Goal: Task Accomplishment & Management: Manage account settings

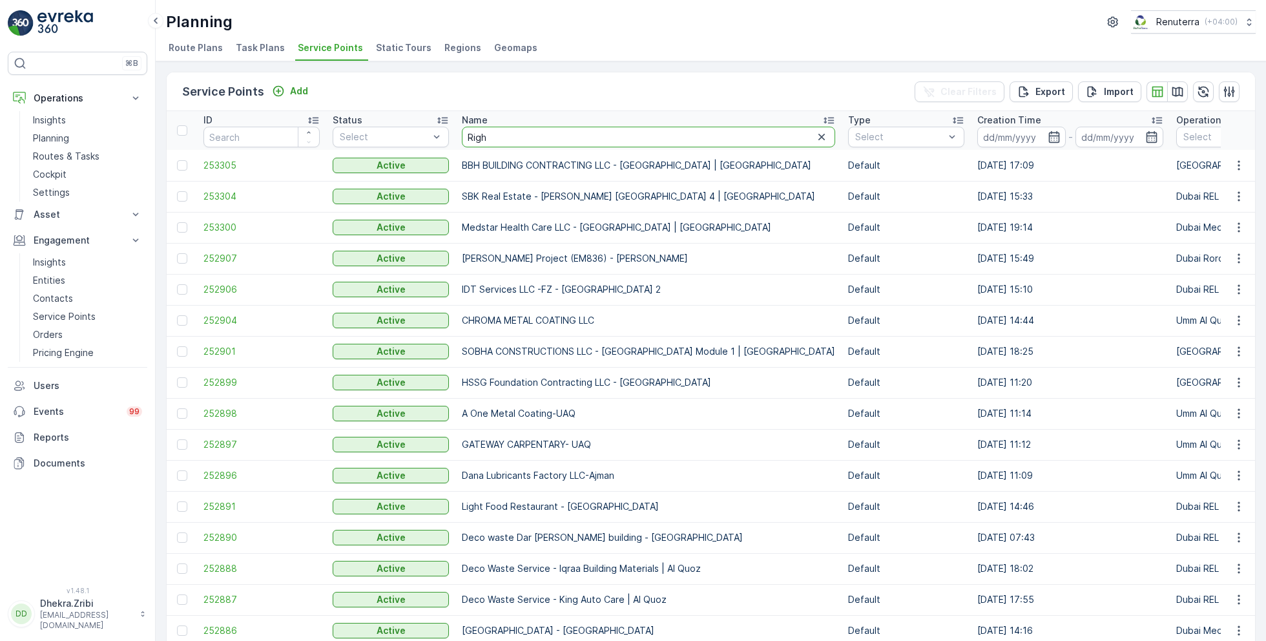
type input "Right"
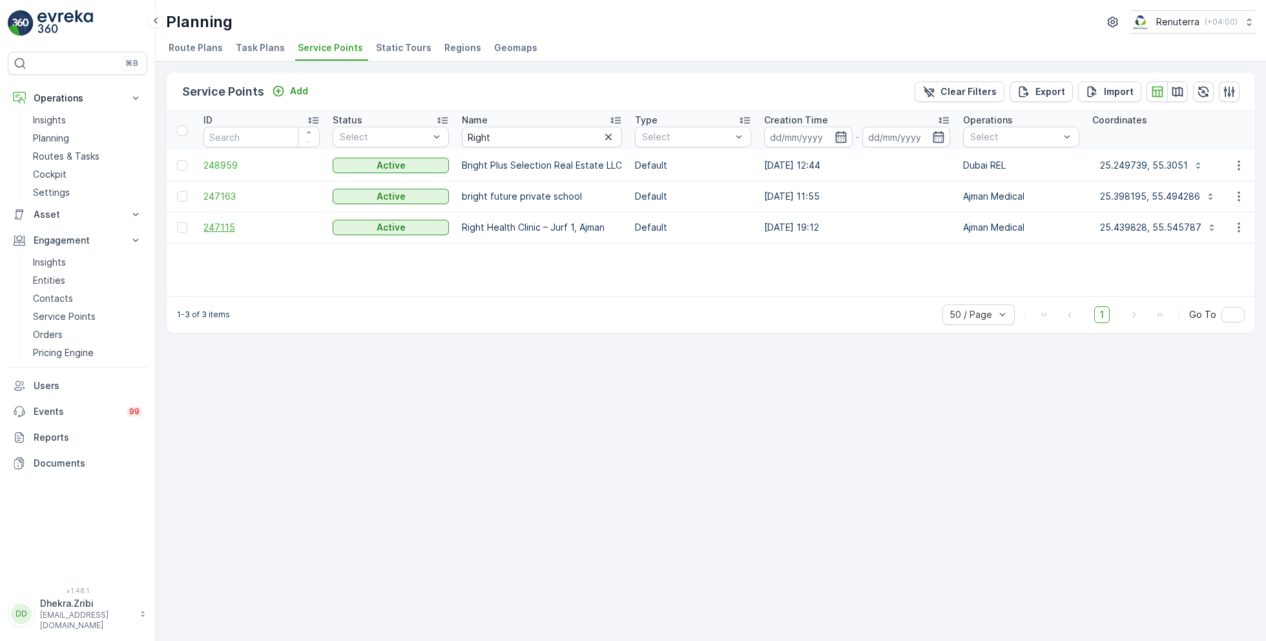
click at [241, 222] on span "247115" at bounding box center [261, 227] width 116 height 13
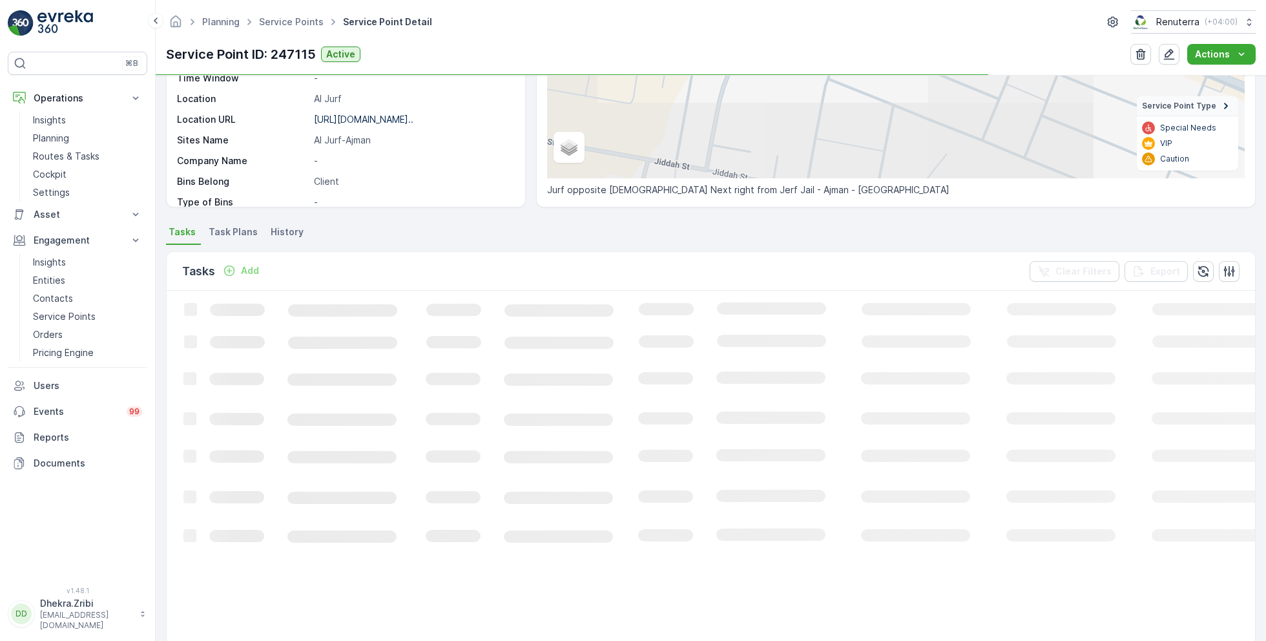
scroll to position [202, 0]
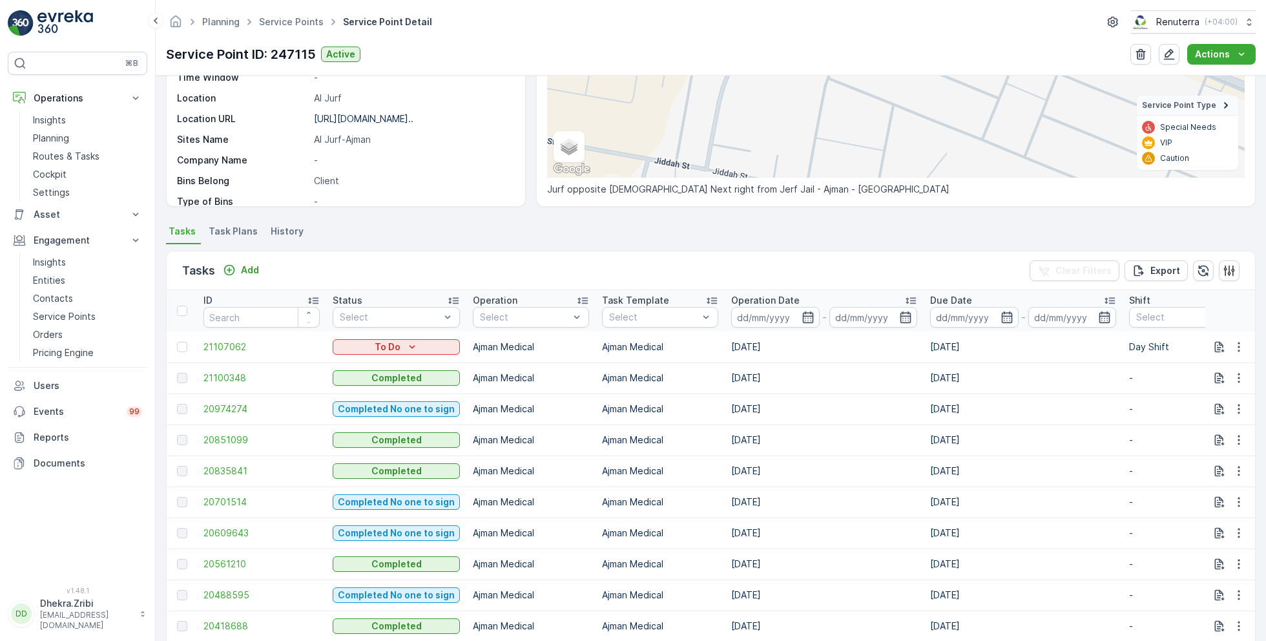
click at [187, 344] on div at bounding box center [184, 347] width 14 height 10
click at [177, 342] on input "checkbox" at bounding box center [177, 342] width 0 height 0
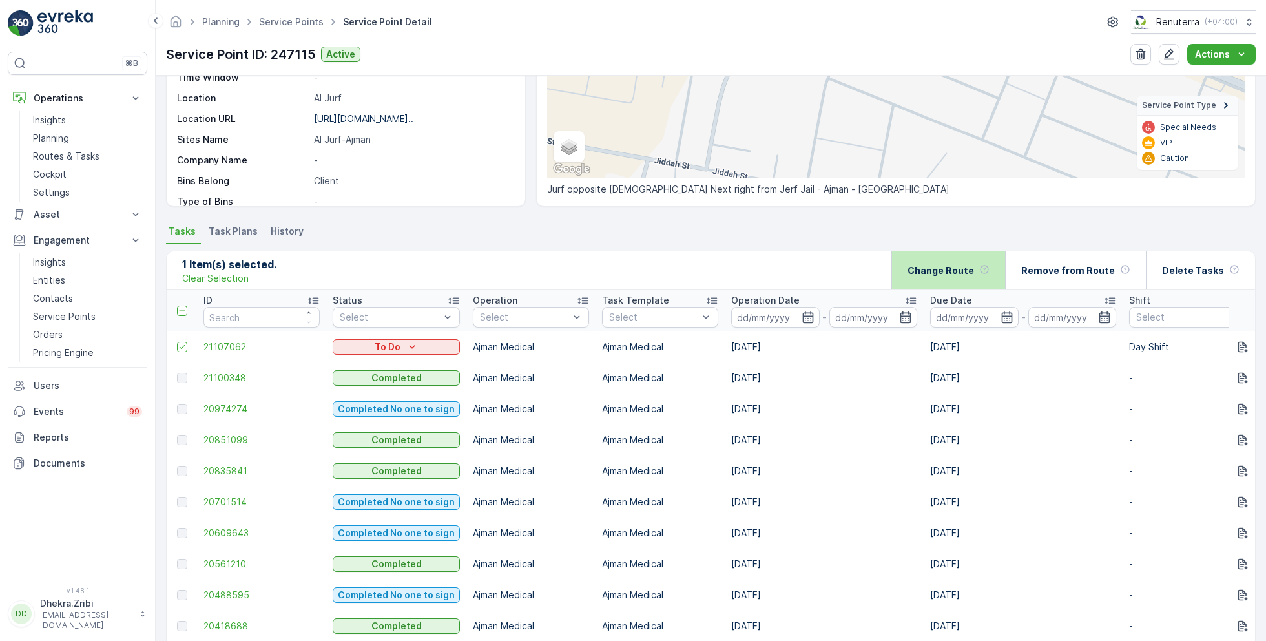
click at [929, 269] on p "Change Route" at bounding box center [940, 270] width 67 height 13
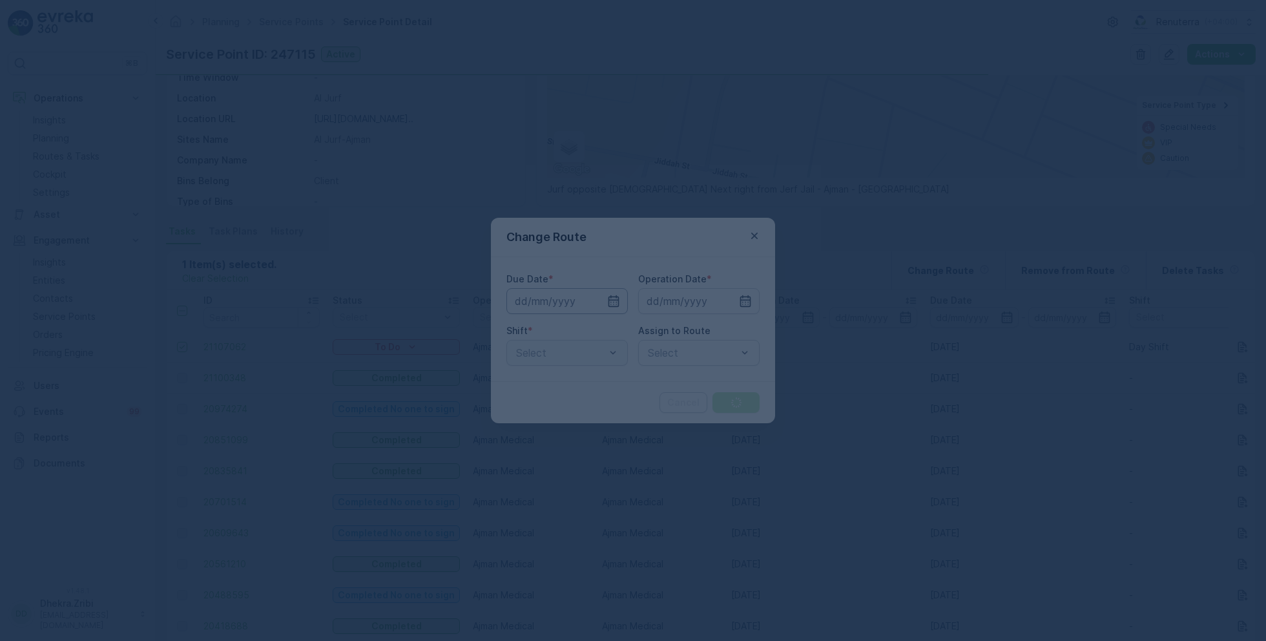
type input "25.08.2025"
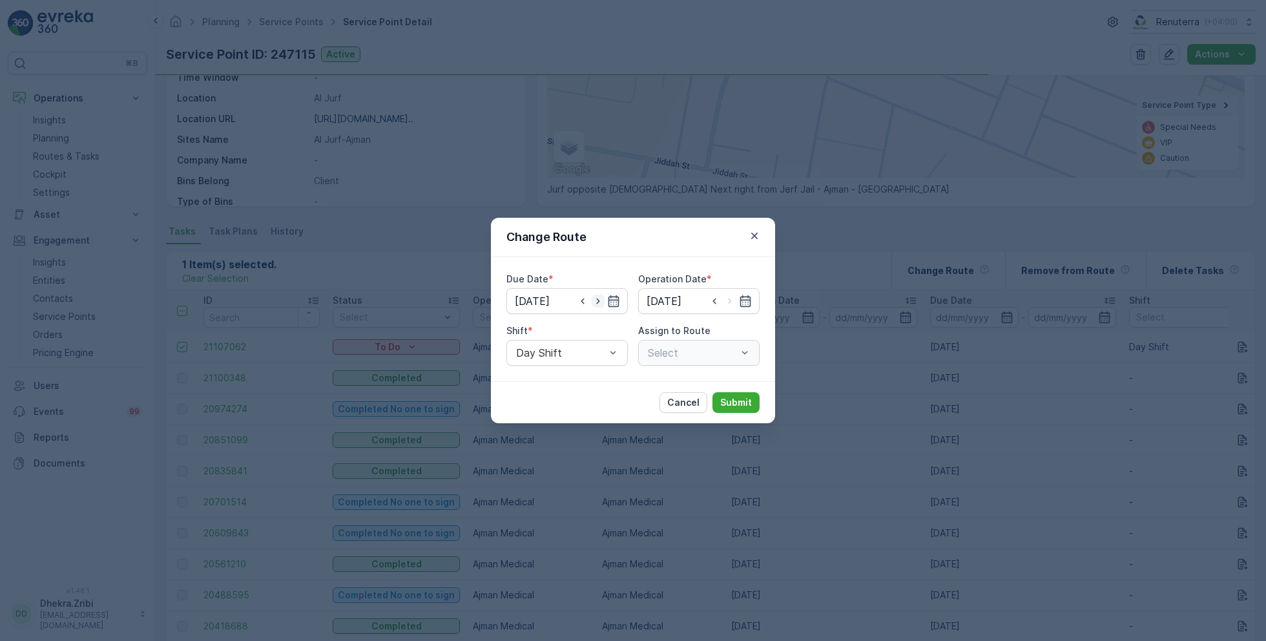
click at [602, 302] on icon "button" at bounding box center [597, 300] width 13 height 13
click at [621, 306] on input "26.08.2025" at bounding box center [566, 301] width 121 height 26
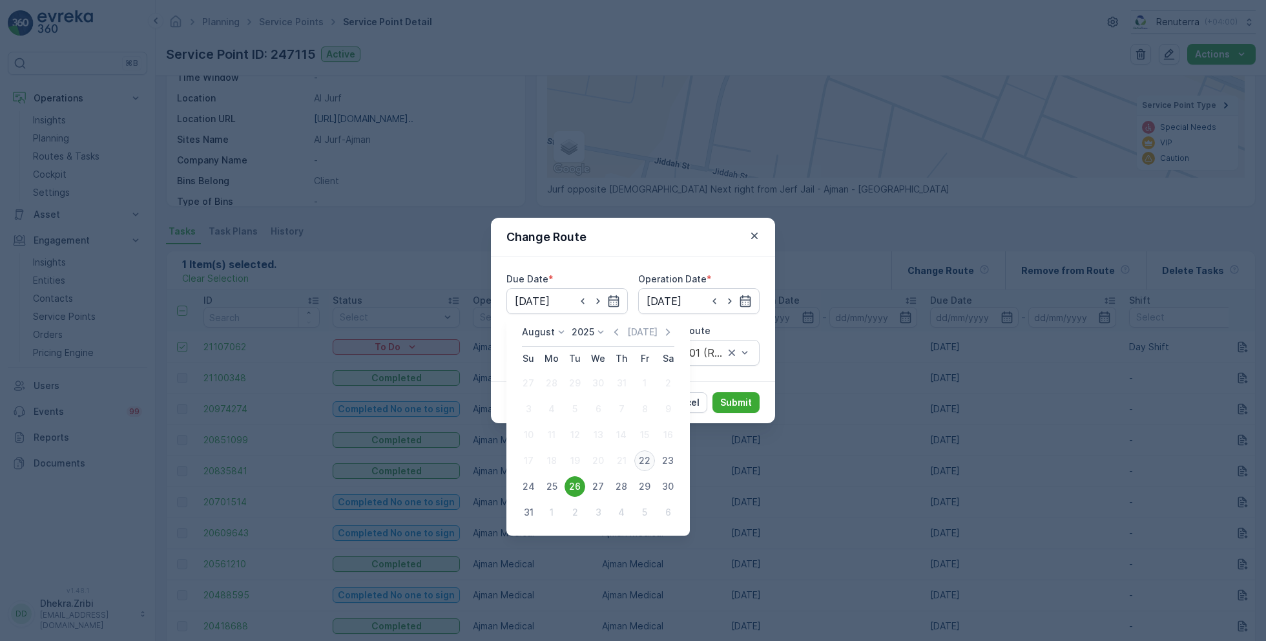
click at [648, 461] on div "22" at bounding box center [644, 460] width 21 height 21
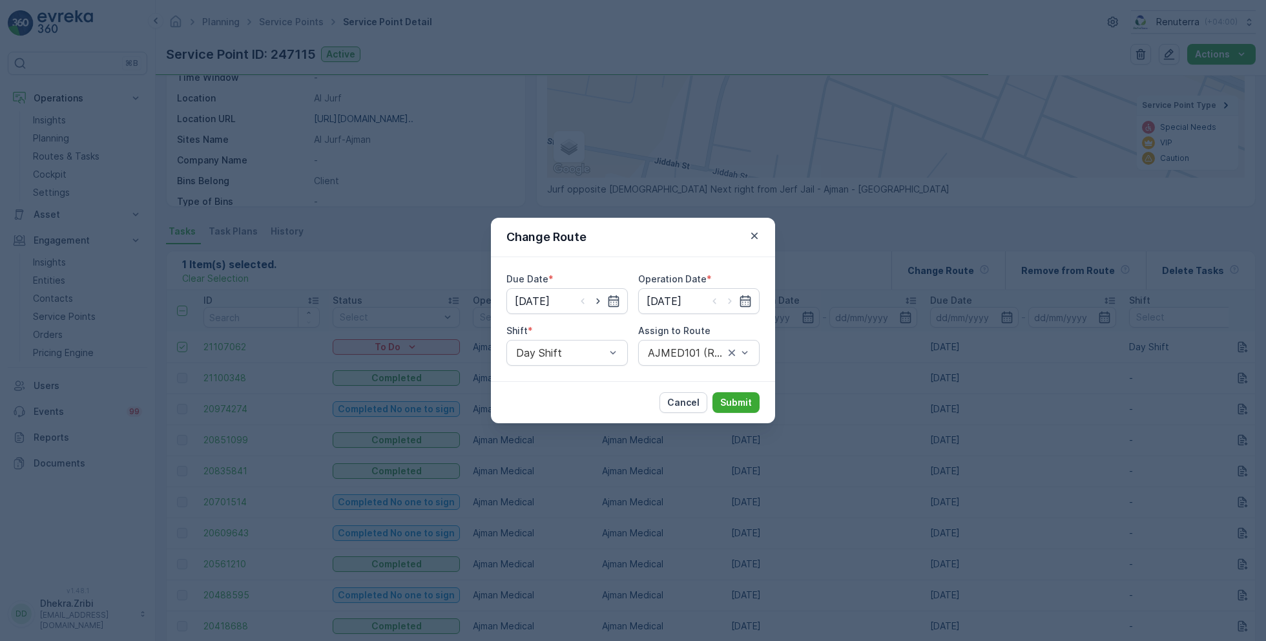
type input "[DATE]"
click at [687, 309] on input at bounding box center [698, 301] width 121 height 26
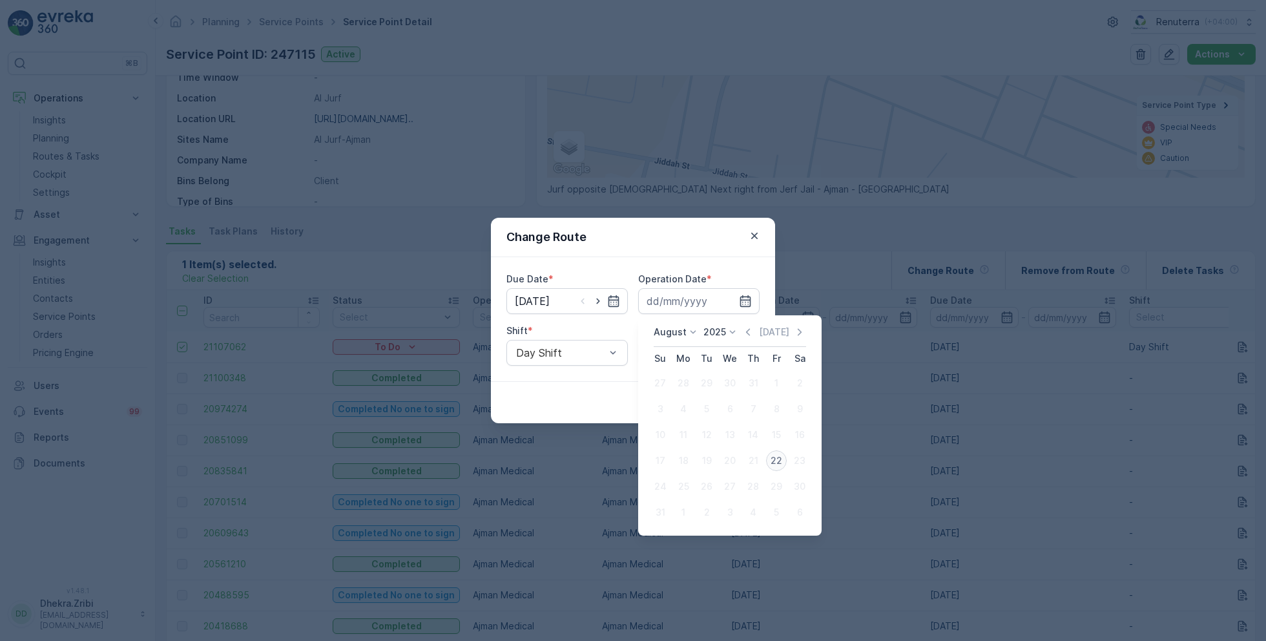
click at [777, 459] on div "22" at bounding box center [776, 460] width 21 height 21
type input "[DATE]"
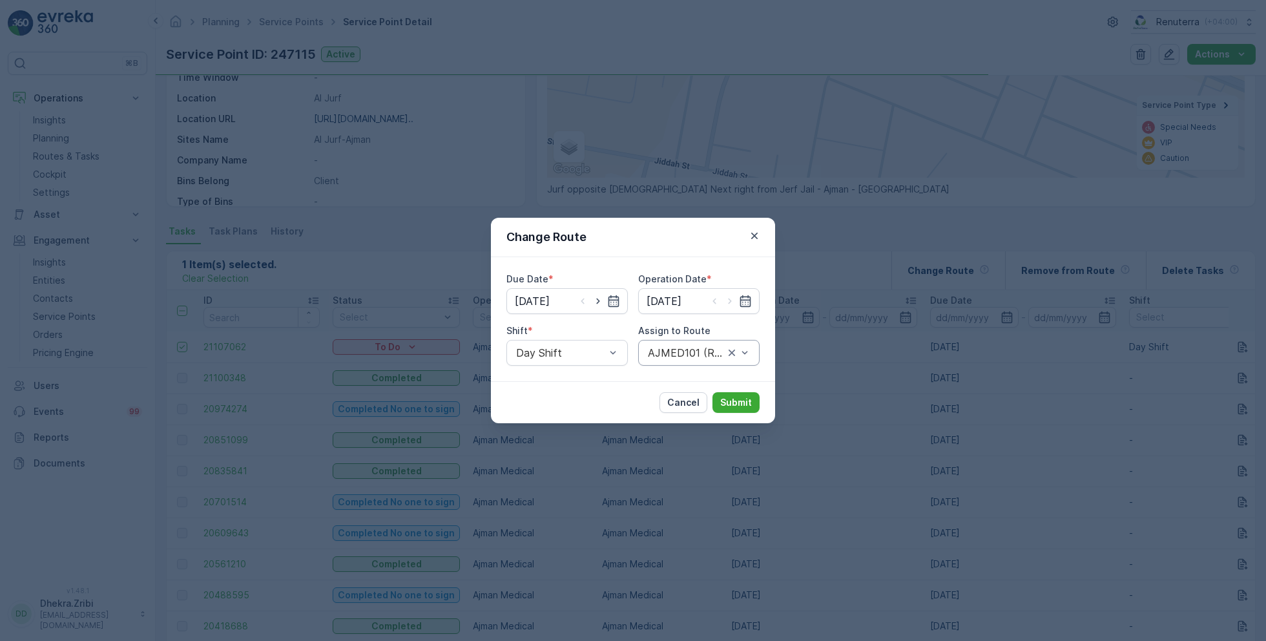
click at [655, 340] on div "AJMED101 (Route Plan) - A85791" at bounding box center [698, 353] width 121 height 26
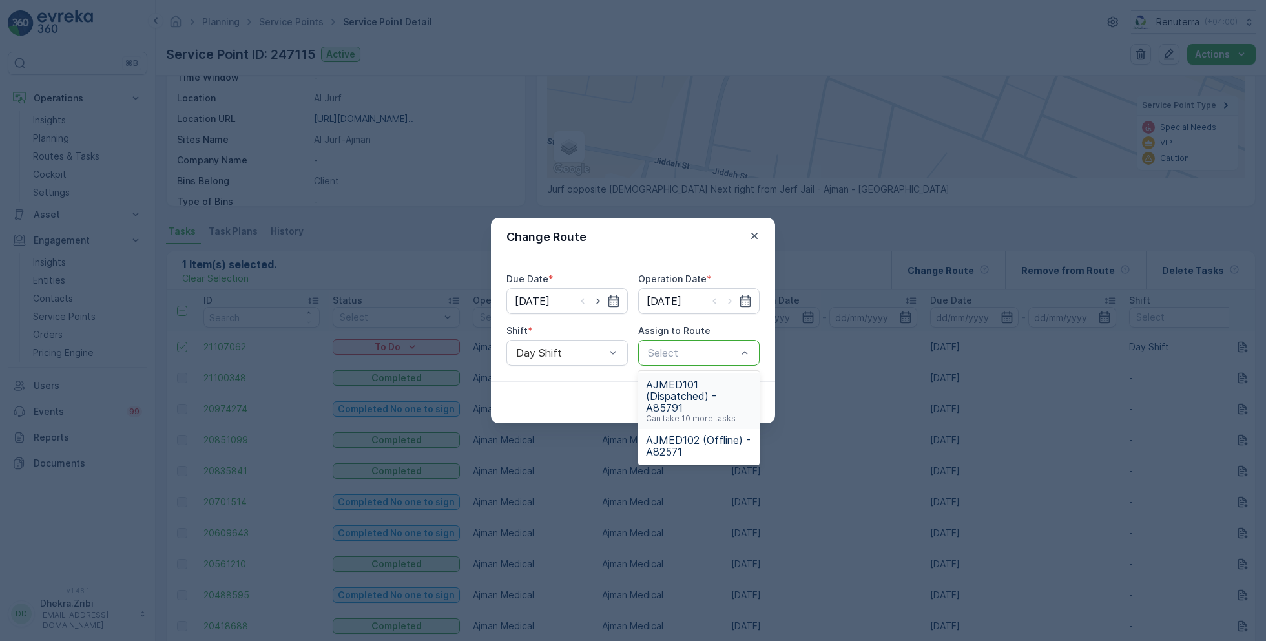
click at [683, 400] on span "AJMED101 (Dispatched) - A85791" at bounding box center [699, 395] width 106 height 35
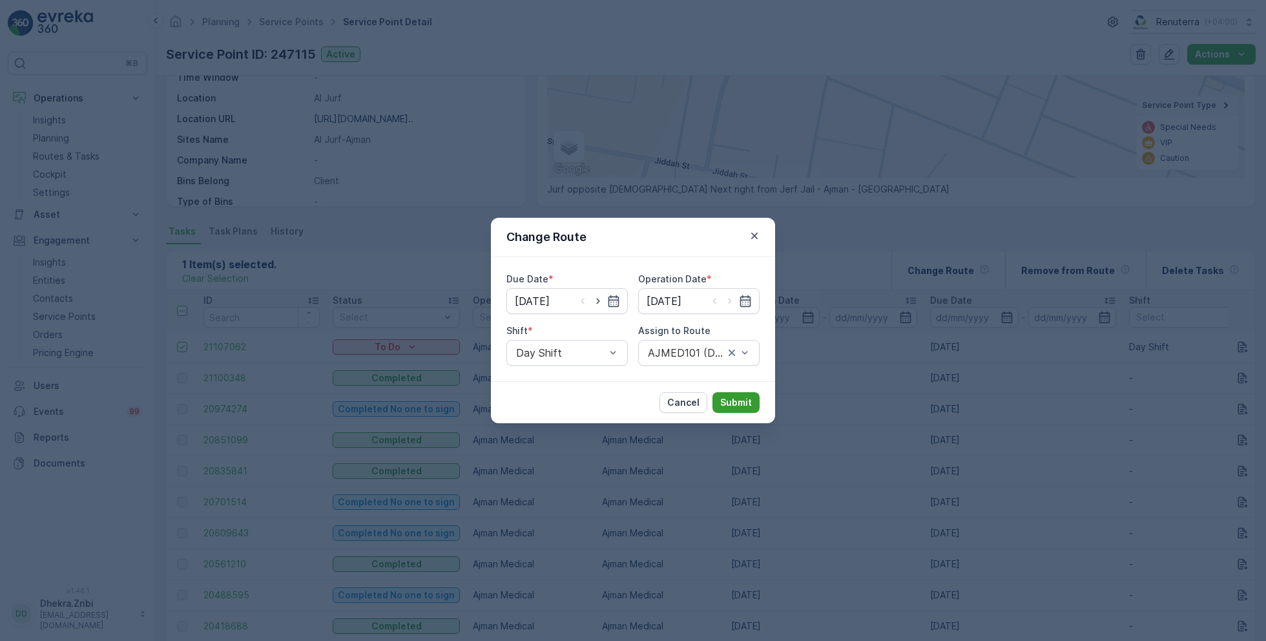
click at [720, 405] on button "Submit" at bounding box center [735, 402] width 47 height 21
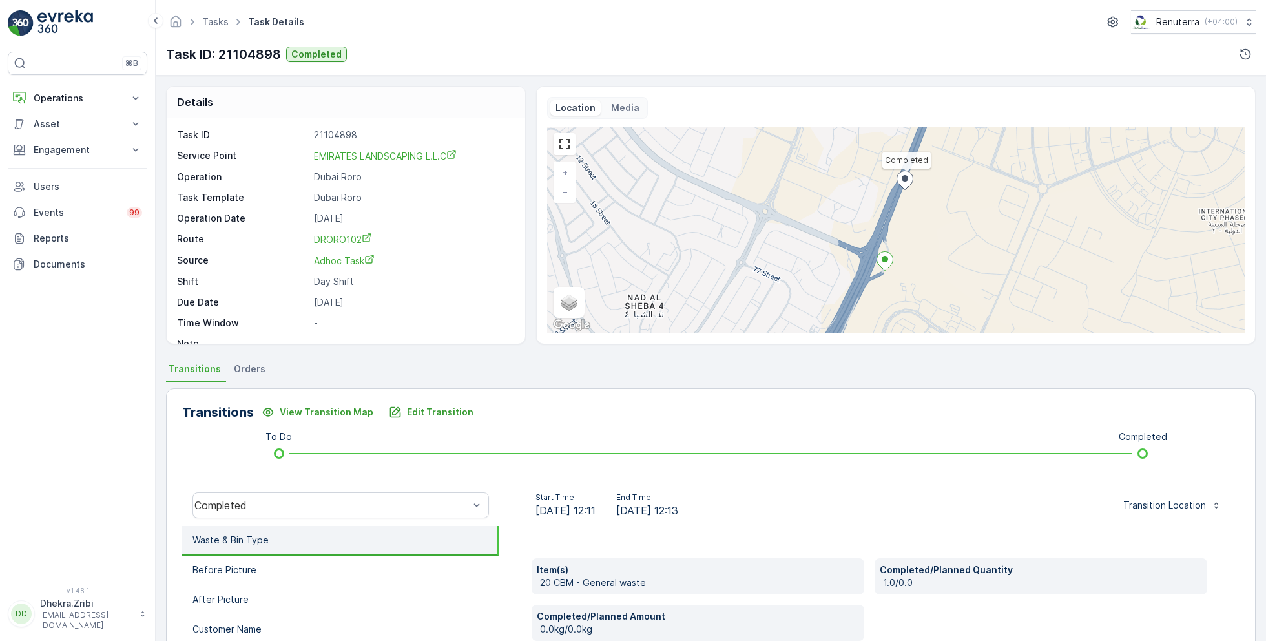
click at [223, 19] on link "Tasks" at bounding box center [215, 21] width 26 height 11
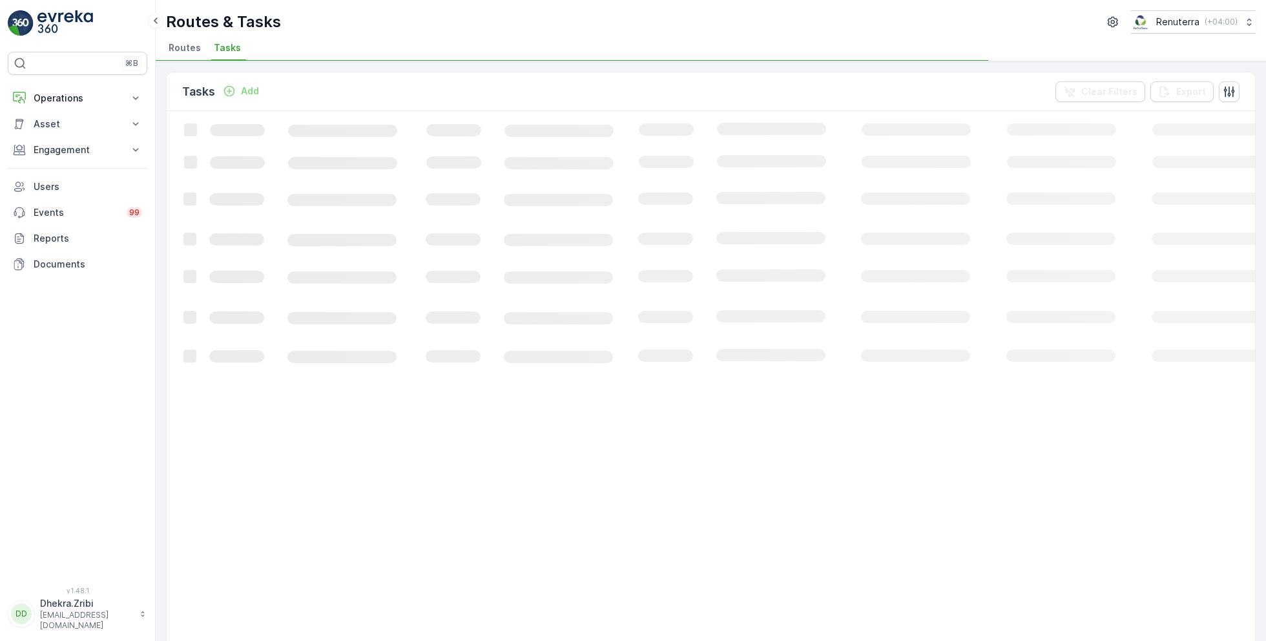
click at [205, 46] on ul "Routes Tasks" at bounding box center [705, 50] width 1079 height 22
click at [189, 54] on li "Routes" at bounding box center [186, 50] width 40 height 22
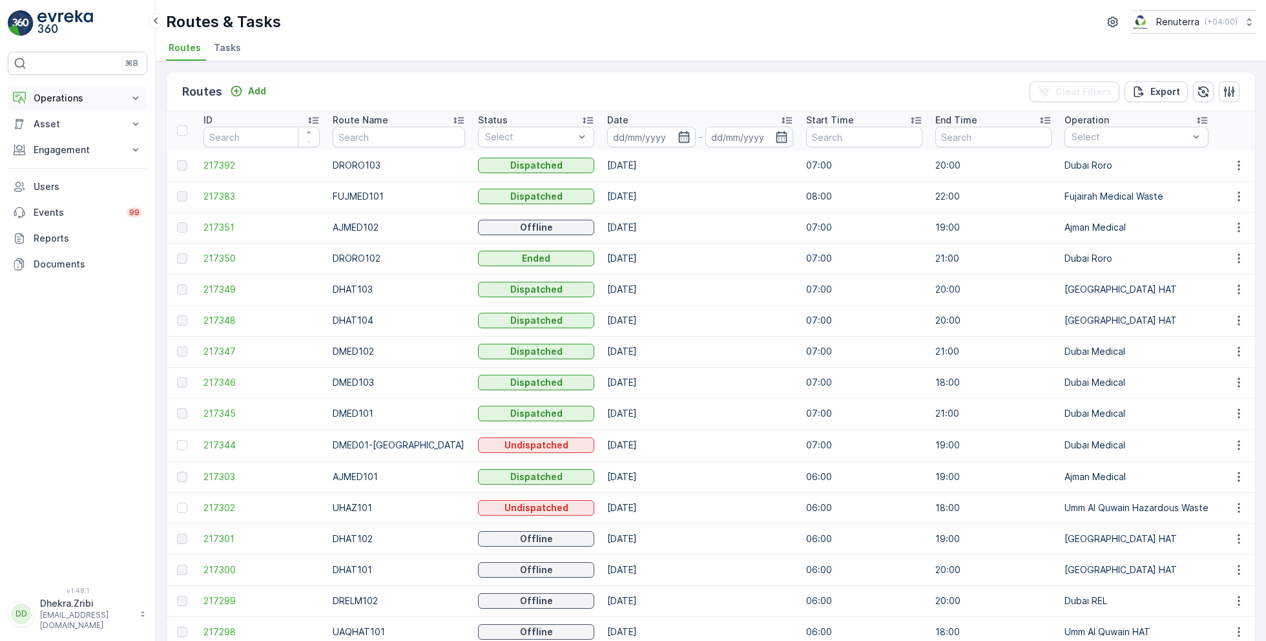
click at [79, 86] on button "Operations" at bounding box center [77, 98] width 139 height 26
drag, startPoint x: 71, startPoint y: 136, endPoint x: 315, endPoint y: 15, distance: 272.0
click at [0, 0] on div "⌘B Operations Insights Planning Routes & Tasks Cockpit Settings Asset Assets En…" at bounding box center [78, 320] width 156 height 641
click at [391, 134] on input "text" at bounding box center [399, 137] width 132 height 21
type input "DMED"
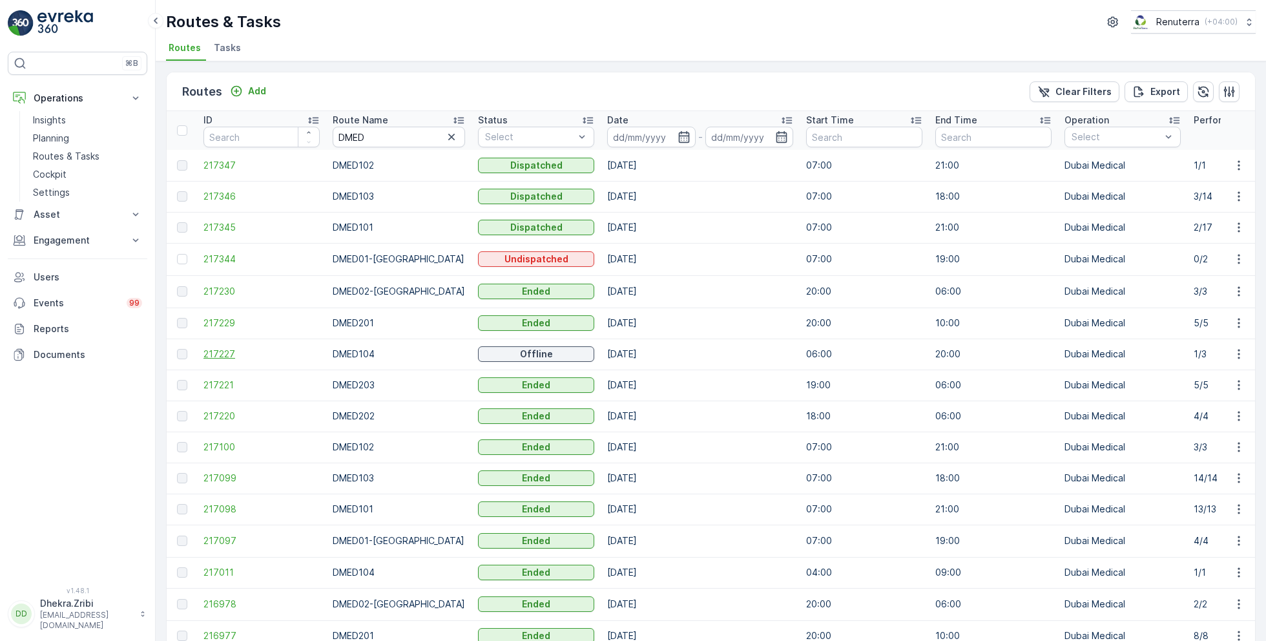
click at [256, 354] on span "217227" at bounding box center [261, 353] width 116 height 13
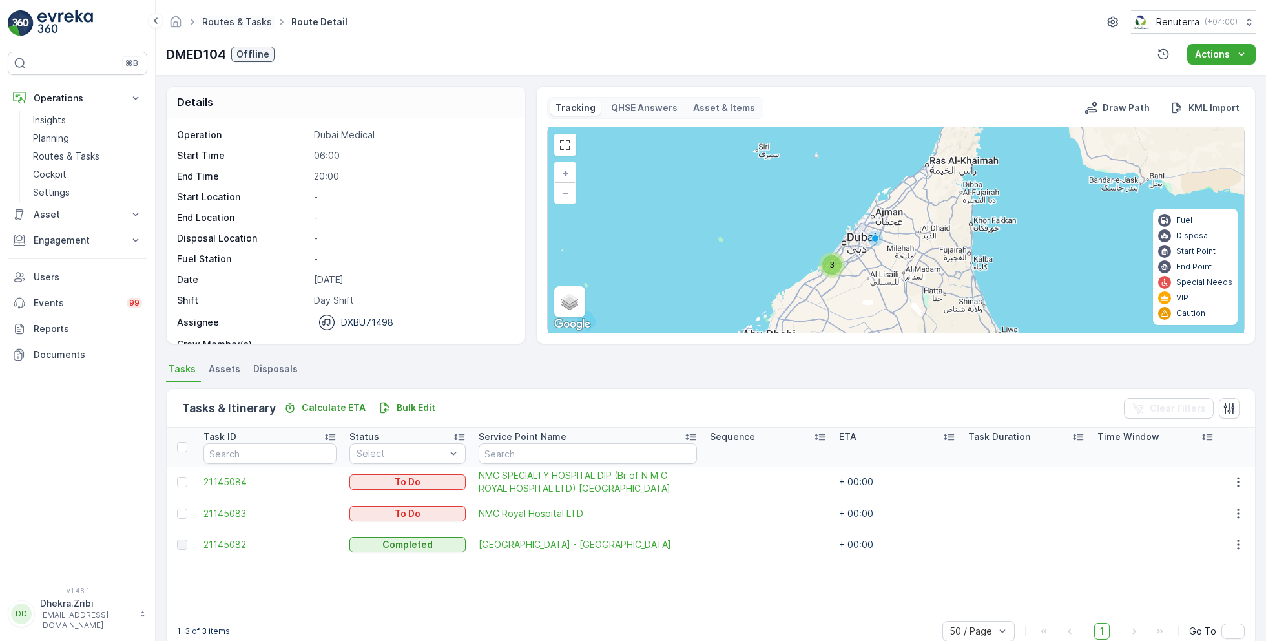
click at [216, 21] on link "Routes & Tasks" at bounding box center [237, 21] width 70 height 11
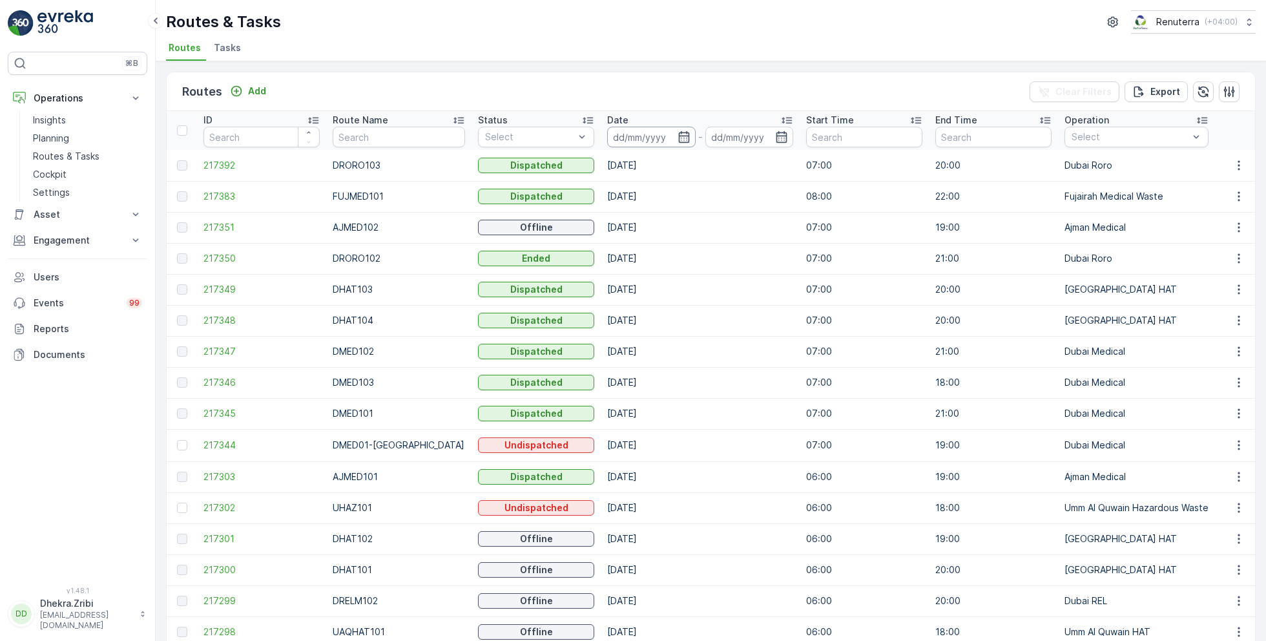
click at [651, 136] on input at bounding box center [651, 137] width 88 height 21
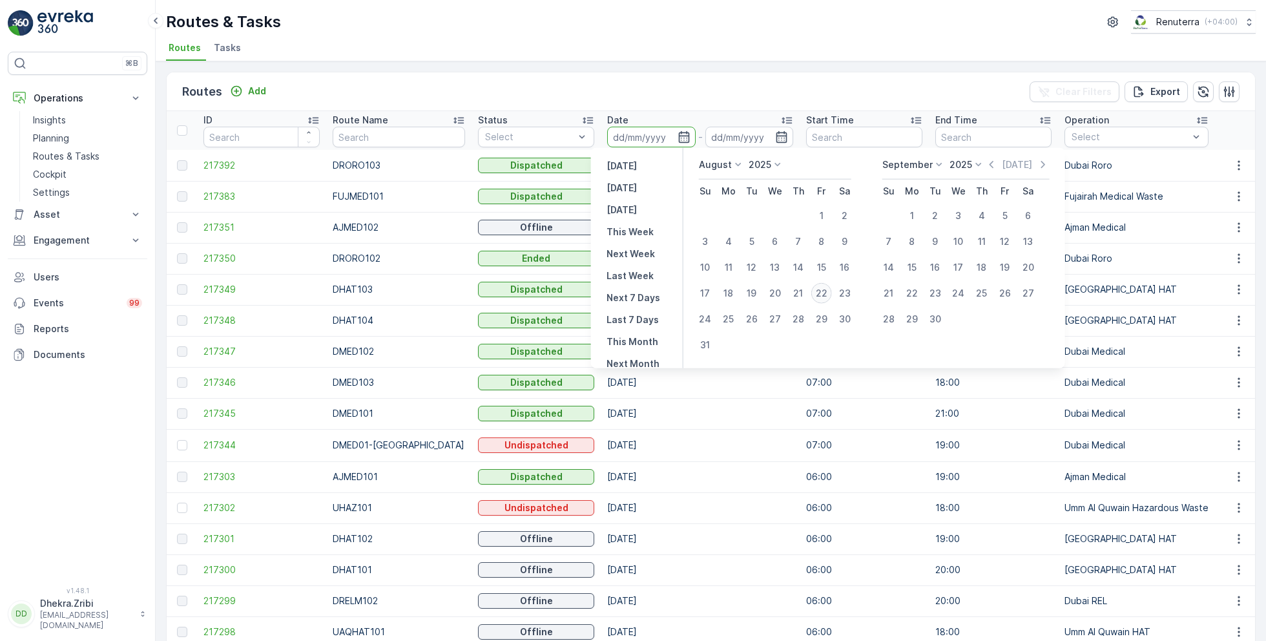
click at [816, 295] on div "22" at bounding box center [821, 293] width 21 height 21
type input "[DATE]"
click at [816, 295] on div "22" at bounding box center [821, 293] width 21 height 21
type input "[DATE]"
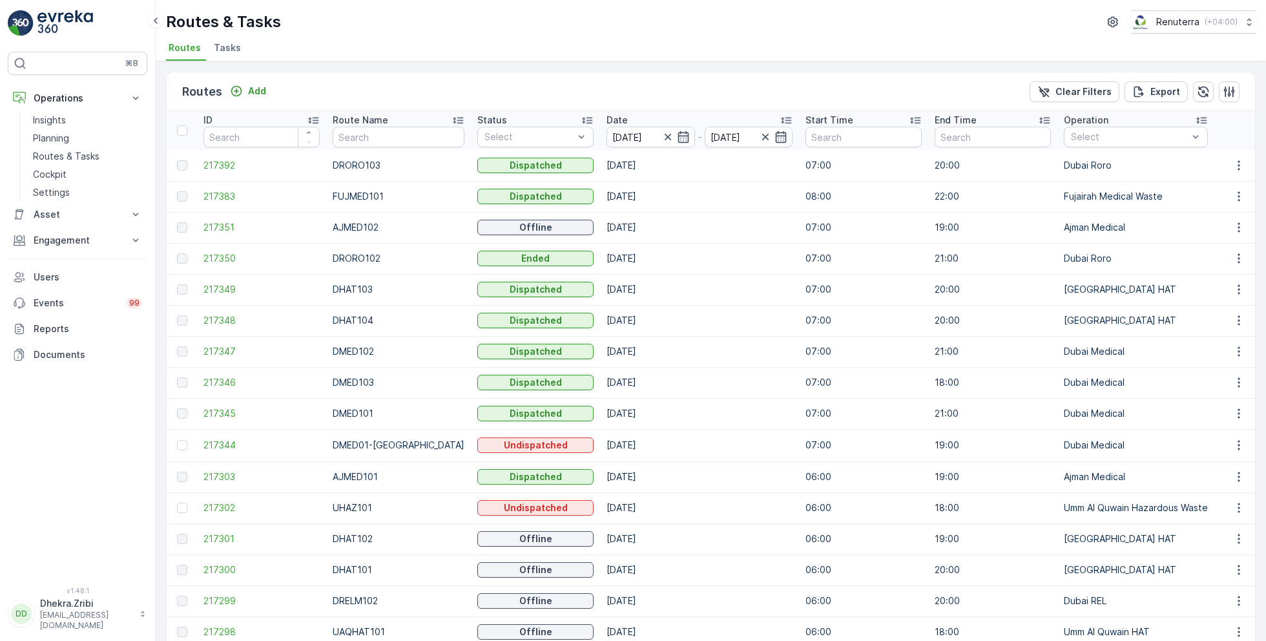
click at [373, 138] on input "text" at bounding box center [399, 137] width 132 height 21
type input "DHAT"
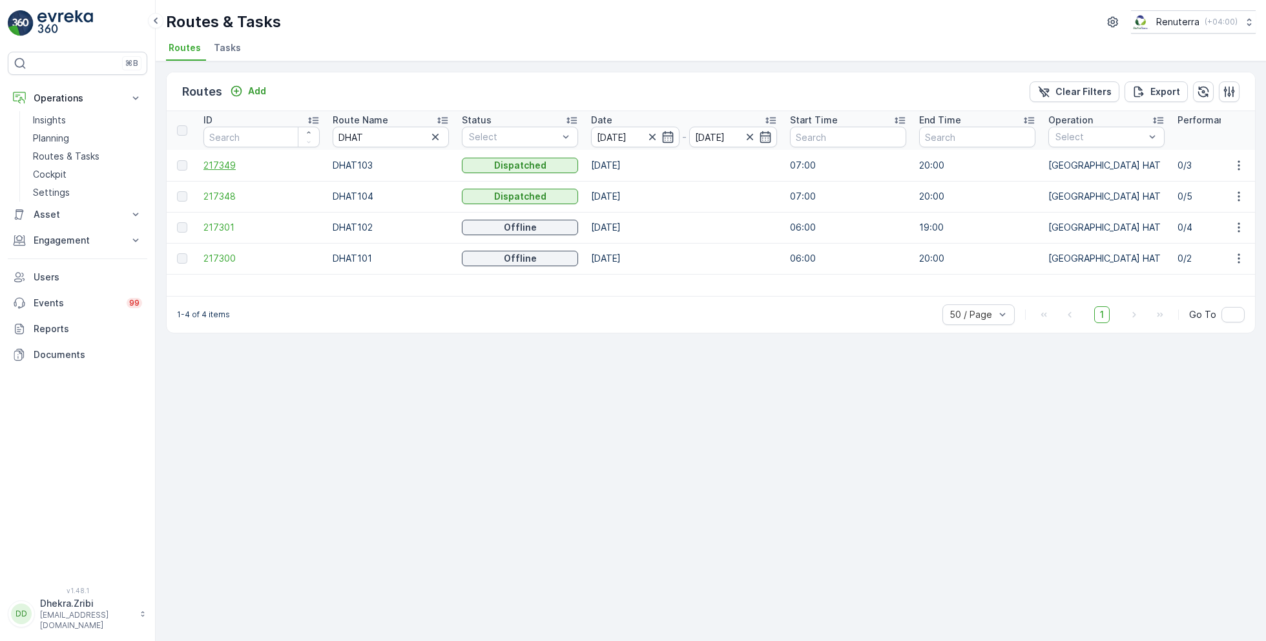
click at [227, 165] on span "217349" at bounding box center [261, 165] width 116 height 13
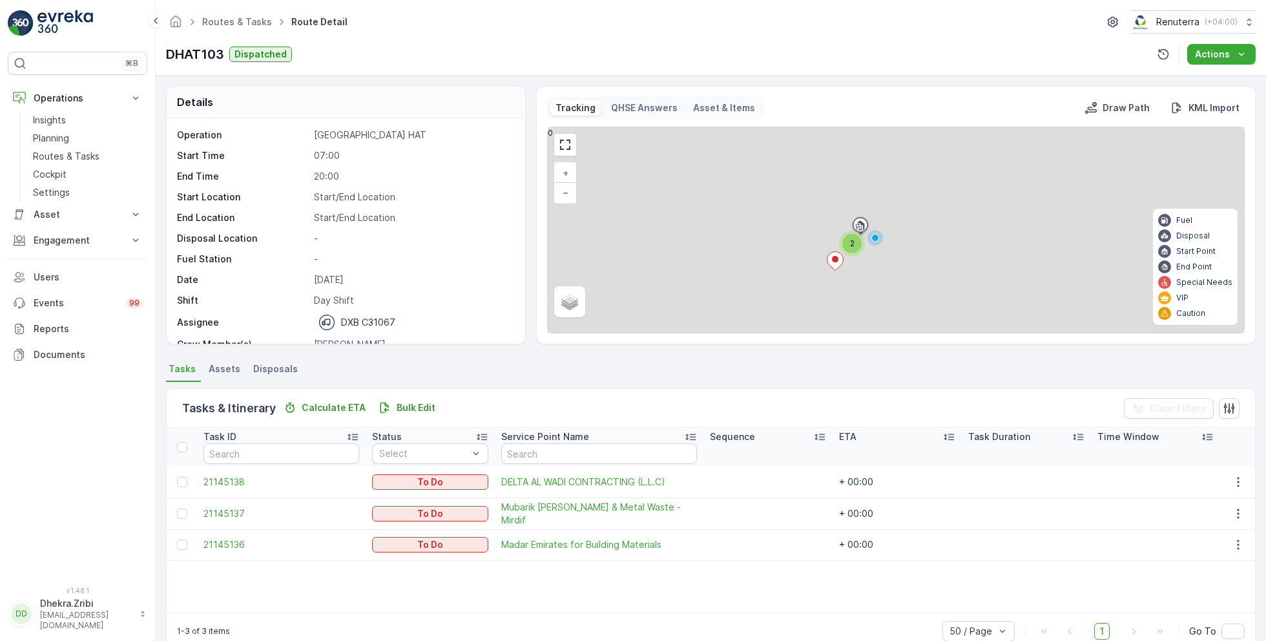
scroll to position [25, 0]
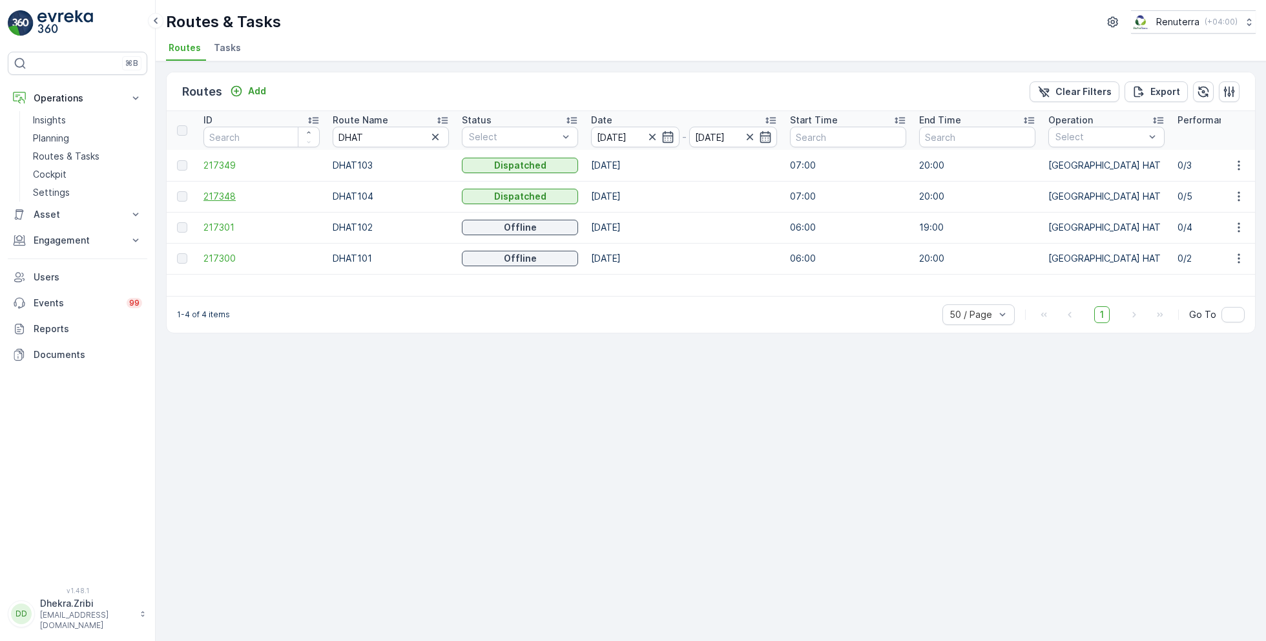
click at [266, 194] on span "217348" at bounding box center [261, 196] width 116 height 13
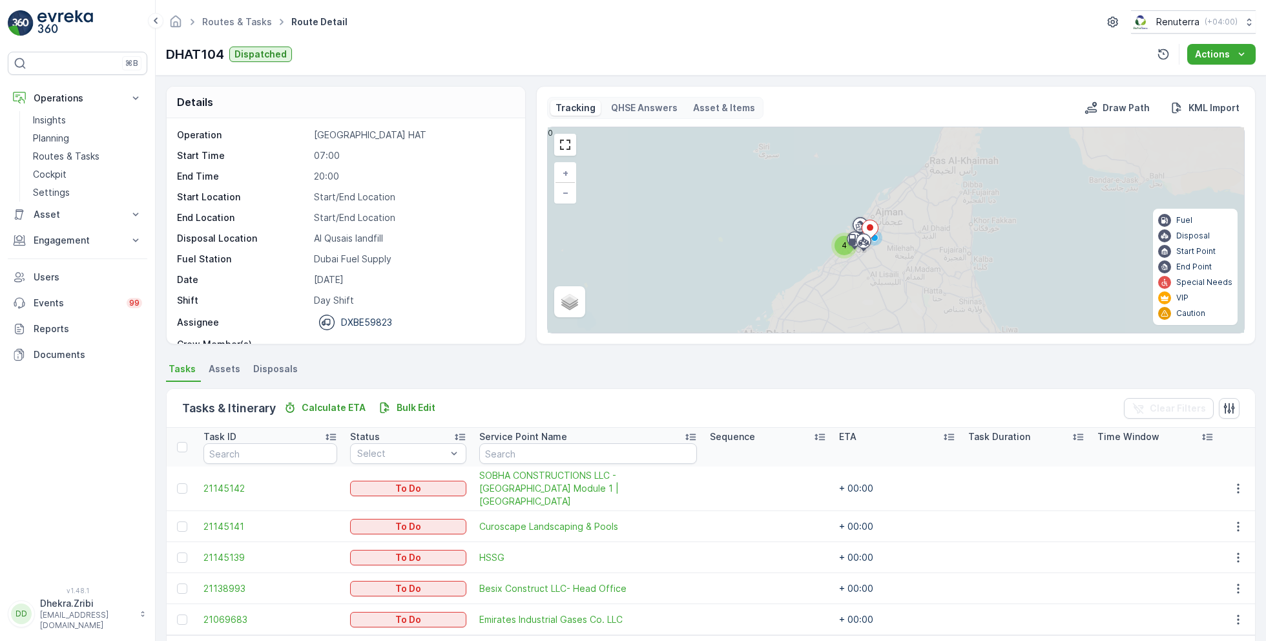
scroll to position [34, 0]
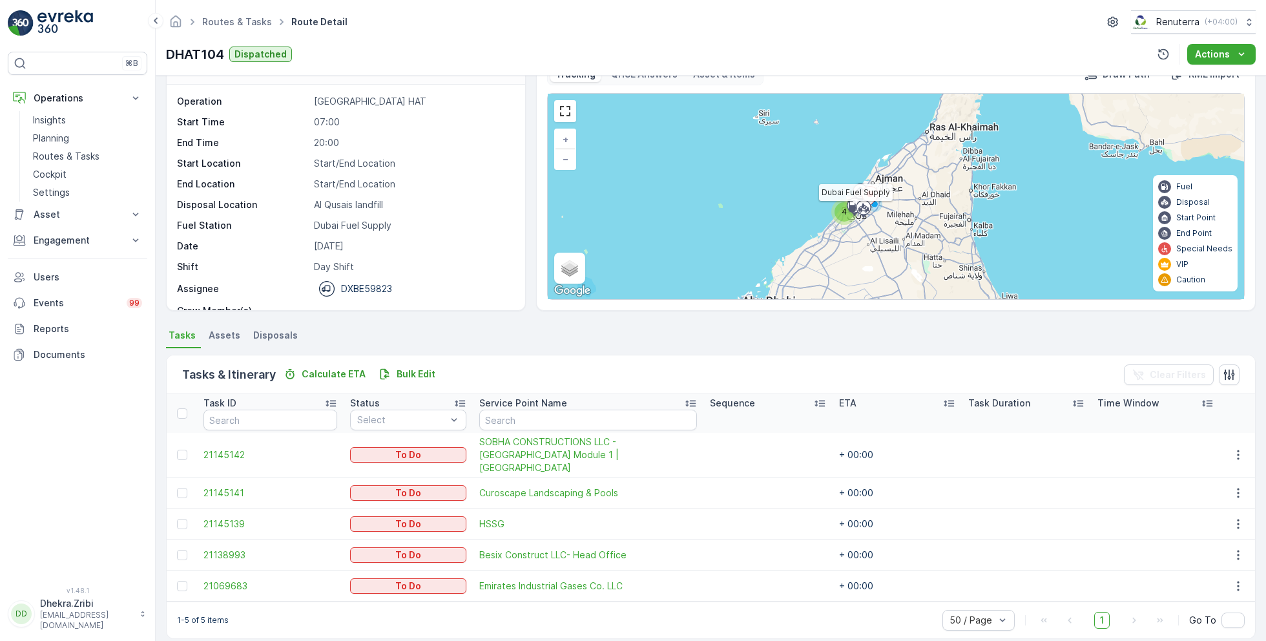
click at [847, 208] on div at bounding box center [854, 206] width 25 height 12
click at [844, 214] on icon at bounding box center [854, 207] width 21 height 23
click at [841, 214] on span "4" at bounding box center [843, 212] width 5 height 10
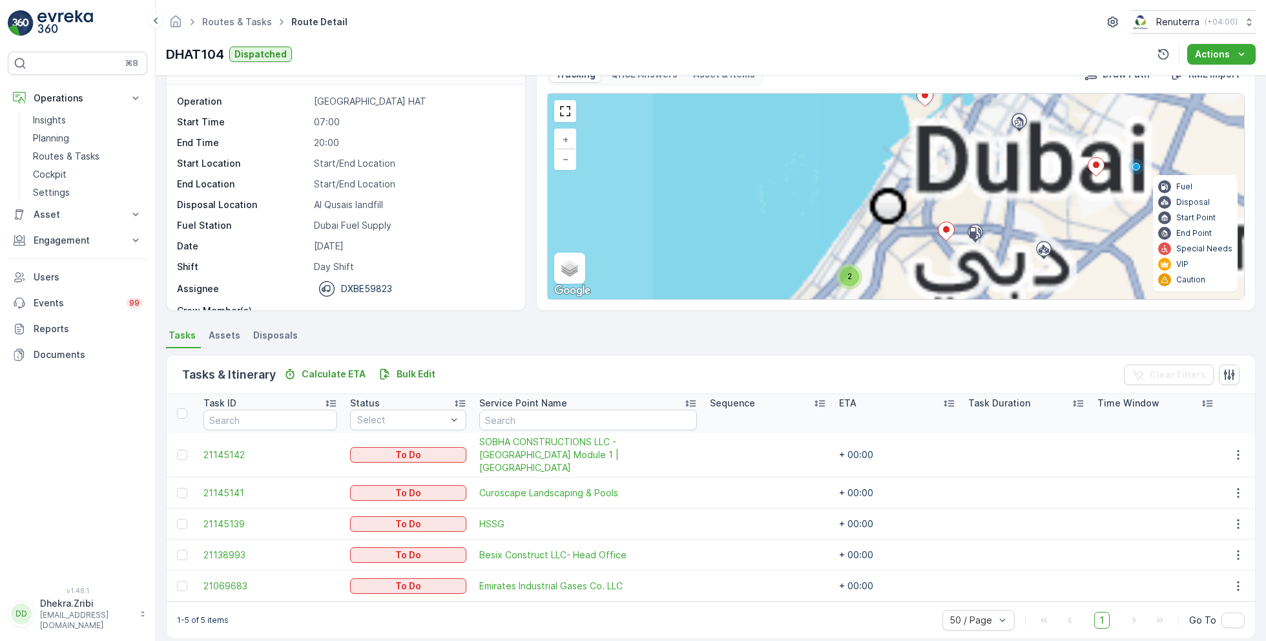
drag, startPoint x: 891, startPoint y: 245, endPoint x: 890, endPoint y: 221, distance: 24.5
click at [891, 229] on div "2 + − Satellite Roadmap Terrain Hybrid Leaflet Keyboard shortcuts Map Data Map …" at bounding box center [896, 196] width 696 height 205
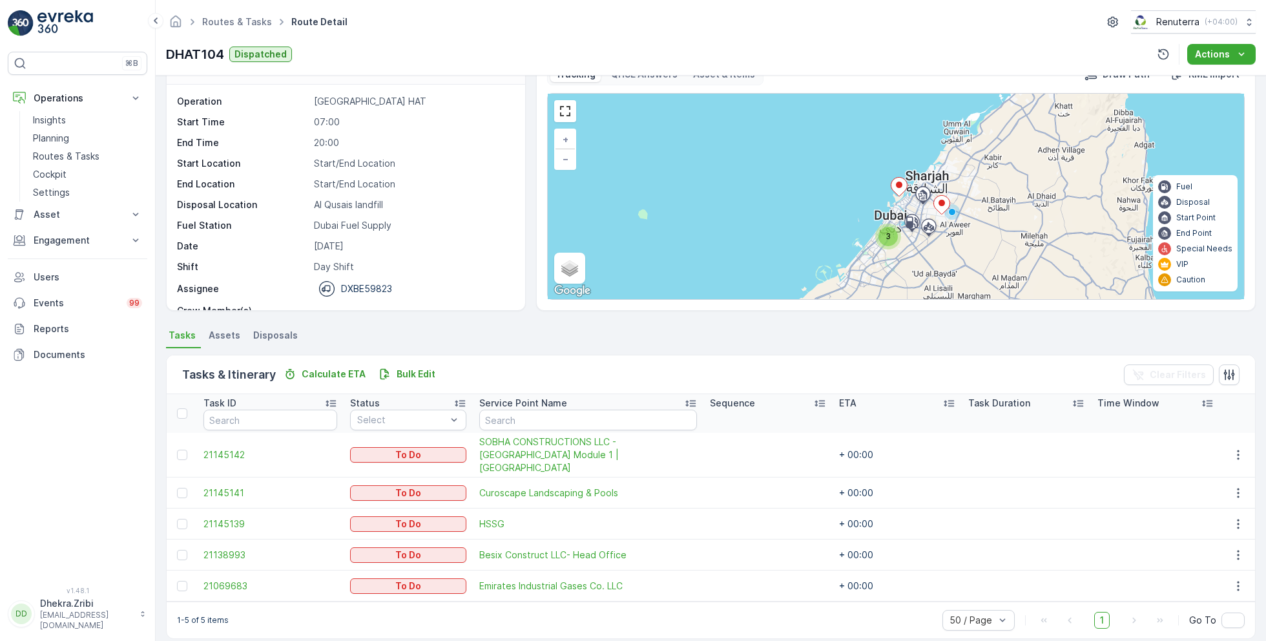
click at [240, 14] on ul "Routes & Tasks" at bounding box center [244, 22] width 89 height 19
click at [232, 27] on span "Routes & Tasks" at bounding box center [237, 21] width 75 height 13
click at [252, 22] on link "Routes & Tasks" at bounding box center [237, 21] width 70 height 11
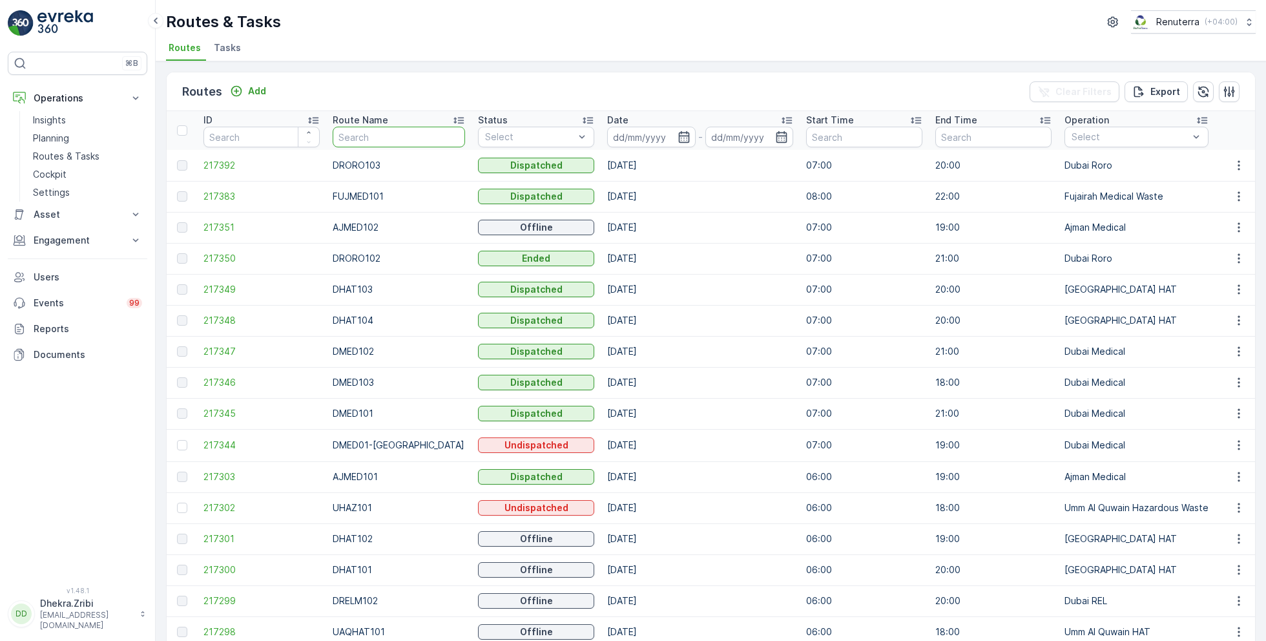
click at [378, 131] on input "text" at bounding box center [399, 137] width 132 height 21
type input "DHAT101"
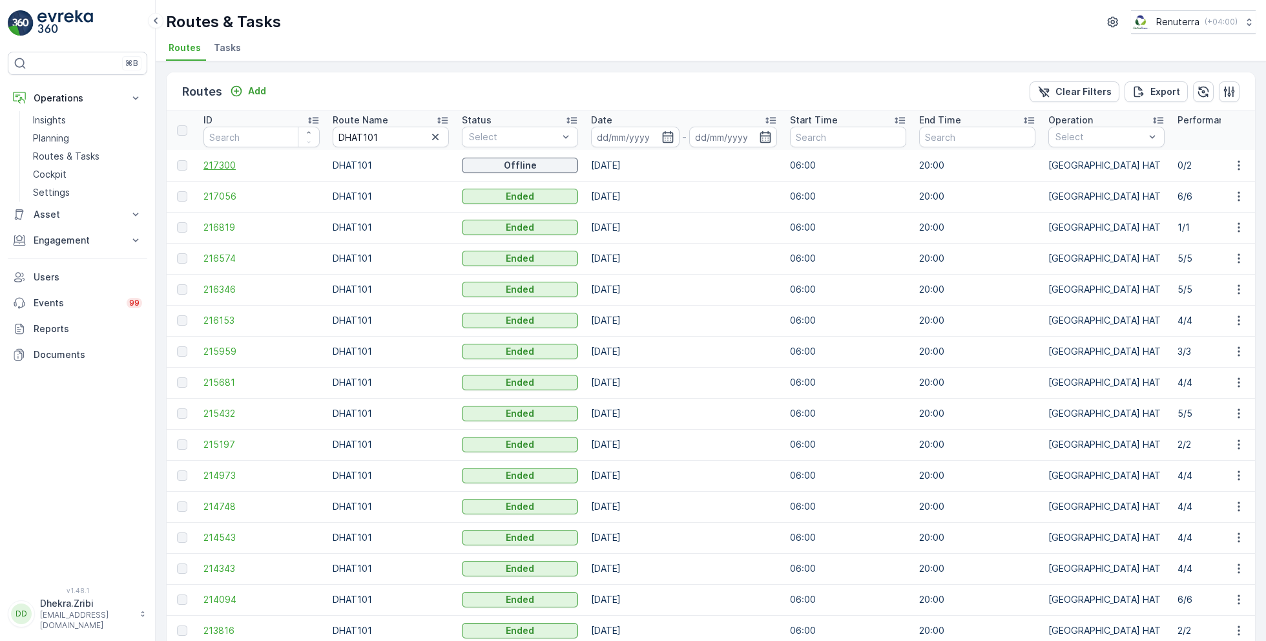
click at [241, 169] on span "217300" at bounding box center [261, 165] width 116 height 13
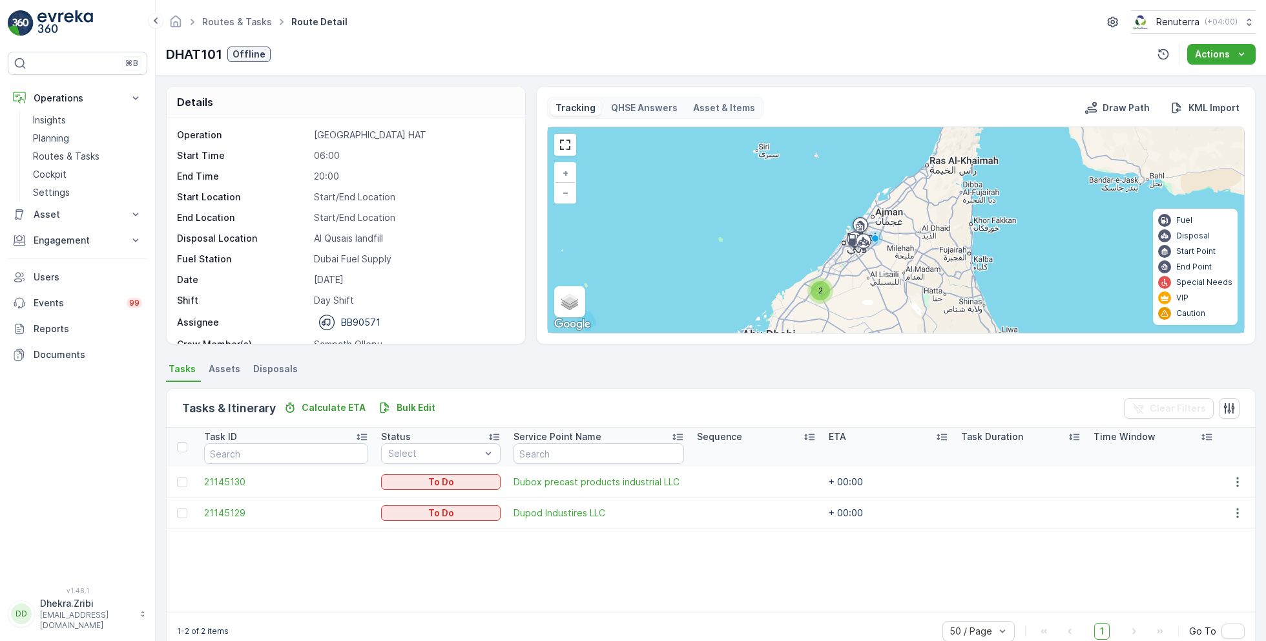
click at [188, 480] on div at bounding box center [184, 482] width 14 height 10
click at [177, 477] on input "checkbox" at bounding box center [177, 477] width 0 height 0
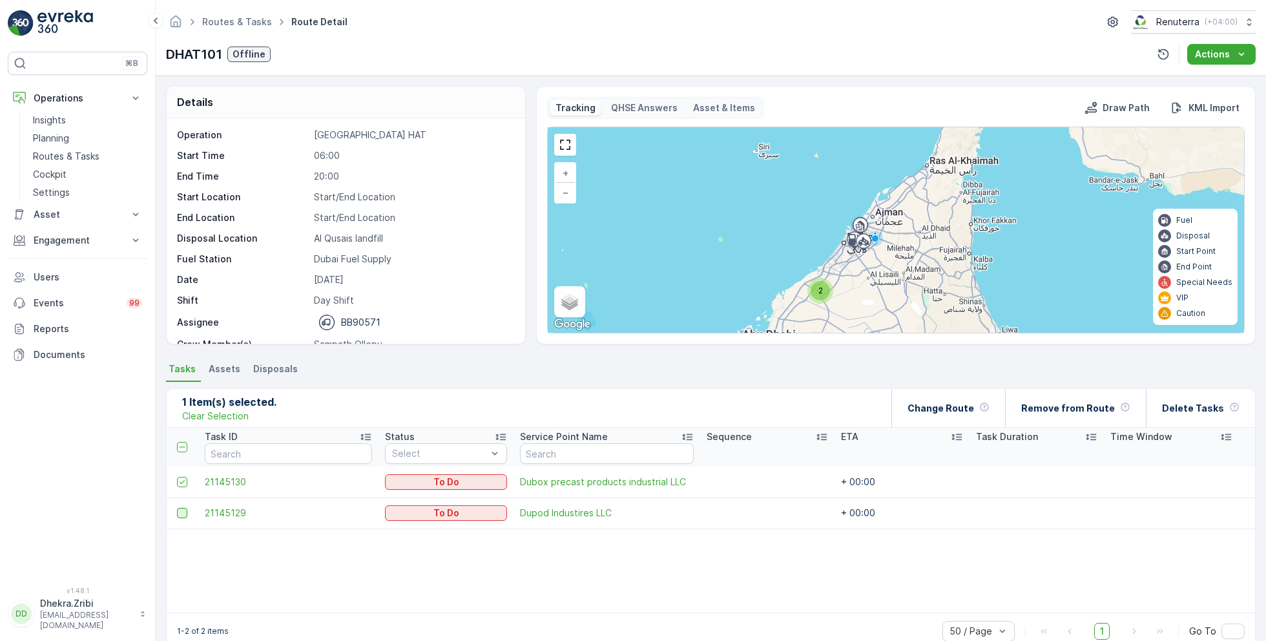
click at [183, 509] on div at bounding box center [182, 513] width 10 height 10
click at [177, 508] on input "checkbox" at bounding box center [177, 508] width 0 height 0
click at [972, 408] on p "Change Route" at bounding box center [940, 408] width 67 height 13
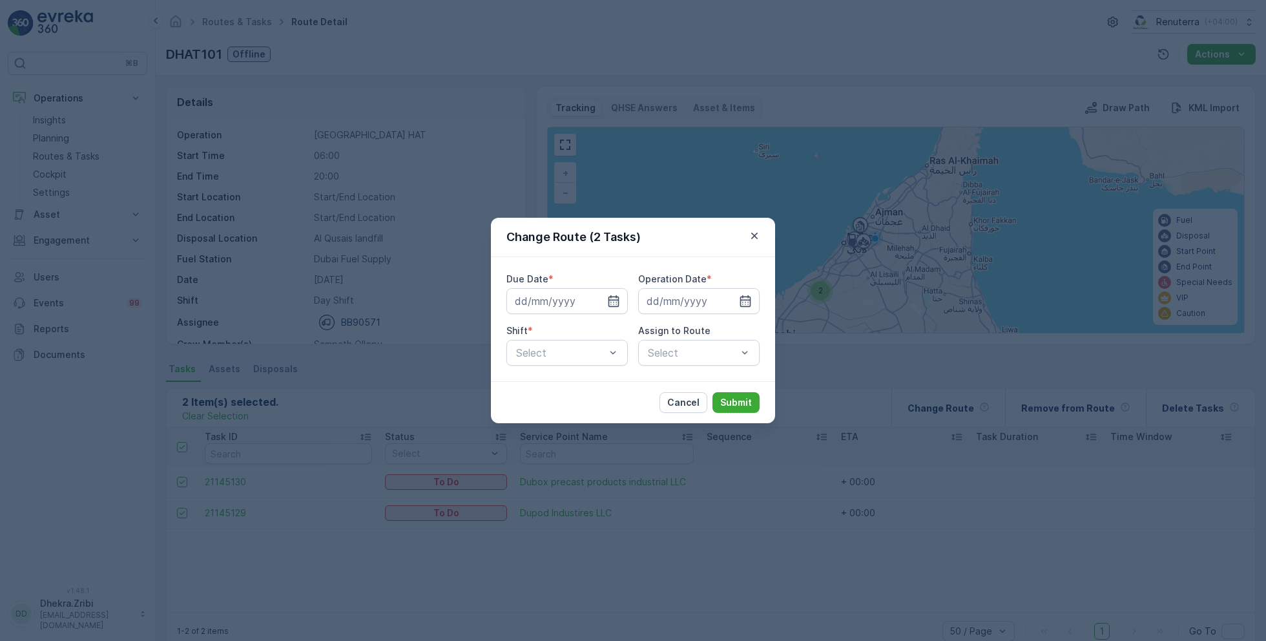
click at [610, 305] on icon "button" at bounding box center [613, 301] width 11 height 12
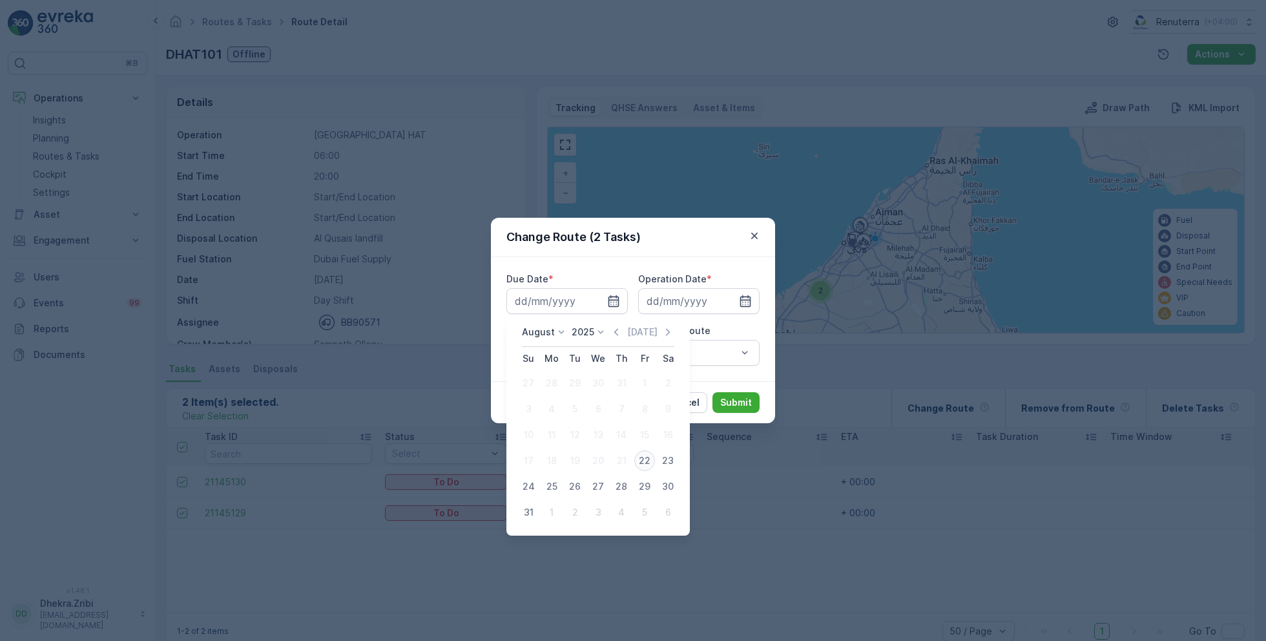
click at [642, 464] on div "22" at bounding box center [644, 460] width 21 height 21
type input "[DATE]"
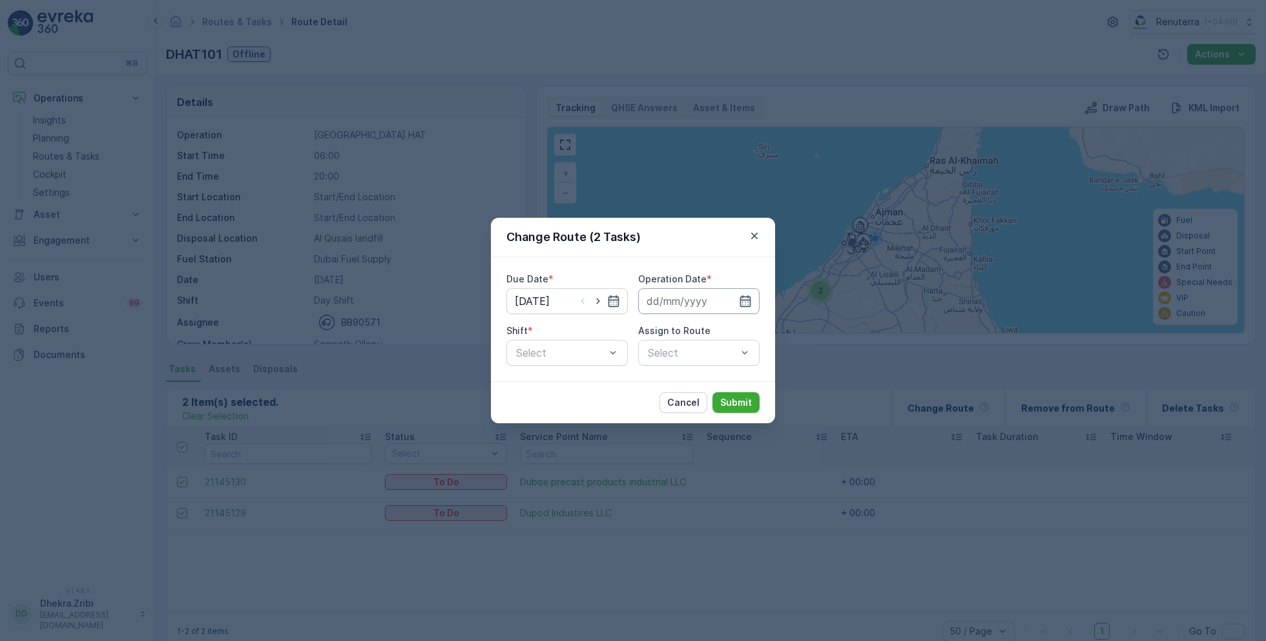
click at [721, 310] on input at bounding box center [698, 301] width 121 height 26
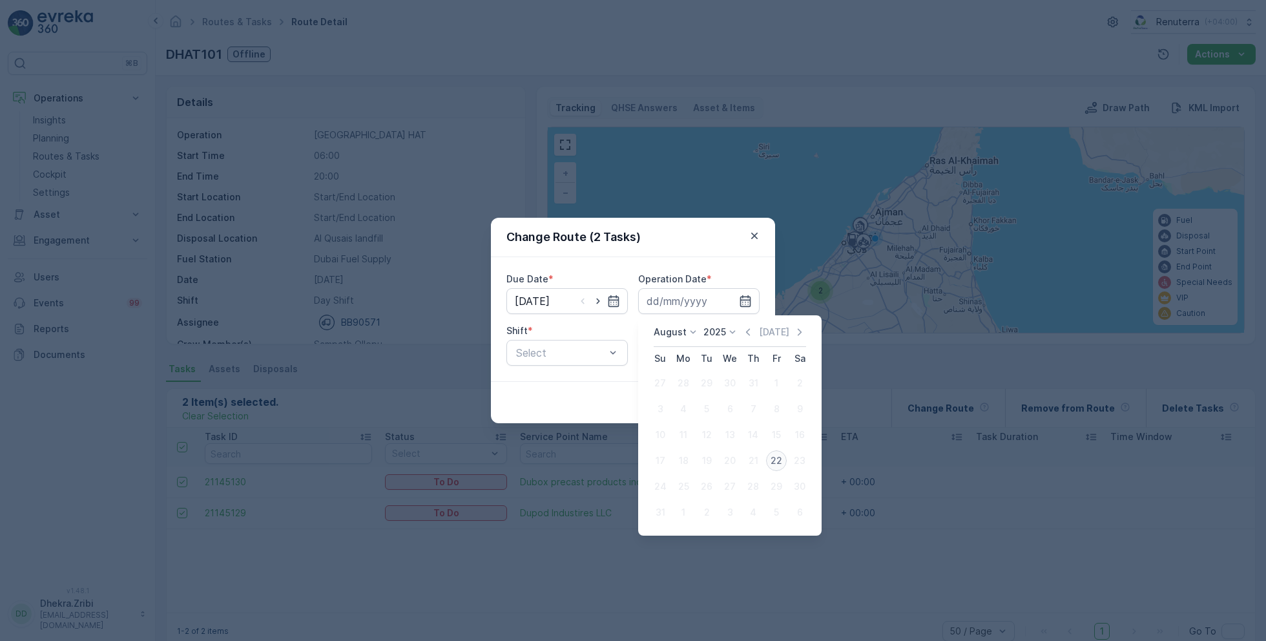
click at [779, 466] on div "22" at bounding box center [776, 460] width 21 height 21
type input "[DATE]"
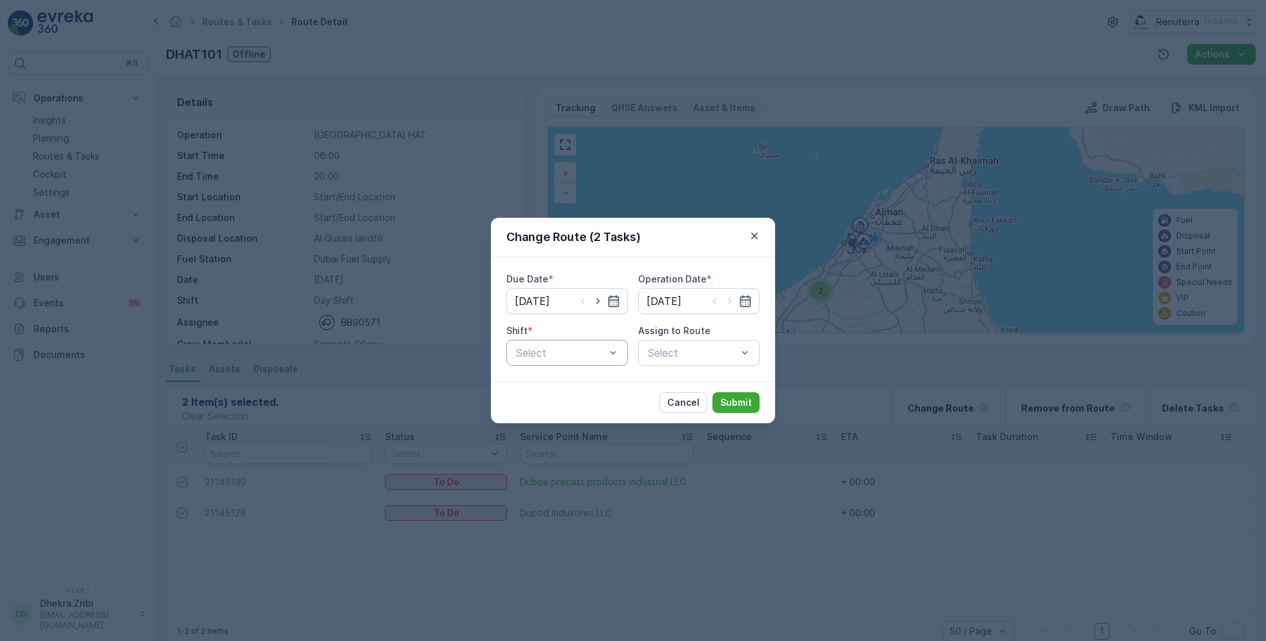
click at [602, 355] on div at bounding box center [561, 353] width 92 height 12
click at [587, 386] on div "Day Shift" at bounding box center [567, 384] width 106 height 12
click at [666, 351] on div at bounding box center [692, 353] width 92 height 12
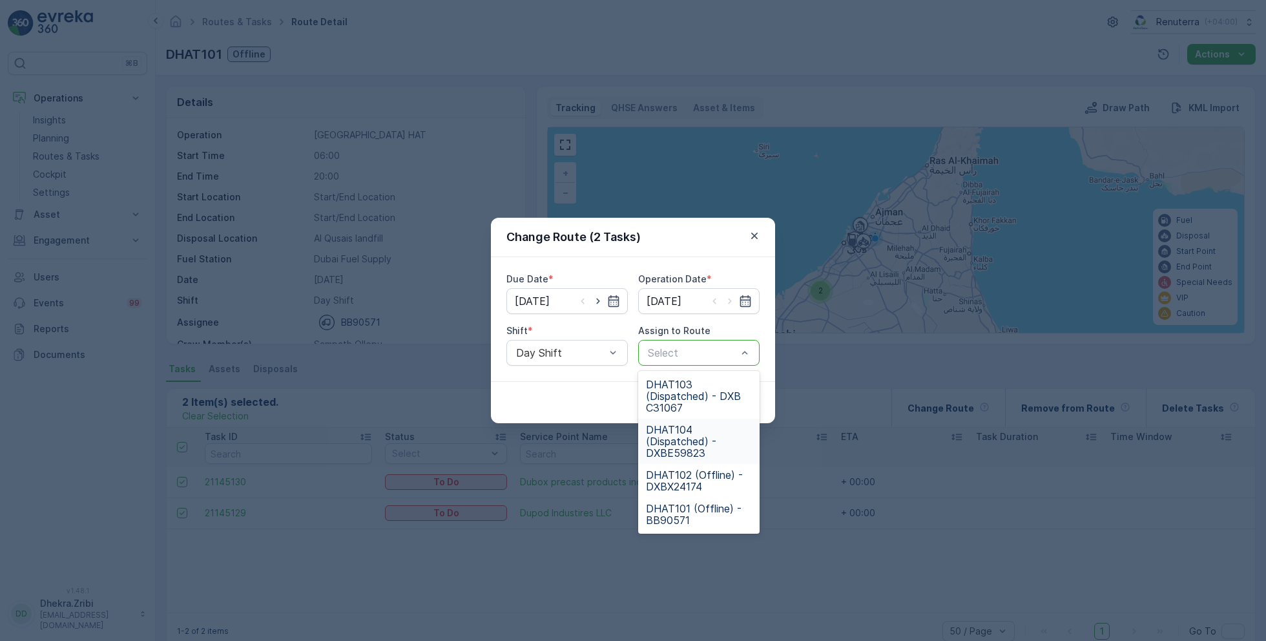
click at [666, 435] on span "DHAT104 (Dispatched) - DXBE59823" at bounding box center [699, 441] width 106 height 35
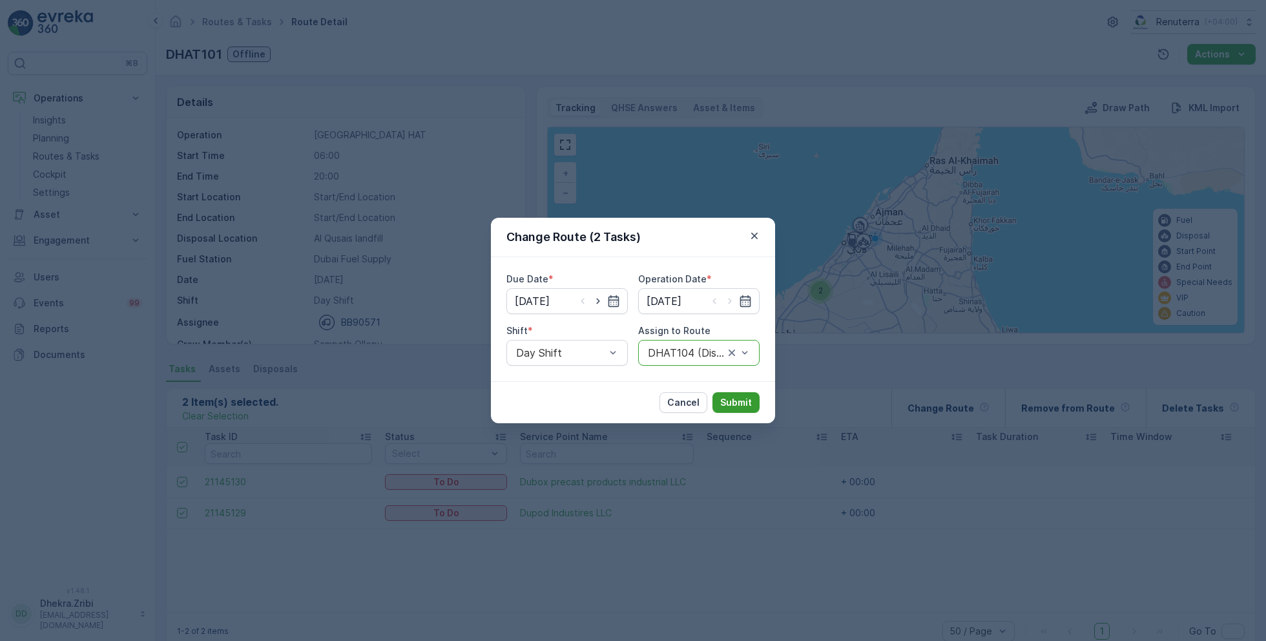
click at [730, 405] on p "Submit" at bounding box center [736, 402] width 32 height 13
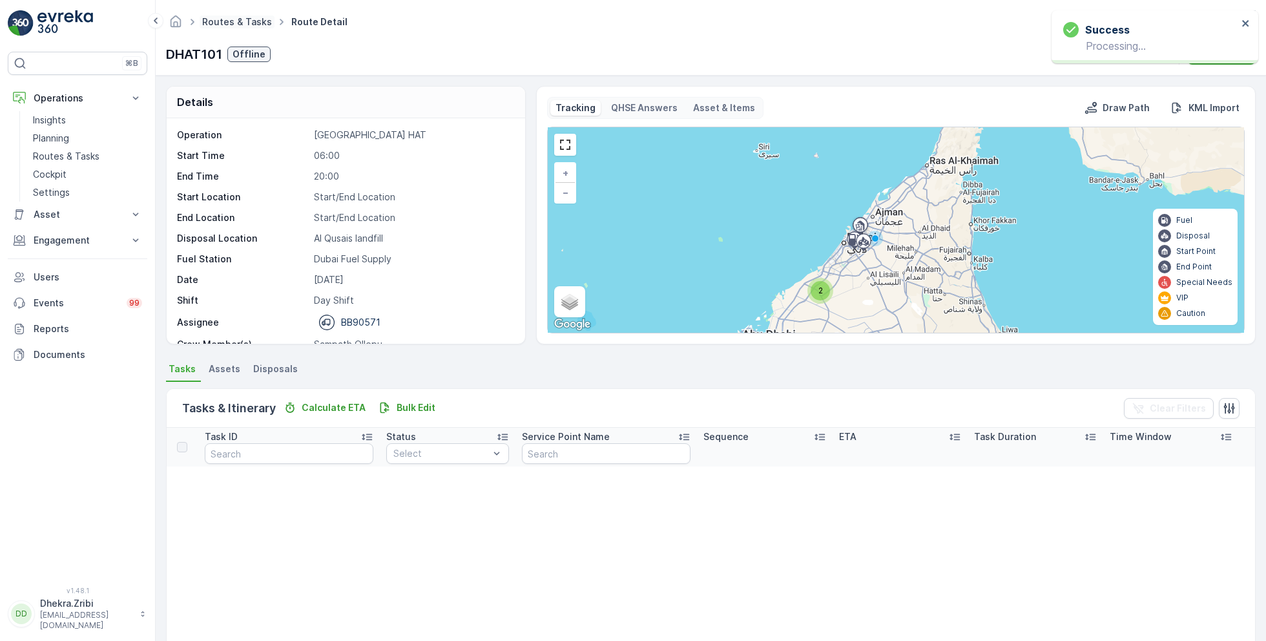
click at [237, 26] on link "Routes & Tasks" at bounding box center [237, 21] width 70 height 11
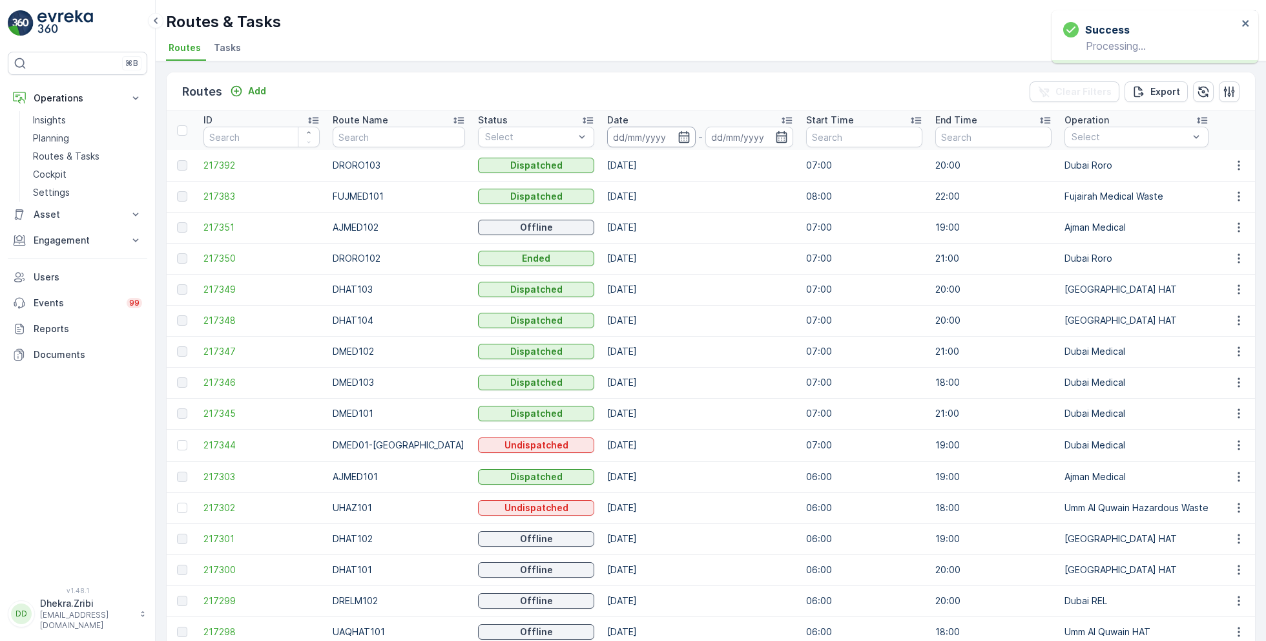
click at [664, 143] on input at bounding box center [651, 137] width 88 height 21
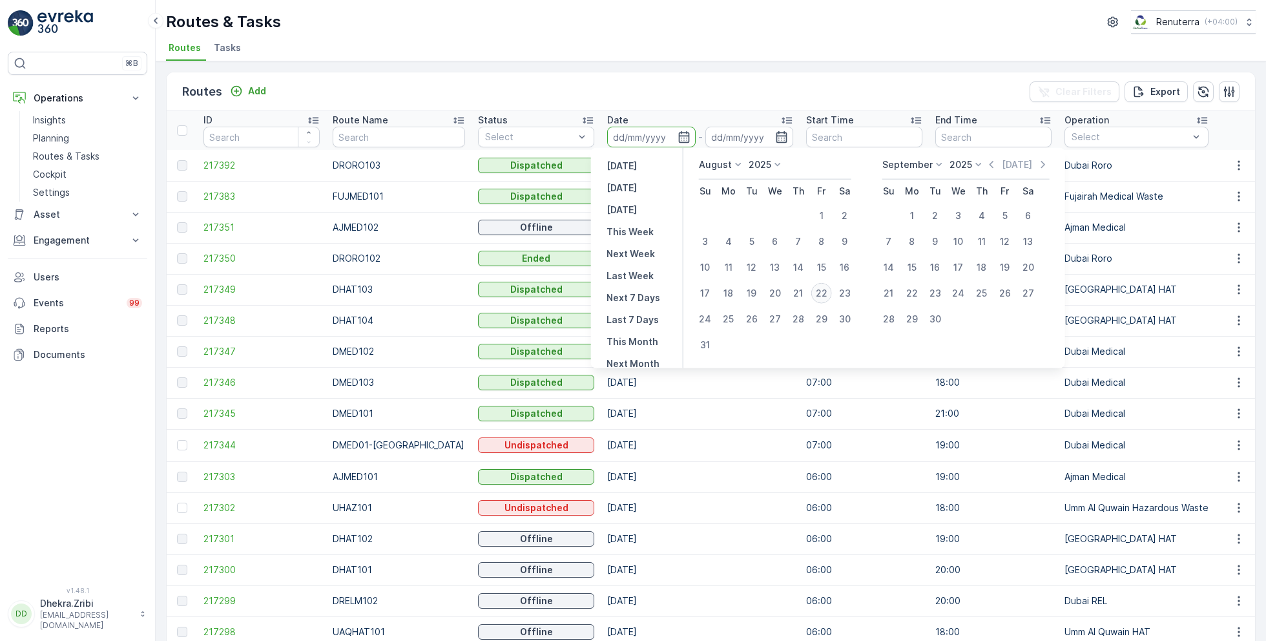
click at [816, 293] on div "22" at bounding box center [821, 293] width 21 height 21
type input "[DATE]"
click at [816, 293] on div "22" at bounding box center [821, 293] width 21 height 21
type input "[DATE]"
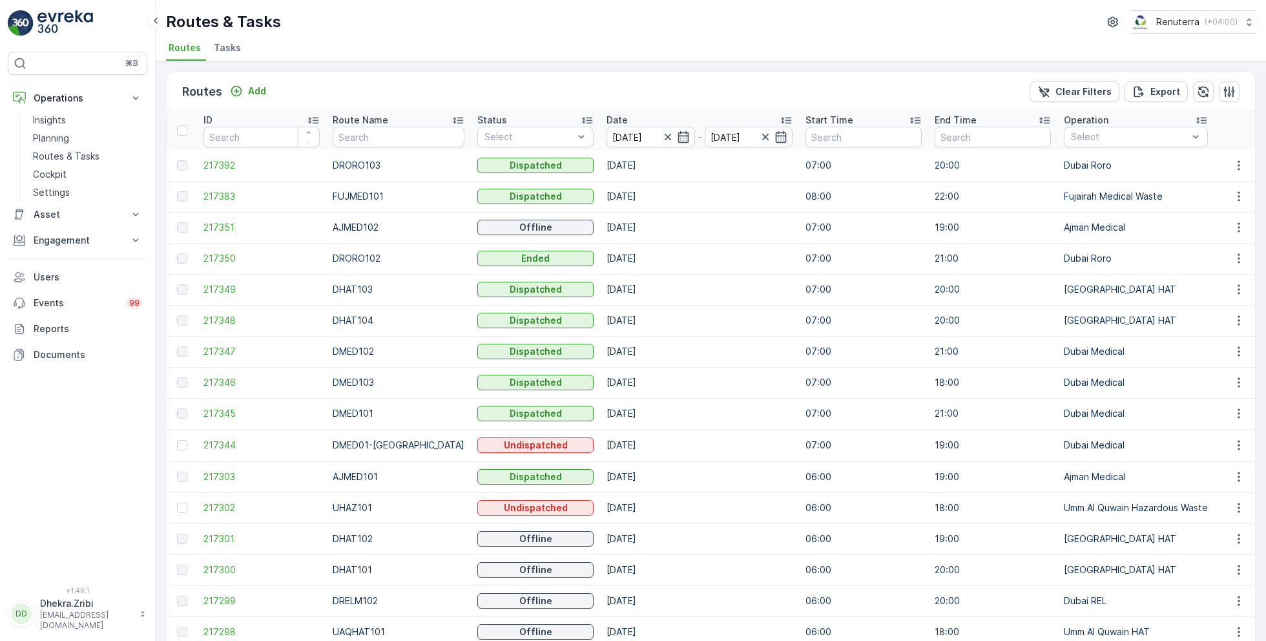
scroll to position [53, 0]
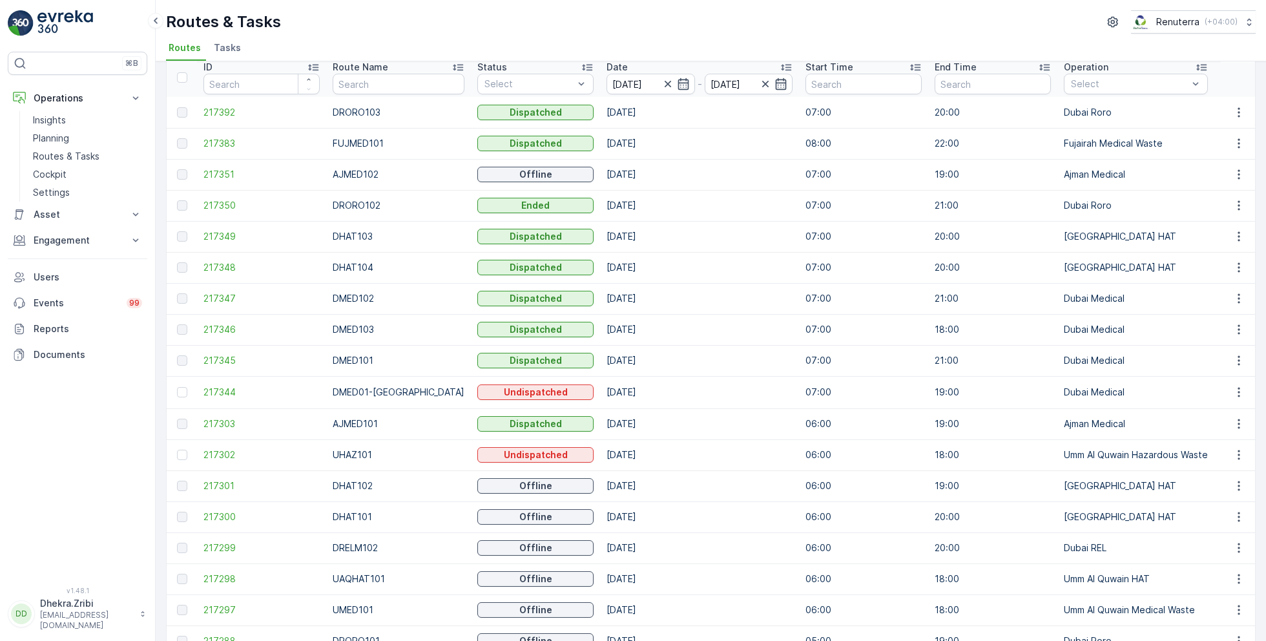
click at [187, 207] on div at bounding box center [184, 205] width 14 height 10
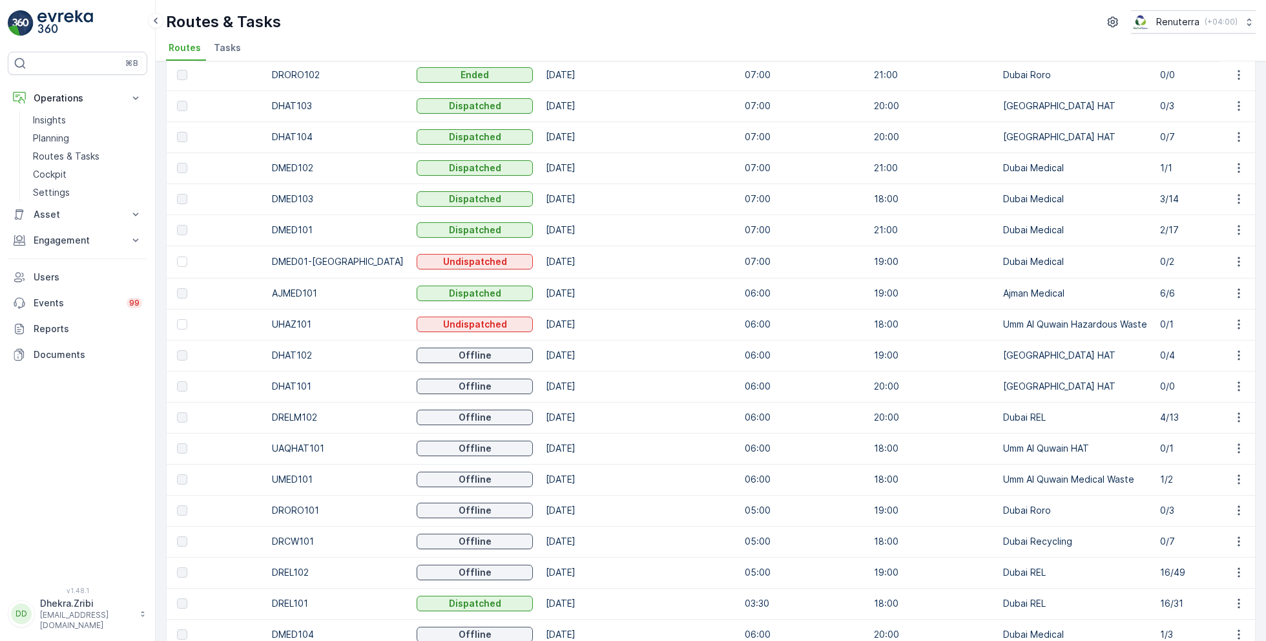
scroll to position [0, 0]
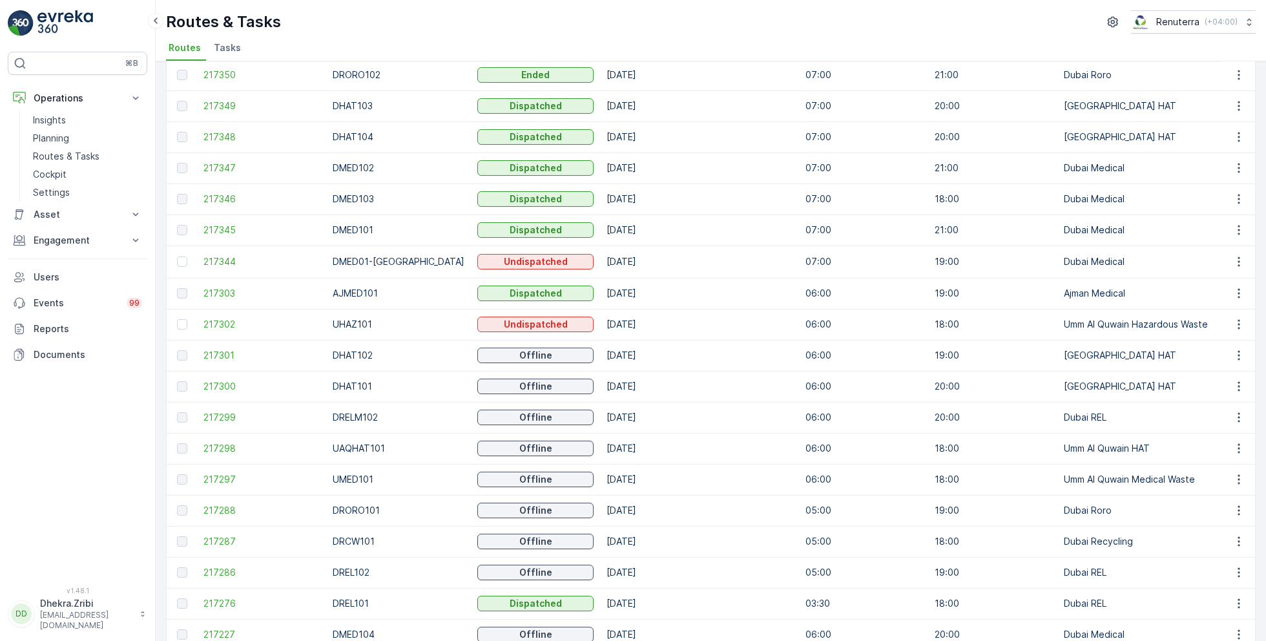
click at [226, 430] on td "217299" at bounding box center [261, 417] width 129 height 31
click at [226, 424] on td "217299" at bounding box center [261, 417] width 129 height 31
click at [227, 418] on span "217299" at bounding box center [261, 417] width 116 height 13
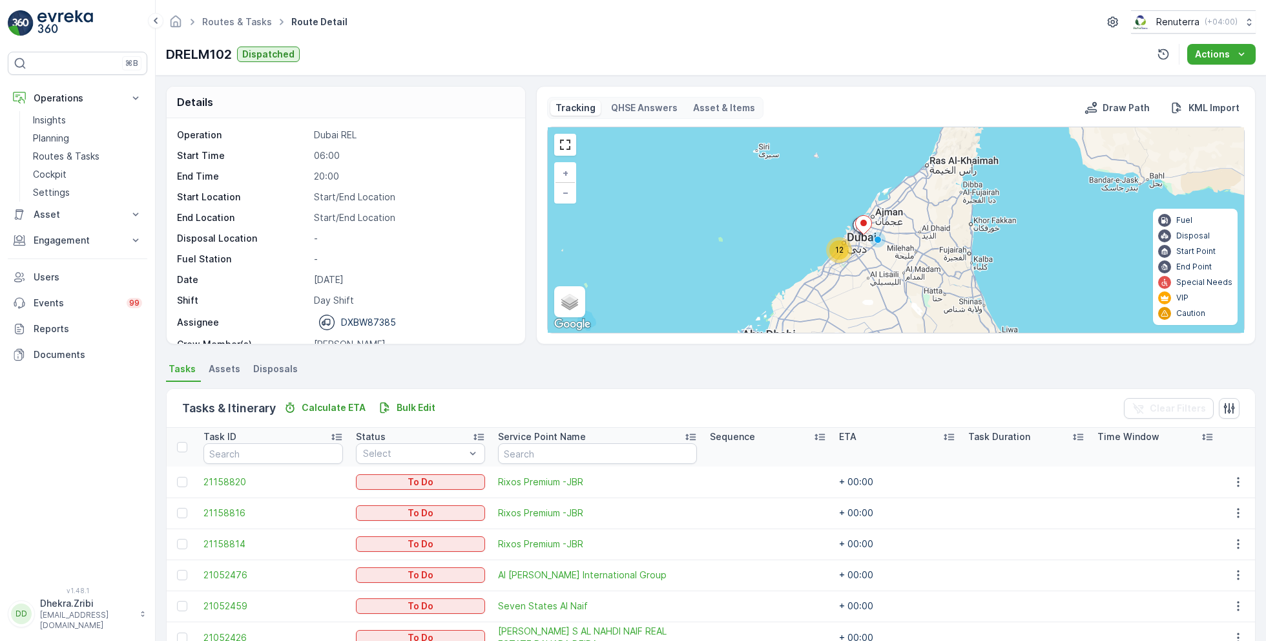
click at [239, 28] on ul "Routes & Tasks" at bounding box center [244, 22] width 89 height 19
click at [236, 23] on link "Routes & Tasks" at bounding box center [237, 21] width 70 height 11
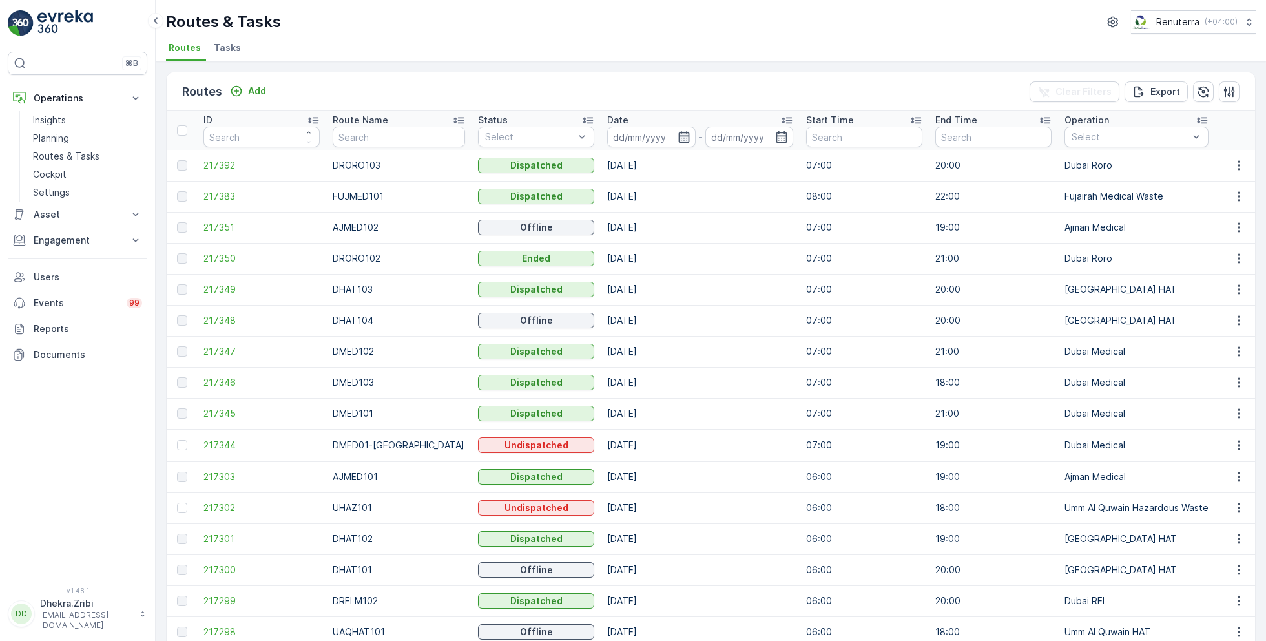
click at [677, 136] on icon "button" at bounding box center [683, 136] width 13 height 13
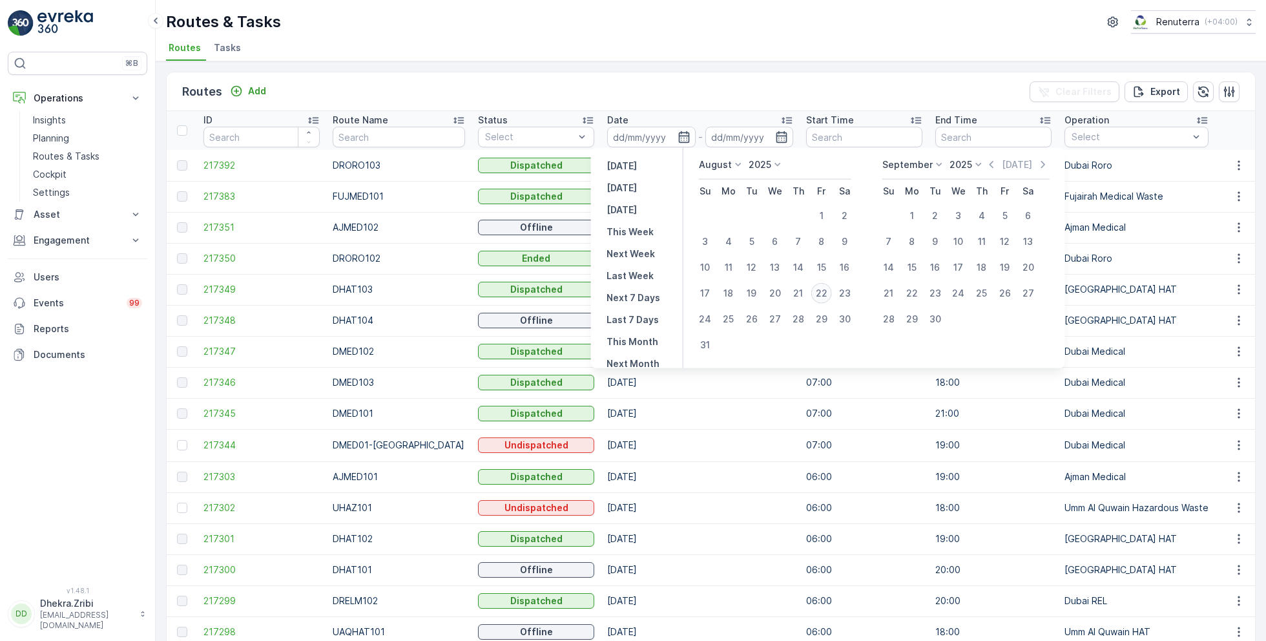
click at [825, 286] on div "22" at bounding box center [821, 293] width 21 height 21
type input "[DATE]"
click at [825, 286] on div "22" at bounding box center [821, 293] width 21 height 21
type input "[DATE]"
click at [680, 70] on div "Routes Add Clear Filters Export ID Route Name Status Select Date 22.08.2025 - 2…" at bounding box center [711, 350] width 1110 height 579
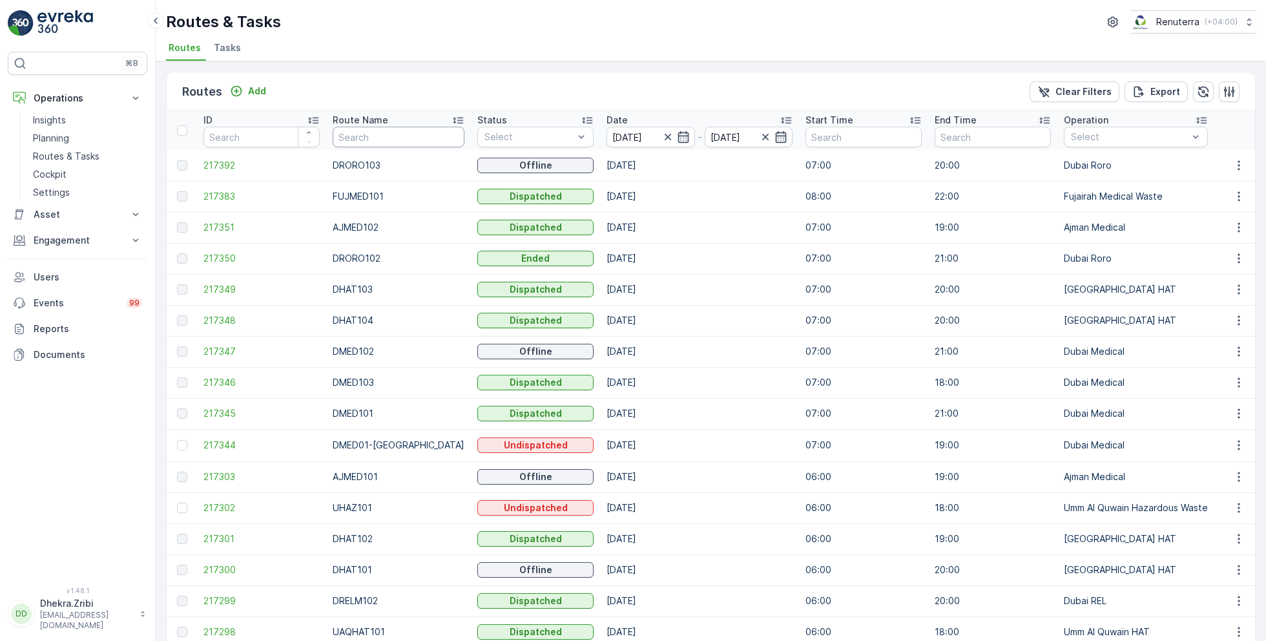
click at [373, 141] on input "text" at bounding box center [399, 137] width 132 height 21
type input "hat"
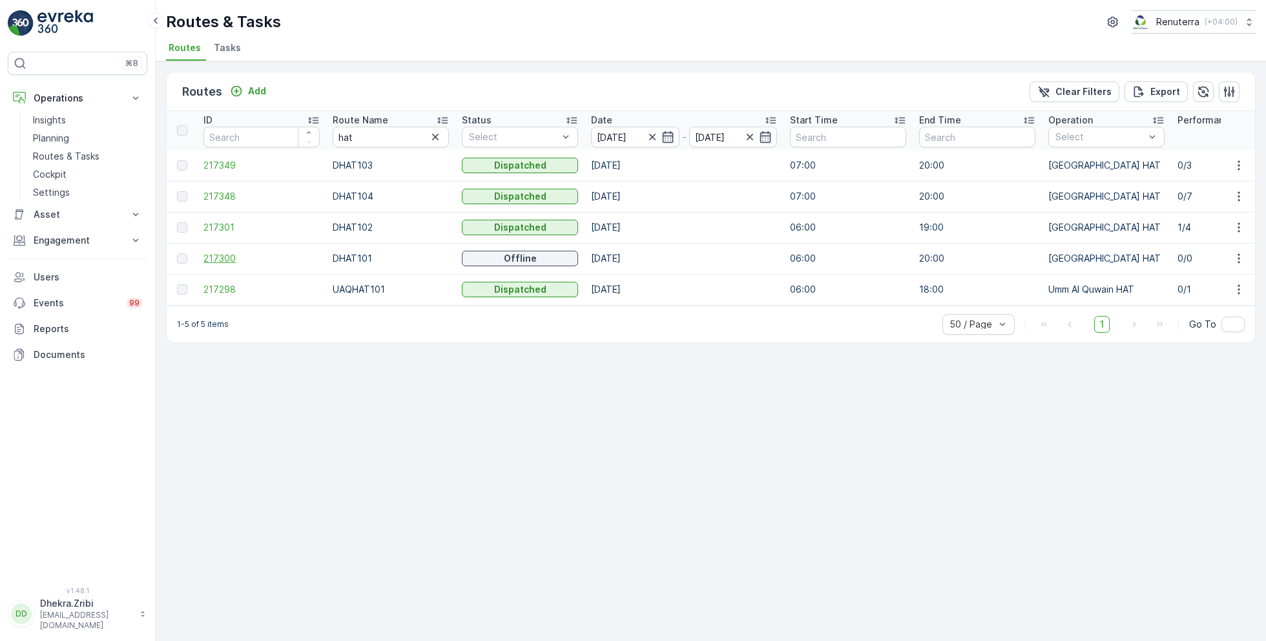
click at [225, 254] on span "217300" at bounding box center [261, 258] width 116 height 13
click at [223, 254] on span "217300" at bounding box center [261, 258] width 116 height 13
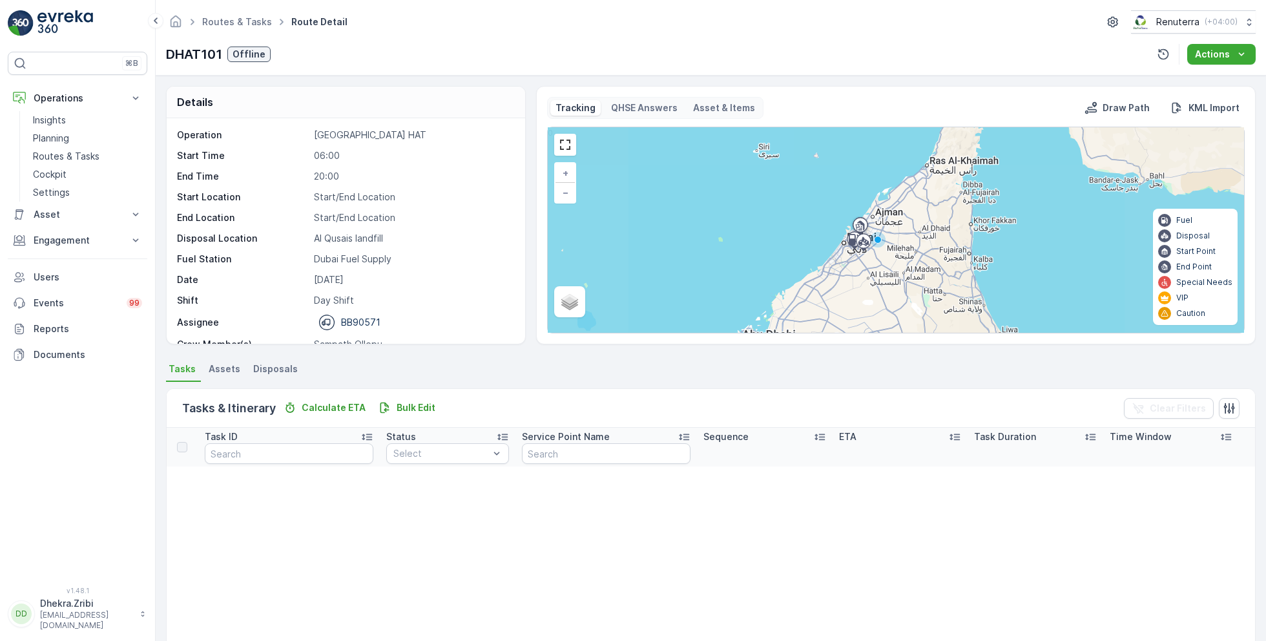
scroll to position [40, 0]
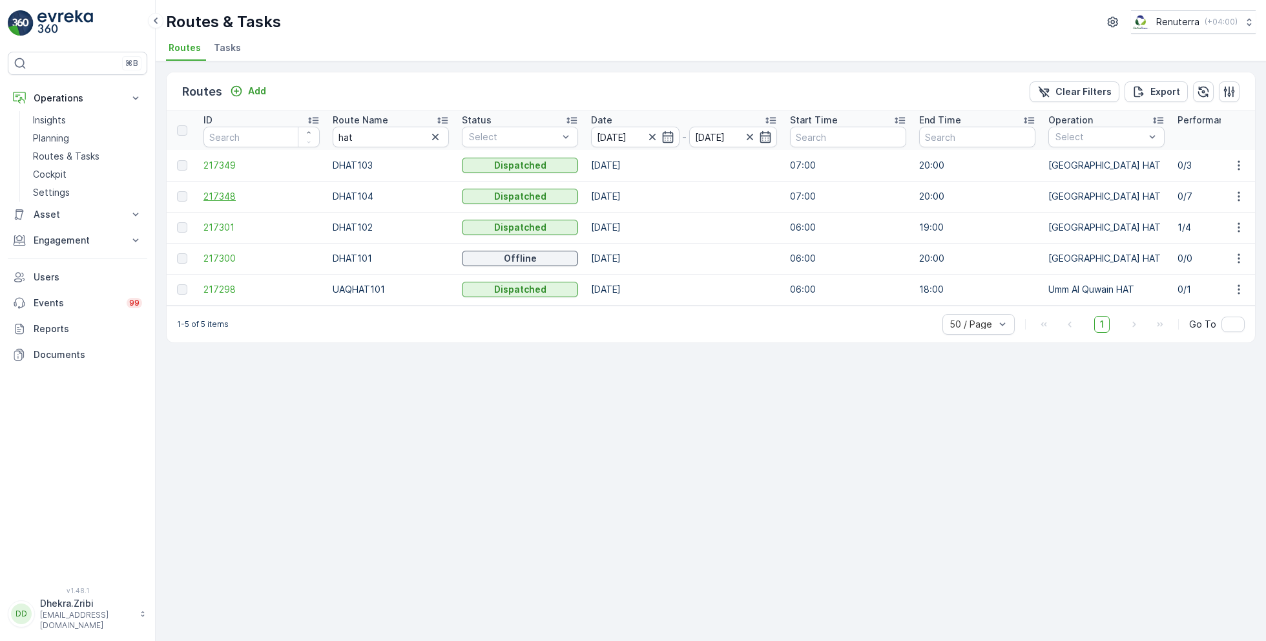
click at [221, 192] on span "217348" at bounding box center [261, 196] width 116 height 13
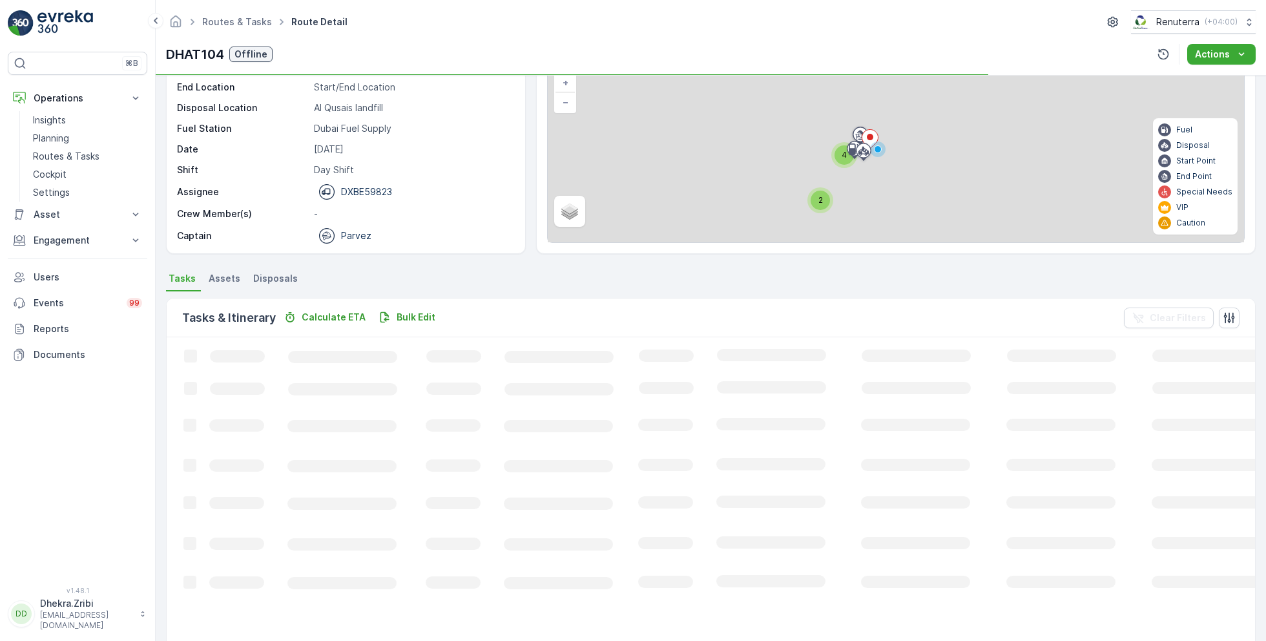
scroll to position [96, 0]
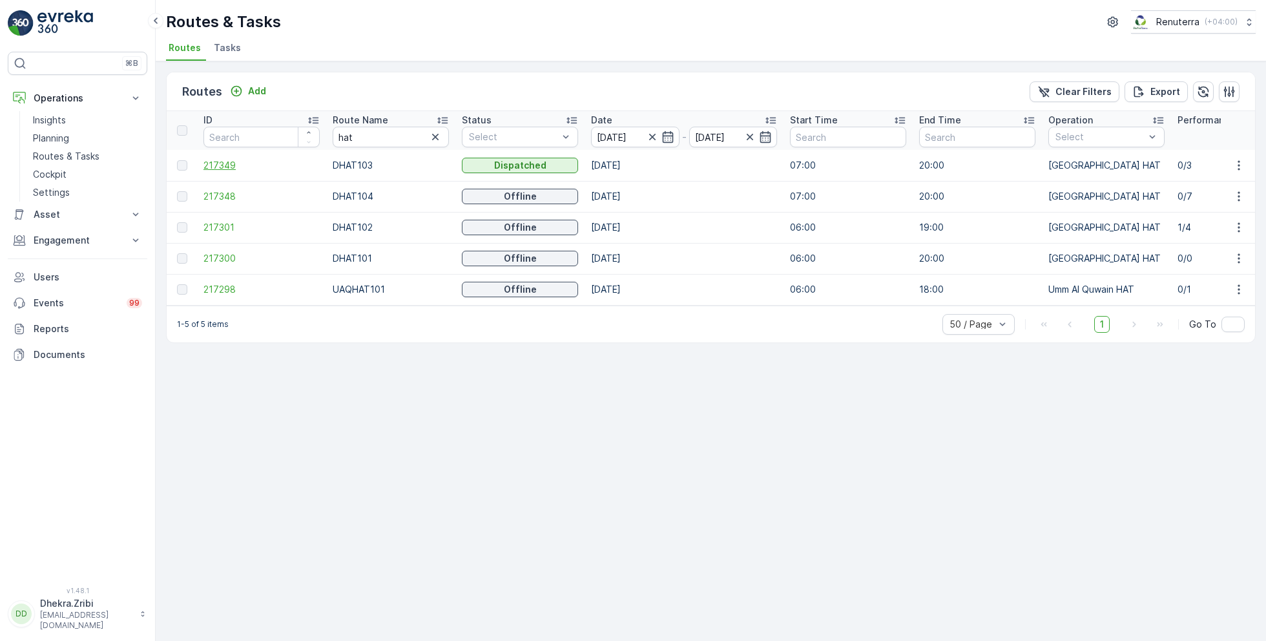
click at [226, 163] on span "217349" at bounding box center [261, 165] width 116 height 13
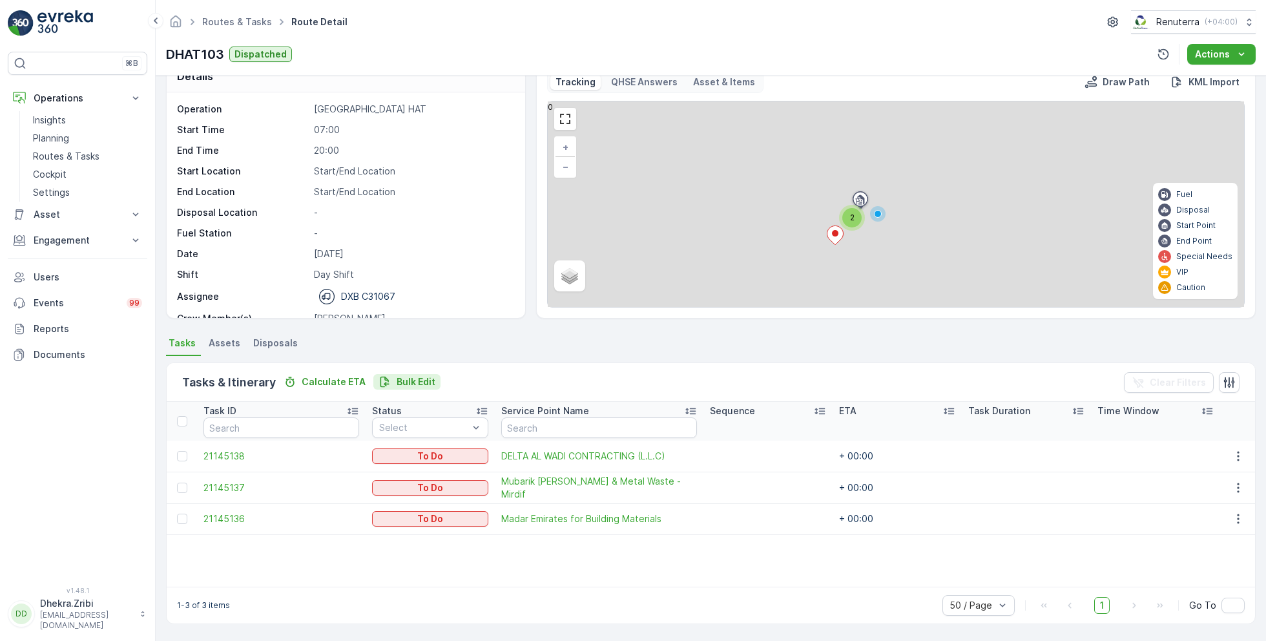
scroll to position [25, 0]
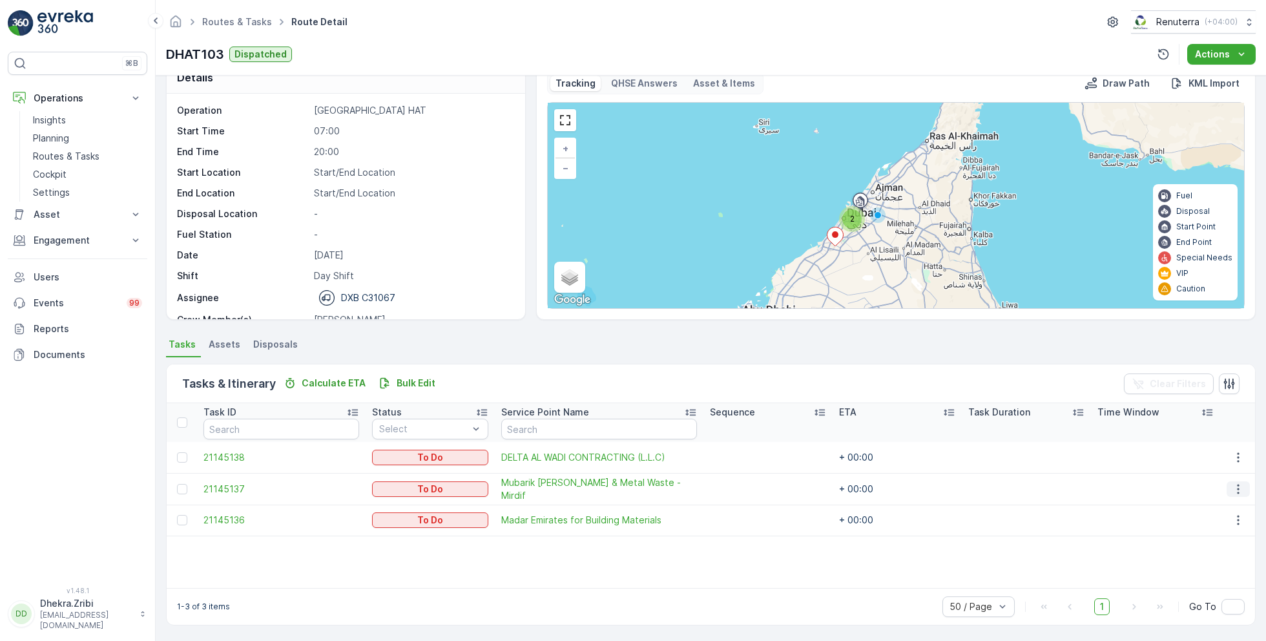
click at [1233, 488] on icon "button" at bounding box center [1237, 488] width 13 height 13
click at [1206, 542] on span "Change Route" at bounding box center [1205, 543] width 63 height 13
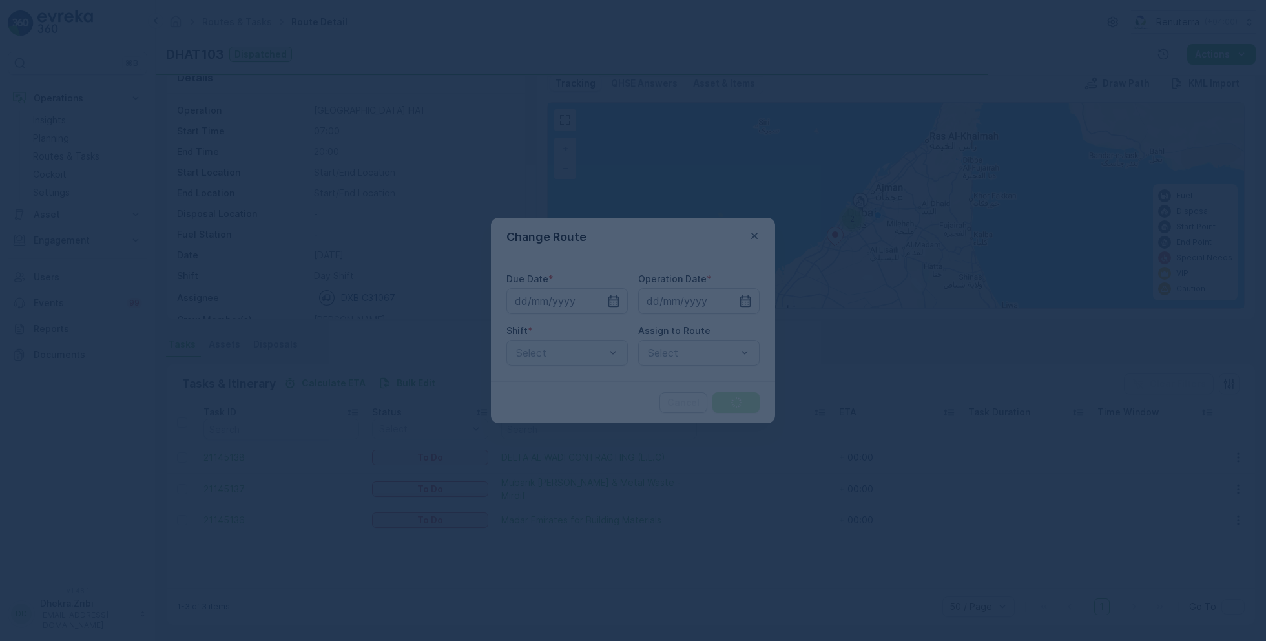
type input "[DATE]"
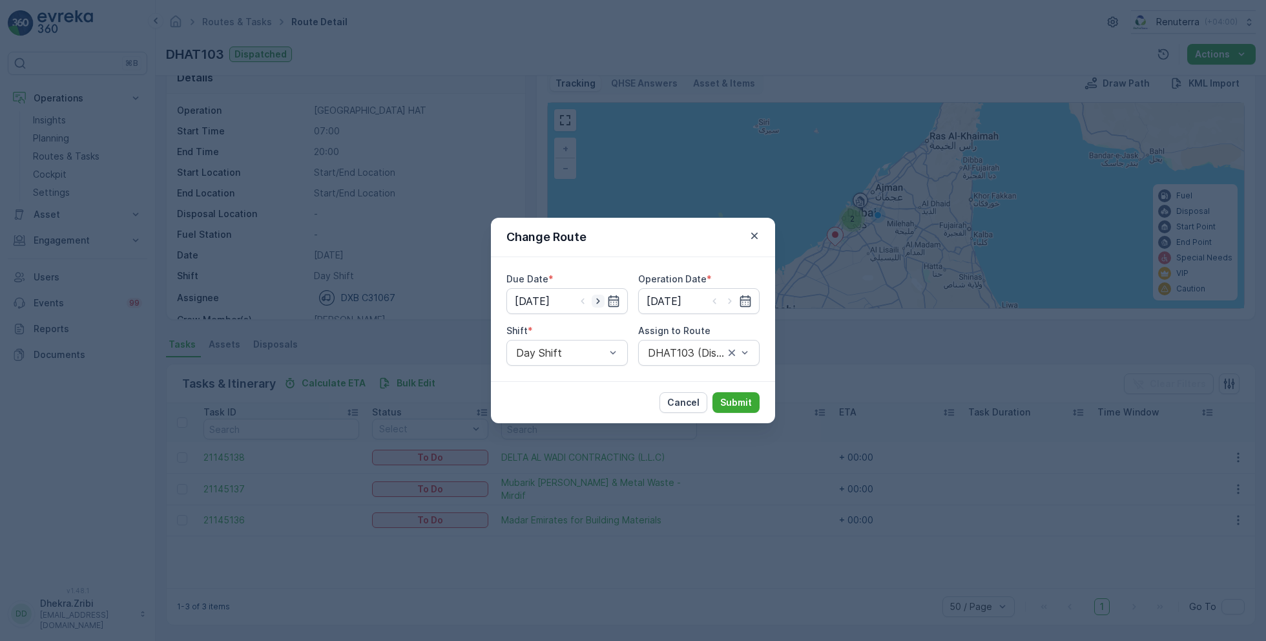
click at [599, 298] on icon "button" at bounding box center [597, 300] width 13 height 13
type input "23.08.2025"
click at [730, 302] on icon "button" at bounding box center [729, 300] width 13 height 13
type input "23.08.2025"
click at [681, 348] on div at bounding box center [692, 353] width 92 height 12
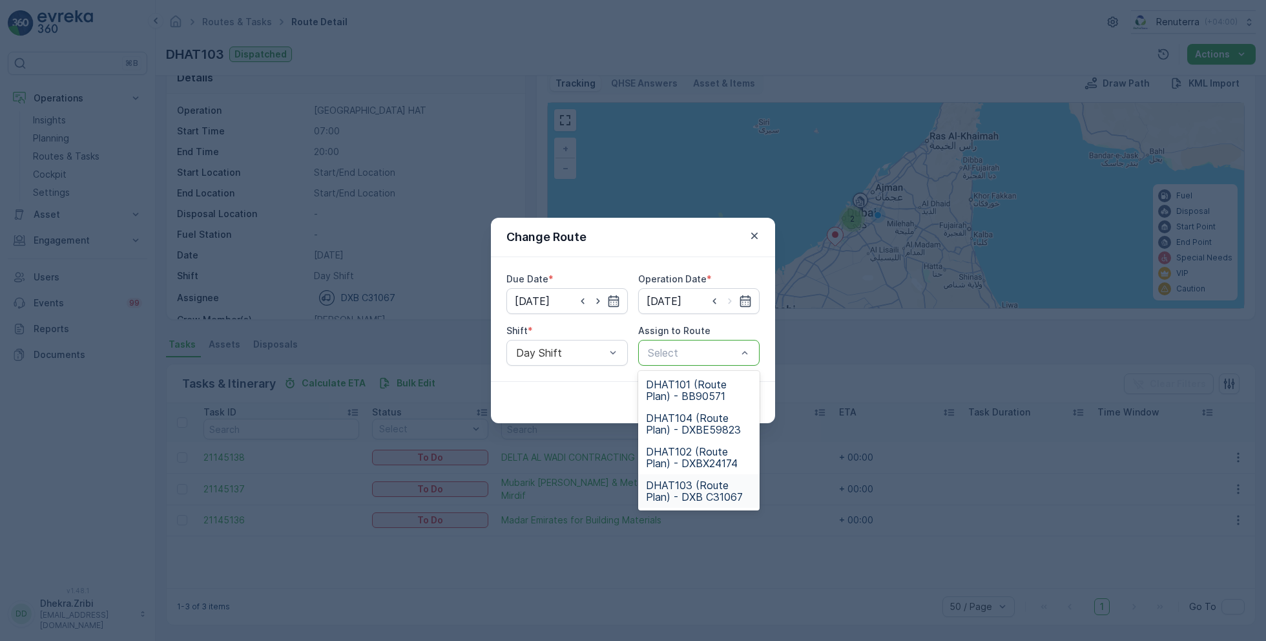
click at [687, 481] on span "DHAT103 (Route Plan) - DXB C31067" at bounding box center [699, 490] width 106 height 23
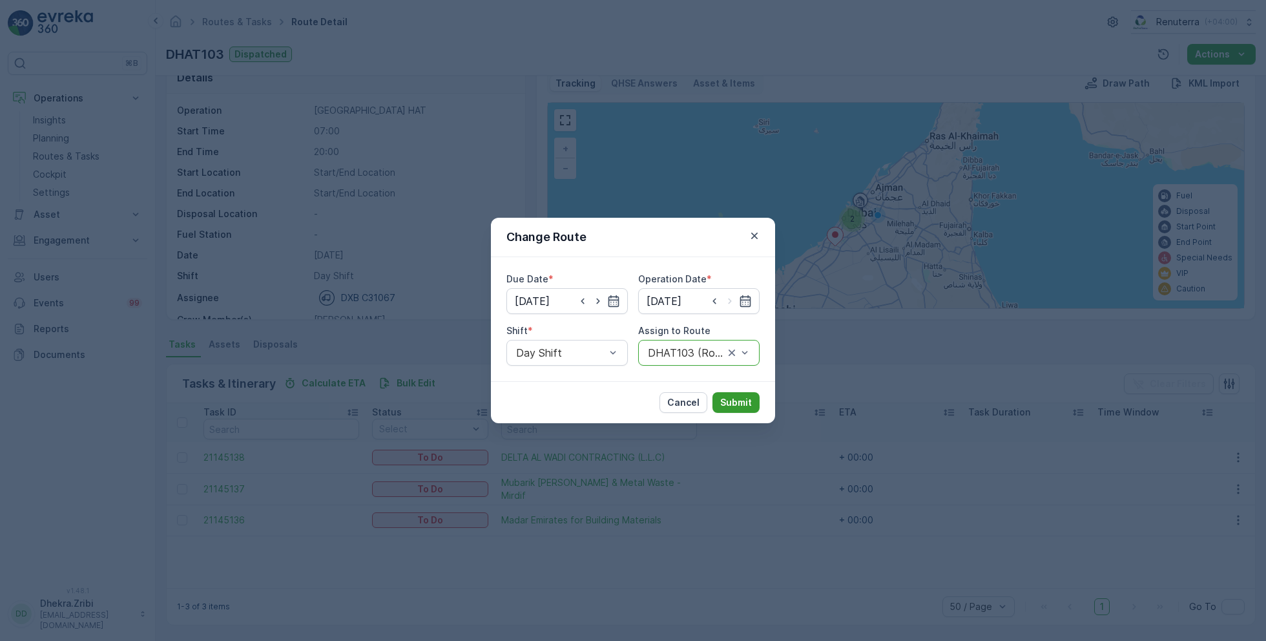
click at [735, 400] on p "Submit" at bounding box center [736, 402] width 32 height 13
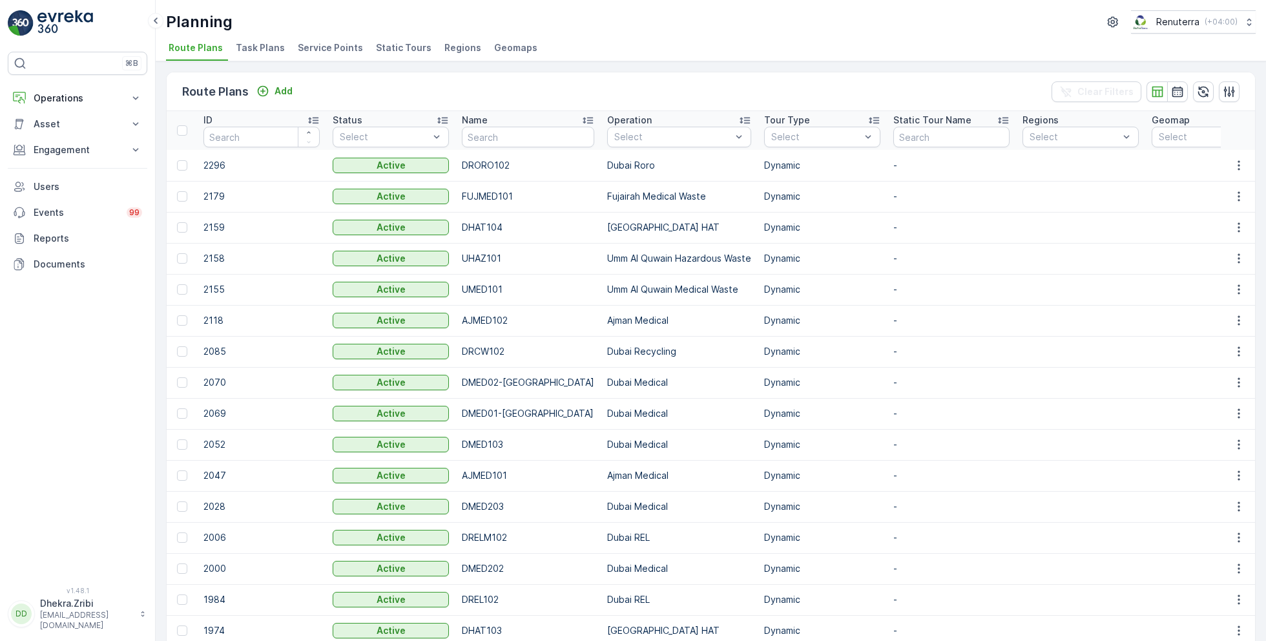
click at [326, 46] on span "Service Points" at bounding box center [330, 47] width 65 height 13
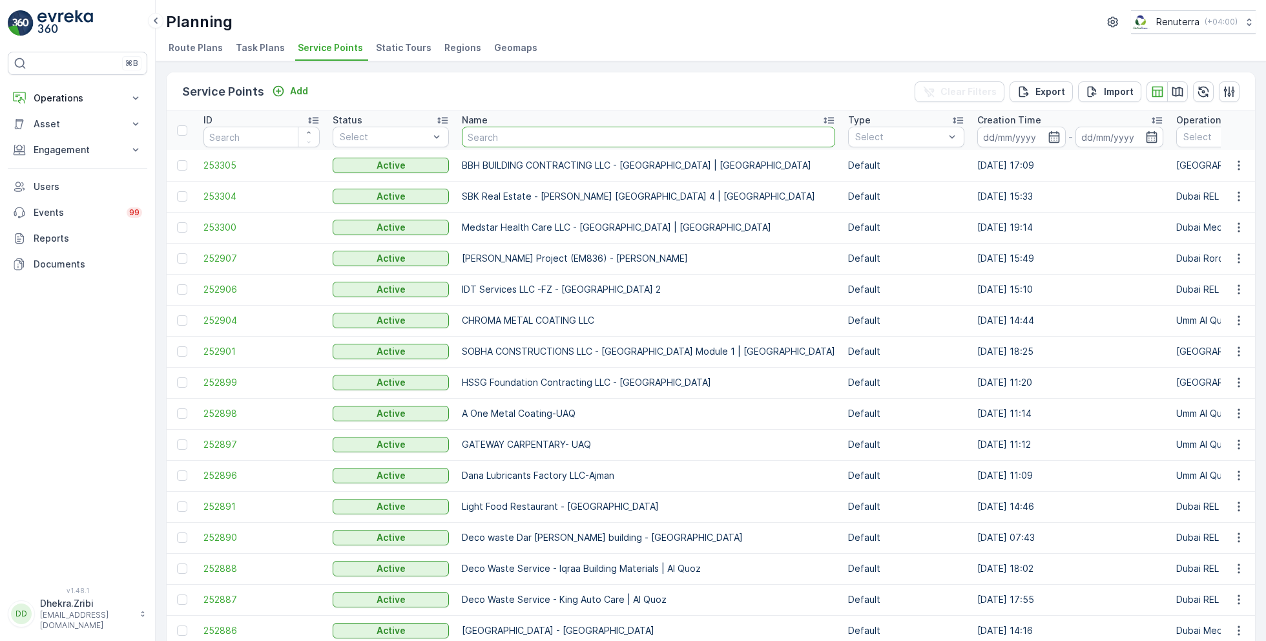
click at [478, 136] on input "text" at bounding box center [648, 137] width 373 height 21
type input "arabian"
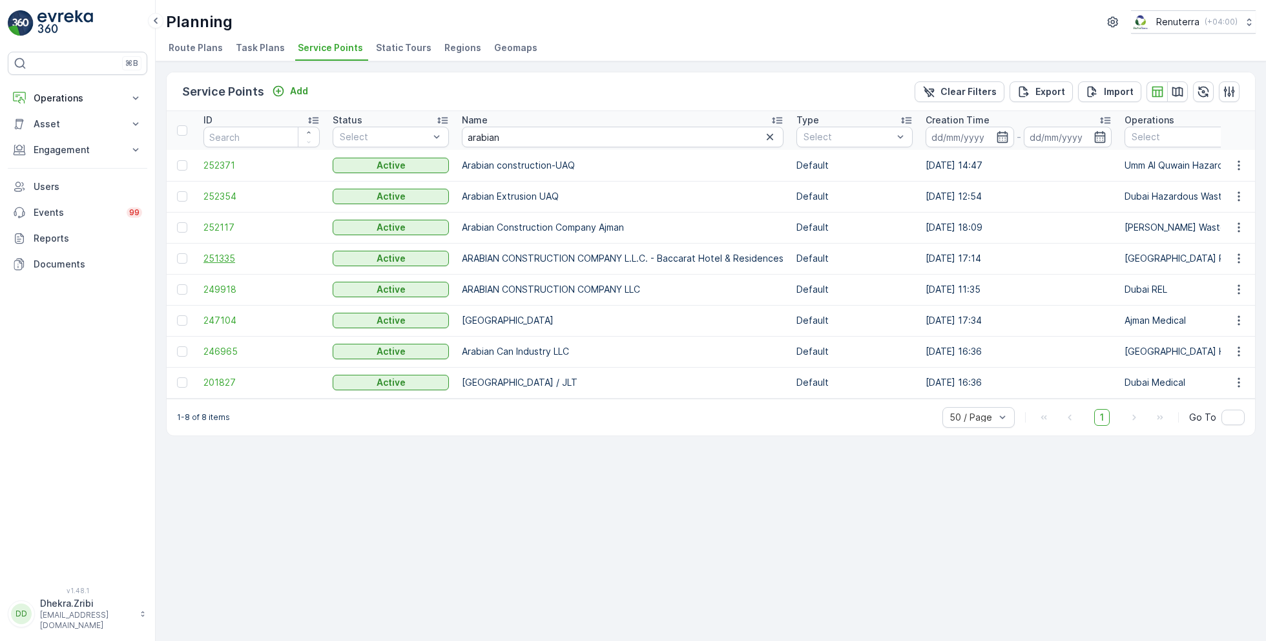
click at [231, 258] on span "251335" at bounding box center [261, 258] width 116 height 13
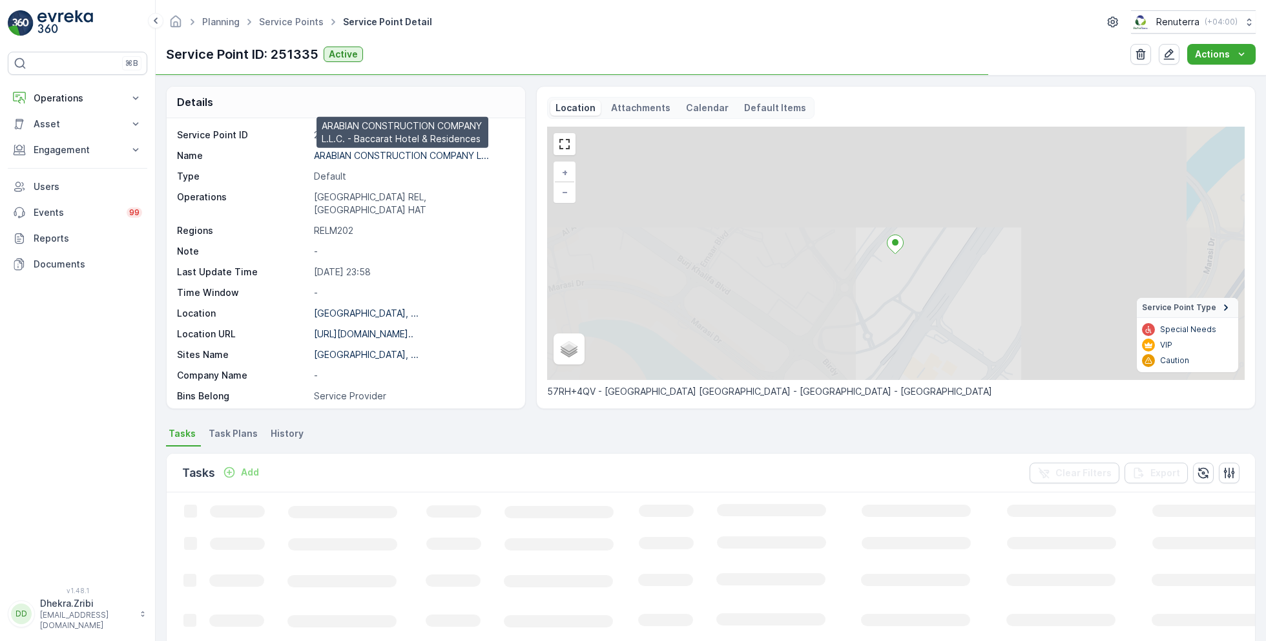
click at [392, 152] on p "ARABIAN CONSTRUCTION COMPANY L..." at bounding box center [401, 155] width 175 height 11
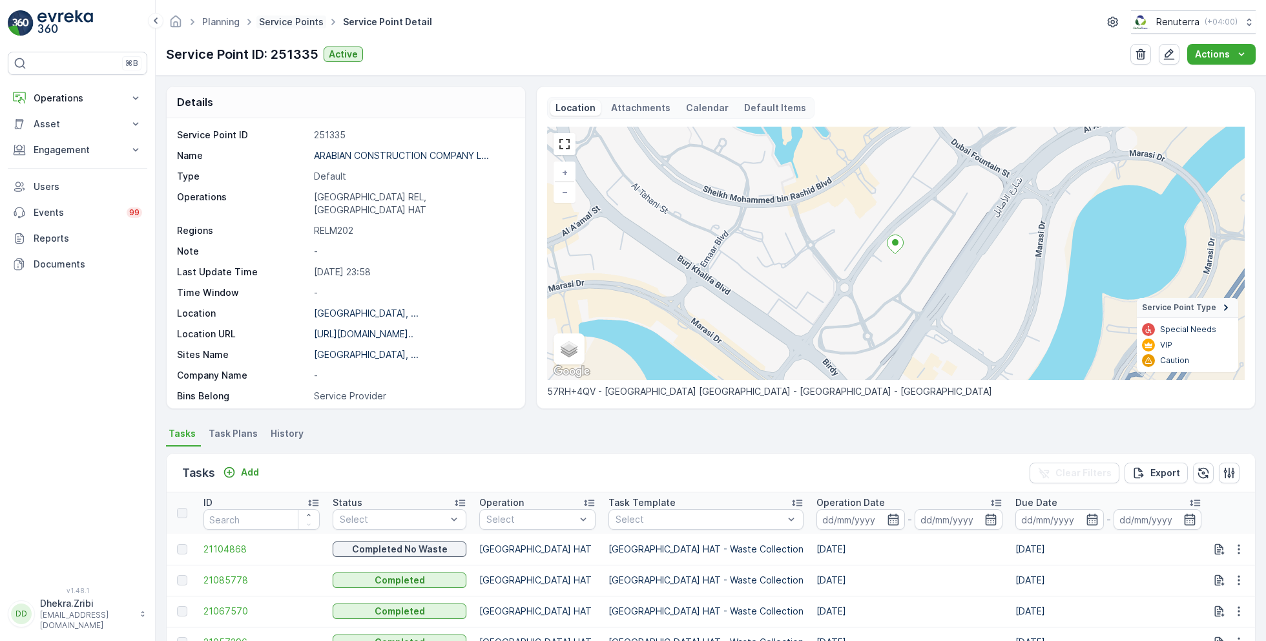
click at [272, 21] on link "Service Points" at bounding box center [291, 21] width 65 height 11
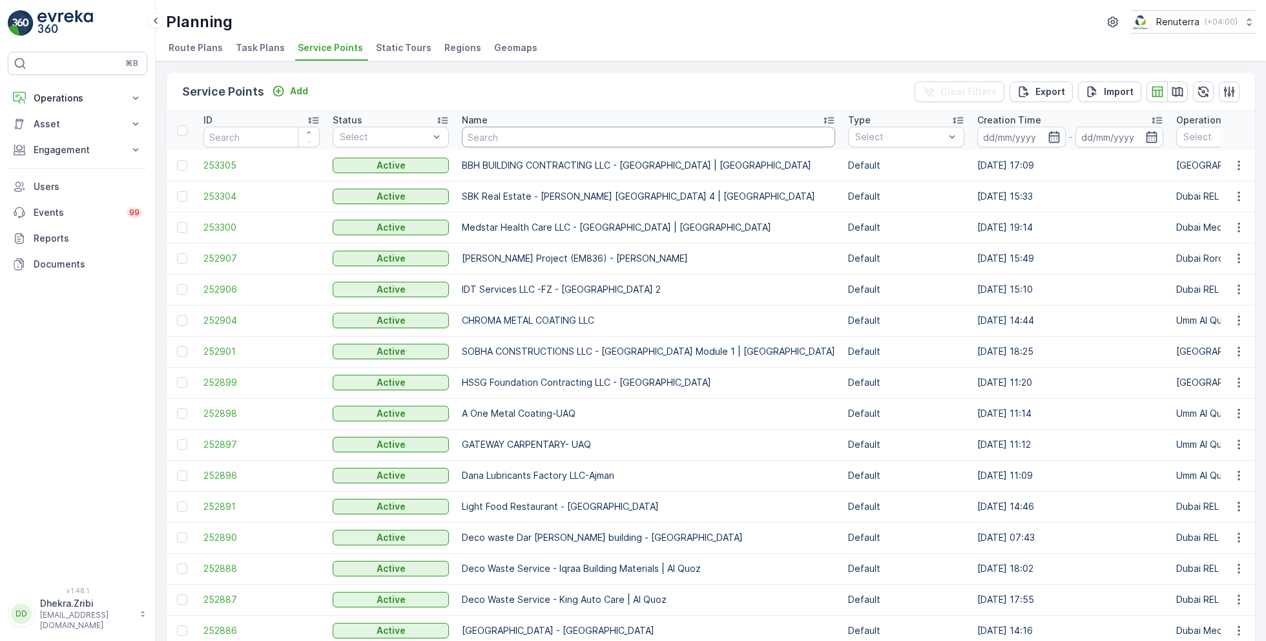
click at [563, 138] on input "text" at bounding box center [648, 137] width 373 height 21
type input "barq"
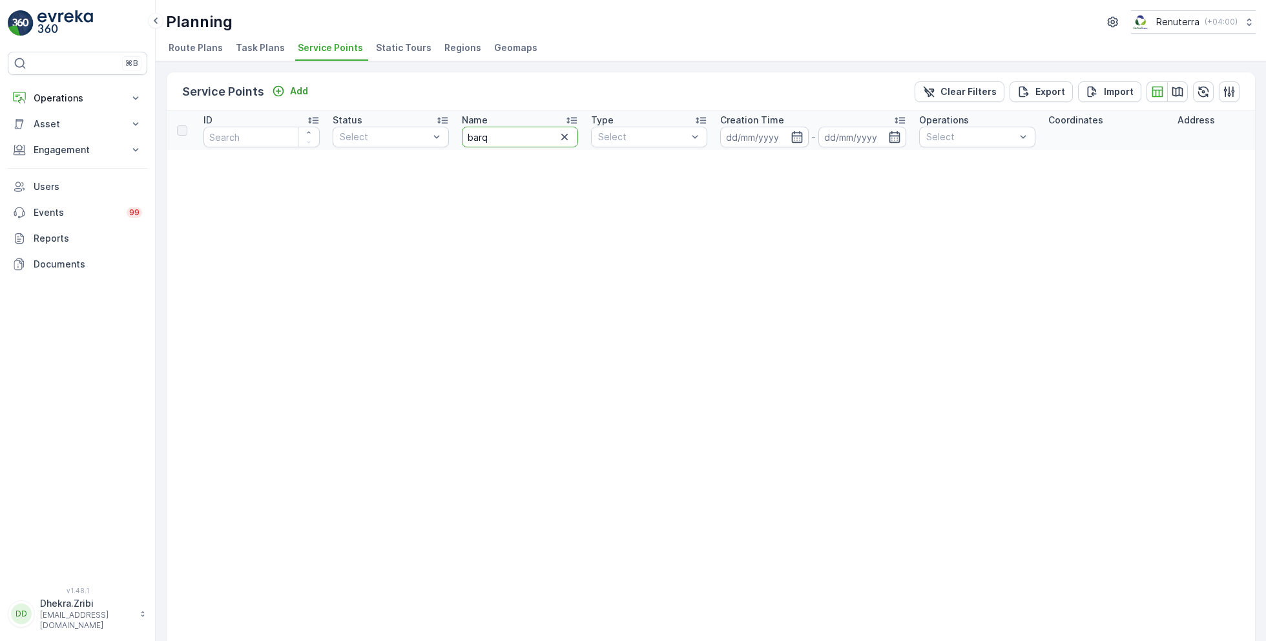
click at [523, 138] on input "barq" at bounding box center [520, 137] width 116 height 21
type input "b"
type input "al"
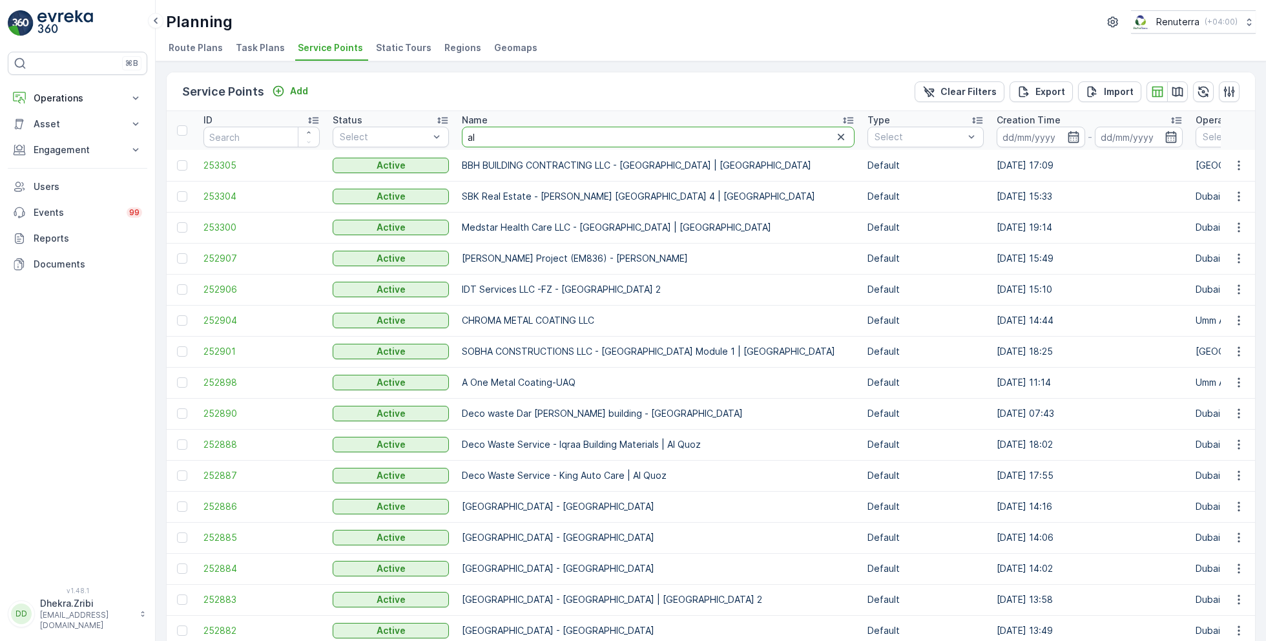
click at [510, 132] on input "al" at bounding box center [658, 137] width 393 height 21
type input "al avon"
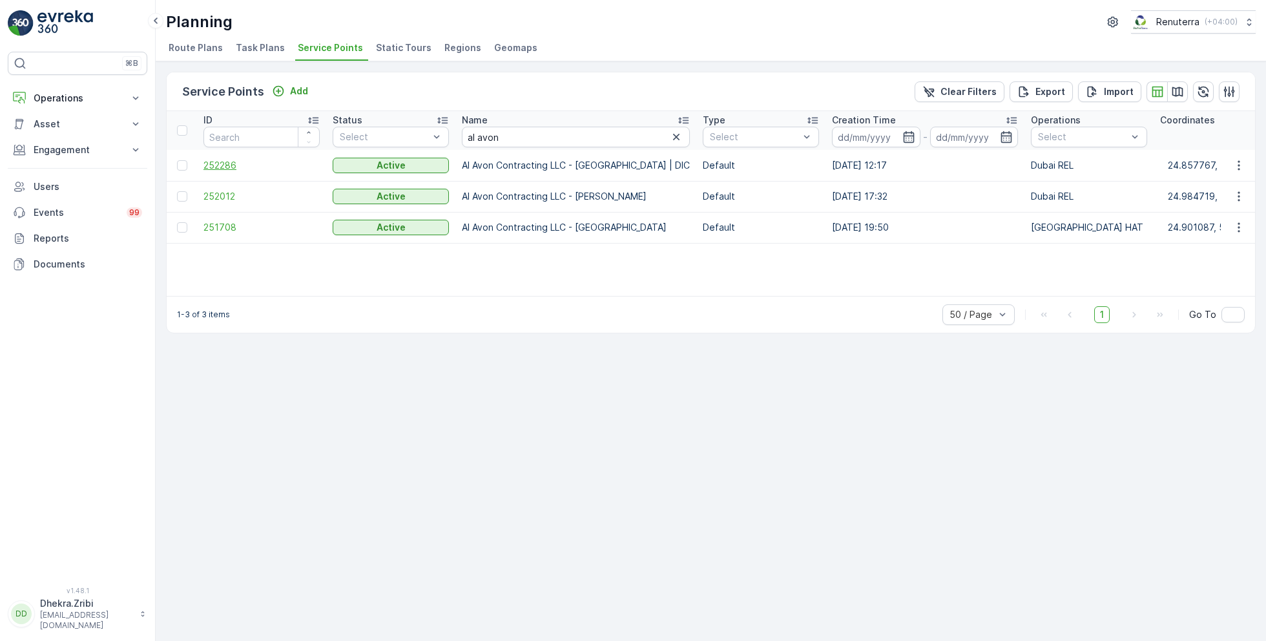
click at [223, 159] on span "252286" at bounding box center [261, 165] width 116 height 13
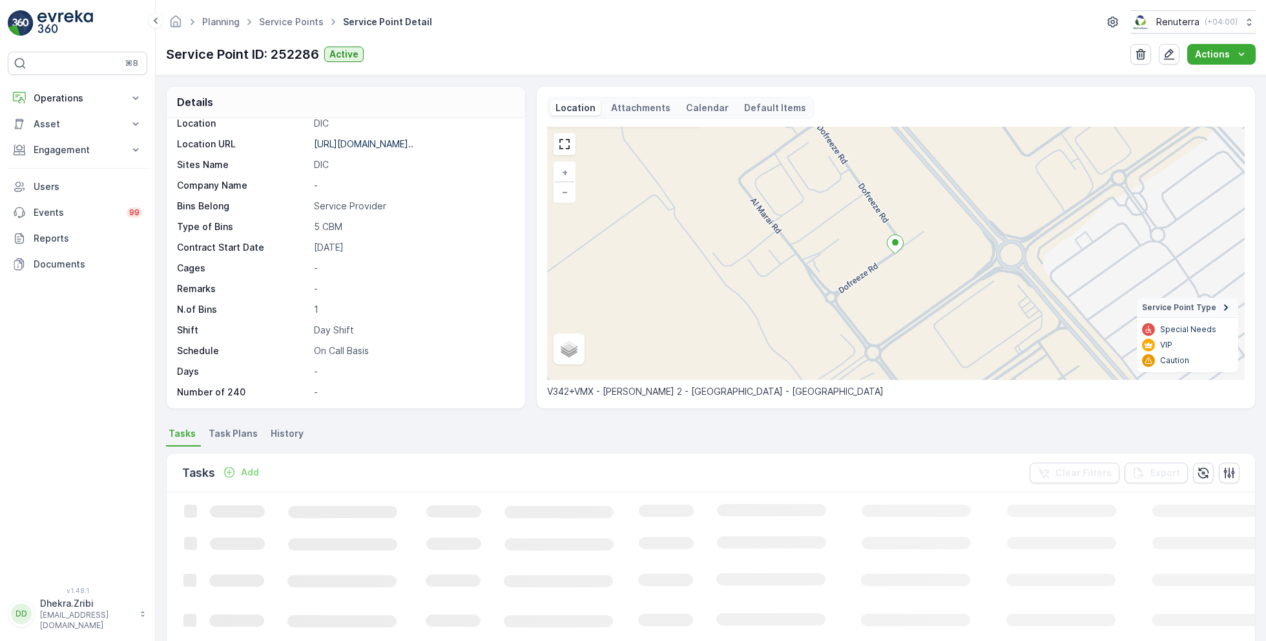
scroll to position [89, 0]
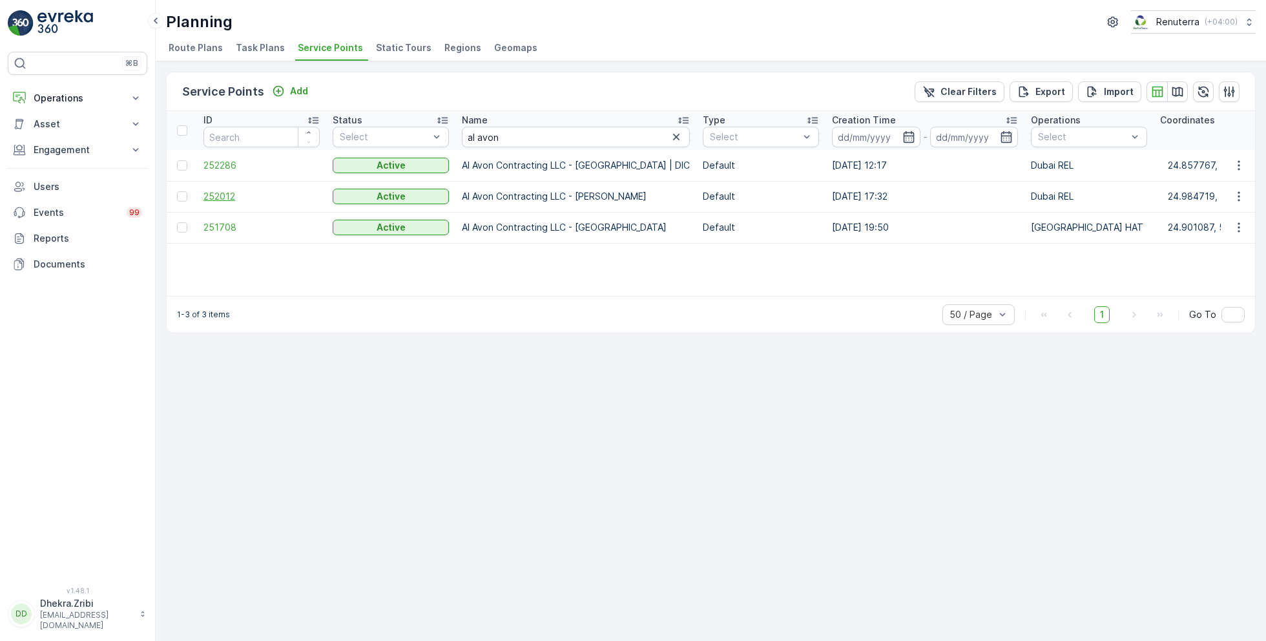
click at [225, 194] on span "252012" at bounding box center [261, 196] width 116 height 13
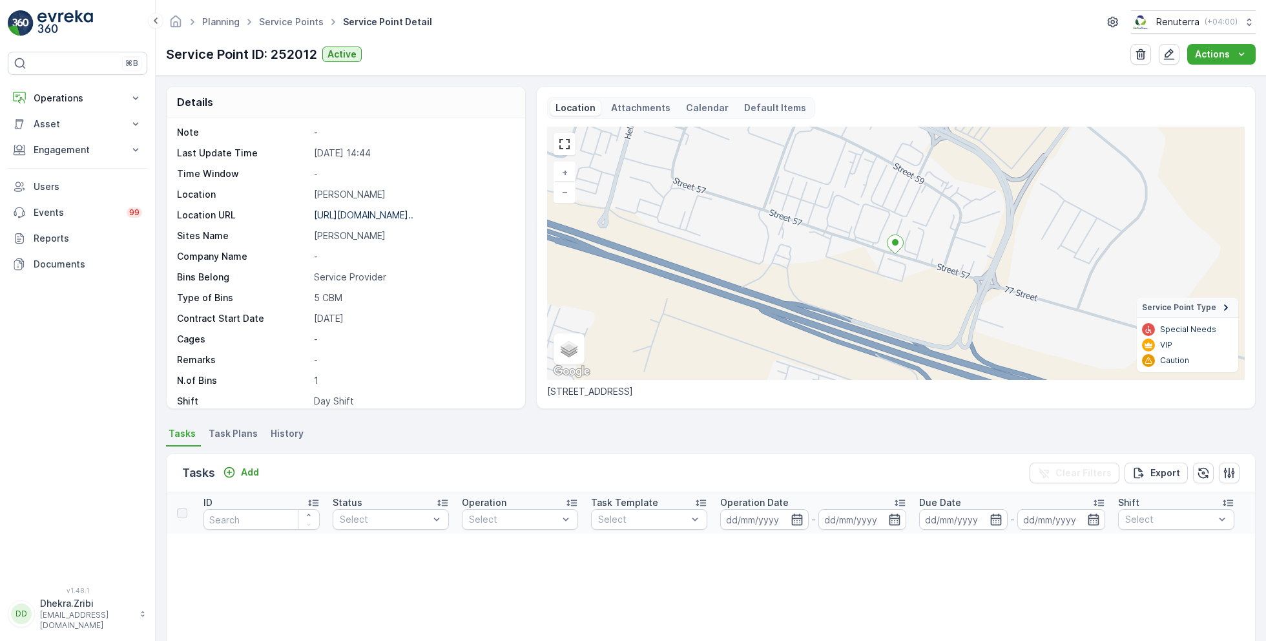
scroll to position [108, 0]
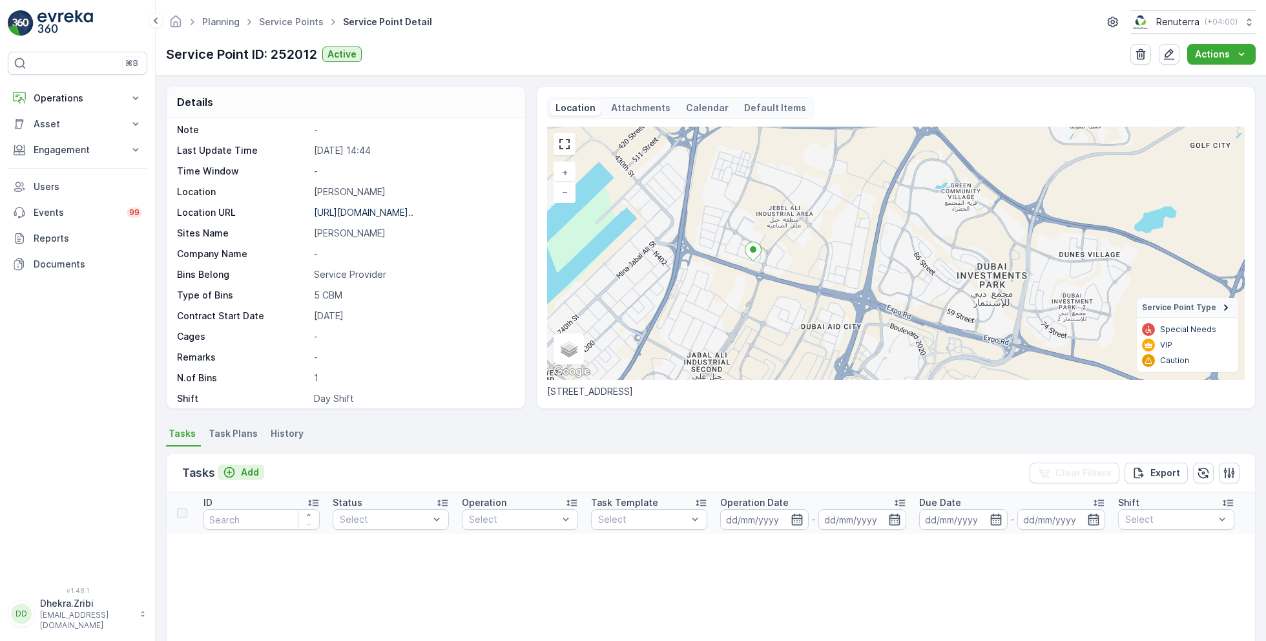
click at [244, 469] on p "Add" at bounding box center [250, 472] width 18 height 13
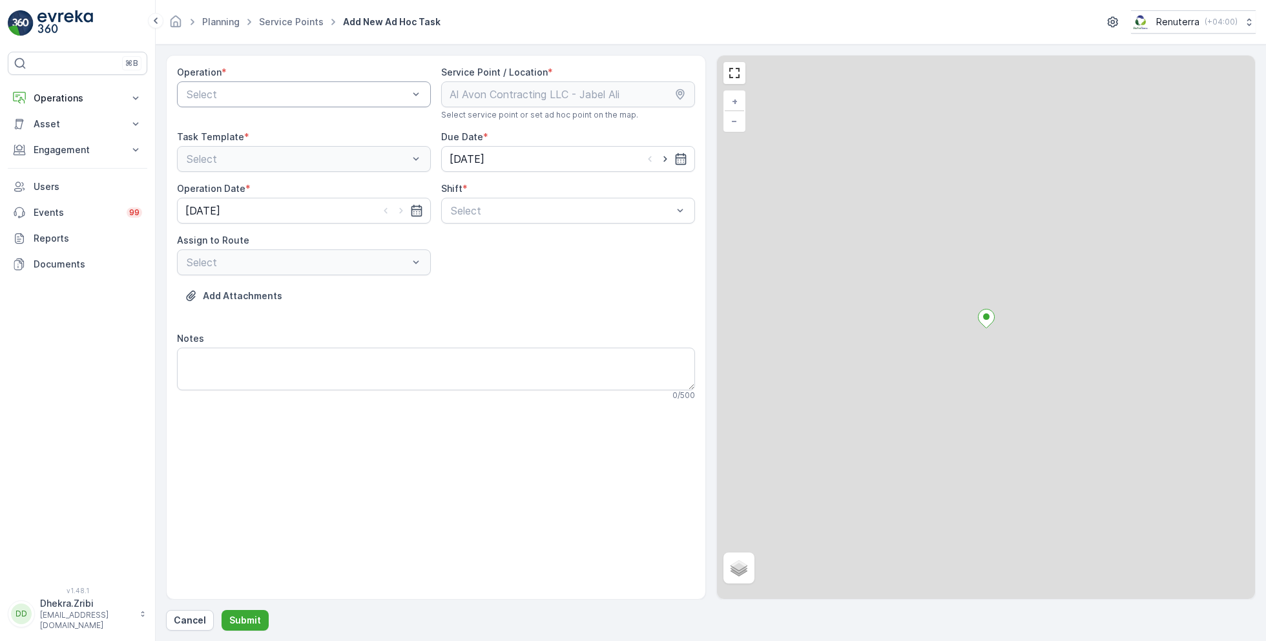
click at [325, 94] on div at bounding box center [297, 94] width 224 height 12
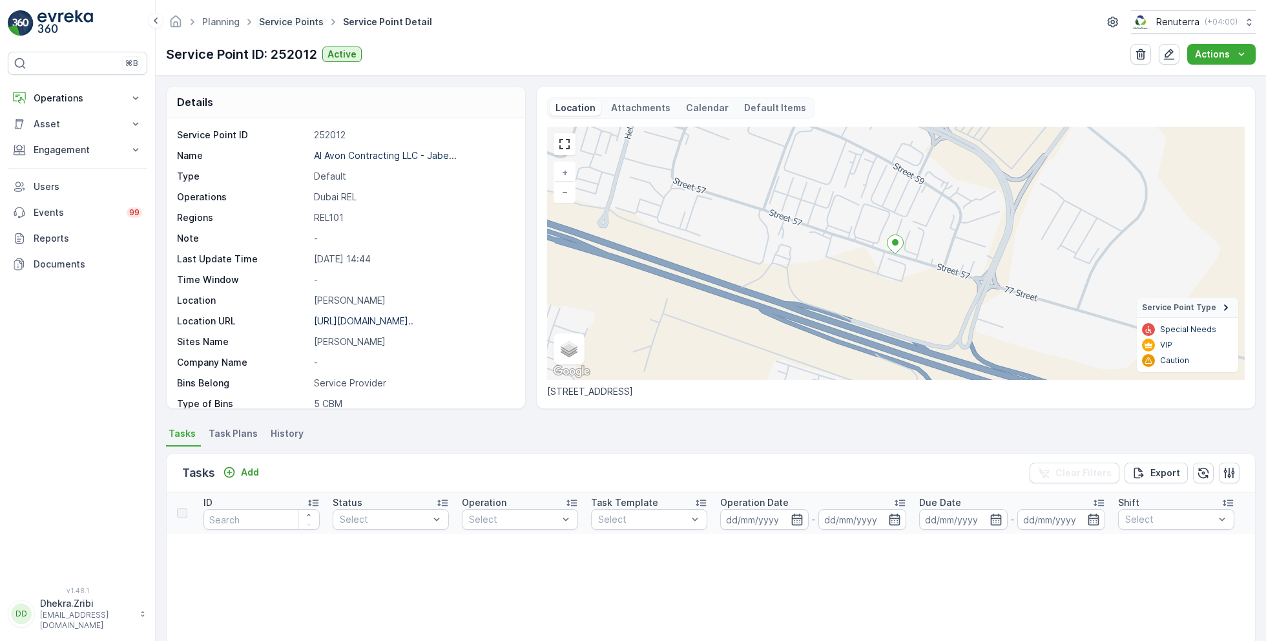
click at [295, 20] on link "Service Points" at bounding box center [291, 21] width 65 height 11
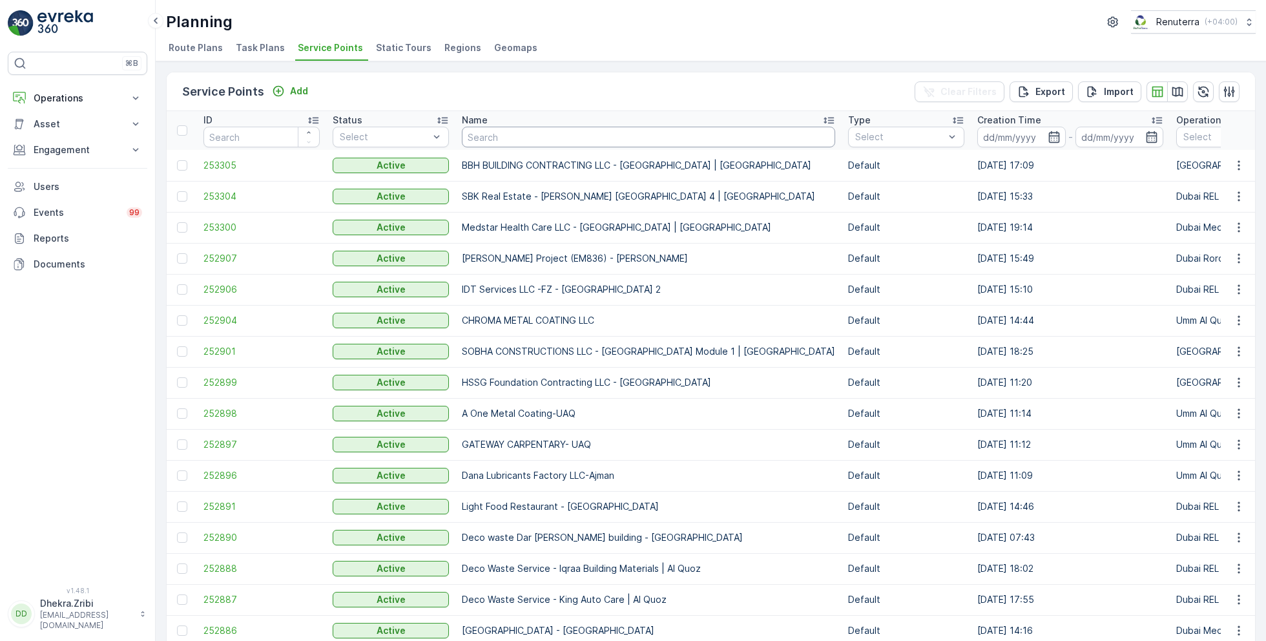
click at [493, 141] on input "text" at bounding box center [648, 137] width 373 height 21
type input "emrill"
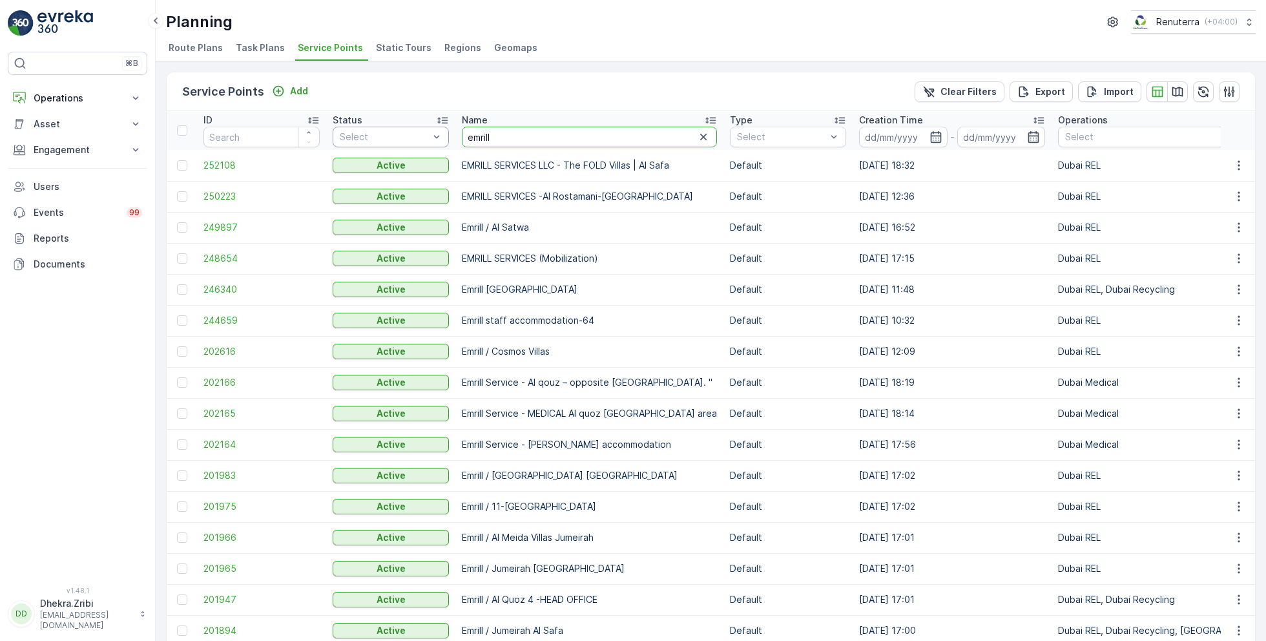
drag, startPoint x: 509, startPoint y: 138, endPoint x: 418, endPoint y: 131, distance: 91.3
type input "beena"
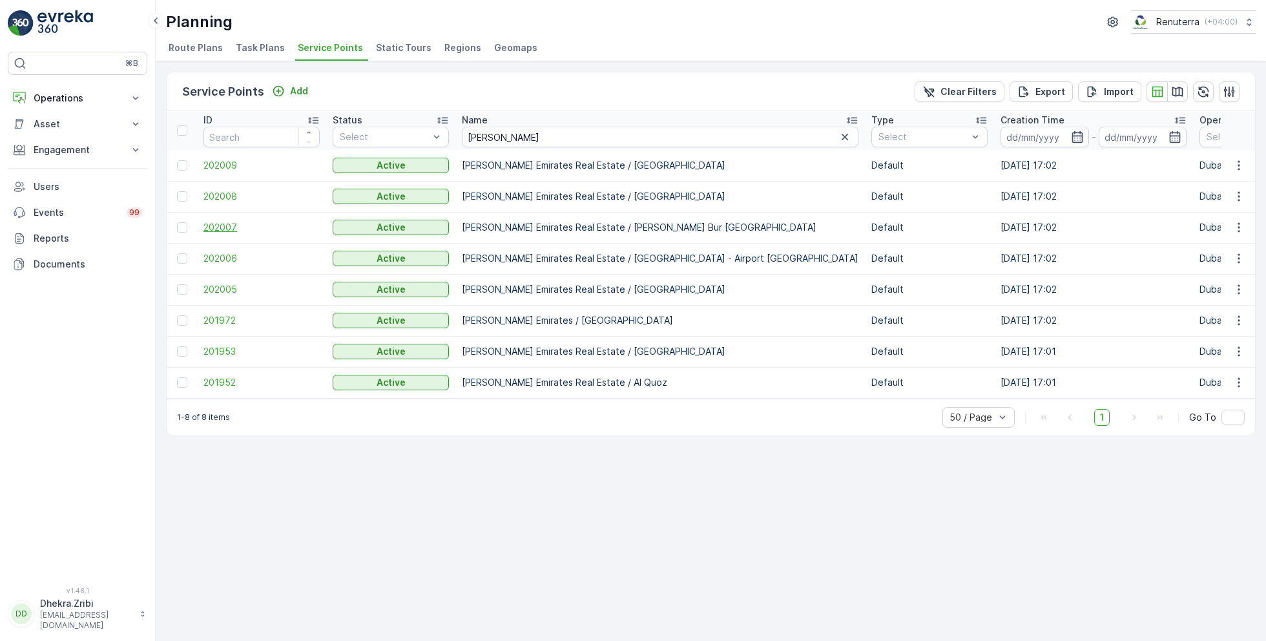
click at [231, 223] on span "202007" at bounding box center [261, 227] width 116 height 13
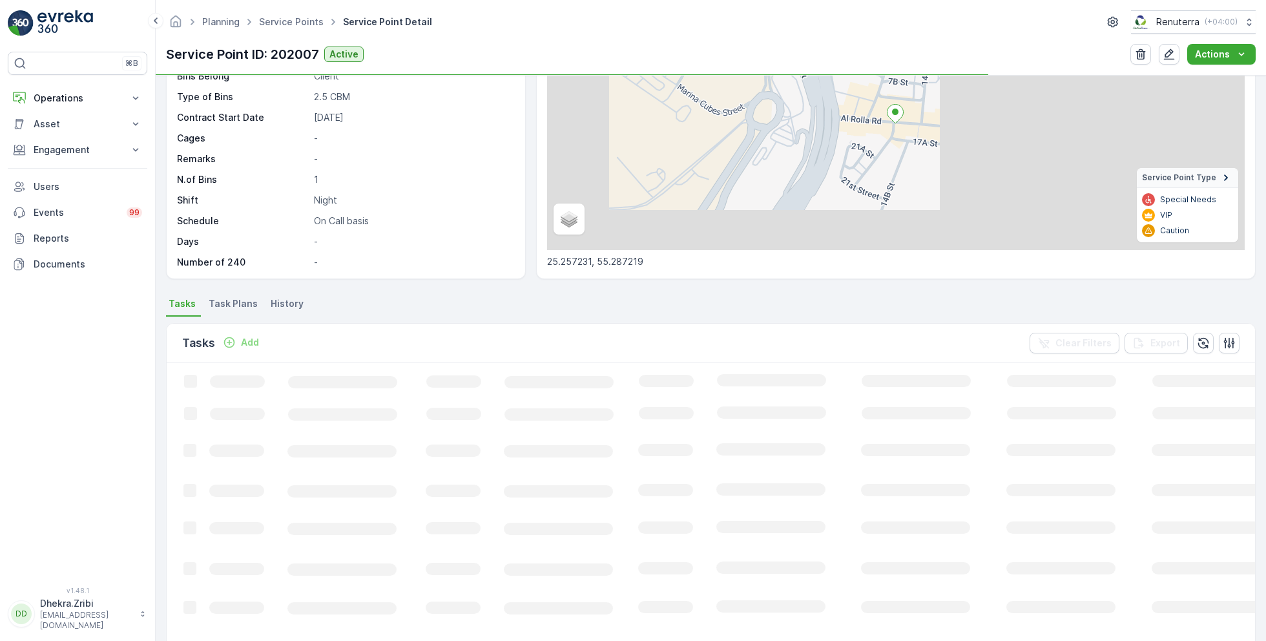
scroll to position [141, 0]
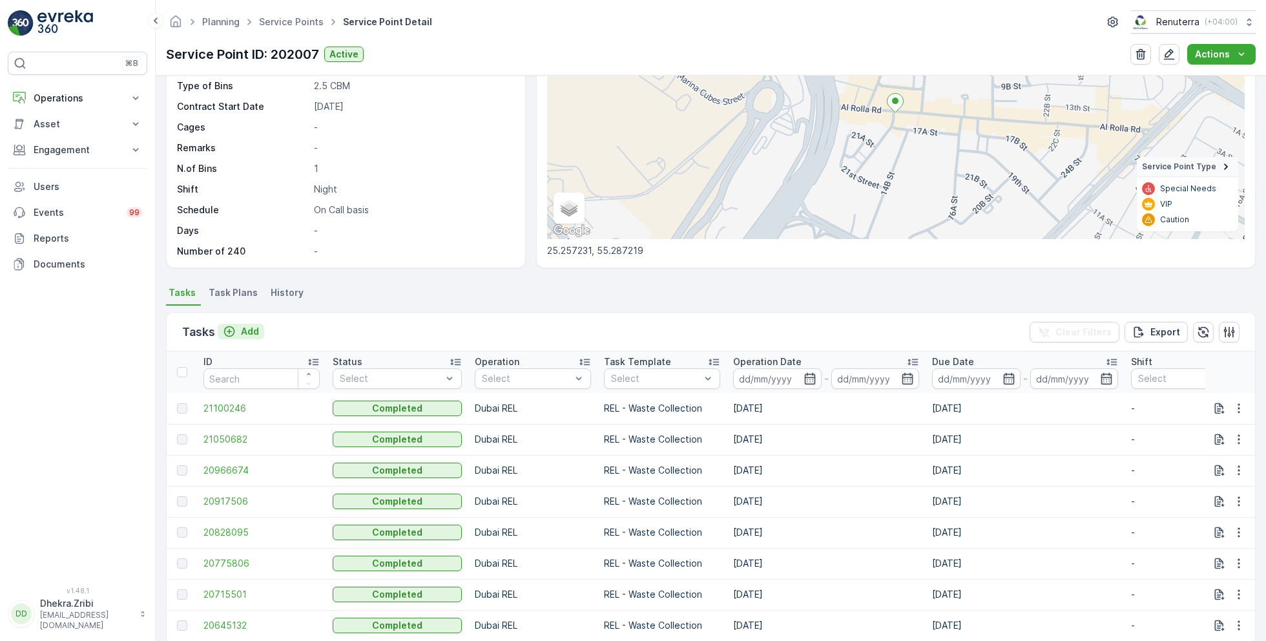
click at [244, 328] on p "Add" at bounding box center [250, 331] width 18 height 13
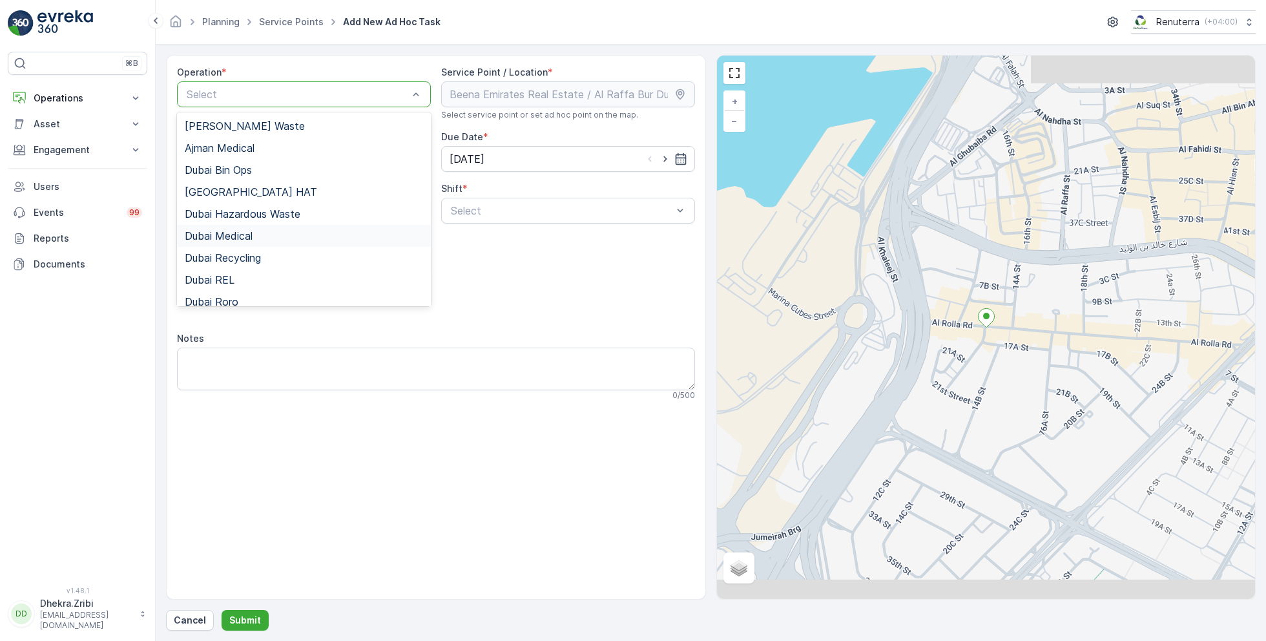
click at [250, 230] on span "Dubai Medical" at bounding box center [219, 236] width 68 height 12
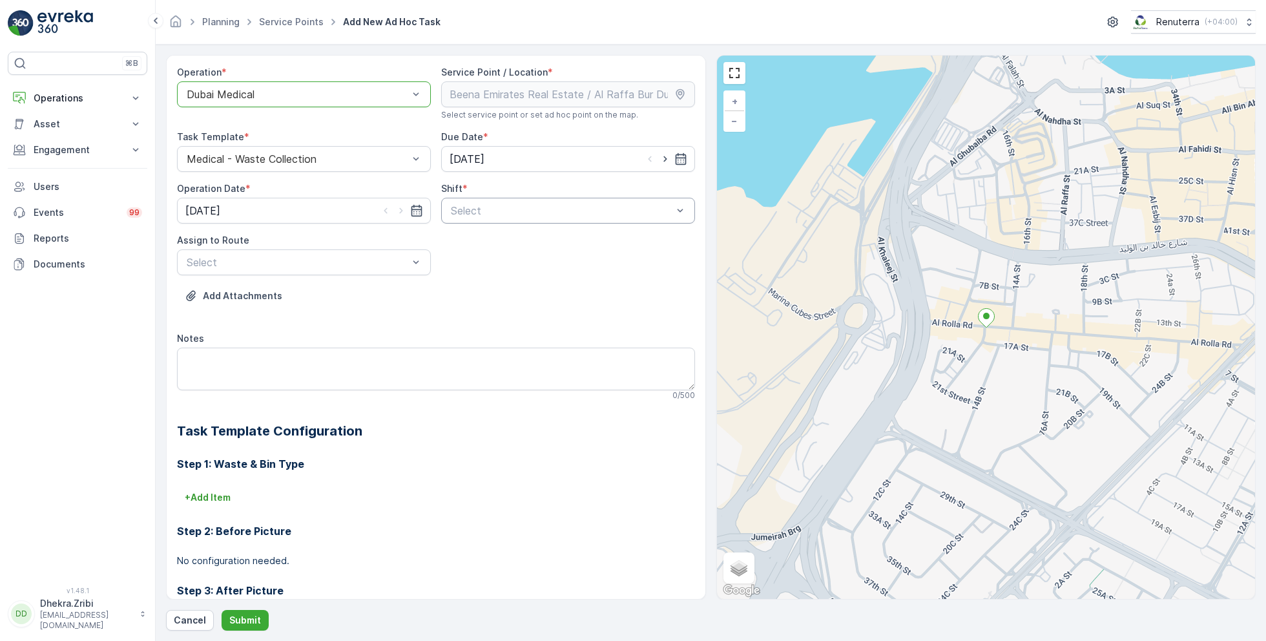
click at [522, 209] on div at bounding box center [561, 211] width 224 height 12
click at [467, 241] on span "Day Shift" at bounding box center [472, 242] width 46 height 12
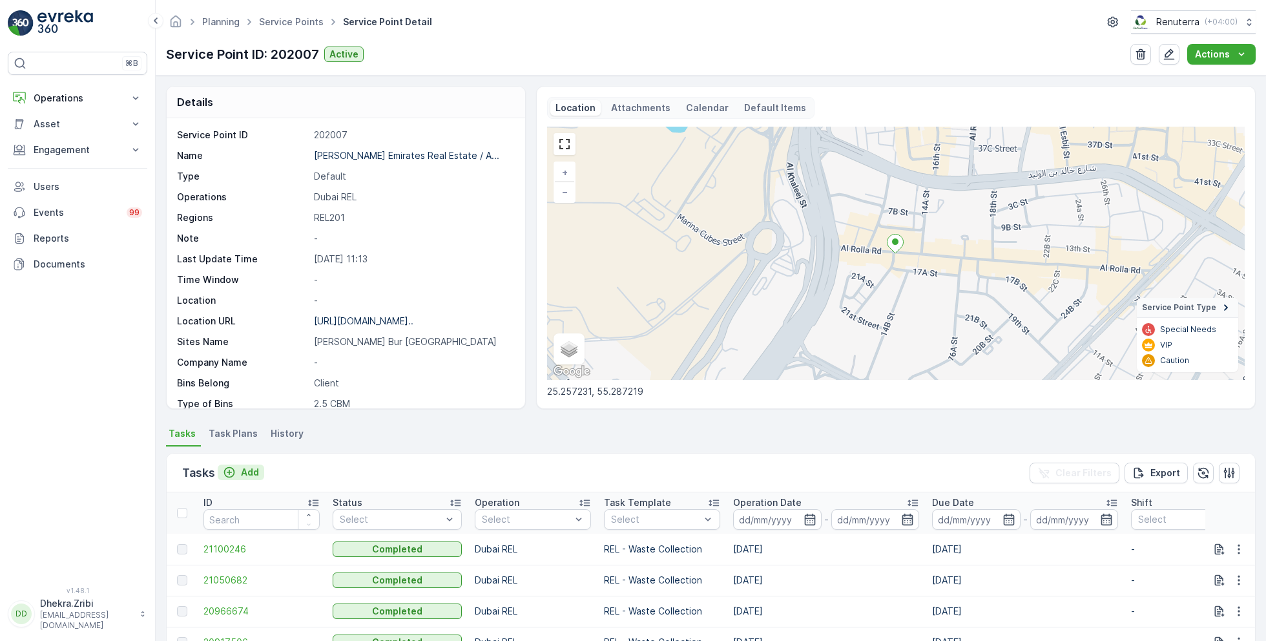
click at [247, 469] on p "Add" at bounding box center [250, 472] width 18 height 13
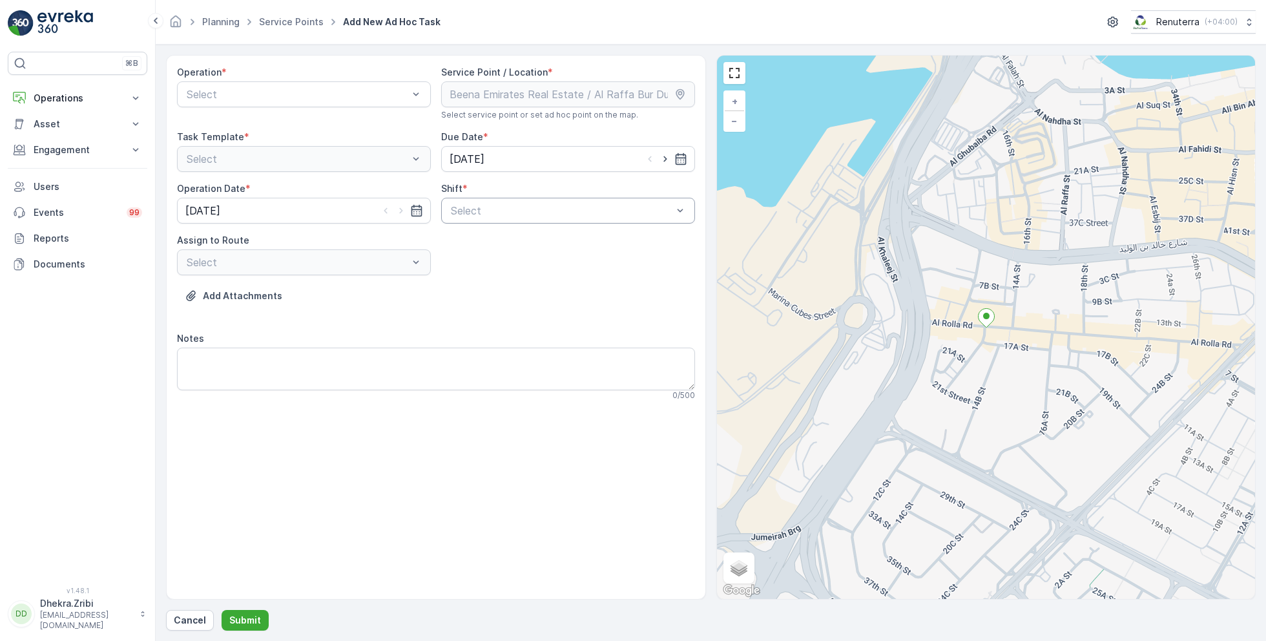
click at [508, 213] on div at bounding box center [561, 211] width 224 height 12
click at [486, 265] on span "Night Shift" at bounding box center [475, 264] width 52 height 12
click at [355, 263] on div "Select" at bounding box center [304, 262] width 254 height 26
click at [340, 96] on div at bounding box center [297, 94] width 224 height 12
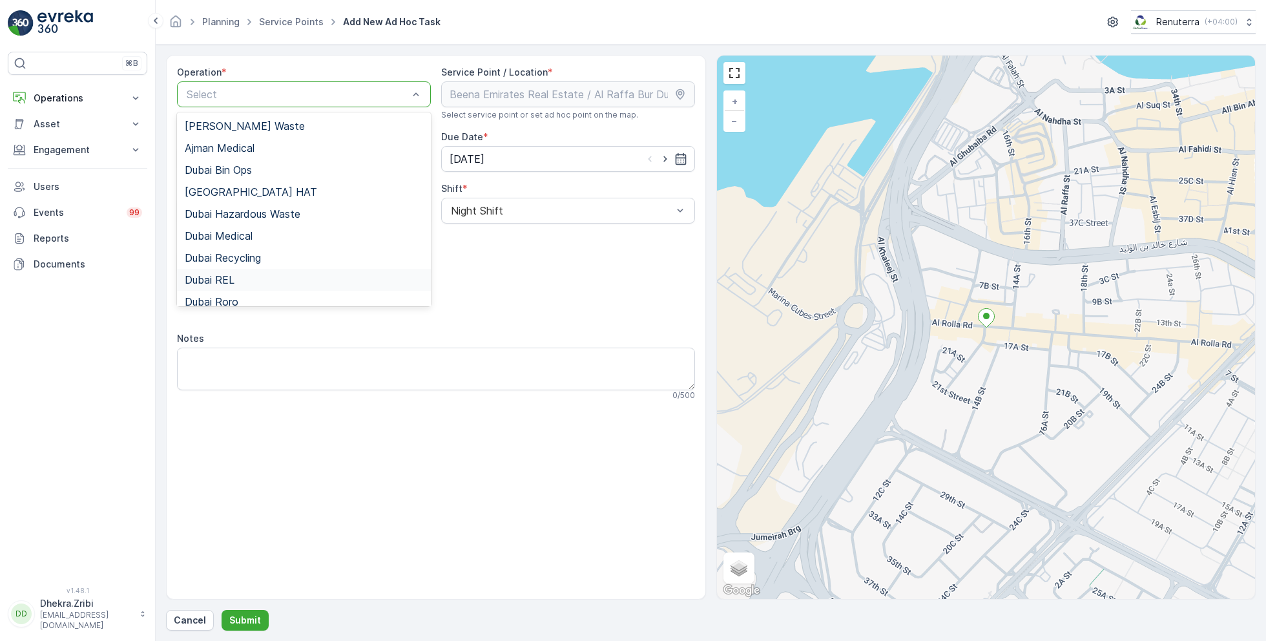
click at [240, 280] on div "Dubai REL" at bounding box center [304, 280] width 238 height 12
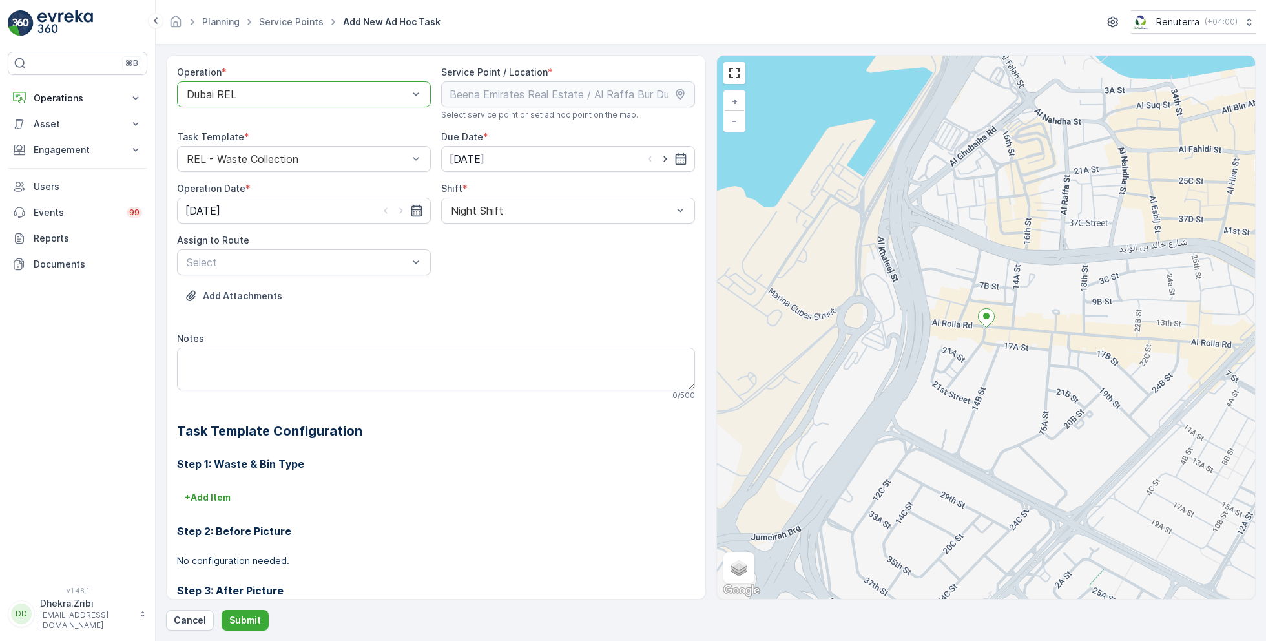
click at [375, 261] on div at bounding box center [297, 262] width 224 height 12
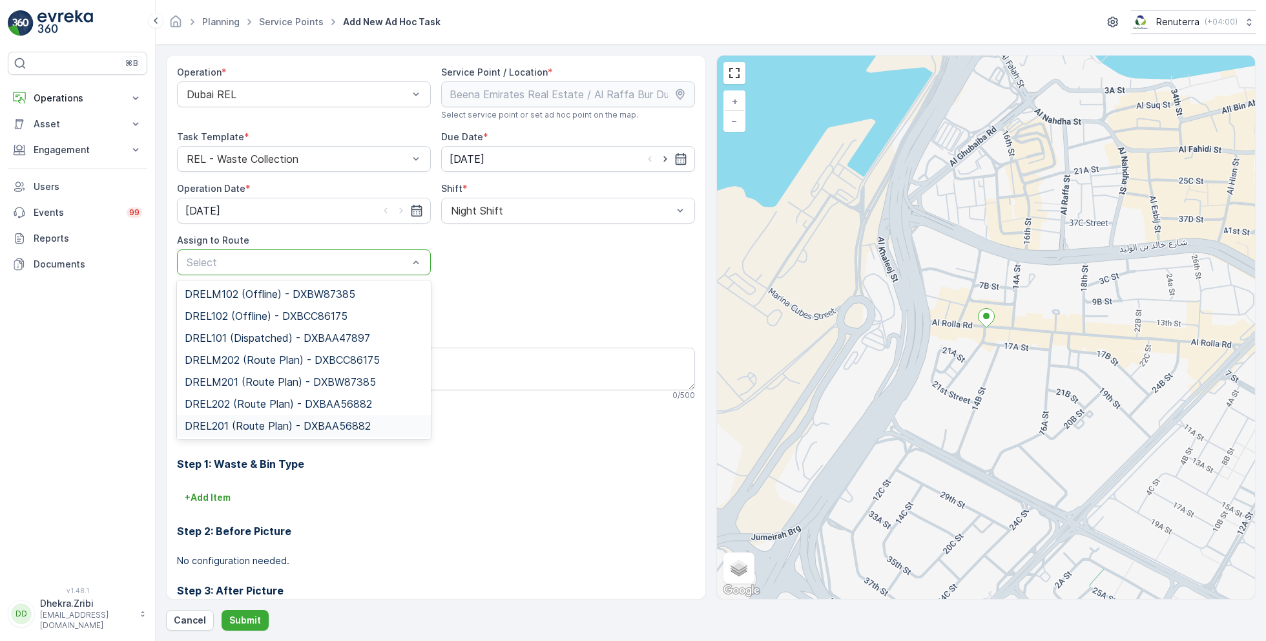
click at [249, 422] on span "DREL201 (Route Plan) - DXBAA56882" at bounding box center [278, 426] width 186 height 12
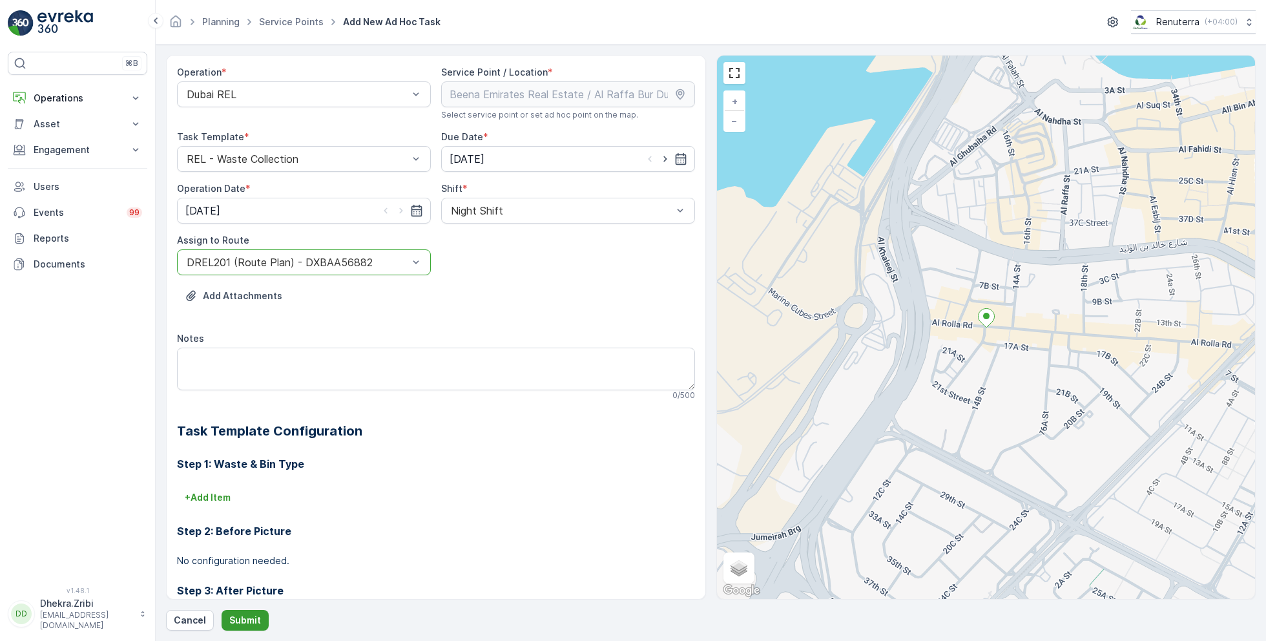
click at [245, 618] on p "Submit" at bounding box center [245, 619] width 32 height 13
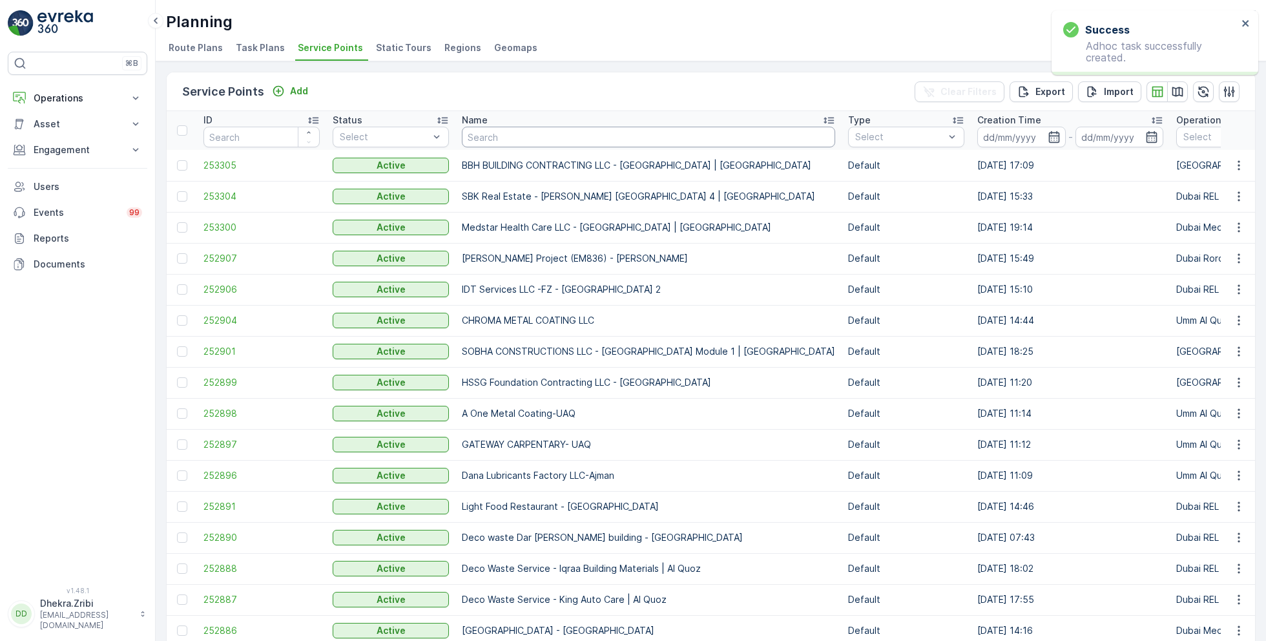
click at [523, 137] on input "text" at bounding box center [648, 137] width 373 height 21
type input "maqad"
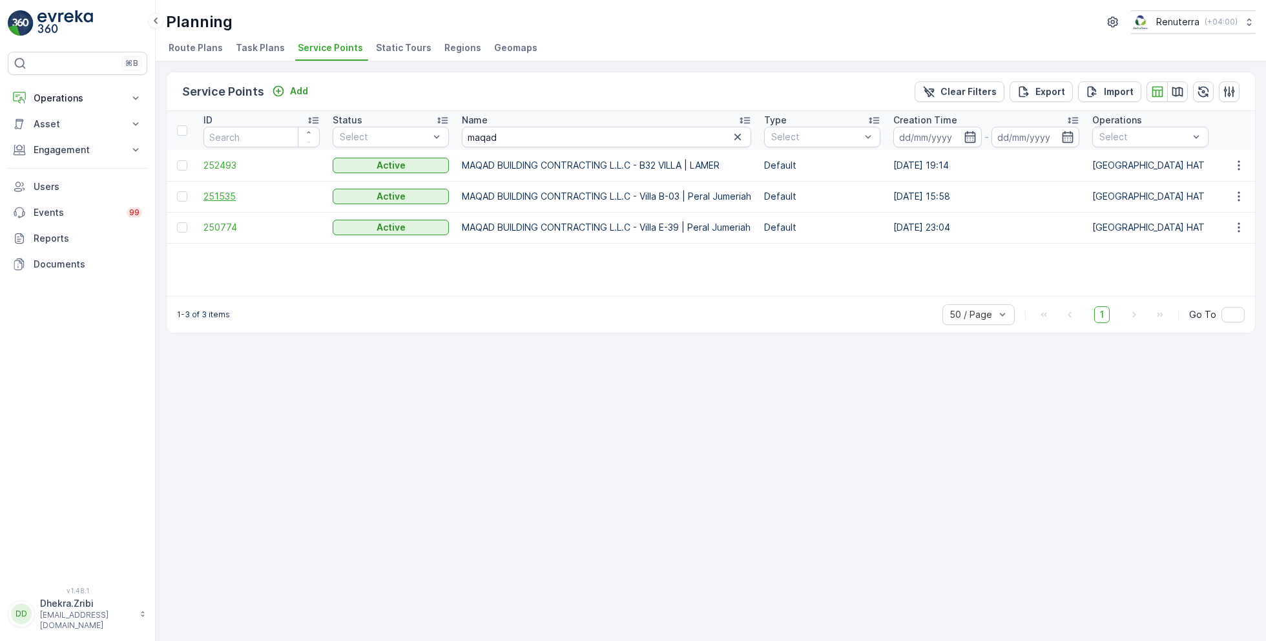
click at [231, 196] on span "251535" at bounding box center [261, 196] width 116 height 13
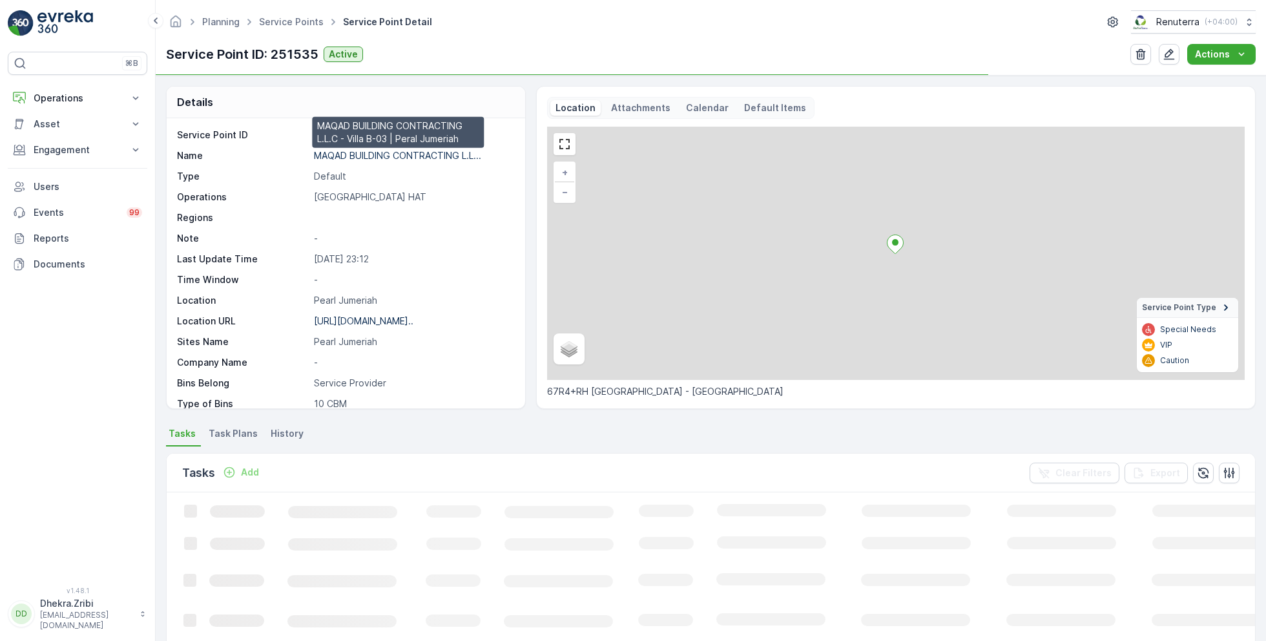
click at [353, 153] on p "MAQAD BUILDING CONTRACTING L.L..." at bounding box center [397, 155] width 167 height 11
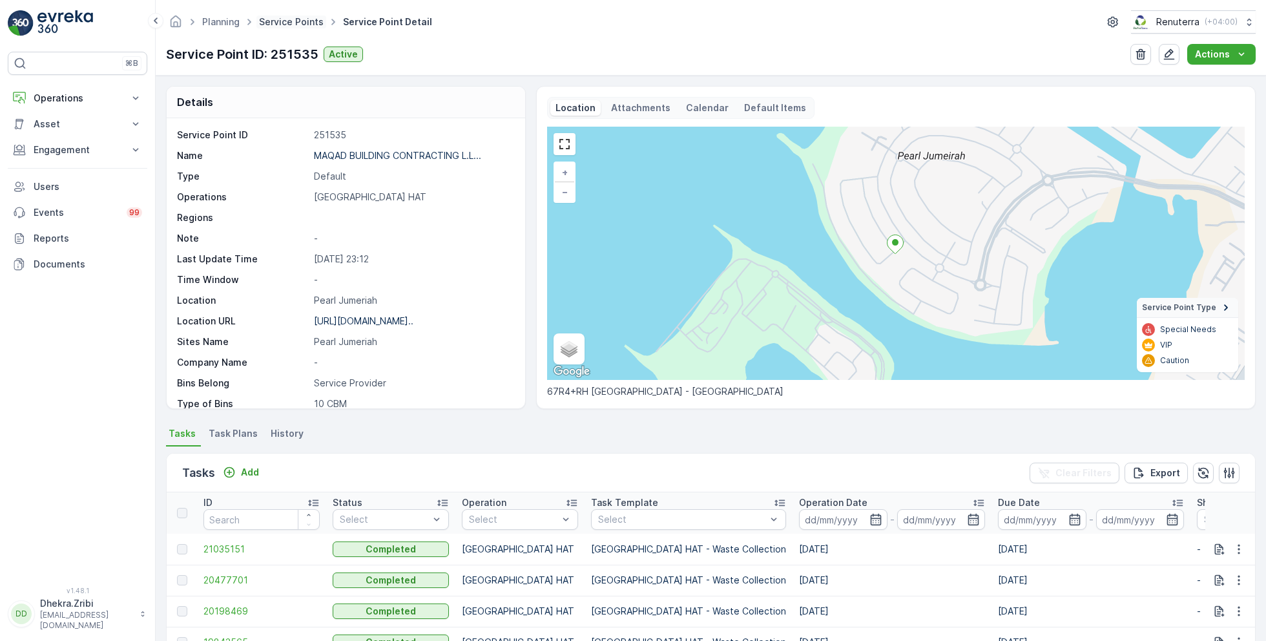
click at [306, 25] on link "Service Points" at bounding box center [291, 21] width 65 height 11
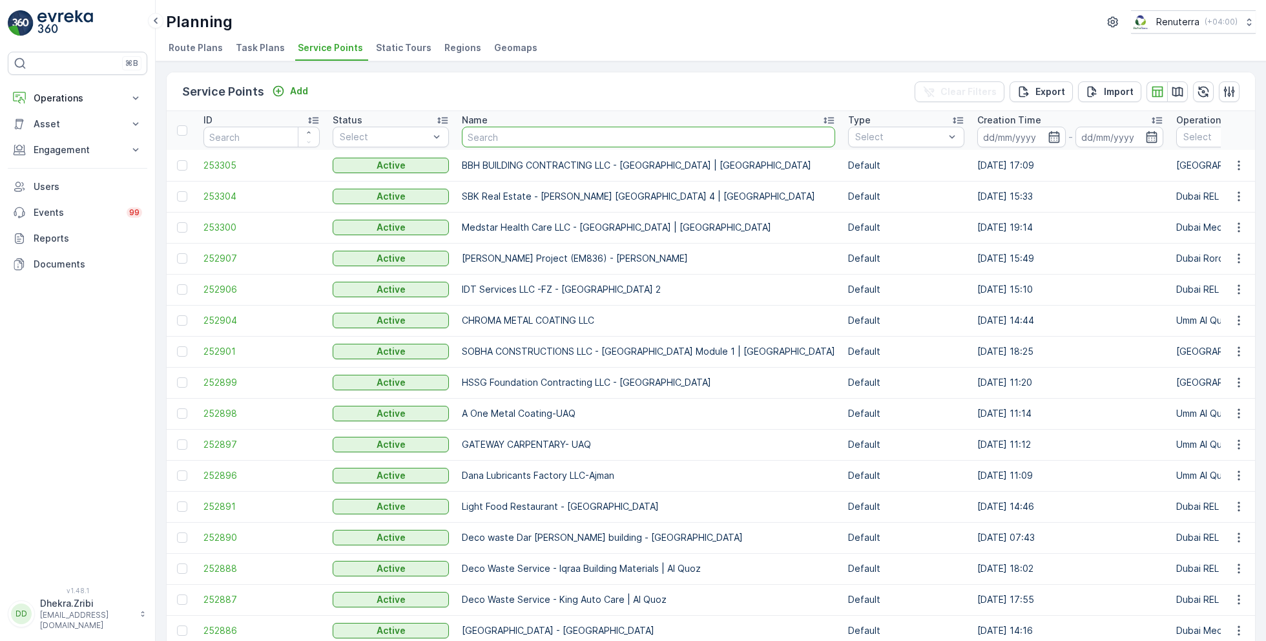
click at [508, 130] on input "text" at bounding box center [648, 137] width 373 height 21
type input "desert"
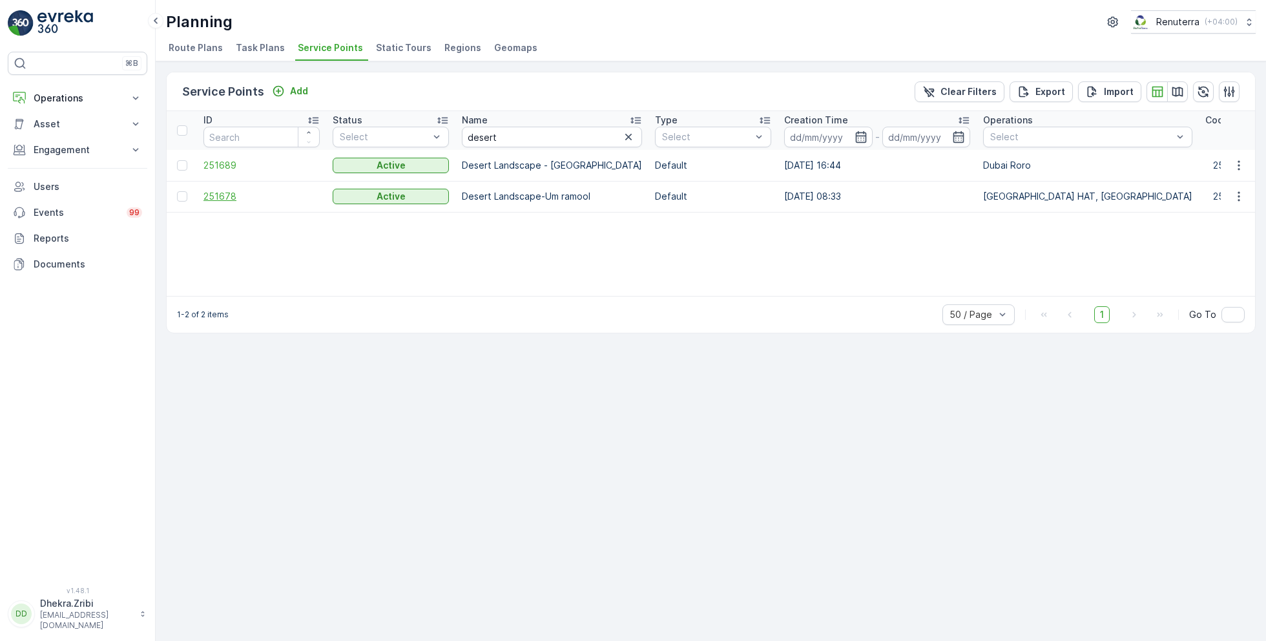
click at [234, 194] on span "251678" at bounding box center [261, 196] width 116 height 13
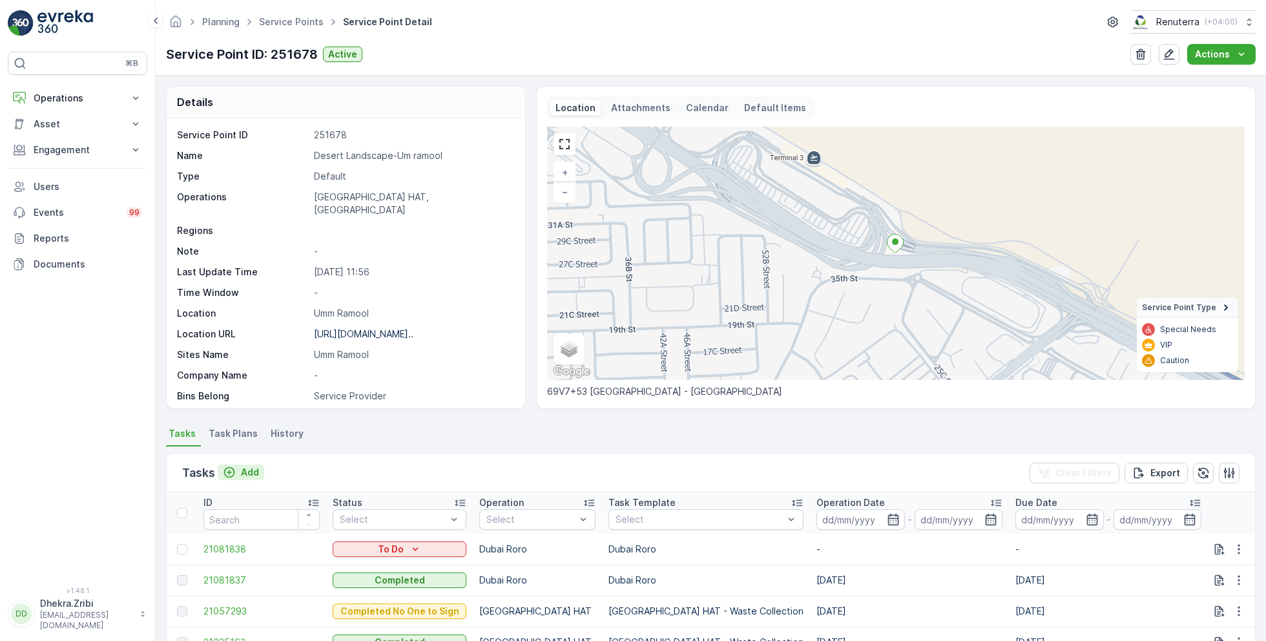
click at [246, 471] on p "Add" at bounding box center [250, 472] width 18 height 13
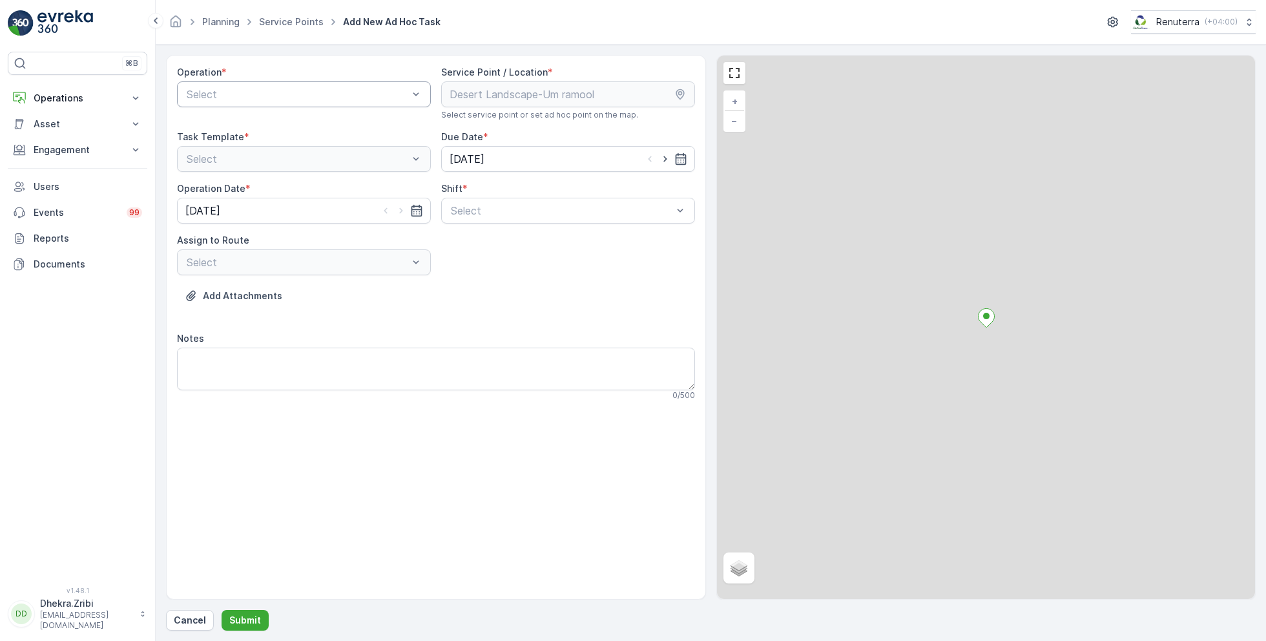
click at [319, 94] on div at bounding box center [297, 94] width 224 height 12
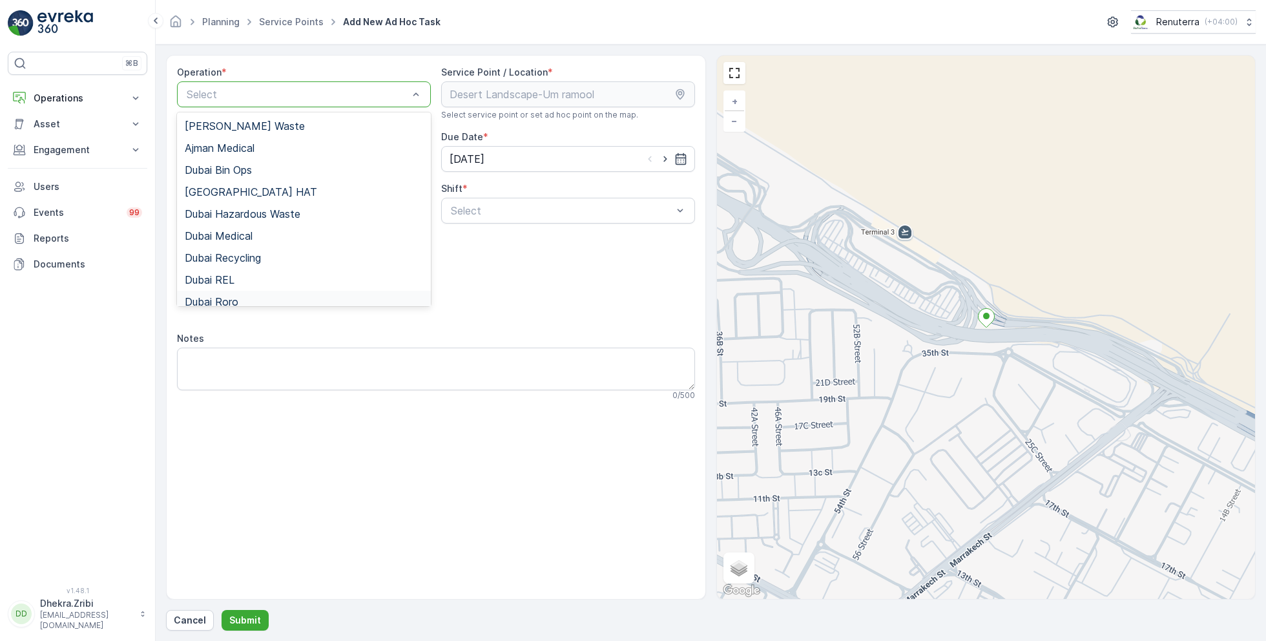
click at [236, 296] on span "Dubai Roro" at bounding box center [212, 302] width 54 height 12
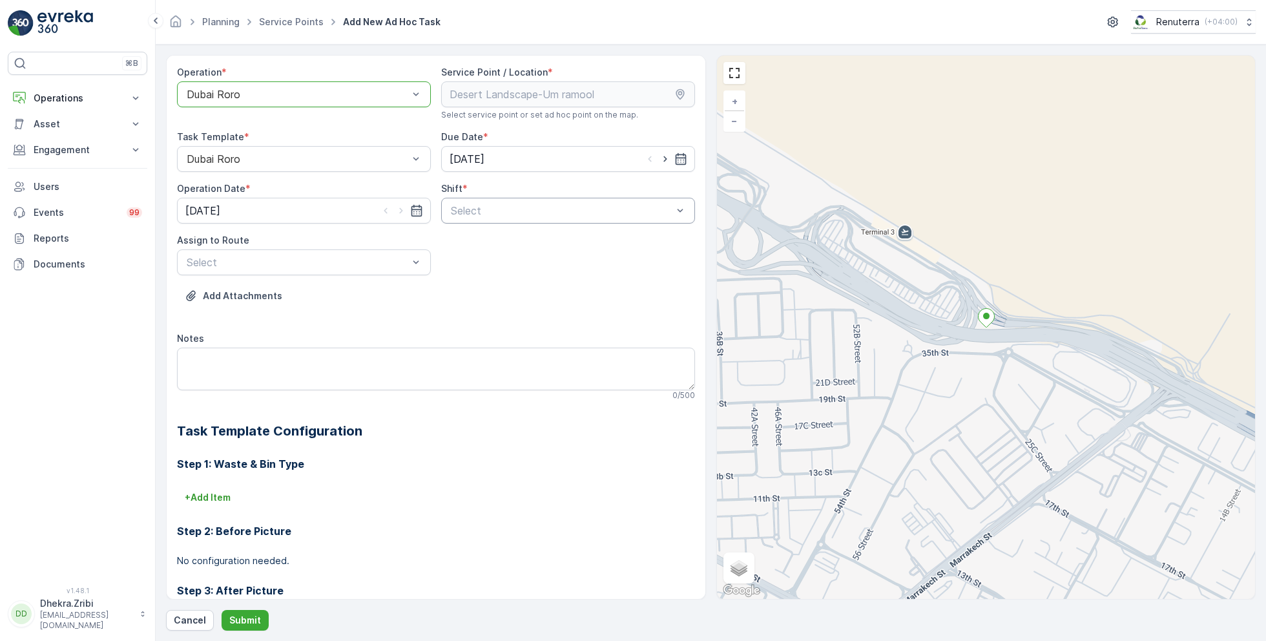
click at [549, 205] on div at bounding box center [561, 211] width 224 height 12
click at [467, 240] on span "Day Shift" at bounding box center [472, 242] width 46 height 12
click at [347, 263] on div at bounding box center [297, 262] width 224 height 12
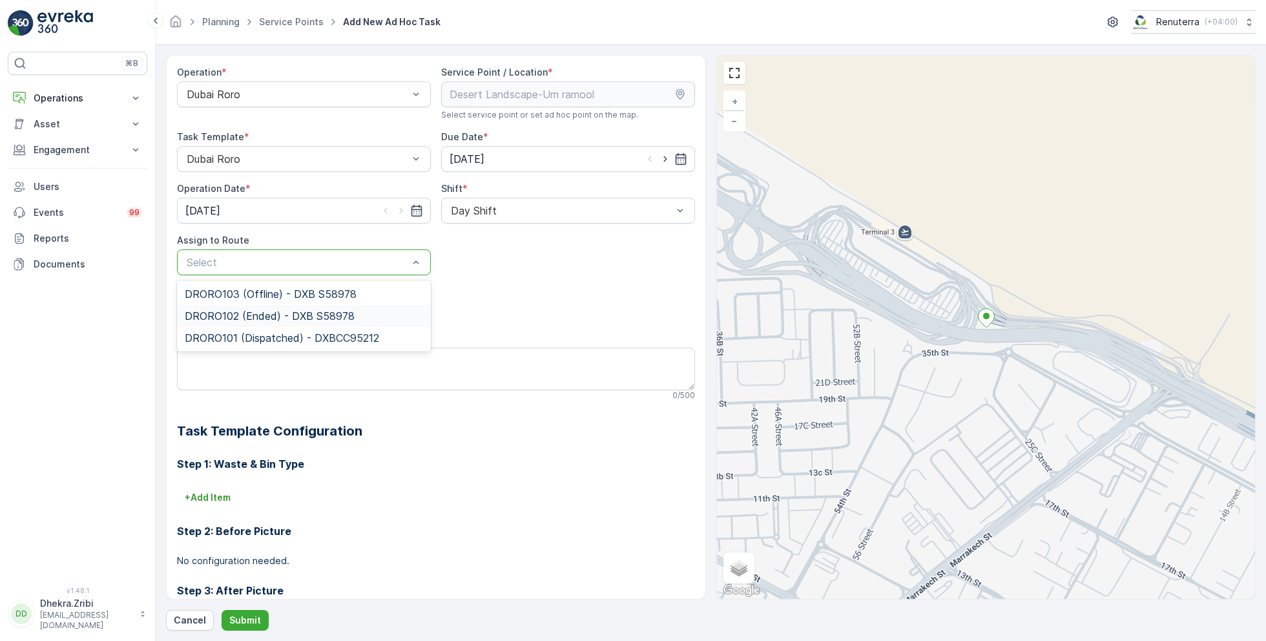
click at [482, 297] on div "Add Attachments" at bounding box center [436, 303] width 518 height 36
click at [328, 94] on div at bounding box center [297, 94] width 224 height 12
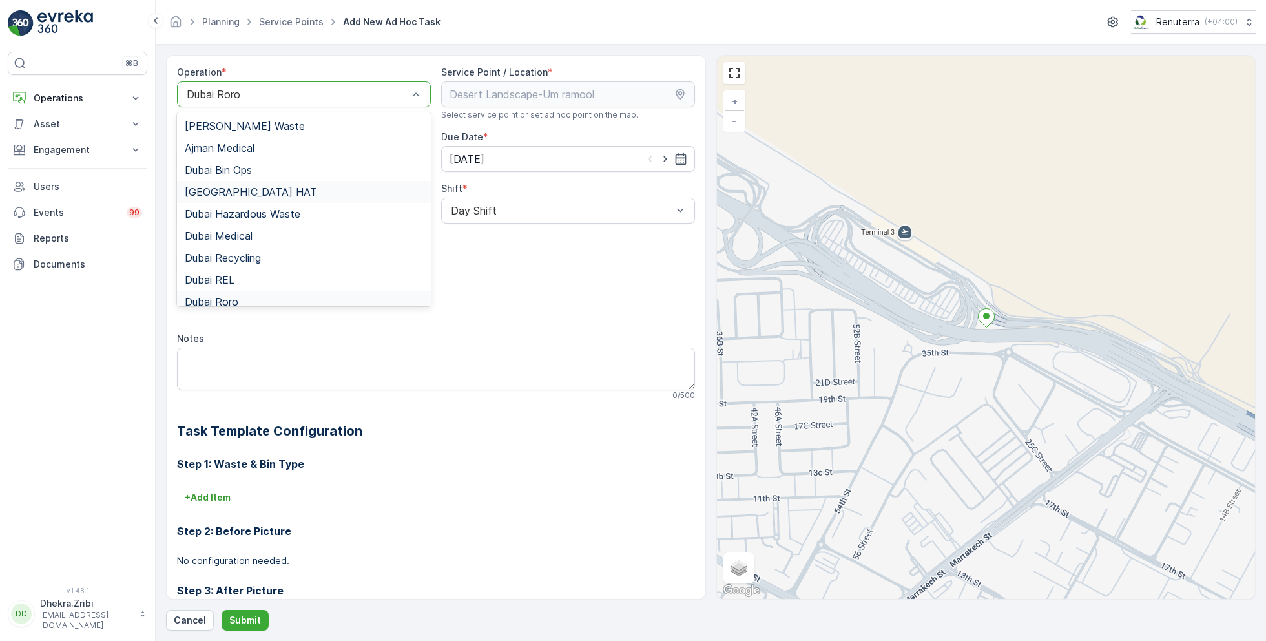
click at [249, 193] on div "[GEOGRAPHIC_DATA] HAT" at bounding box center [304, 192] width 238 height 12
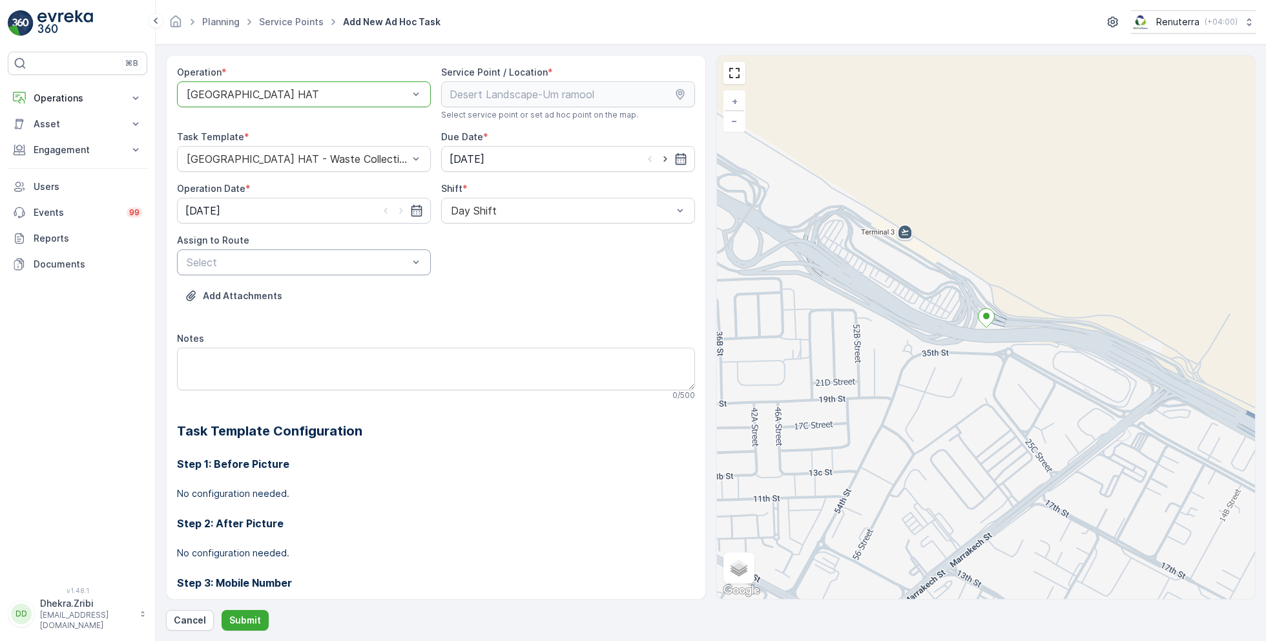
click at [327, 256] on div at bounding box center [297, 262] width 224 height 12
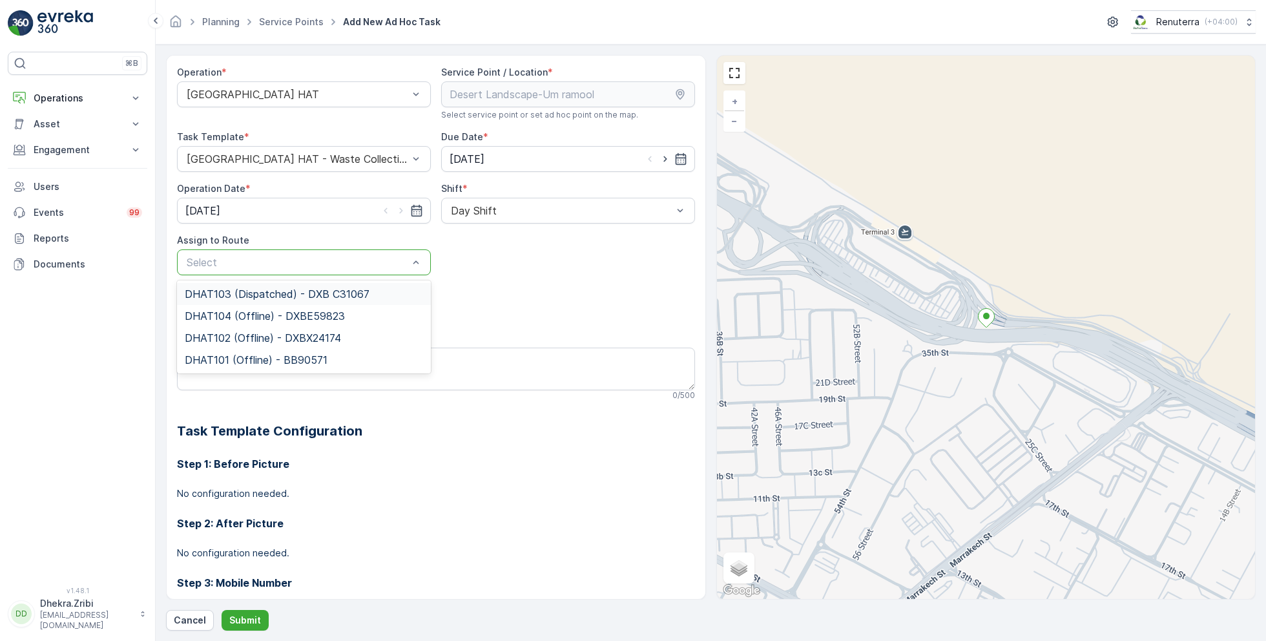
click at [243, 293] on span "DHAT103 (Dispatched) - DXB C31067" at bounding box center [277, 294] width 185 height 12
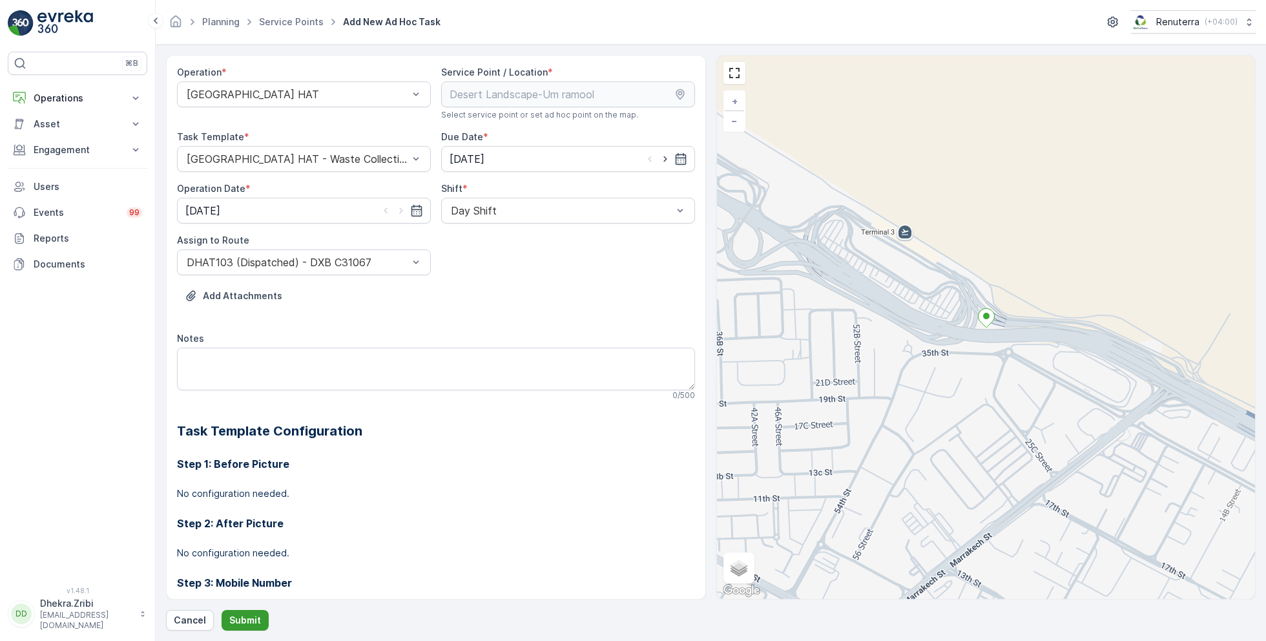
click at [243, 619] on p "Submit" at bounding box center [245, 619] width 32 height 13
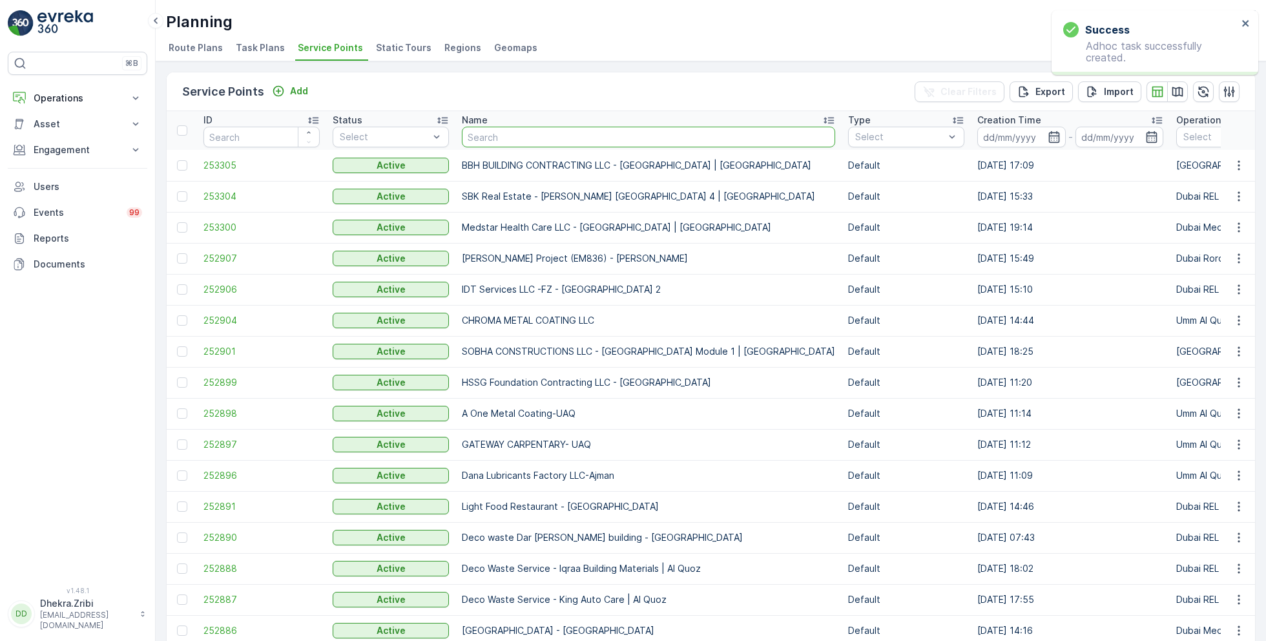
click at [490, 134] on input "text" at bounding box center [648, 137] width 373 height 21
click at [509, 138] on input "text" at bounding box center [648, 137] width 373 height 21
type input "motor"
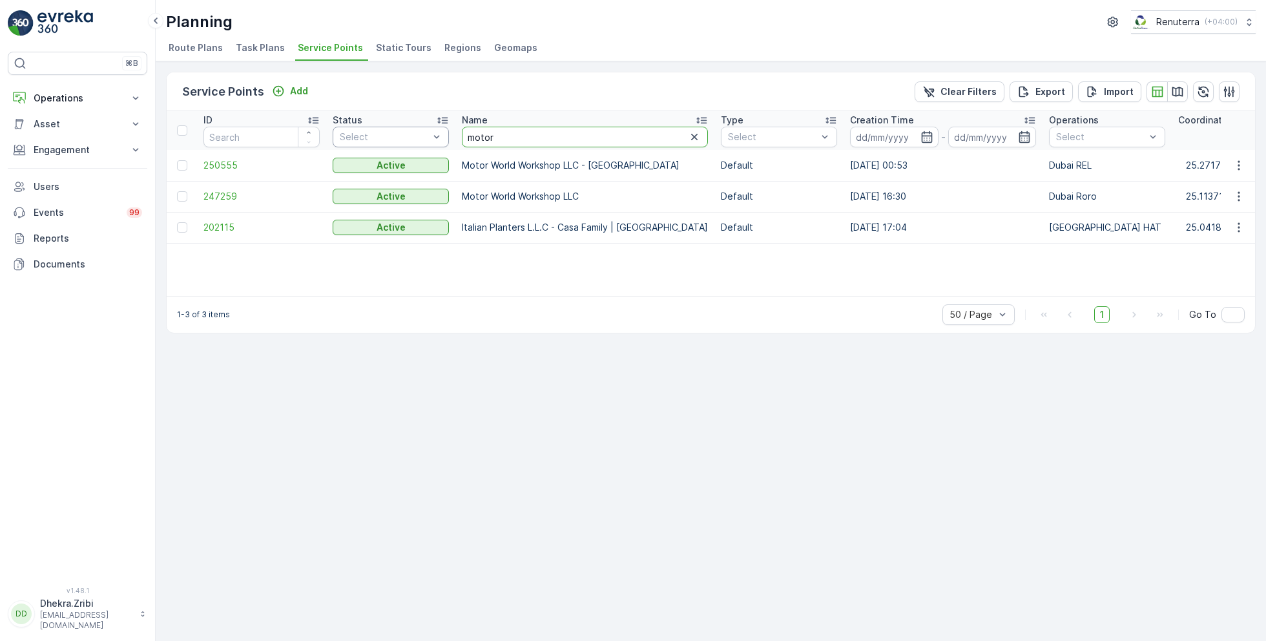
drag, startPoint x: 520, startPoint y: 135, endPoint x: 415, endPoint y: 134, distance: 105.3
type input "dutch"
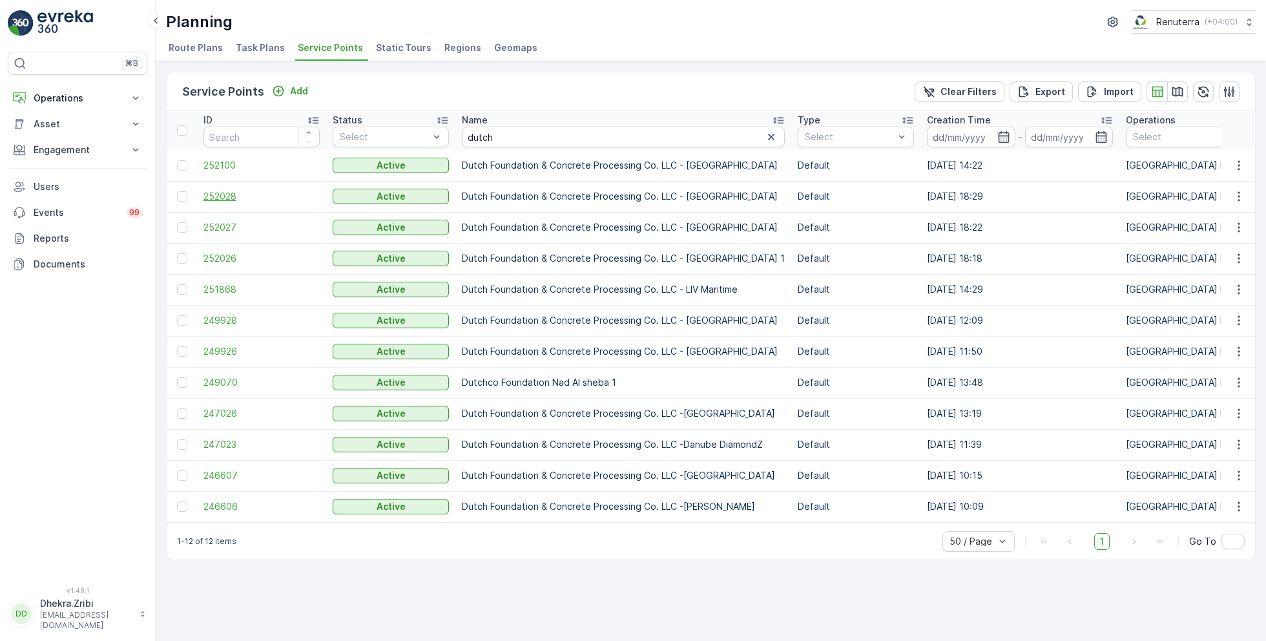
click at [231, 196] on span "252028" at bounding box center [261, 196] width 116 height 13
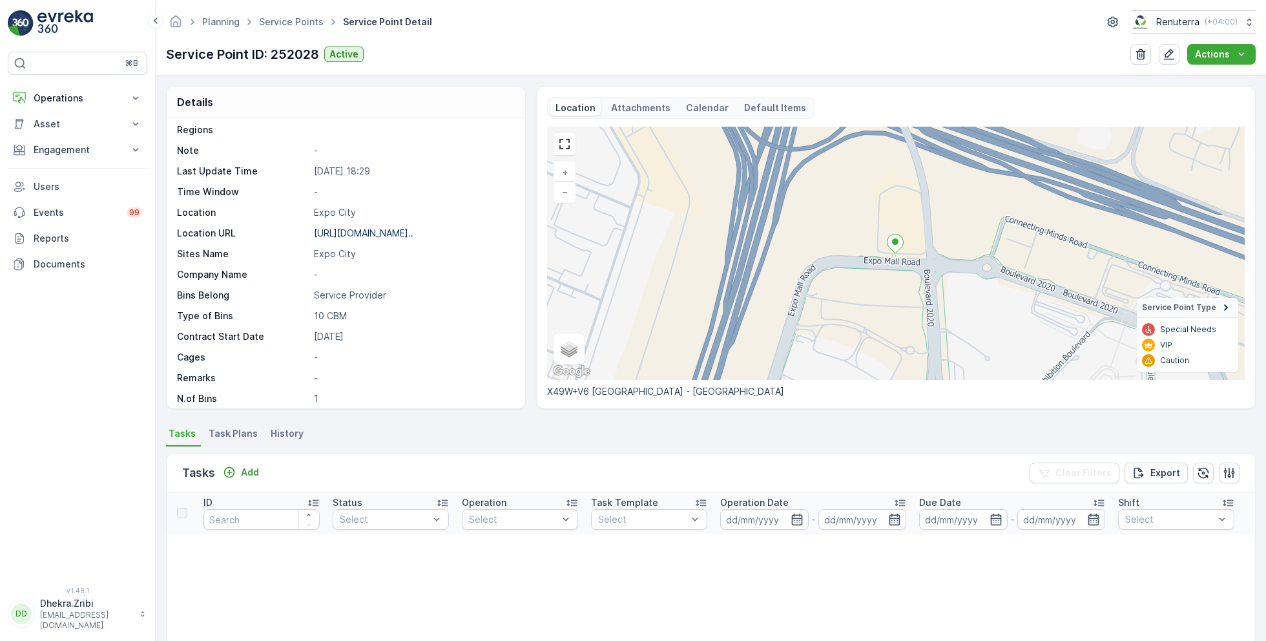
scroll to position [115, 0]
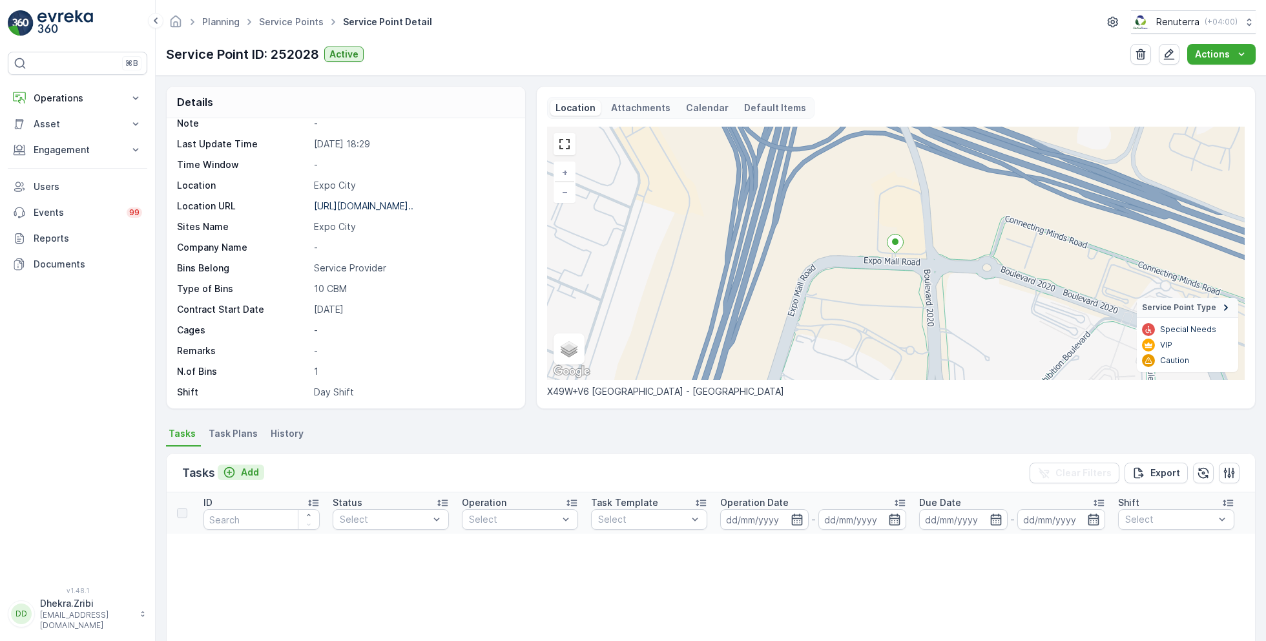
click at [249, 469] on p "Add" at bounding box center [250, 472] width 18 height 13
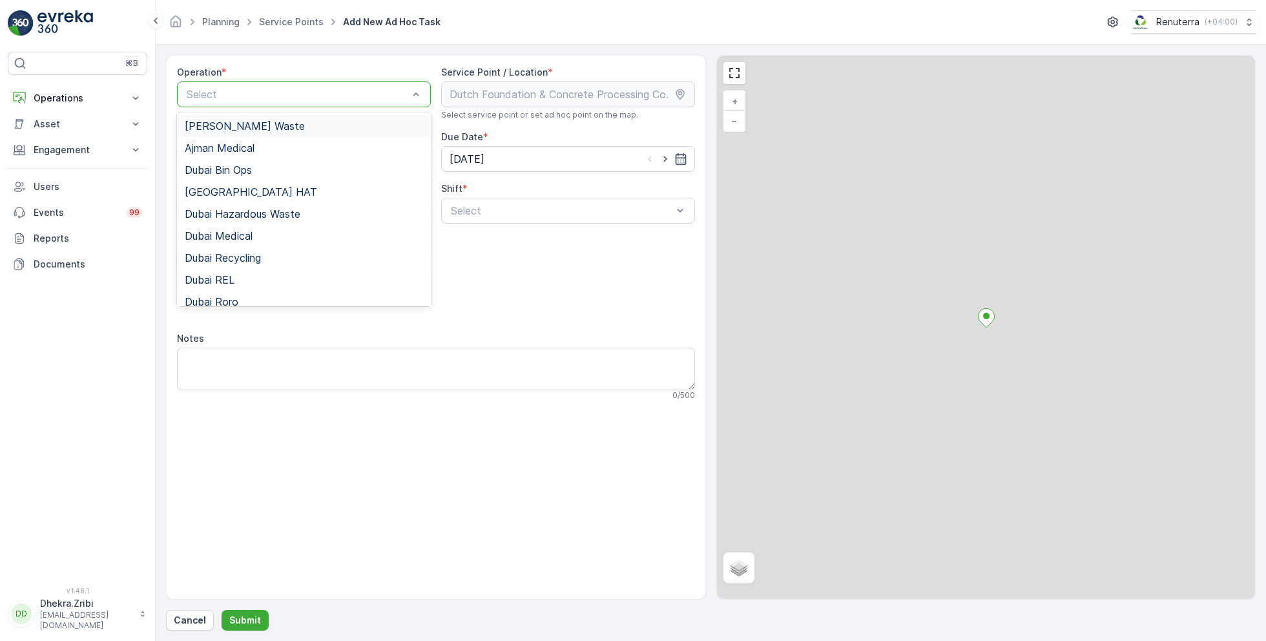
click at [353, 83] on div "Select" at bounding box center [304, 94] width 254 height 26
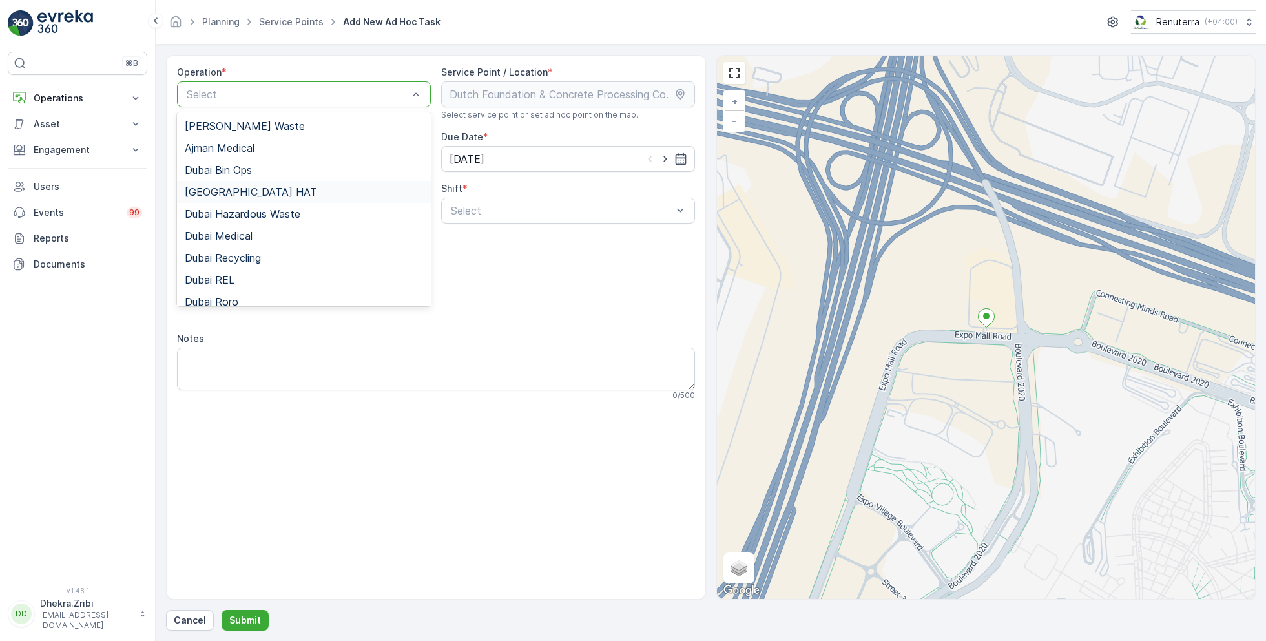
click at [254, 191] on div "[GEOGRAPHIC_DATA] HAT" at bounding box center [304, 192] width 238 height 12
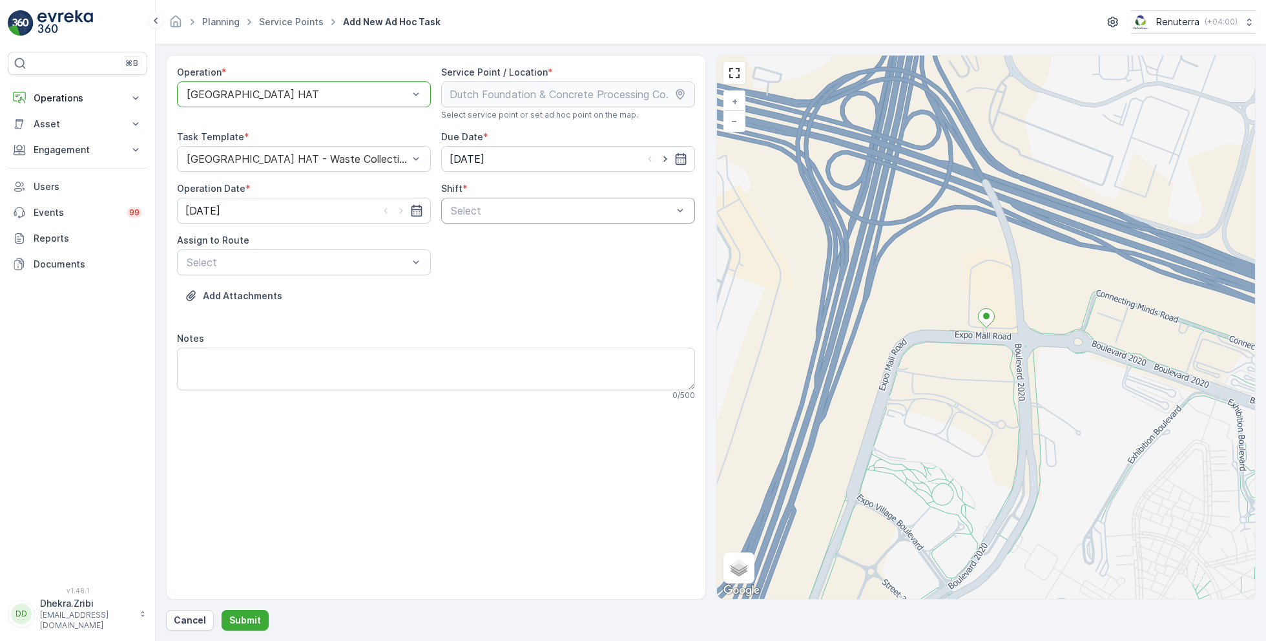
click at [553, 210] on div at bounding box center [561, 211] width 224 height 12
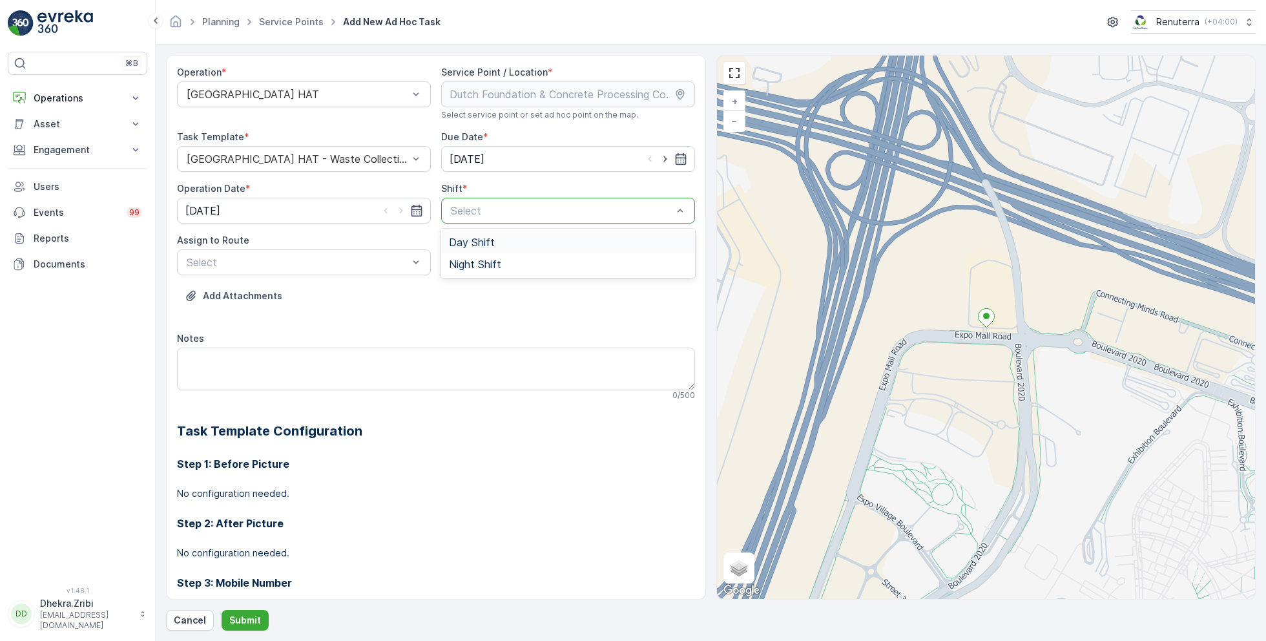
click at [467, 240] on span "Day Shift" at bounding box center [472, 242] width 46 height 12
click at [349, 258] on div at bounding box center [297, 262] width 224 height 12
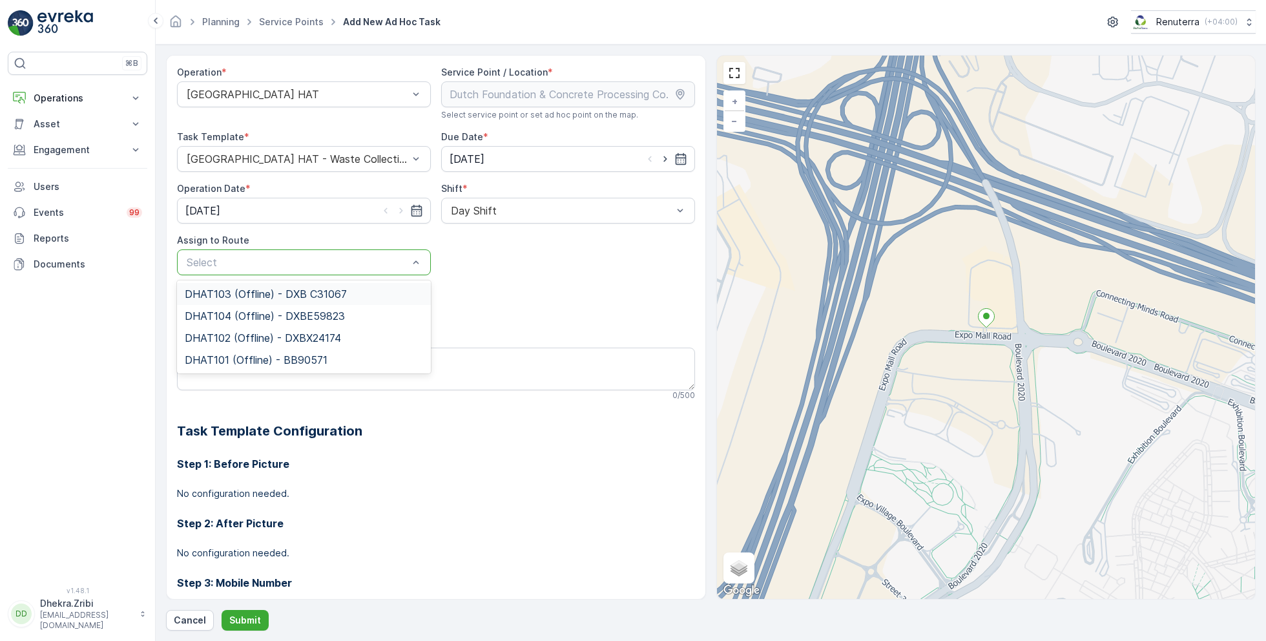
click at [253, 293] on span "DHAT103 (Offline) - DXB C31067" at bounding box center [266, 294] width 162 height 12
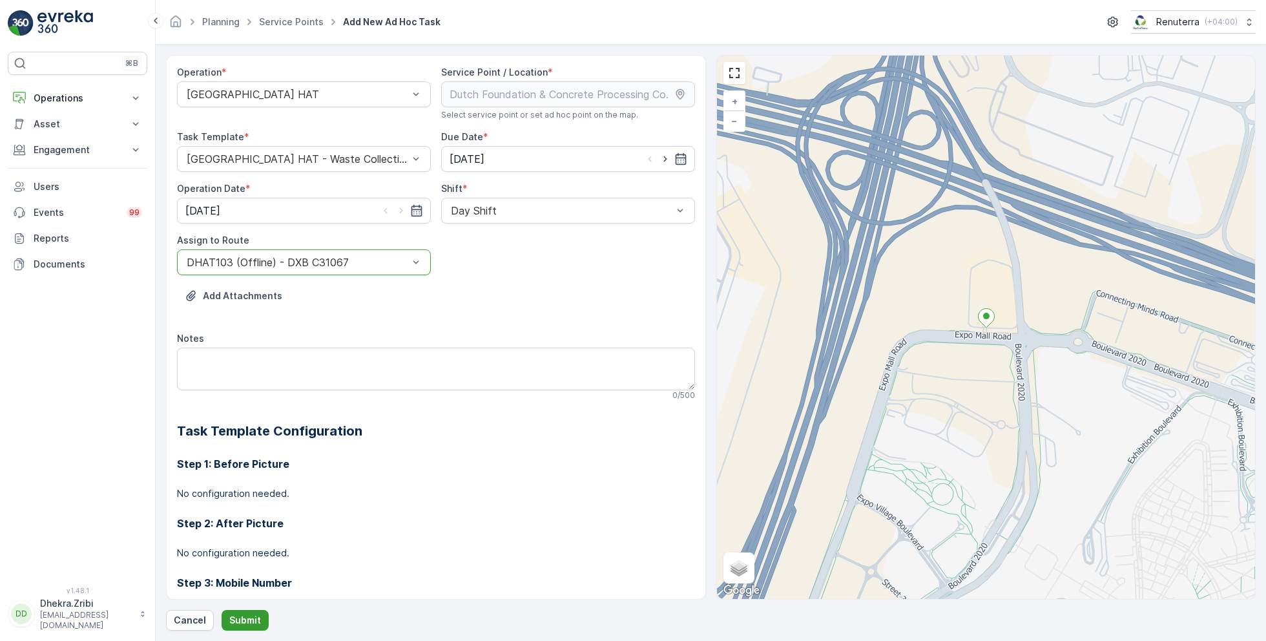
click at [249, 619] on p "Submit" at bounding box center [245, 619] width 32 height 13
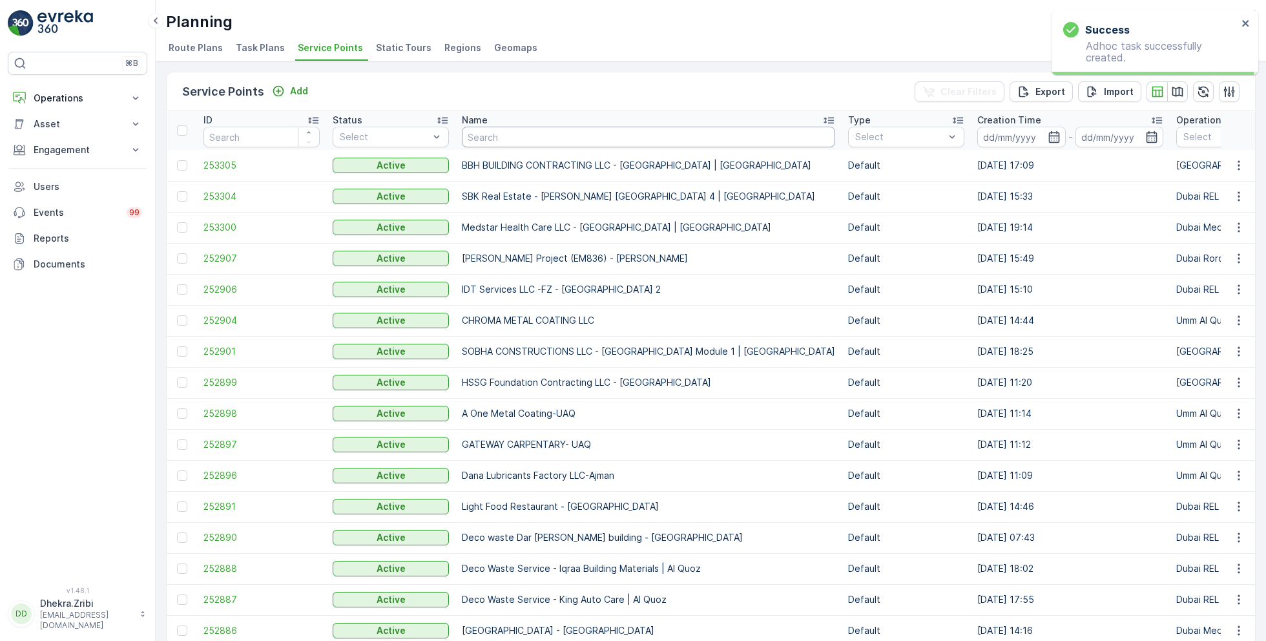
click at [487, 134] on input "text" at bounding box center [648, 137] width 373 height 21
type input "moder"
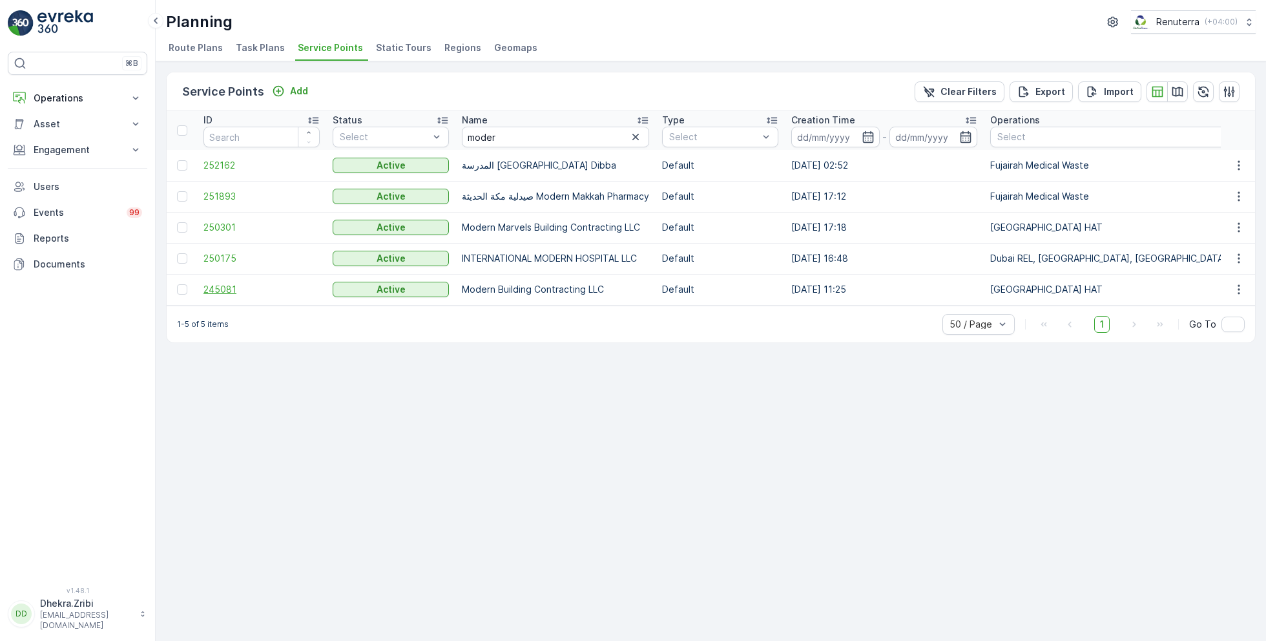
click at [231, 287] on span "245081" at bounding box center [261, 289] width 116 height 13
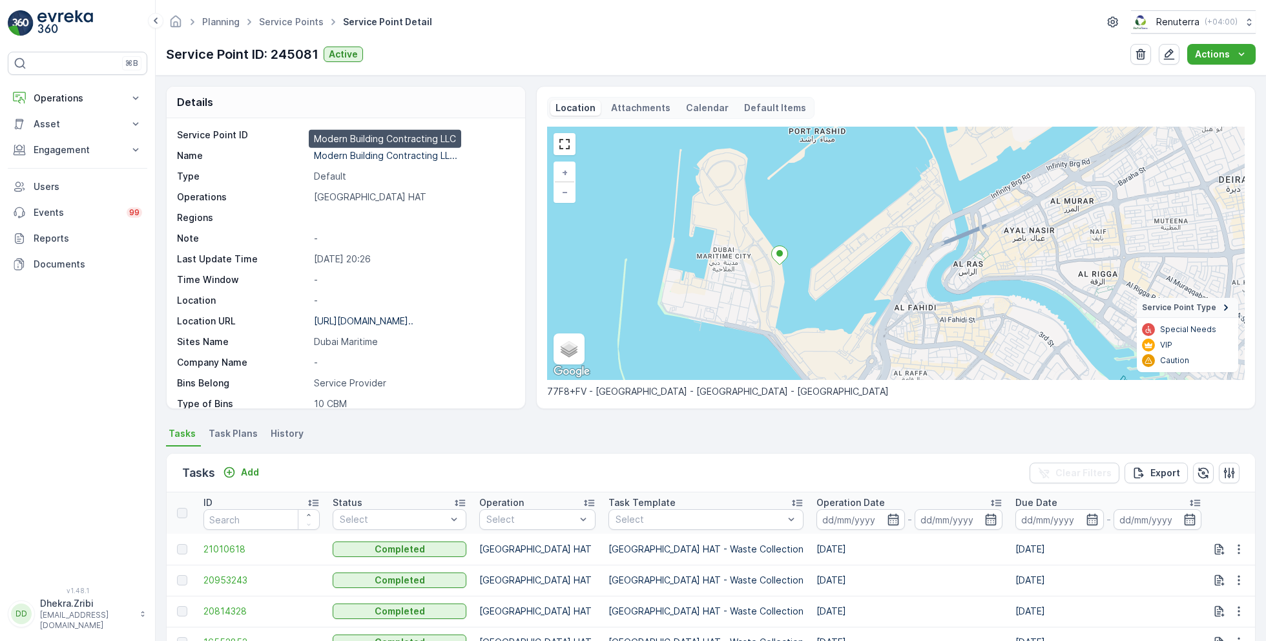
click at [381, 156] on p "Modern Building Contracting LL..." at bounding box center [385, 155] width 143 height 11
click at [306, 20] on link "Service Points" at bounding box center [291, 21] width 65 height 11
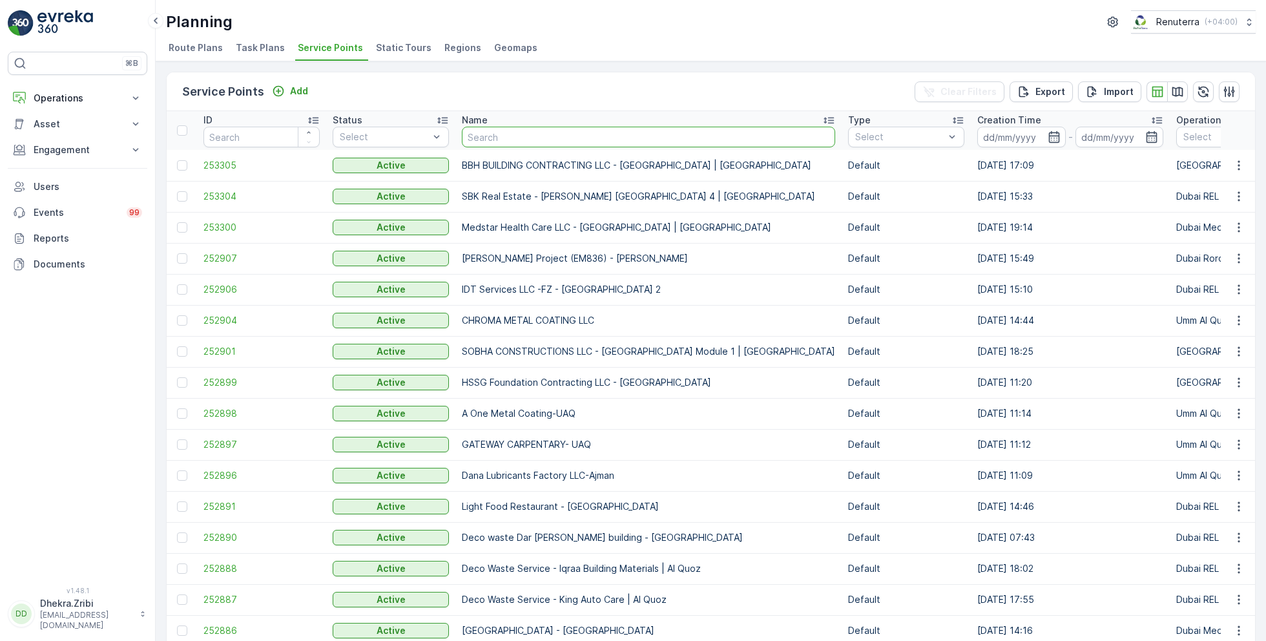
click at [505, 139] on input "text" at bounding box center [648, 137] width 373 height 21
type input "gulf"
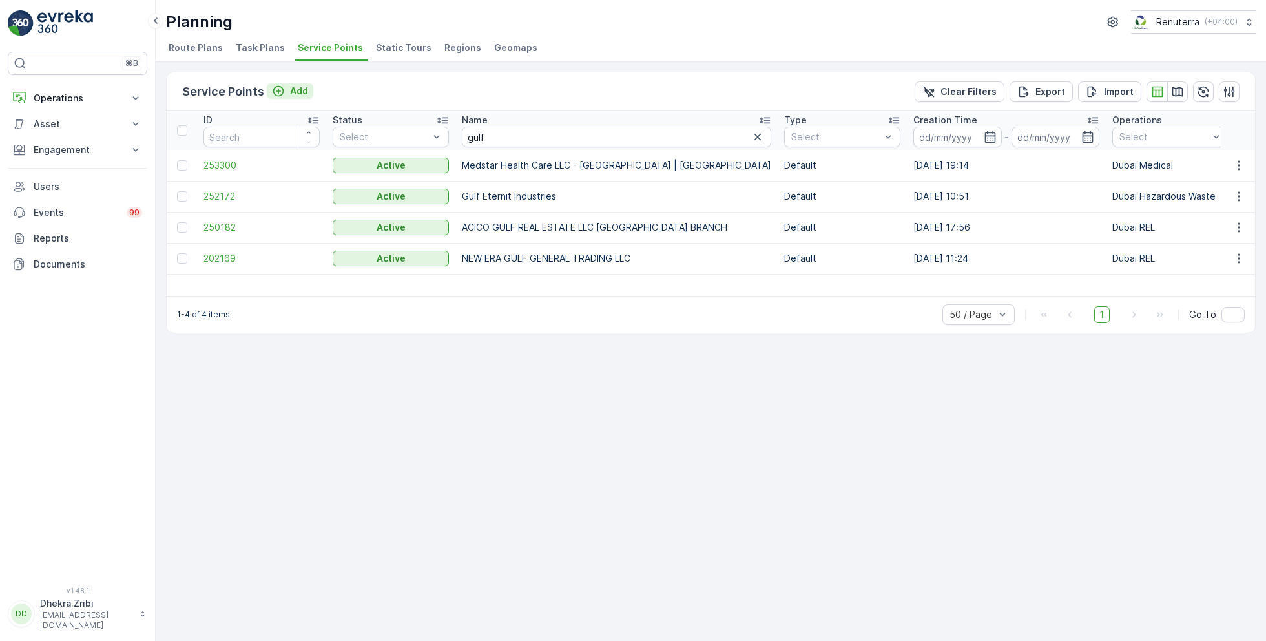
click at [294, 92] on p "Add" at bounding box center [299, 91] width 18 height 13
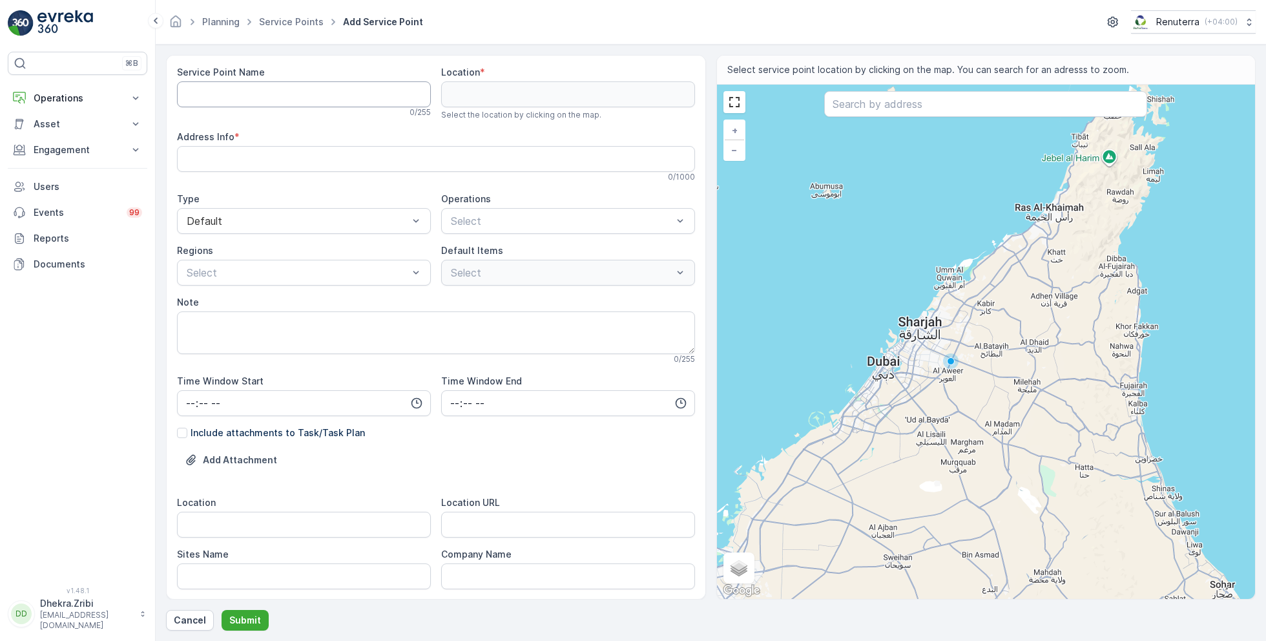
click at [347, 87] on Name "Service Point Name" at bounding box center [304, 94] width 254 height 26
paste Name "GULF CONTRACTING AND LANDSCAPING LLC - Khawaneej"
type Name "GULF CONTRACTING AND LANDSCAPING LLC - Khawaneej"
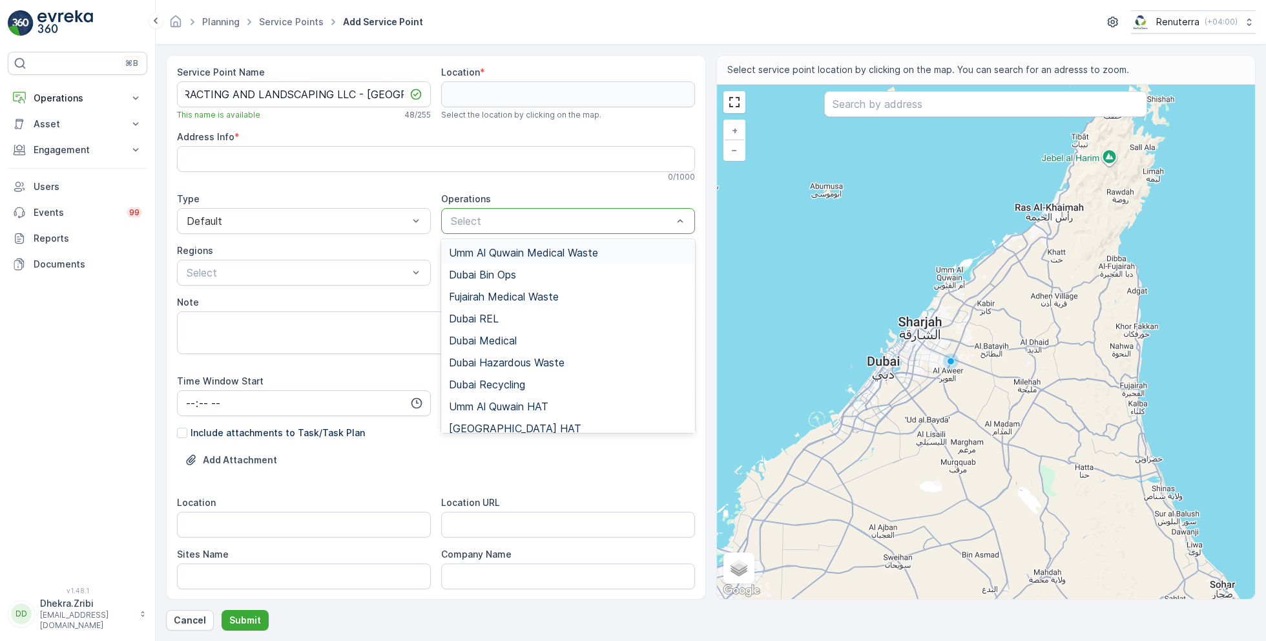
scroll to position [0, 0]
click at [517, 222] on div at bounding box center [561, 221] width 224 height 12
click at [490, 426] on span "[GEOGRAPHIC_DATA] HAT" at bounding box center [515, 428] width 132 height 12
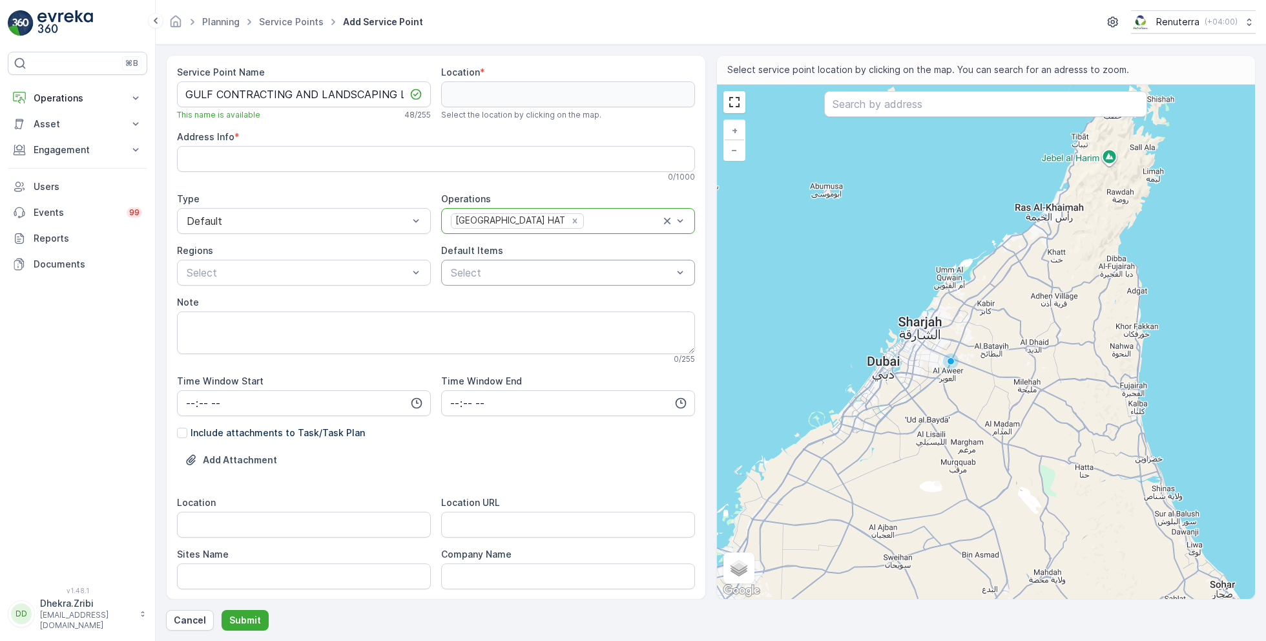
click at [466, 267] on div at bounding box center [561, 273] width 224 height 12
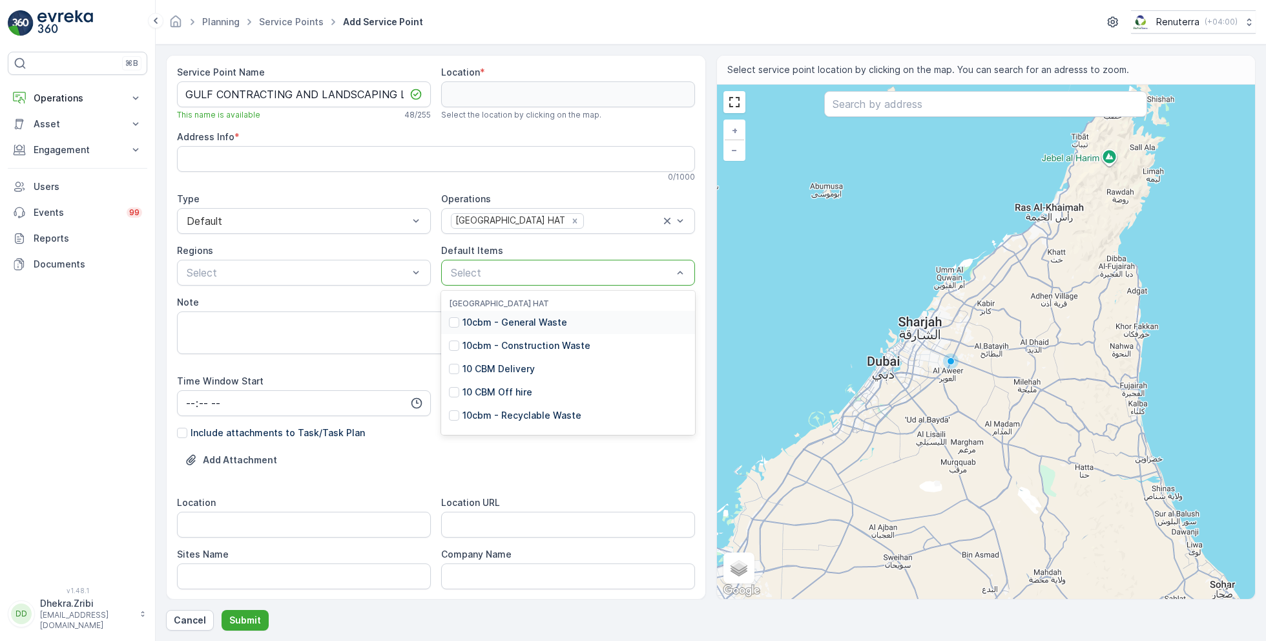
click at [505, 321] on p "10cbm - General Waste" at bounding box center [514, 322] width 105 height 13
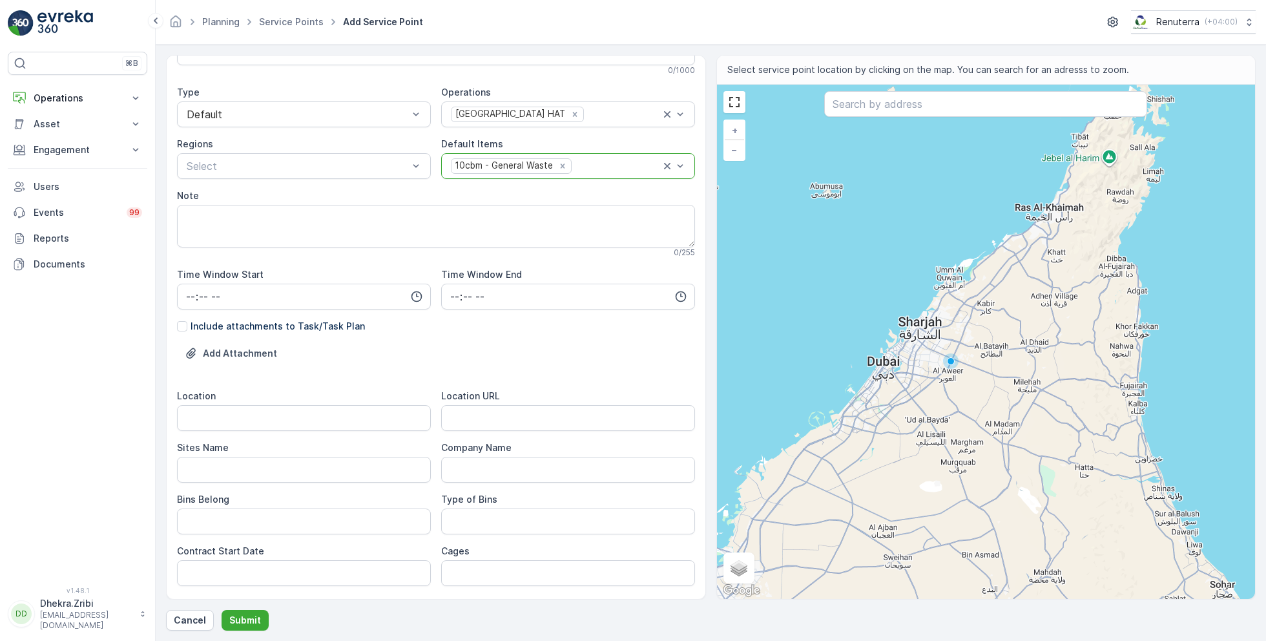
scroll to position [110, 0]
click at [261, 408] on input "Location" at bounding box center [304, 415] width 254 height 26
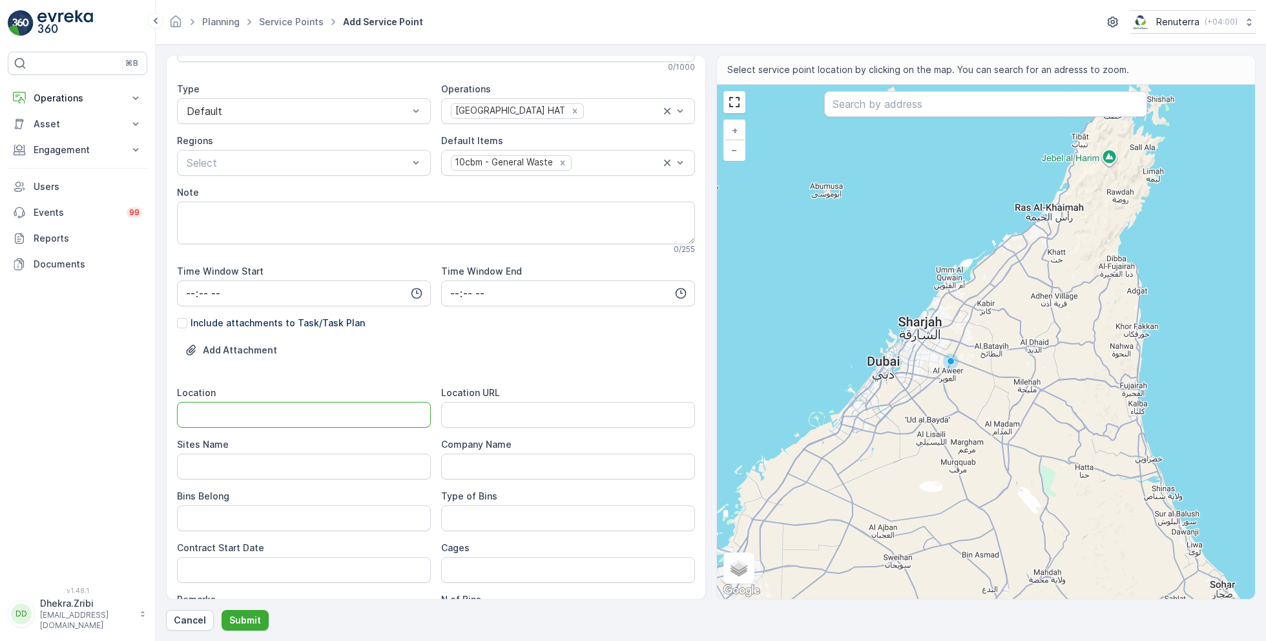
paste input "Khawaneej"
type input "Khawaneej"
click at [299, 471] on Name "Sites Name" at bounding box center [304, 466] width 254 height 26
paste Name "Khawaneej"
type Name "Khawaneej"
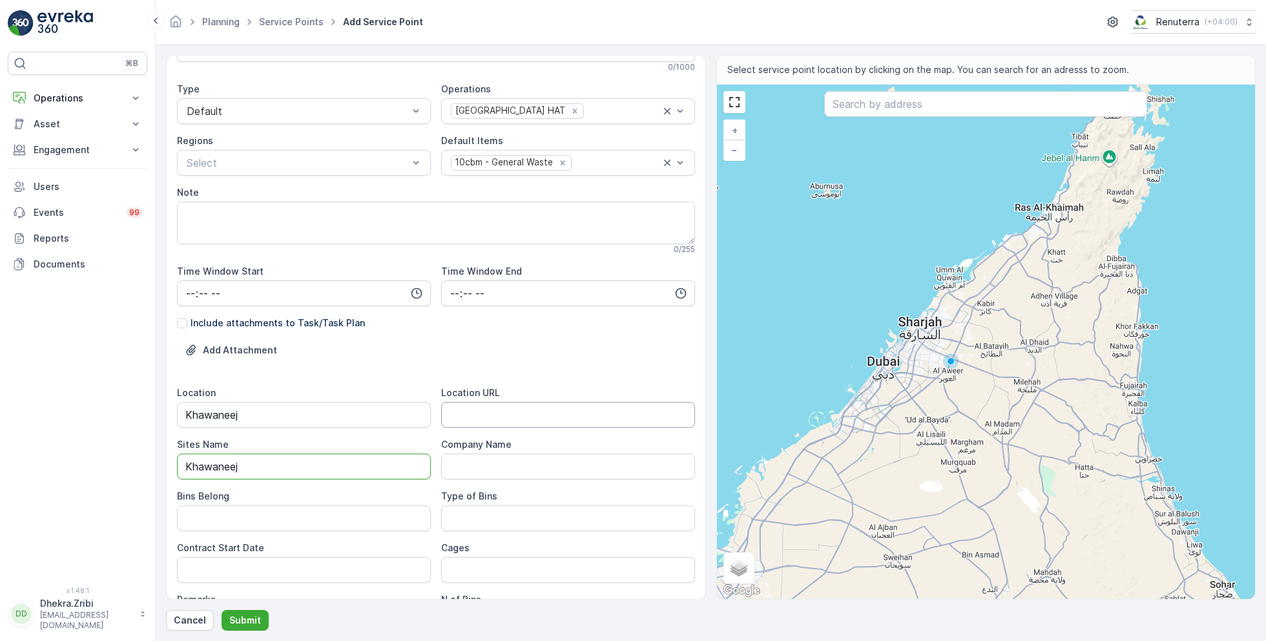
click at [491, 416] on URL "Location URL" at bounding box center [568, 415] width 254 height 26
paste URL "https://maps.app.goo.gl/D8GMWdRgQxHS59KK7"
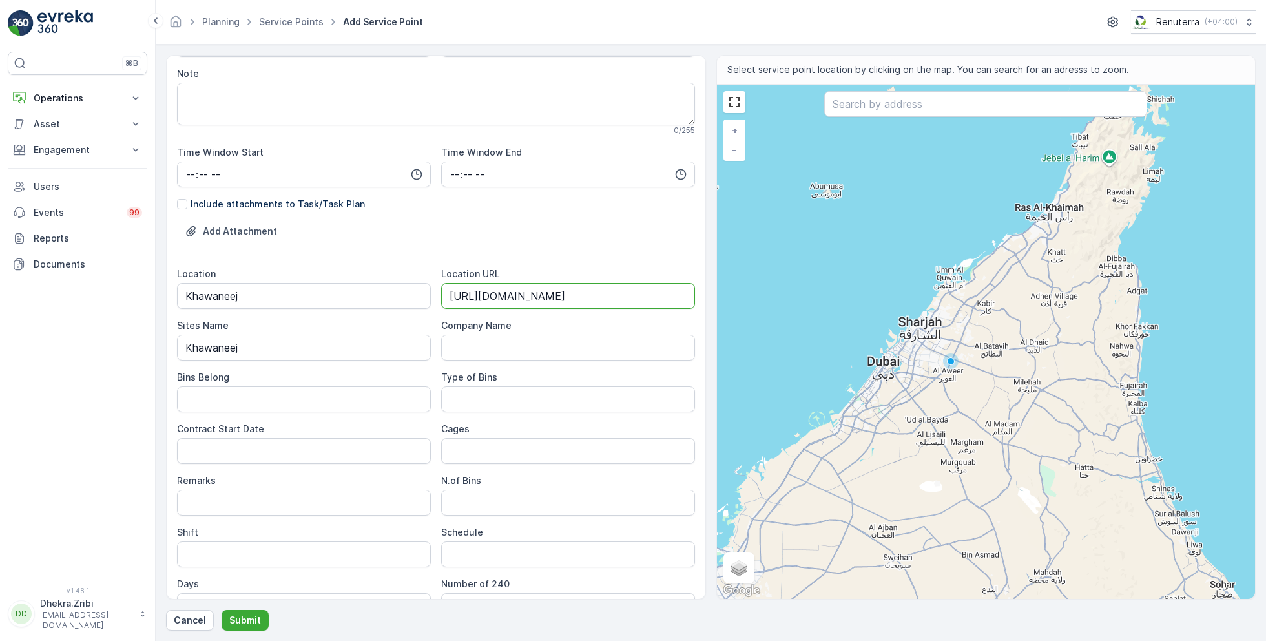
scroll to position [233, 0]
type URL "https://maps.app.goo.gl/D8GMWdRgQxHS59KK7"
click at [286, 397] on Belong "Bins Belong" at bounding box center [304, 395] width 254 height 26
type Belong "Service Provider"
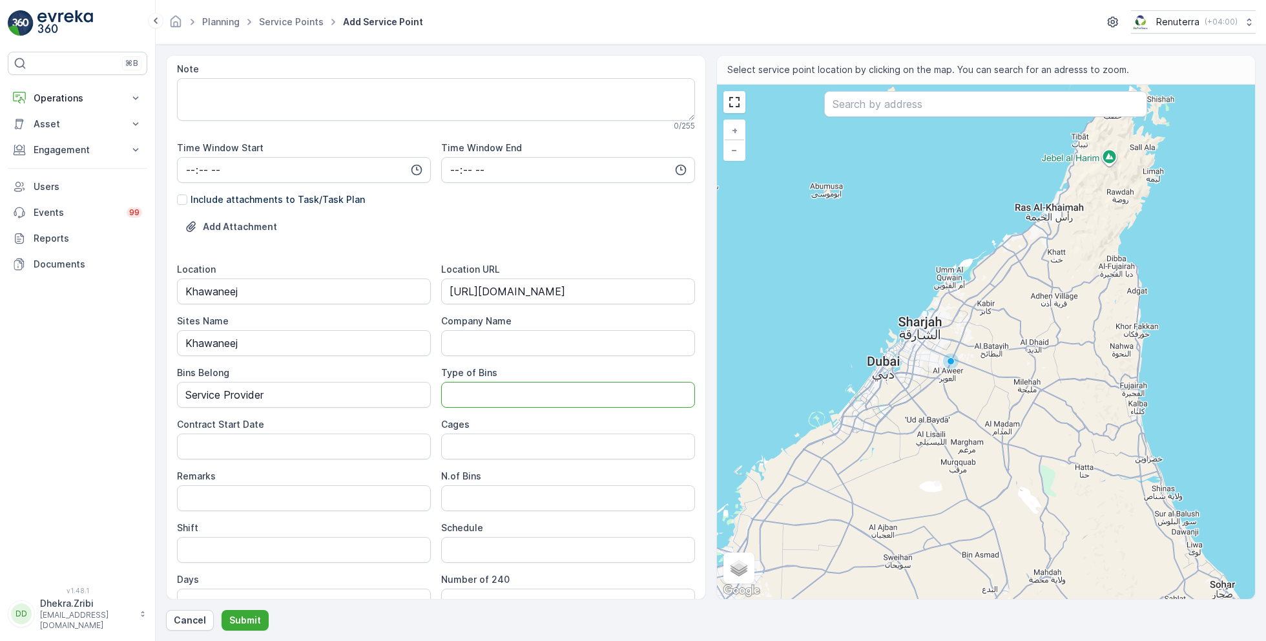
click at [475, 390] on Bins "Type of Bins" at bounding box center [568, 395] width 254 height 26
type Bins "10 CBM"
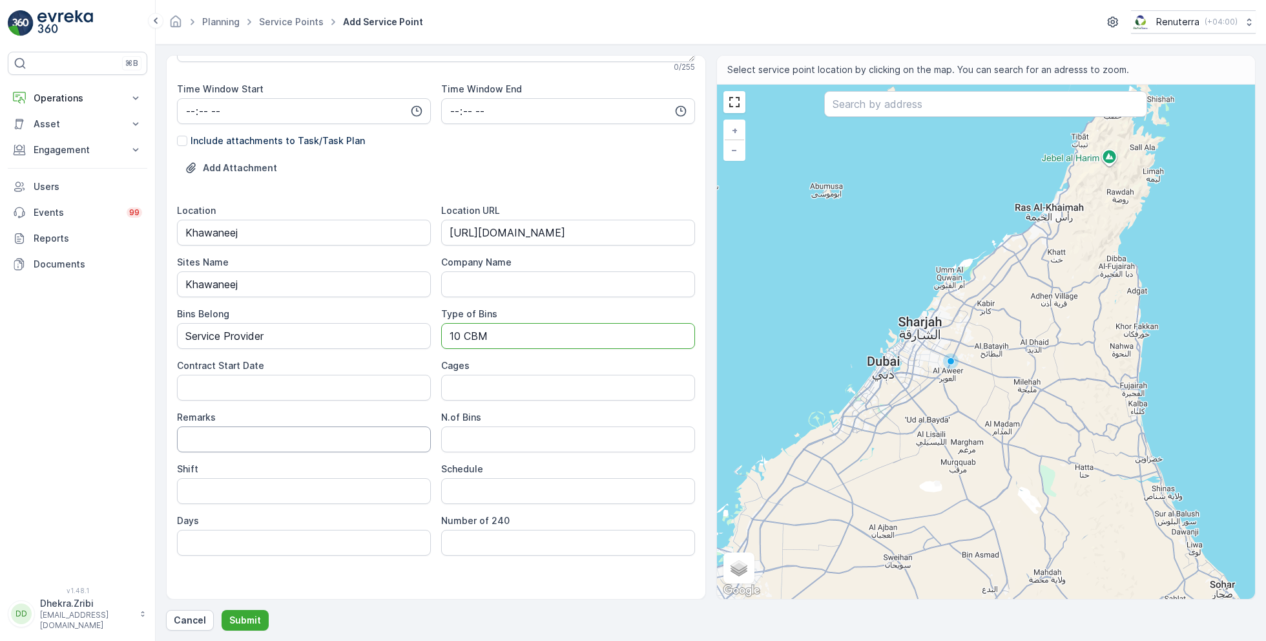
scroll to position [293, 0]
click at [302, 391] on Date "Contract Start Date" at bounding box center [304, 387] width 254 height 26
type Date "06-08-2025"
click at [306, 437] on input "Remarks" at bounding box center [304, 439] width 254 height 26
click at [485, 438] on Bins "N.of Bins" at bounding box center [568, 439] width 254 height 26
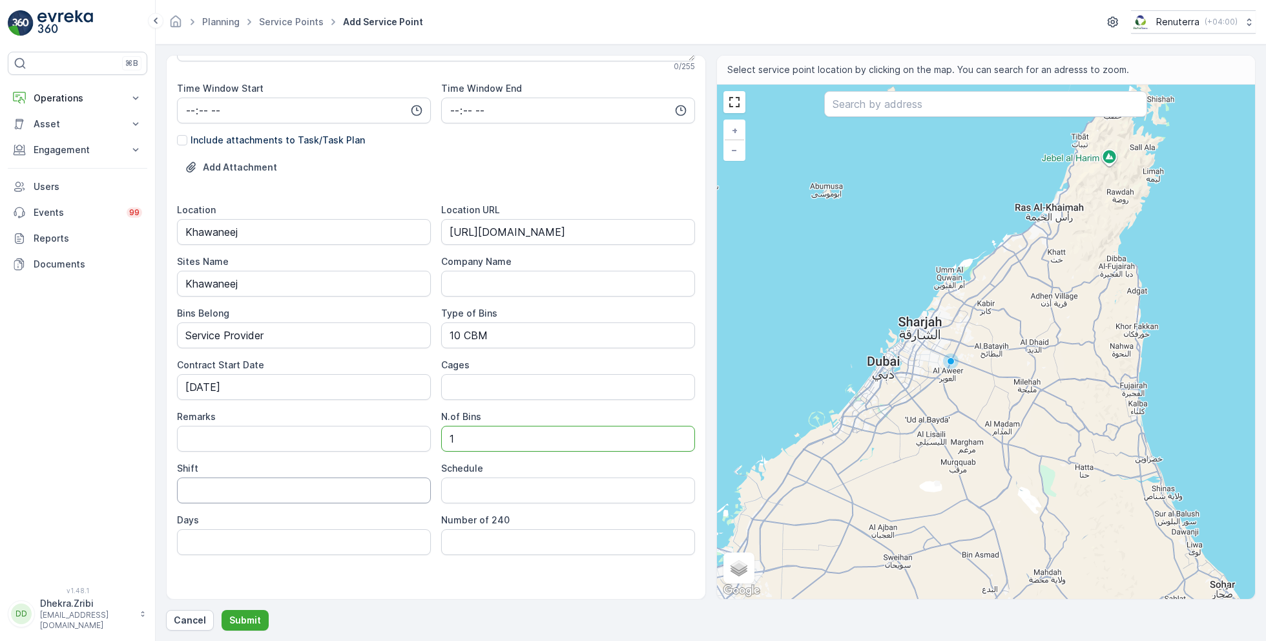
type Bins "1"
click at [281, 492] on input "Shift" at bounding box center [304, 490] width 254 height 26
type input "Day Shift"
click at [493, 492] on input "Schedule" at bounding box center [568, 490] width 254 height 26
type input "On Call basis"
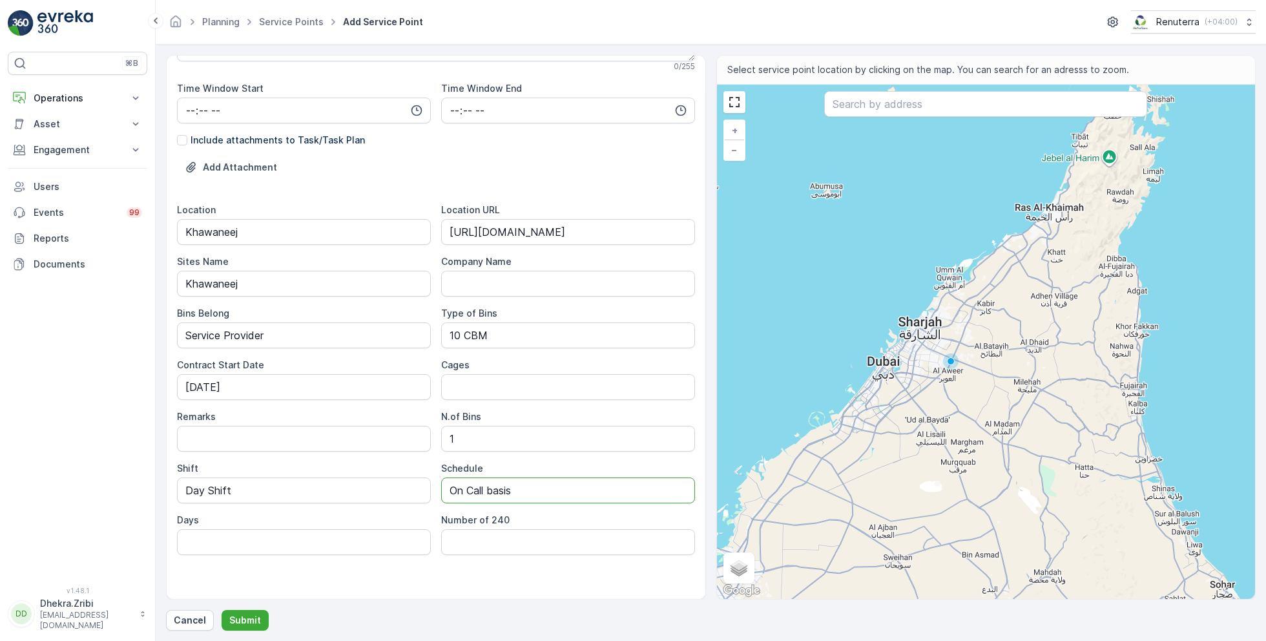
scroll to position [0, 0]
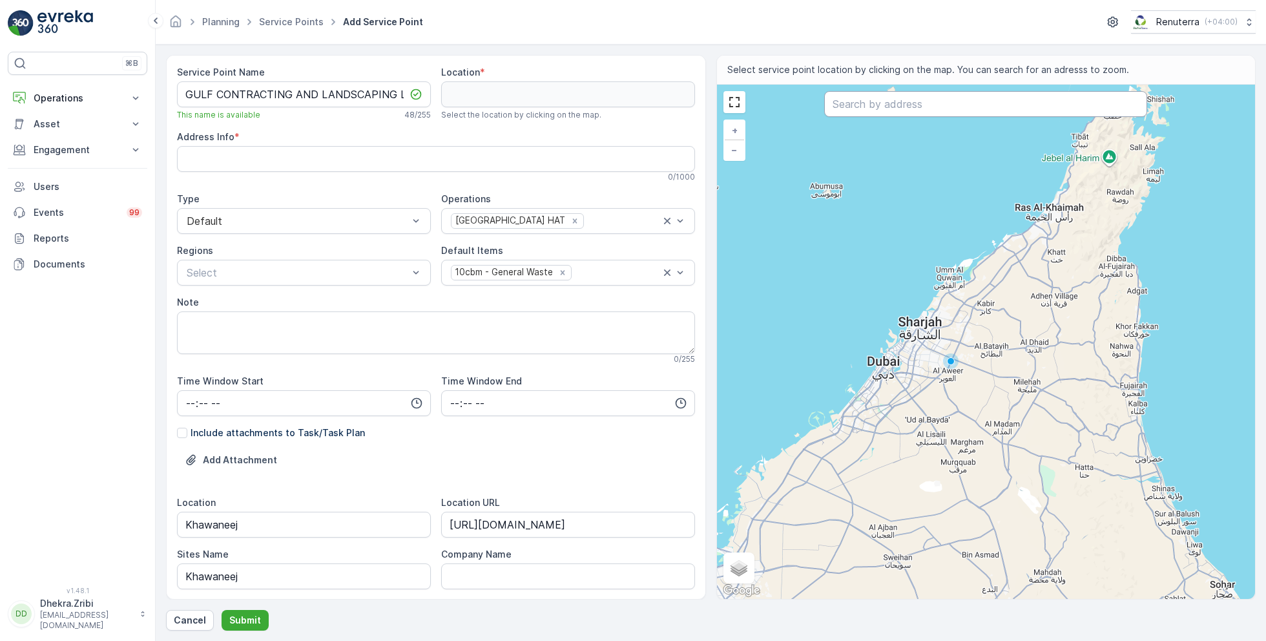
click at [873, 102] on input "text" at bounding box center [985, 104] width 323 height 26
paste input "Bushra labour camp (khawaneej)"
type input "Bushra labour camp (khawaneej)"
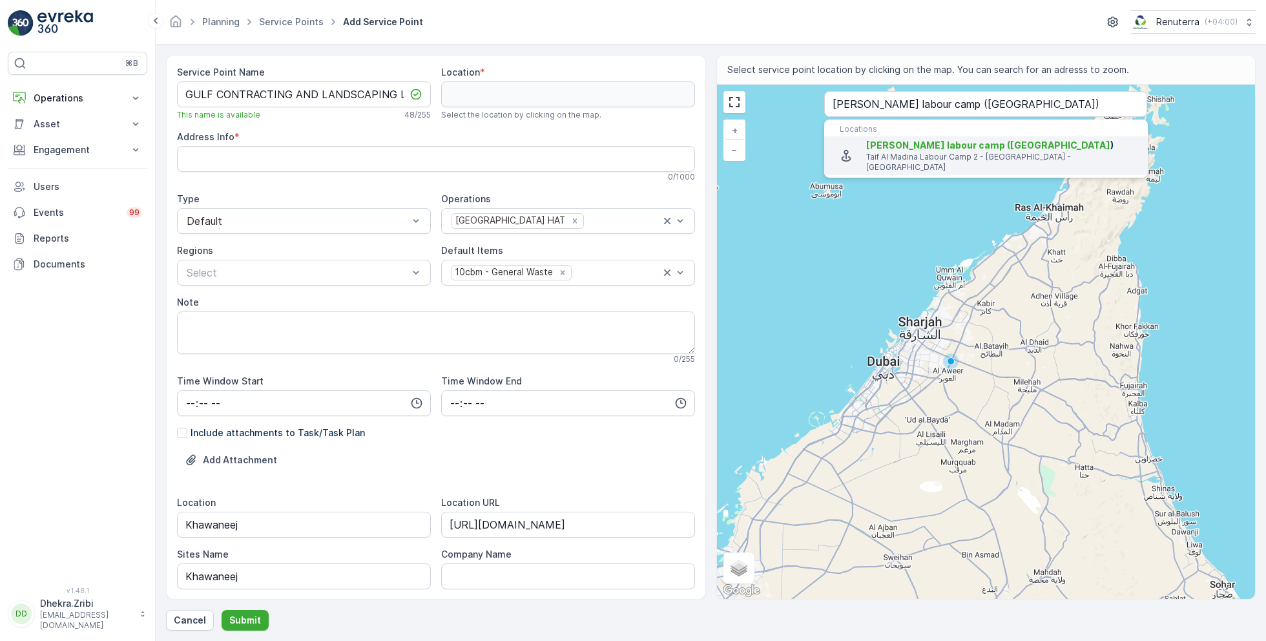
click at [886, 145] on span "Bushra labour camp (khawaneej" at bounding box center [988, 144] width 244 height 11
type input "25.2369821,55.5486942"
type Info "Taif Al Madina Labour Camp 2 - Al Khawaneej 2 - Al Khawaneej - Dubai - United A…"
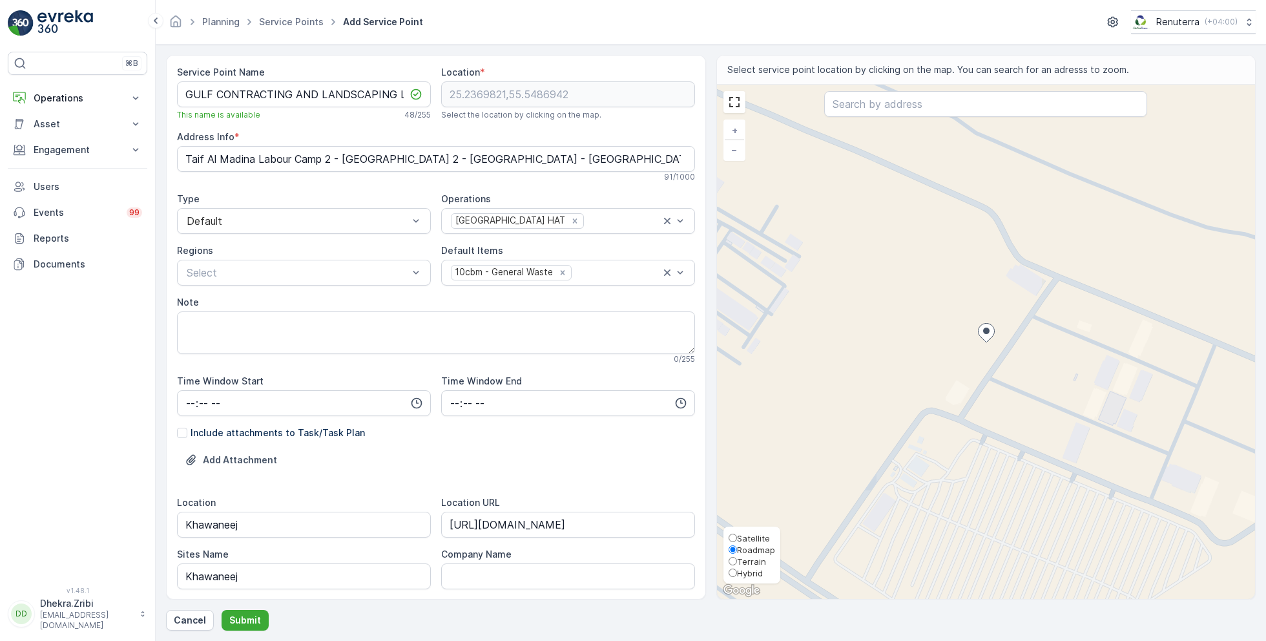
click at [749, 536] on span "Satellite" at bounding box center [753, 538] width 33 height 10
click at [737, 536] on input "Satellite" at bounding box center [732, 537] width 8 height 8
radio input "true"
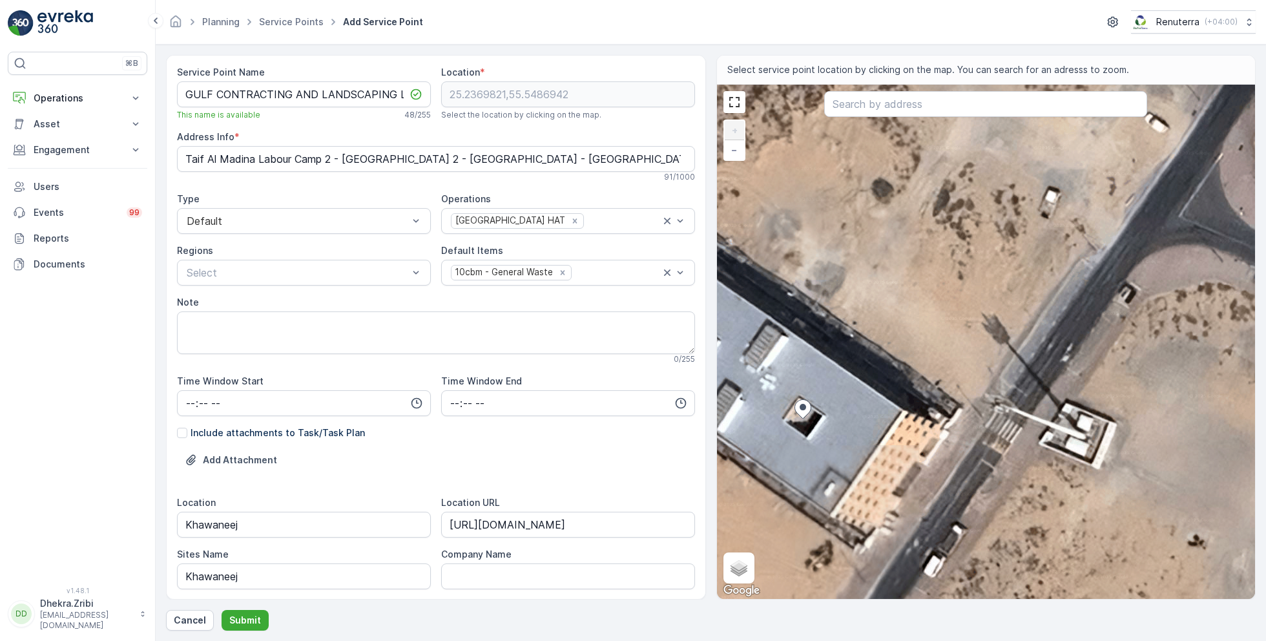
click at [1045, 400] on div "+ − Satellite Roadmap Terrain Hybrid Leaflet Keyboard shortcuts Map Data Imager…" at bounding box center [986, 342] width 539 height 514
type input "25.237014045650483,55.549198773856865"
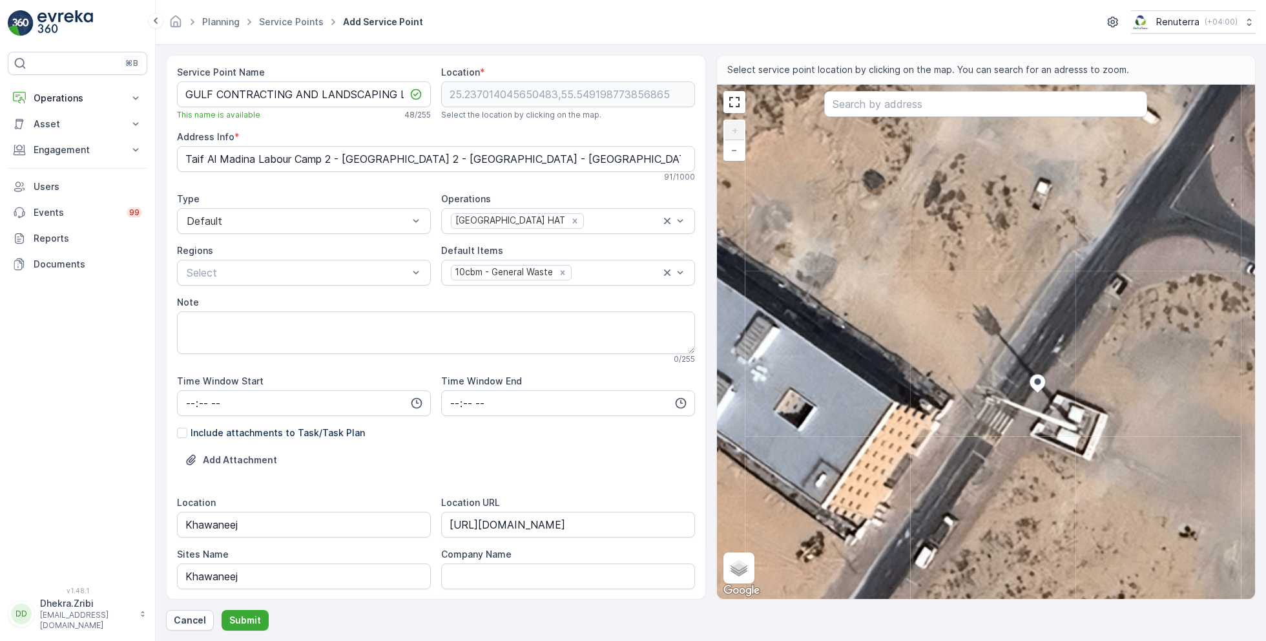
type Info "6HP2+W2J - Al Khawaneej - Dubai - United Arab Emirates"
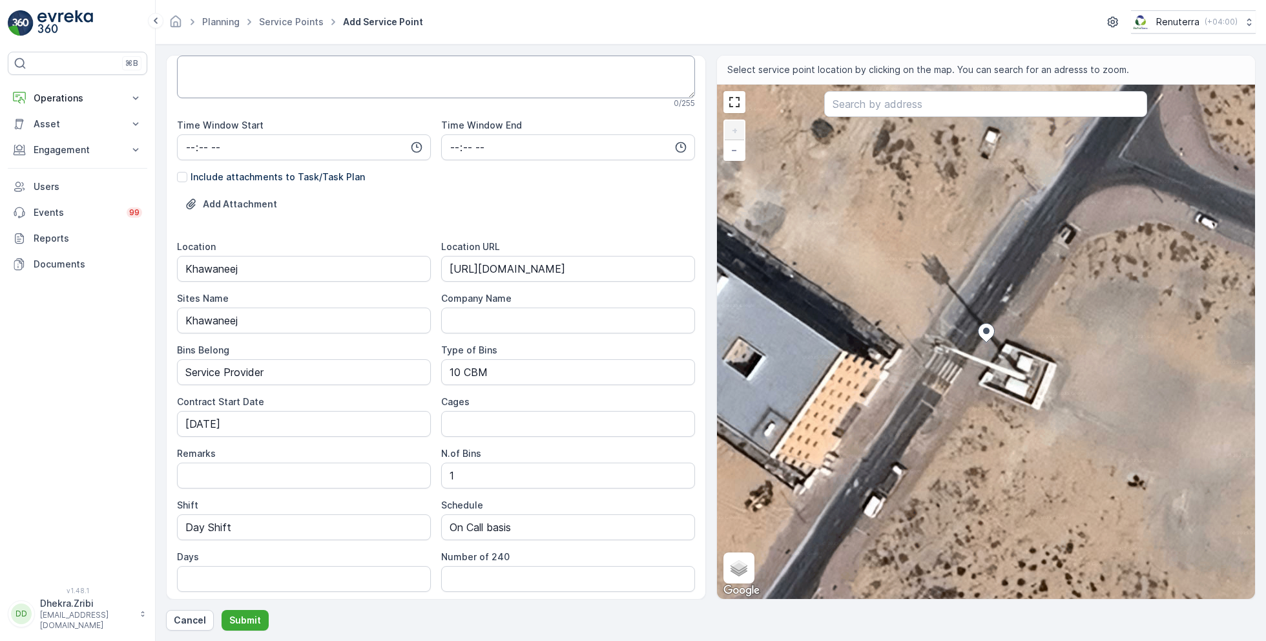
scroll to position [298, 0]
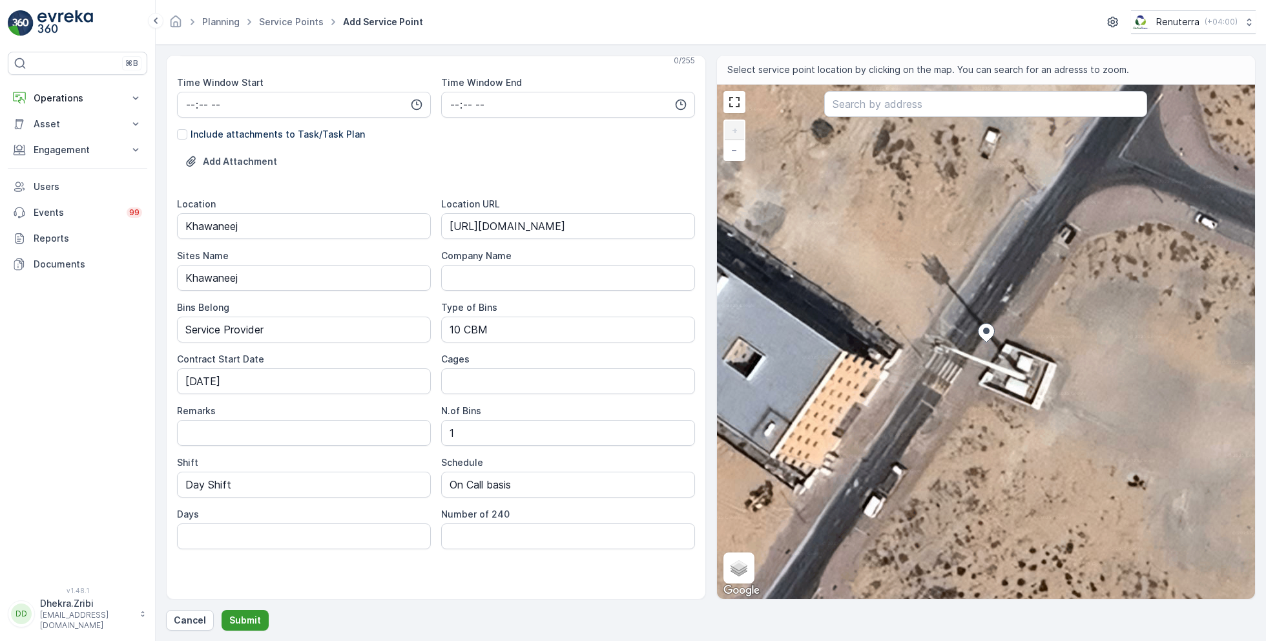
click at [243, 619] on p "Submit" at bounding box center [245, 619] width 32 height 13
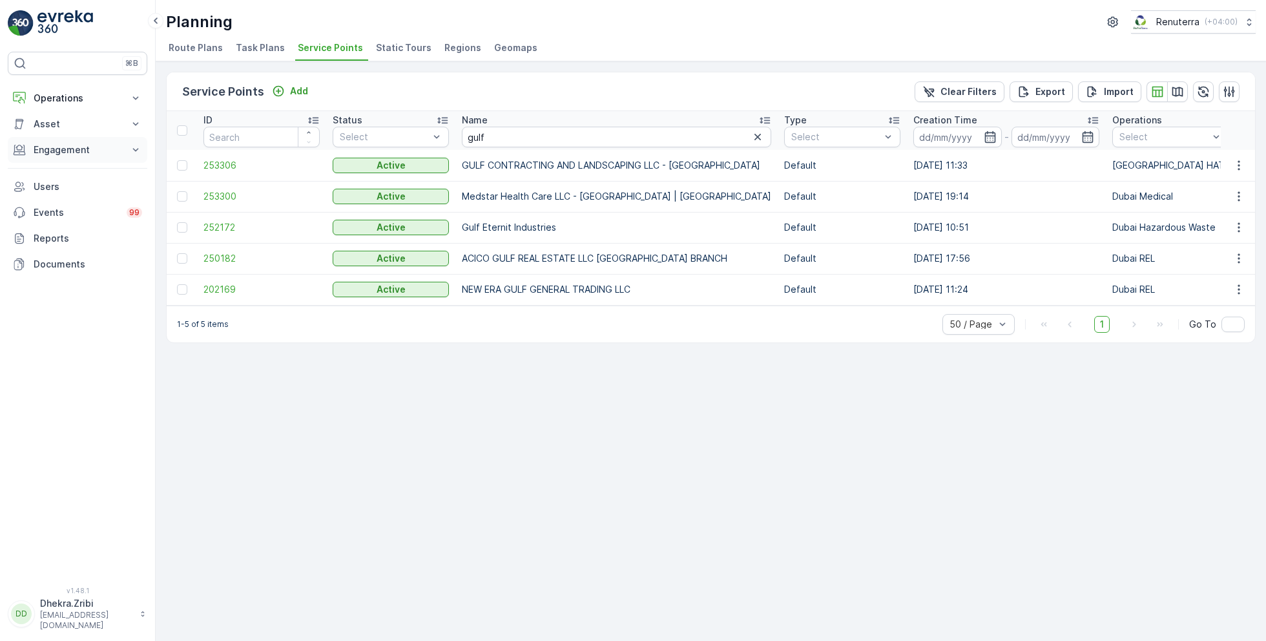
click at [76, 147] on p "Engagement" at bounding box center [78, 149] width 88 height 13
click at [84, 224] on p "Service Points" at bounding box center [64, 226] width 63 height 13
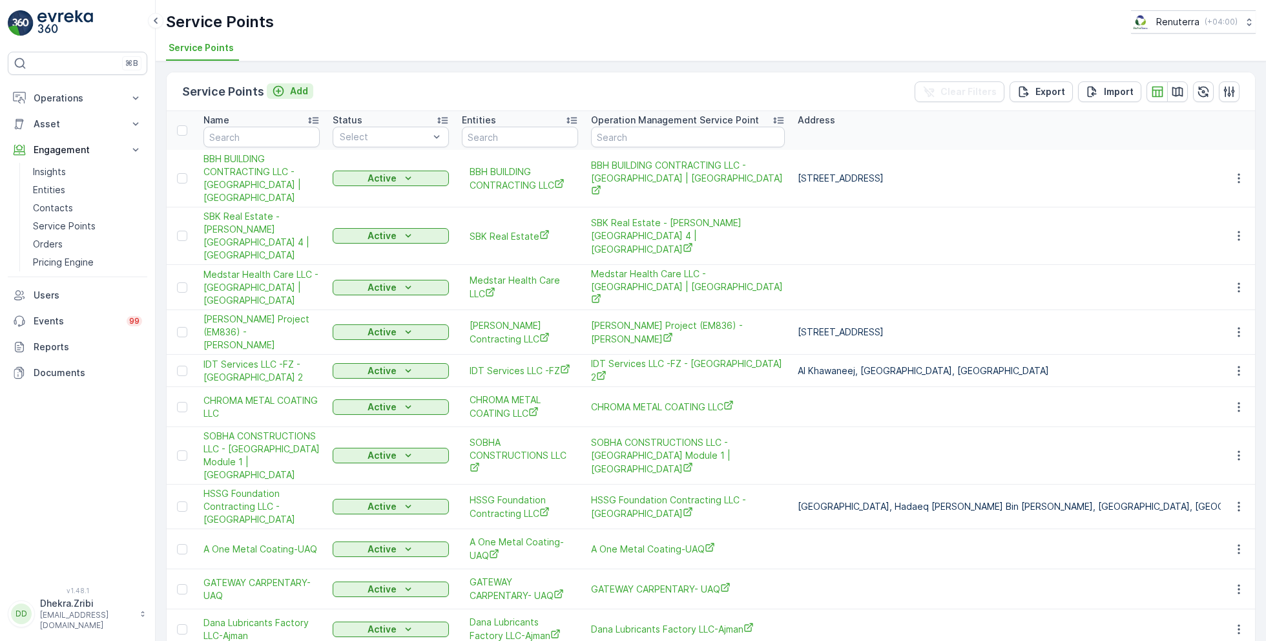
click at [296, 94] on p "Add" at bounding box center [299, 91] width 18 height 13
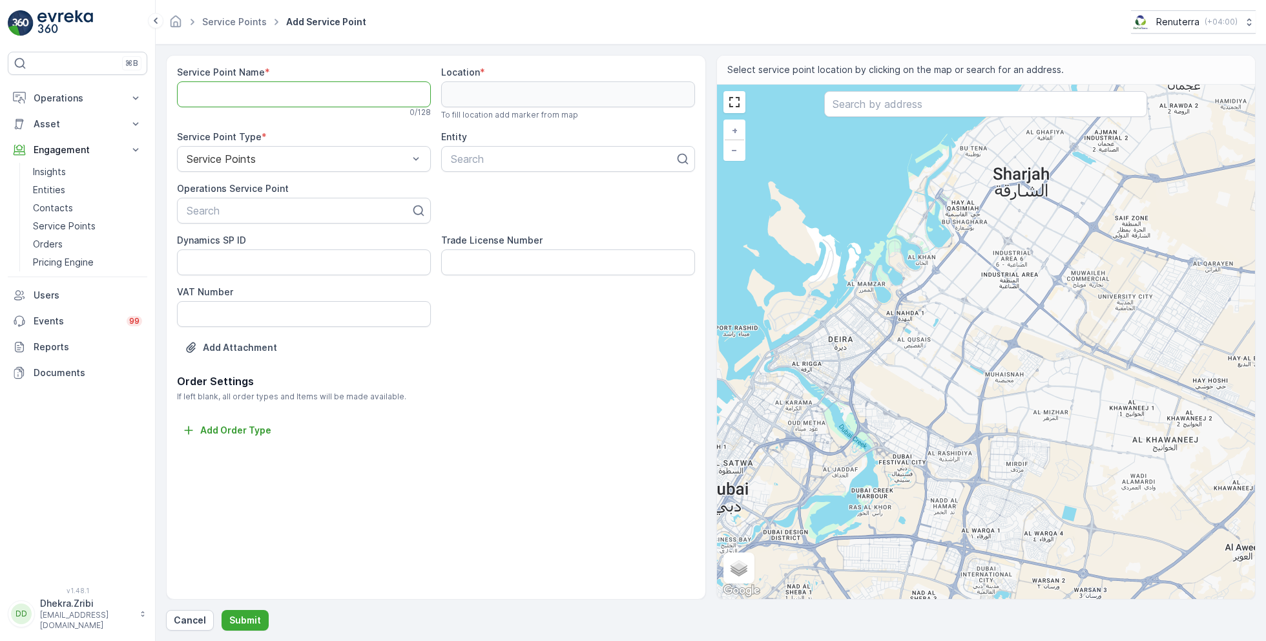
click at [349, 98] on Name "Service Point Name" at bounding box center [304, 94] width 254 height 26
paste Name "GULF CONTRACTING AND LANDSCAPING LLC - Khawaneej"
drag, startPoint x: 358, startPoint y: 94, endPoint x: 577, endPoint y: 120, distance: 221.1
click at [577, 120] on div "Service Point Name * GULF CONTRACTING AND LANDSCAPING LLC - Khawaneej This serv…" at bounding box center [436, 219] width 518 height 307
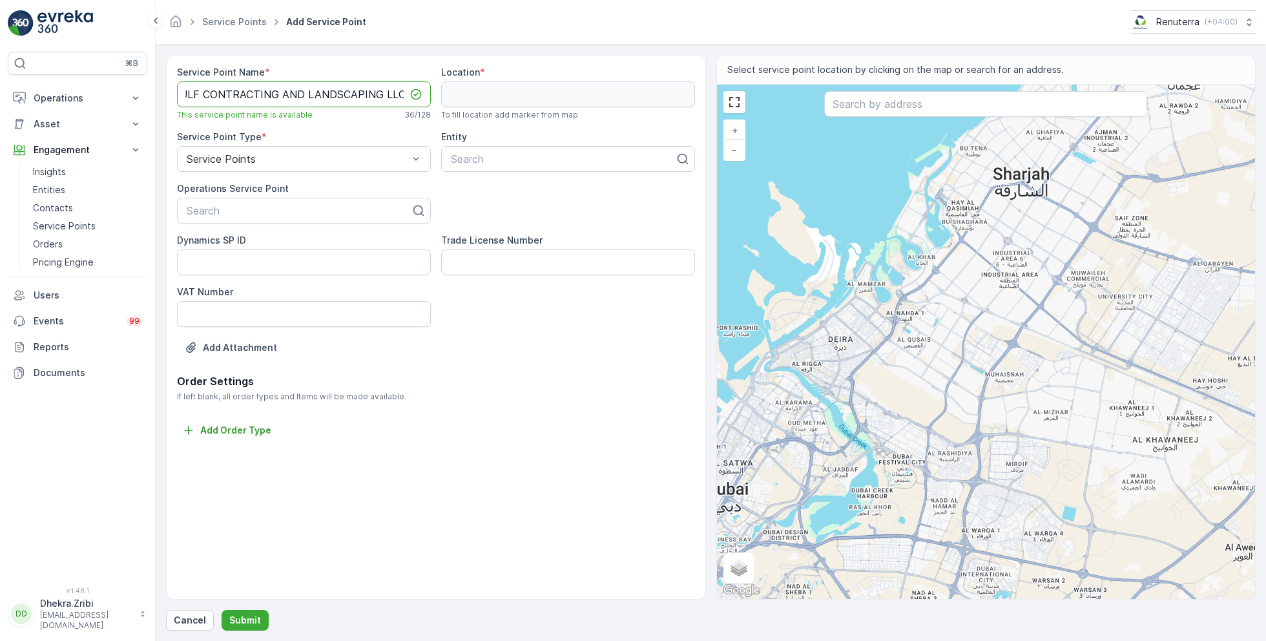
scroll to position [0, 10]
type Name "GULF CONTRACTING AND LANDSCAPING LLC"
click at [65, 189] on link "Entities" at bounding box center [87, 190] width 119 height 18
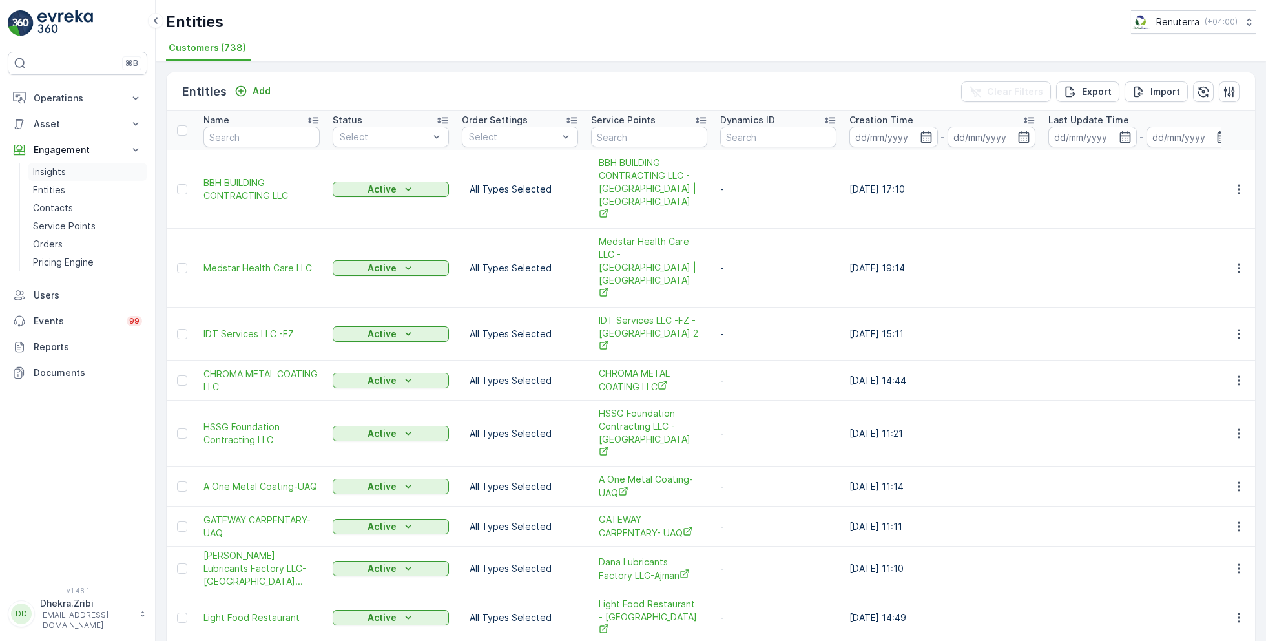
click at [66, 172] on link "Insights" at bounding box center [87, 172] width 119 height 18
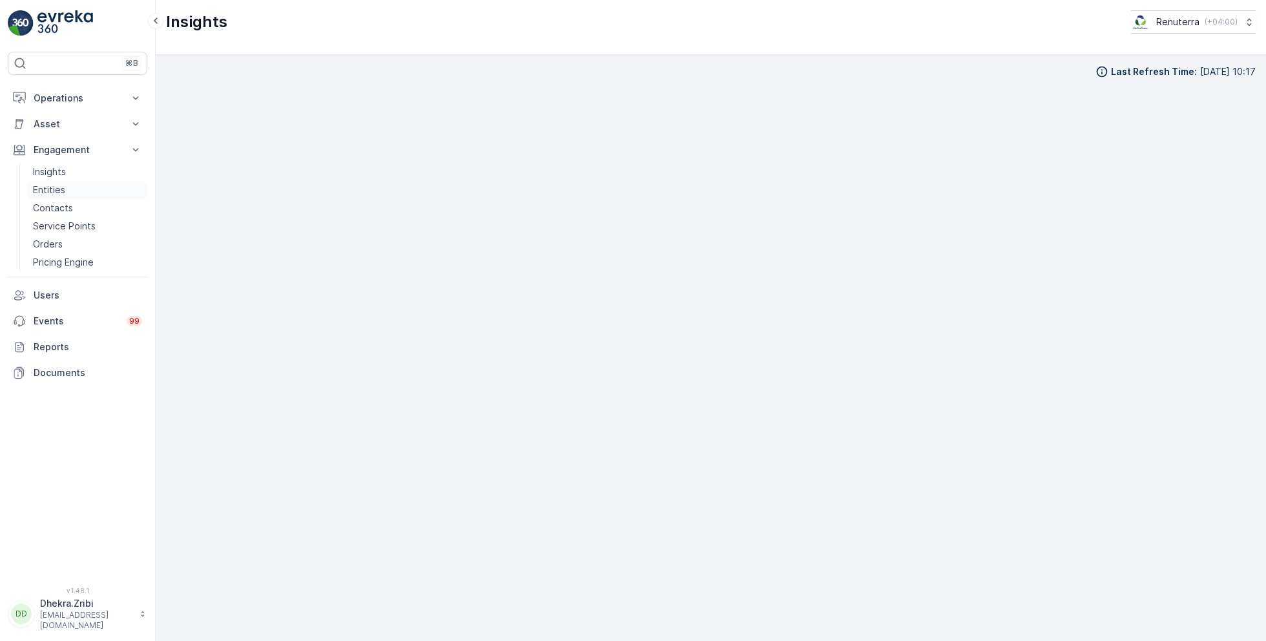
click at [58, 190] on p "Entities" at bounding box center [49, 189] width 32 height 13
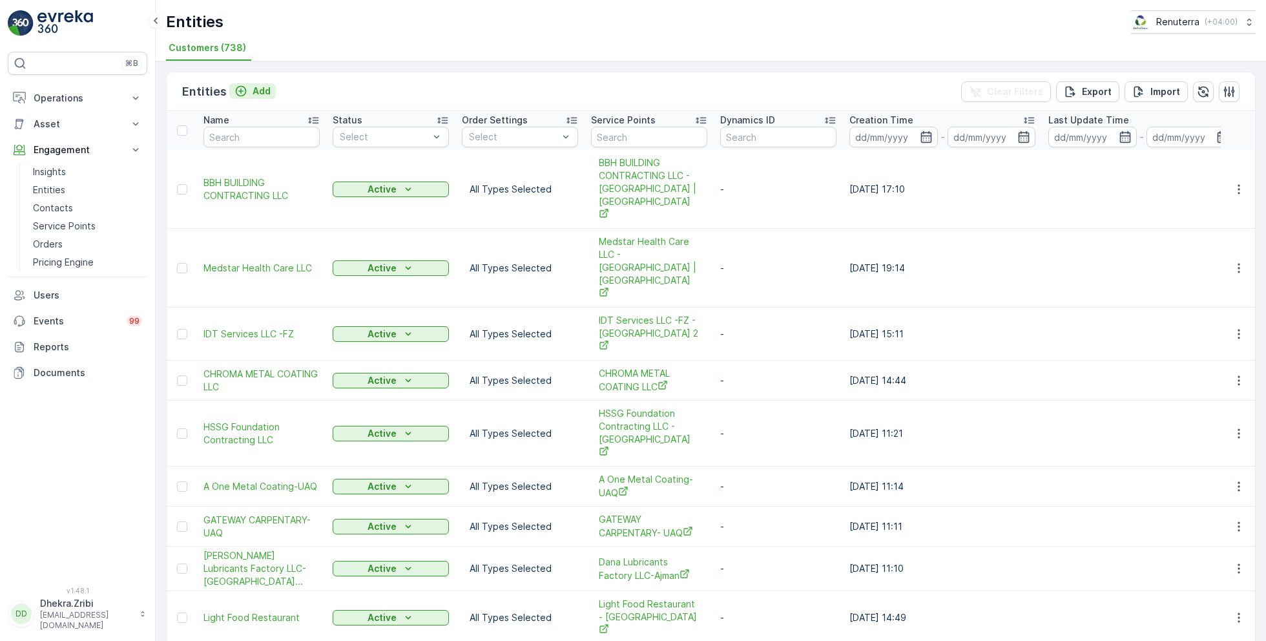
click at [254, 90] on p "Add" at bounding box center [261, 91] width 18 height 13
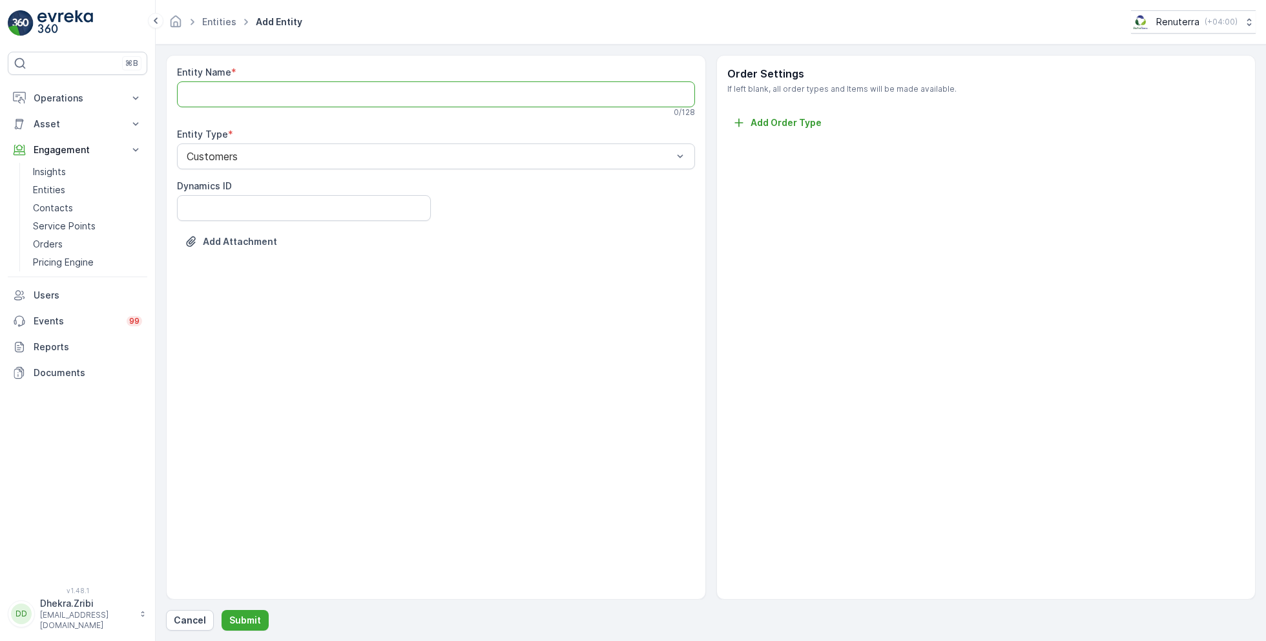
click at [354, 88] on Name "Entity Name" at bounding box center [436, 94] width 518 height 26
paste Name "GULF CONTRACTING AND LANDSCAPING LLC - Khawaneej"
type Name "GULF CONTRACTING AND LANDSCAPING LLC"
click at [520, 313] on div "Entity Name * GULF CONTRACTING AND LANDSCAPING LLC This entity name is availabl…" at bounding box center [436, 327] width 540 height 544
click at [241, 618] on p "Submit" at bounding box center [245, 619] width 32 height 13
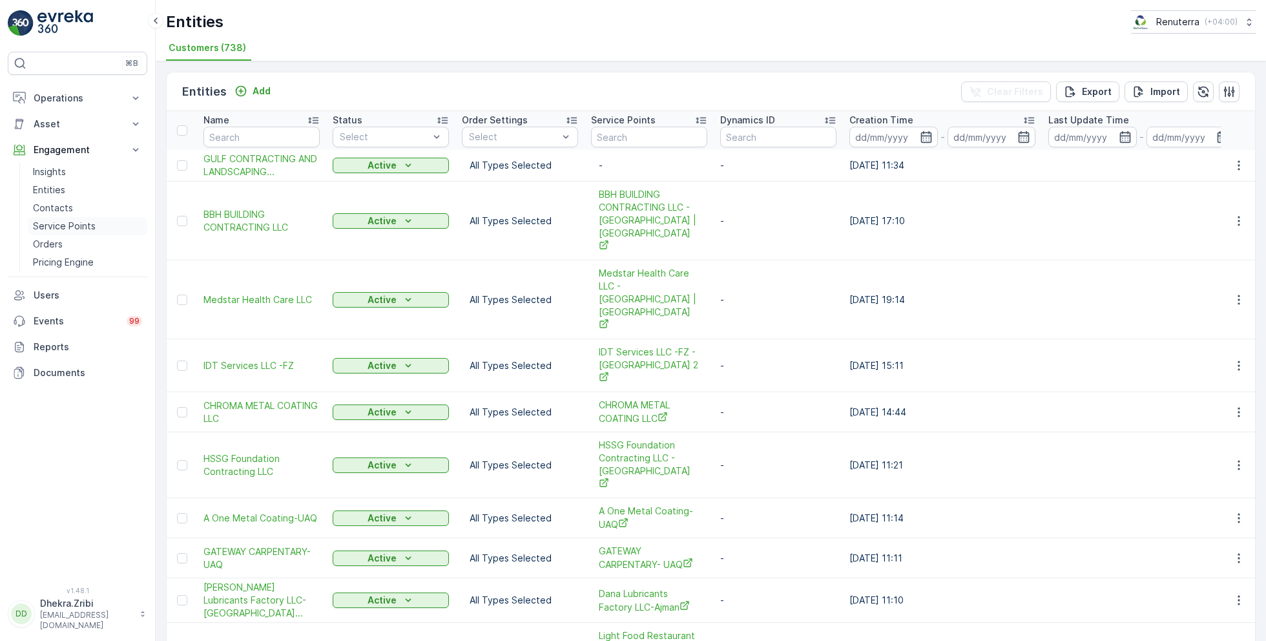
click at [84, 227] on p "Service Points" at bounding box center [64, 226] width 63 height 13
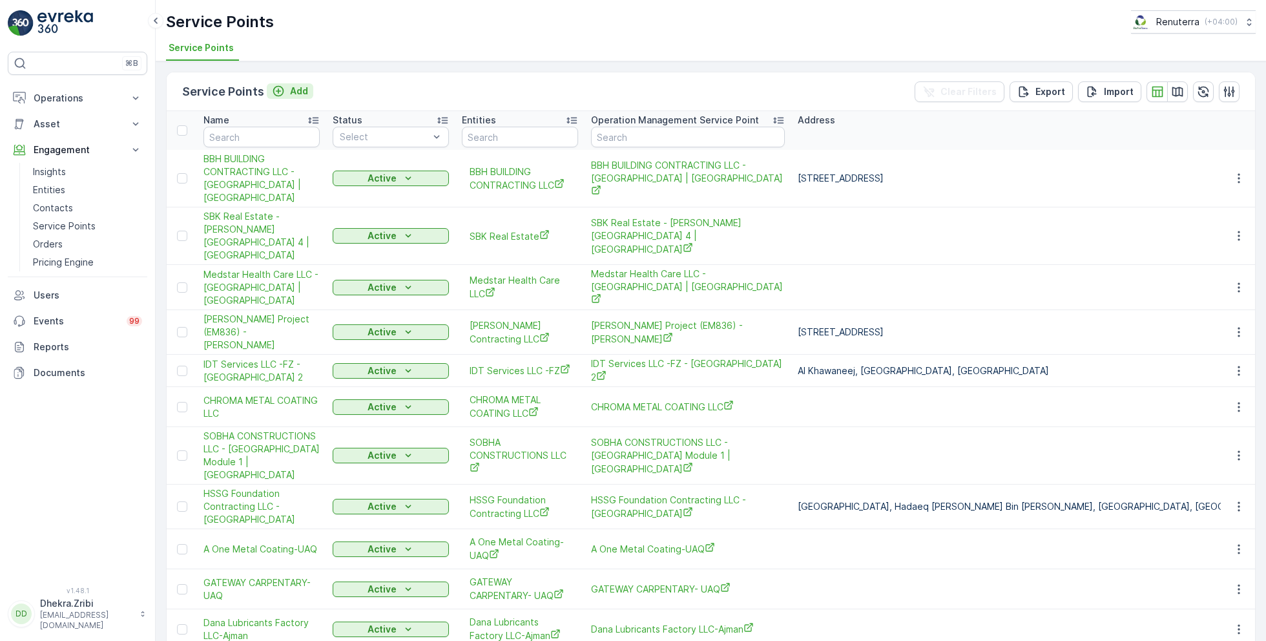
click at [293, 92] on p "Add" at bounding box center [299, 91] width 18 height 13
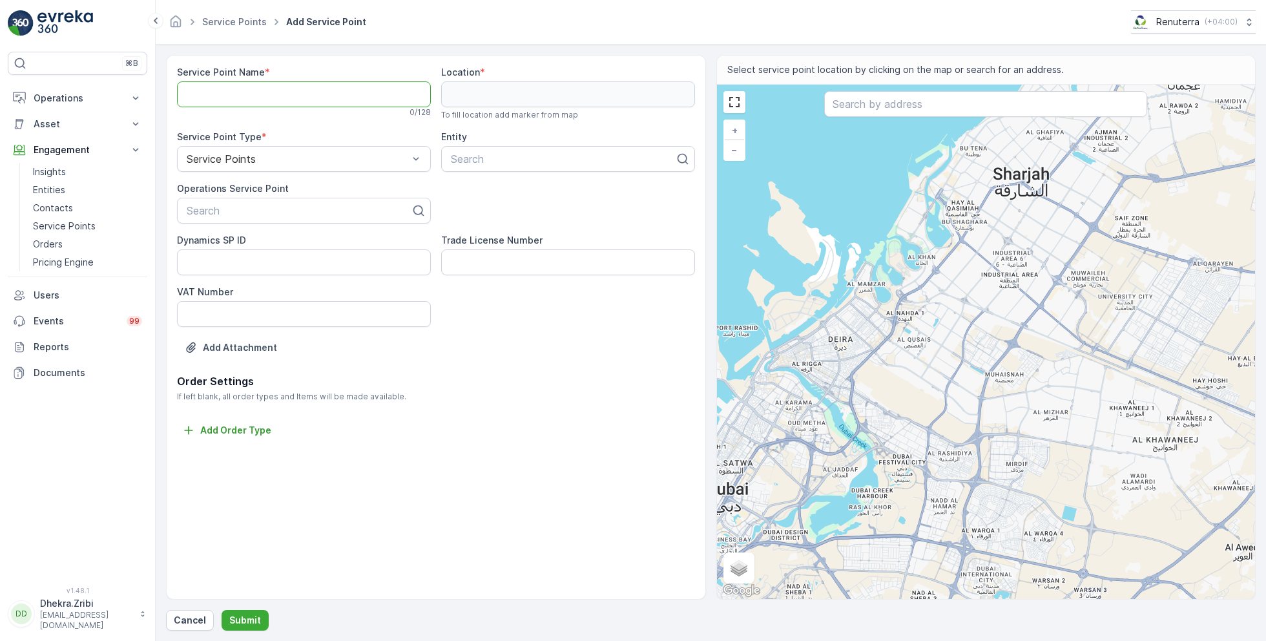
click at [301, 91] on Name "Service Point Name" at bounding box center [304, 94] width 254 height 26
paste Name "GULF CONTRACTING AND LANDSCAPING LLC - Khawaneej"
type Name "GULF CONTRACTING AND LANDSCAPING LLC - Khawaneej"
click at [263, 209] on div at bounding box center [298, 211] width 227 height 12
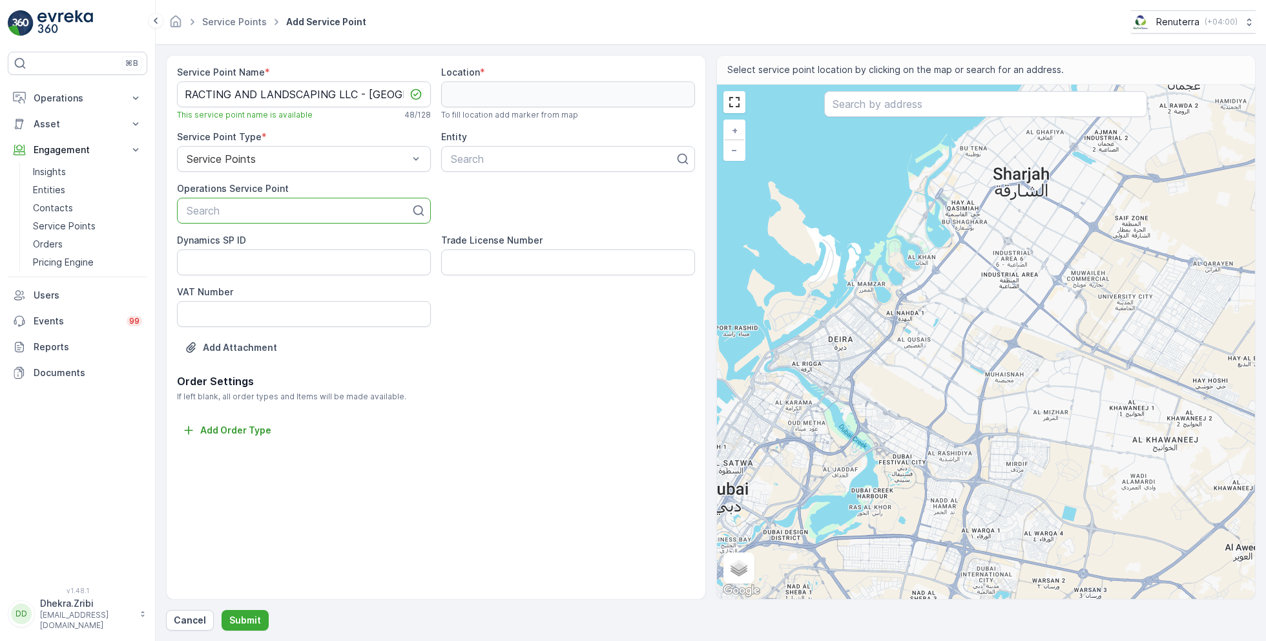
scroll to position [0, 0]
paste input "GULF CONTRACTING AND LANDSCAPING LLC - Khawaneej"
type input "GULF CONTRACTING AND LANDSCAPING LLC - Khawaneej"
click at [267, 247] on span "GULF CONTRACTING AND LANDSCAPING LLC - Khawaneej" at bounding box center [304, 247] width 238 height 23
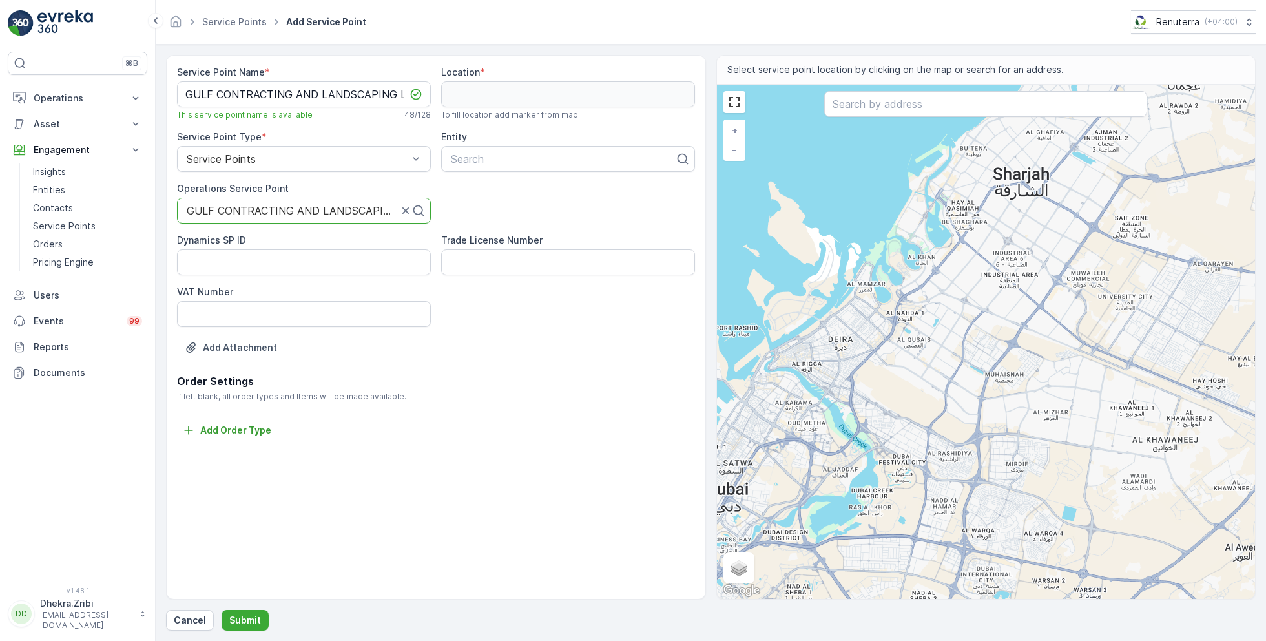
scroll to position [0, 0]
click at [504, 153] on div at bounding box center [562, 159] width 227 height 12
type input "gulf"
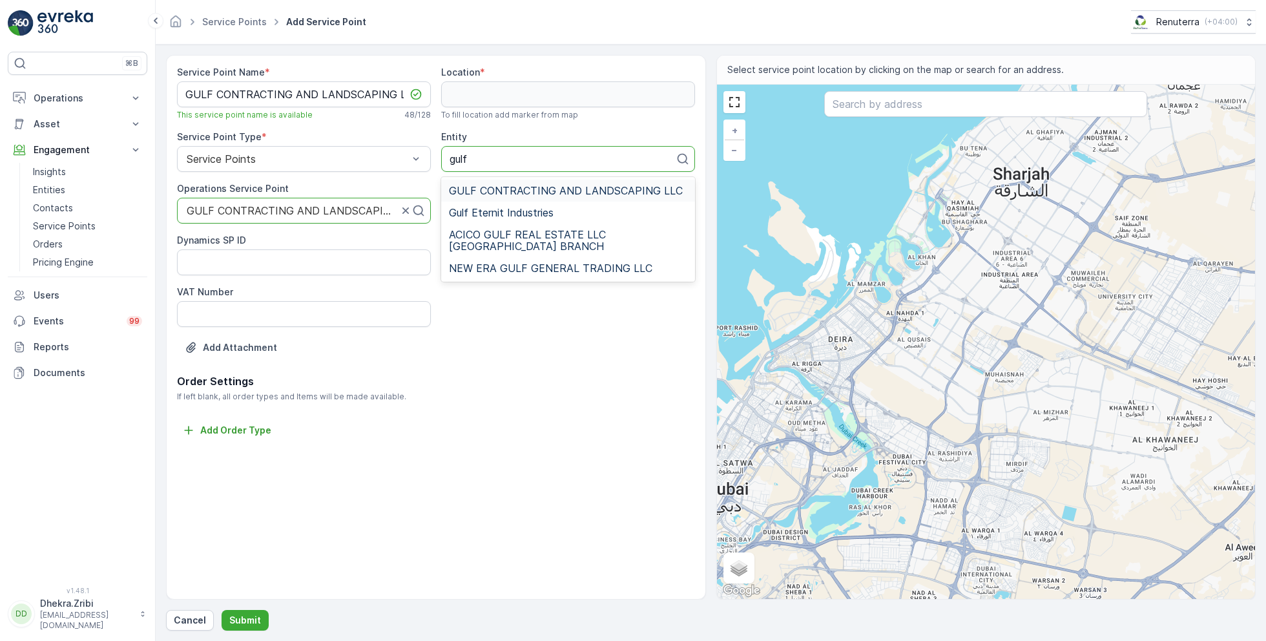
click at [588, 189] on span "GULF CONTRACTING AND LANDSCAPING LLC" at bounding box center [566, 191] width 234 height 12
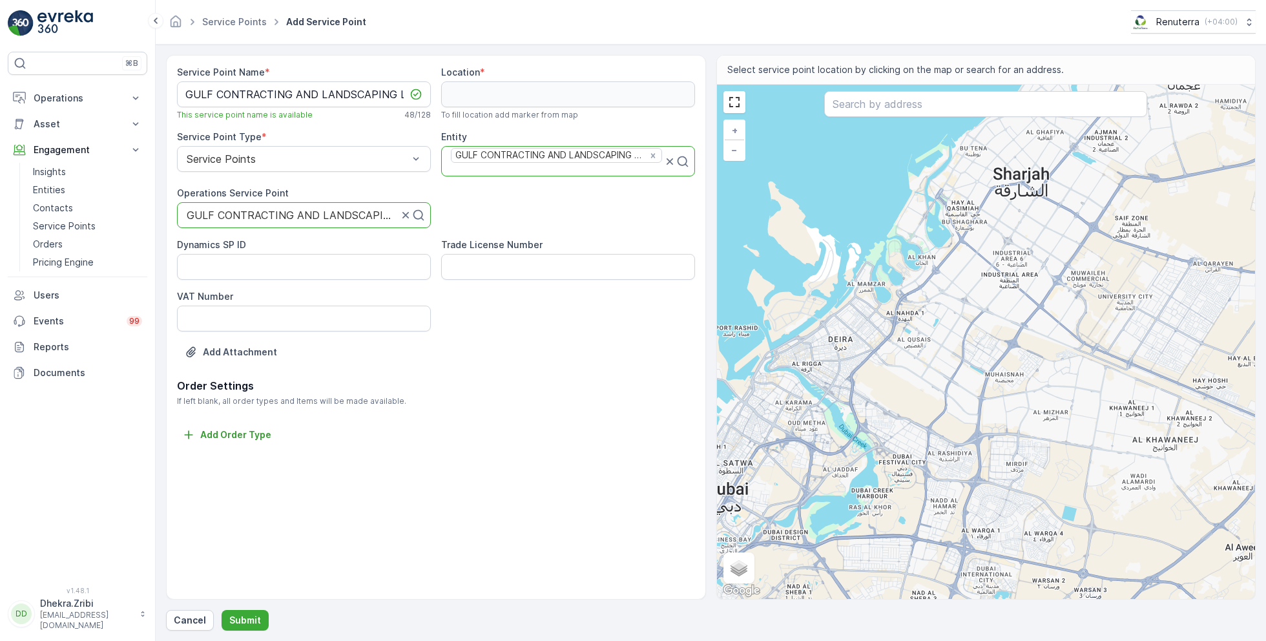
click at [521, 407] on div "Order Settings If left blank, all order types and Items will be made available.…" at bounding box center [436, 410] width 518 height 65
click at [916, 108] on input "text" at bounding box center [985, 104] width 323 height 26
paste input "Bushra labour camp (khawaneej)"
type input "Bushra labour camp (khawaneej)"
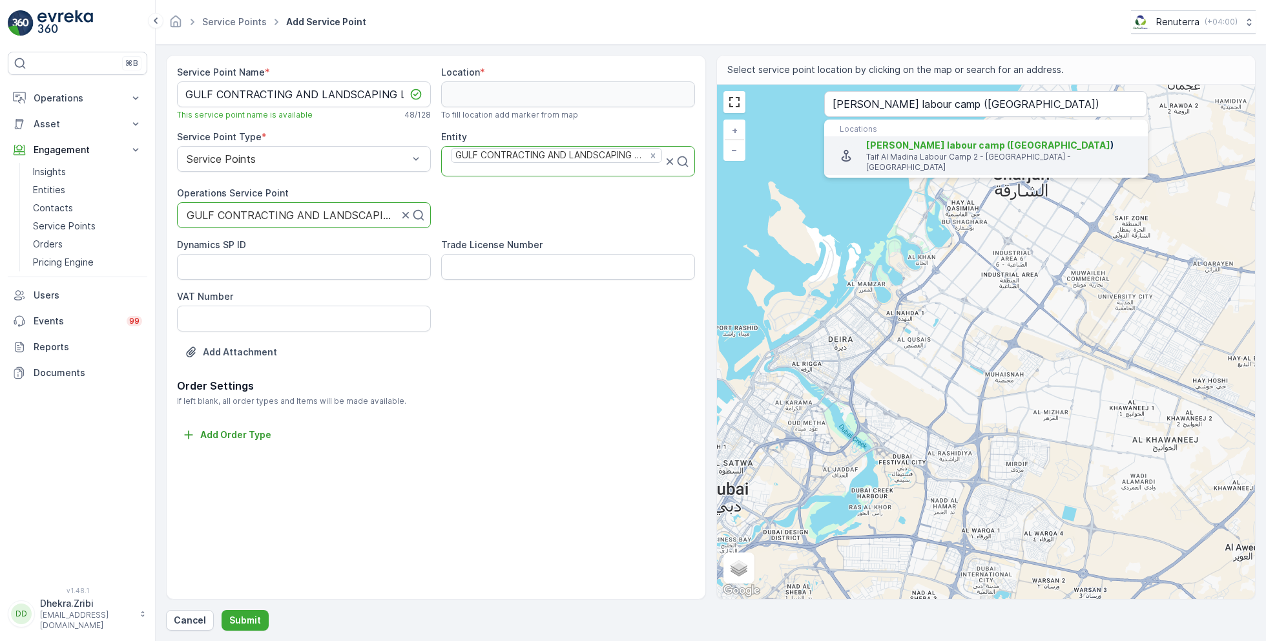
click at [929, 152] on p "Taif Al Madina Labour Camp 2 - Dubai - United Arab Emirates" at bounding box center [1001, 162] width 271 height 21
type input "25.2369821,55.5486942"
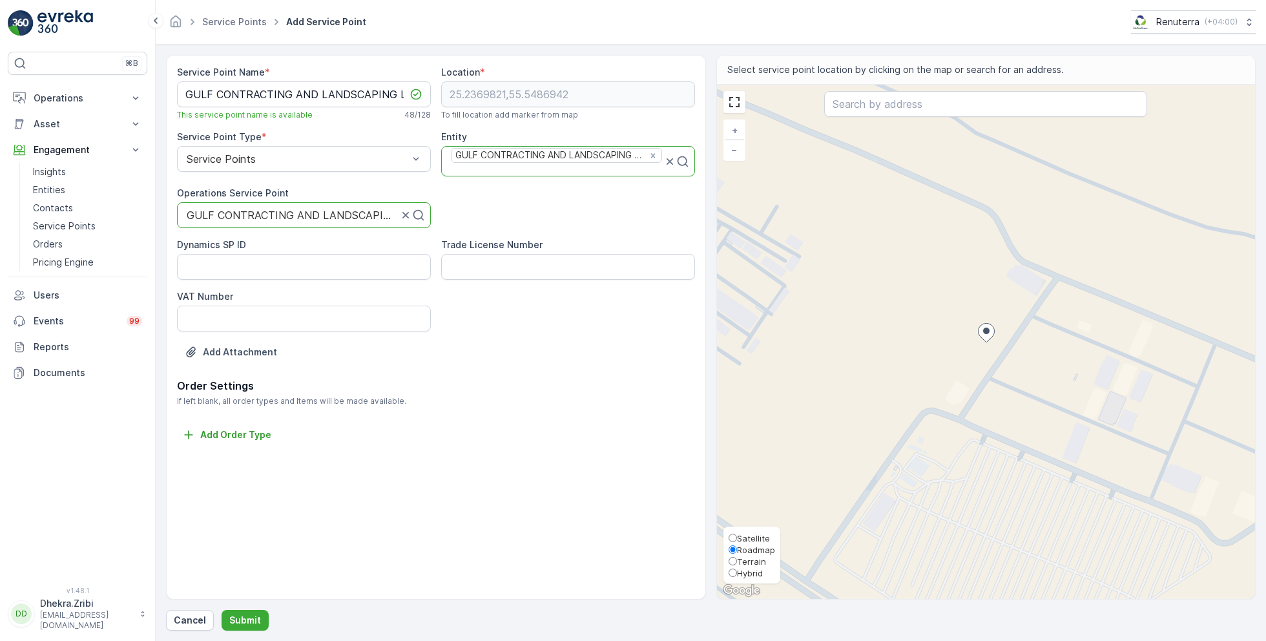
click at [752, 538] on span "Satellite" at bounding box center [753, 538] width 33 height 10
click at [737, 538] on input "Satellite" at bounding box center [732, 537] width 8 height 8
radio input "true"
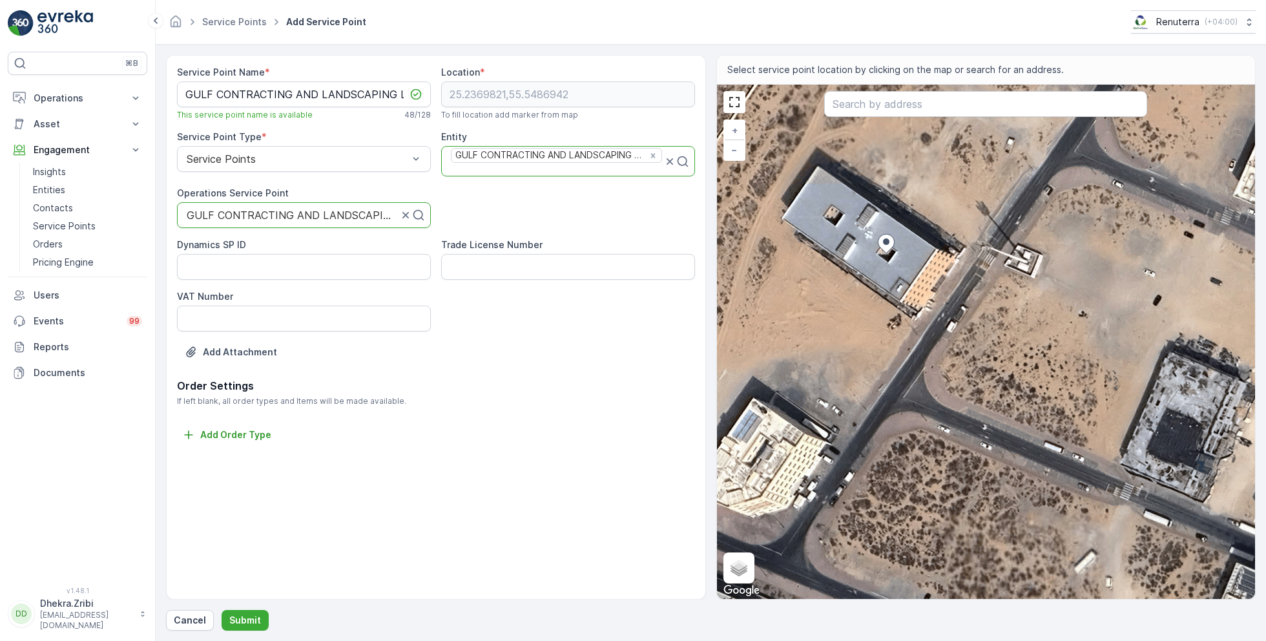
click at [1006, 243] on div "+ − Satellite Roadmap Terrain Hybrid Leaflet Keyboard shortcuts Map Data Imager…" at bounding box center [986, 342] width 539 height 514
type input "25.23701566312747,55.54919442298305"
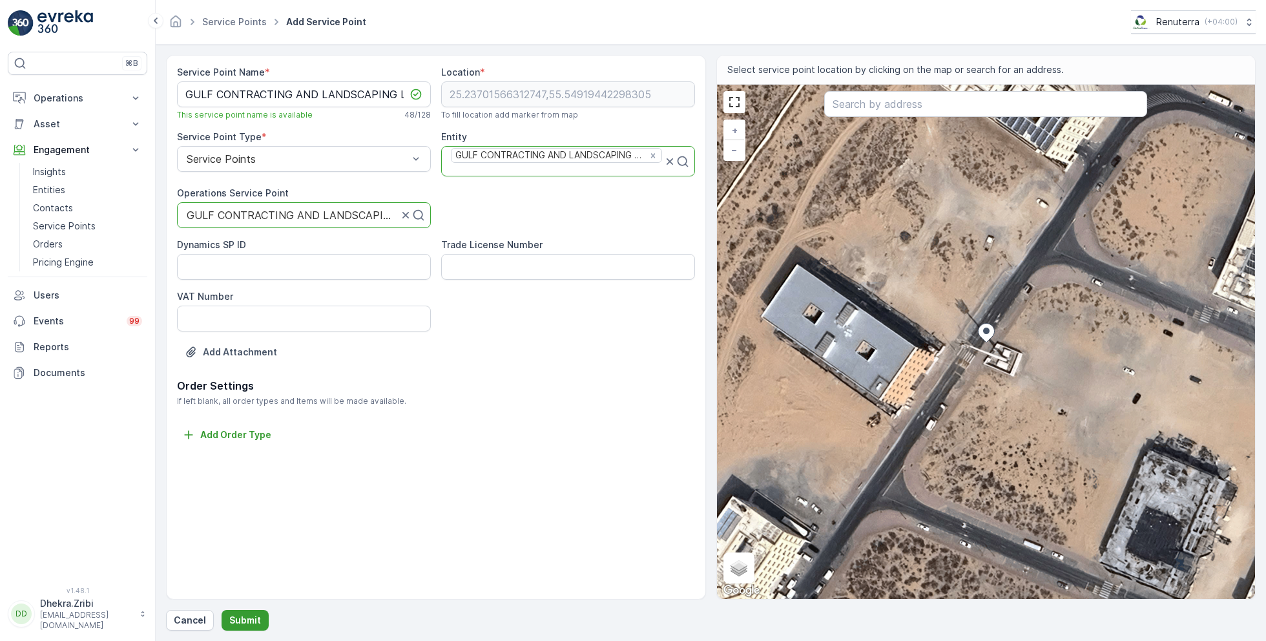
click at [243, 619] on p "Submit" at bounding box center [245, 619] width 32 height 13
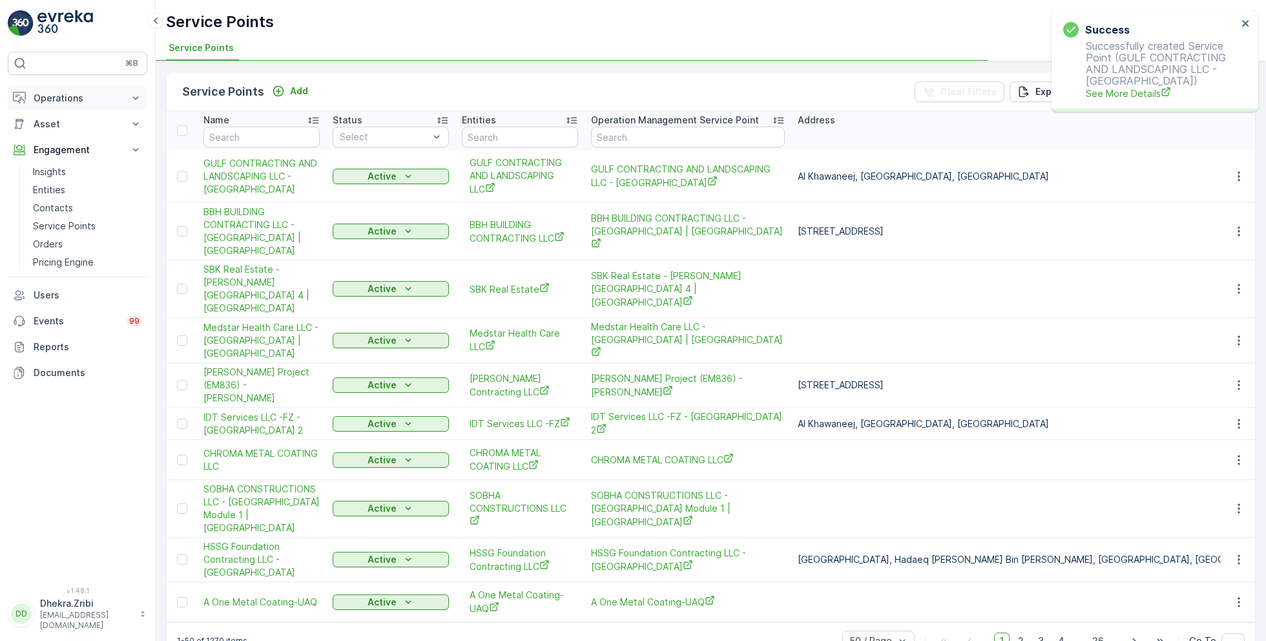
click at [98, 100] on p "Operations" at bounding box center [78, 98] width 88 height 13
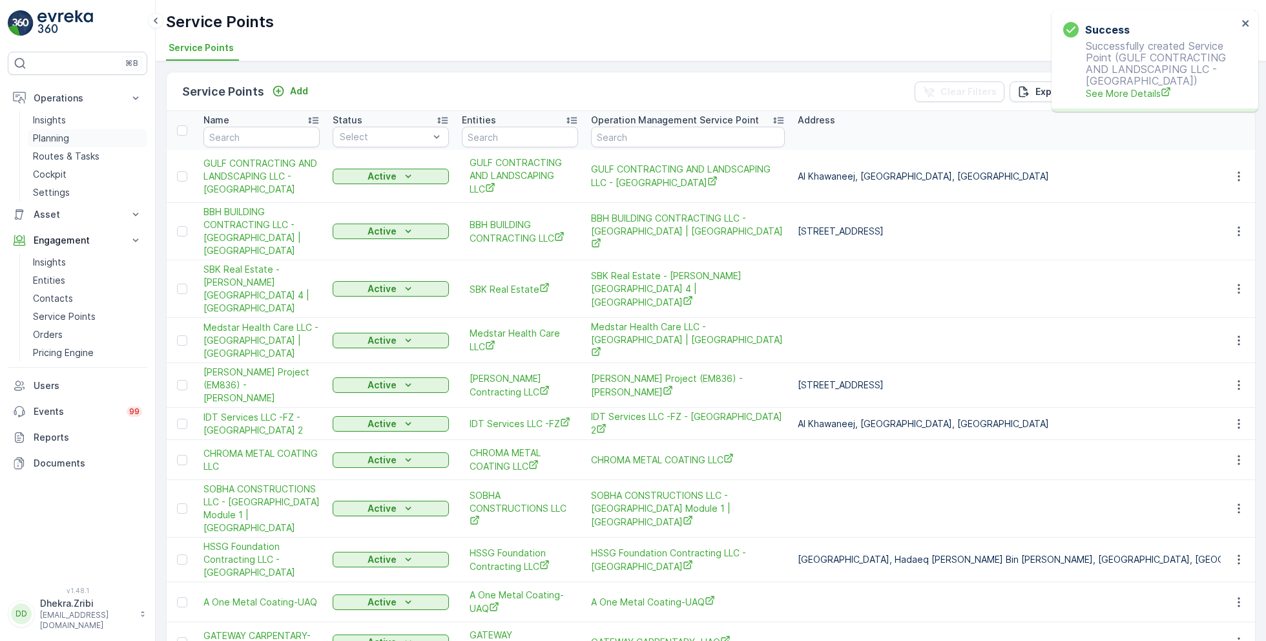
click at [57, 135] on p "Planning" at bounding box center [51, 138] width 36 height 13
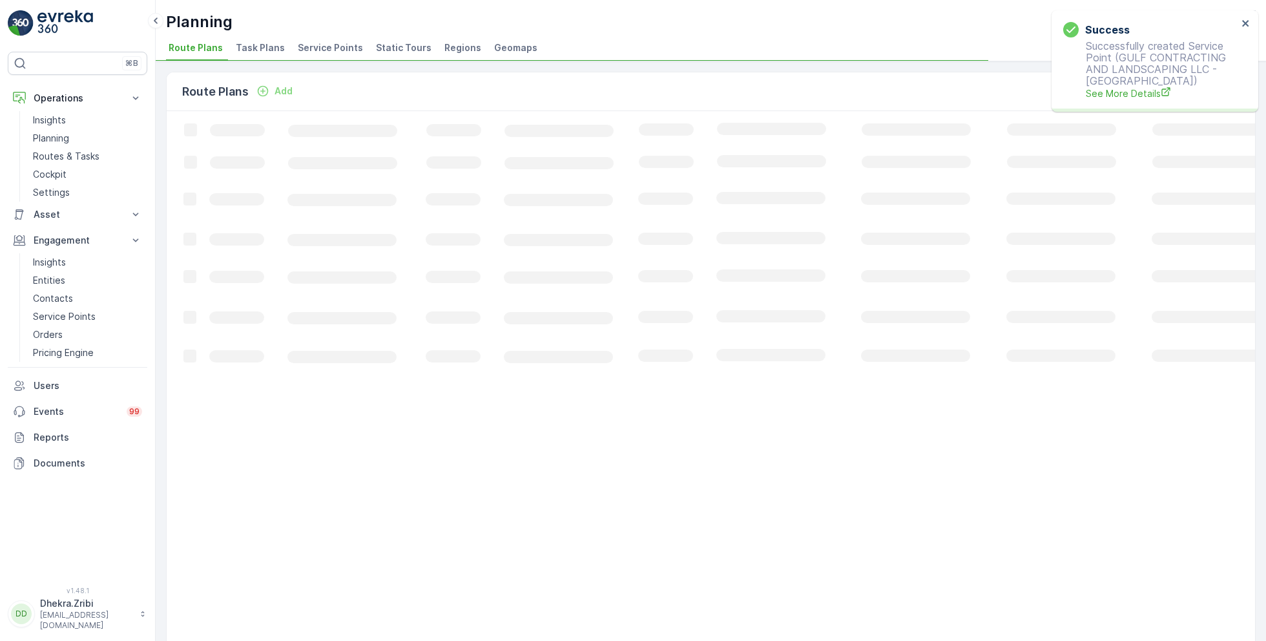
click at [330, 46] on span "Service Points" at bounding box center [330, 47] width 65 height 13
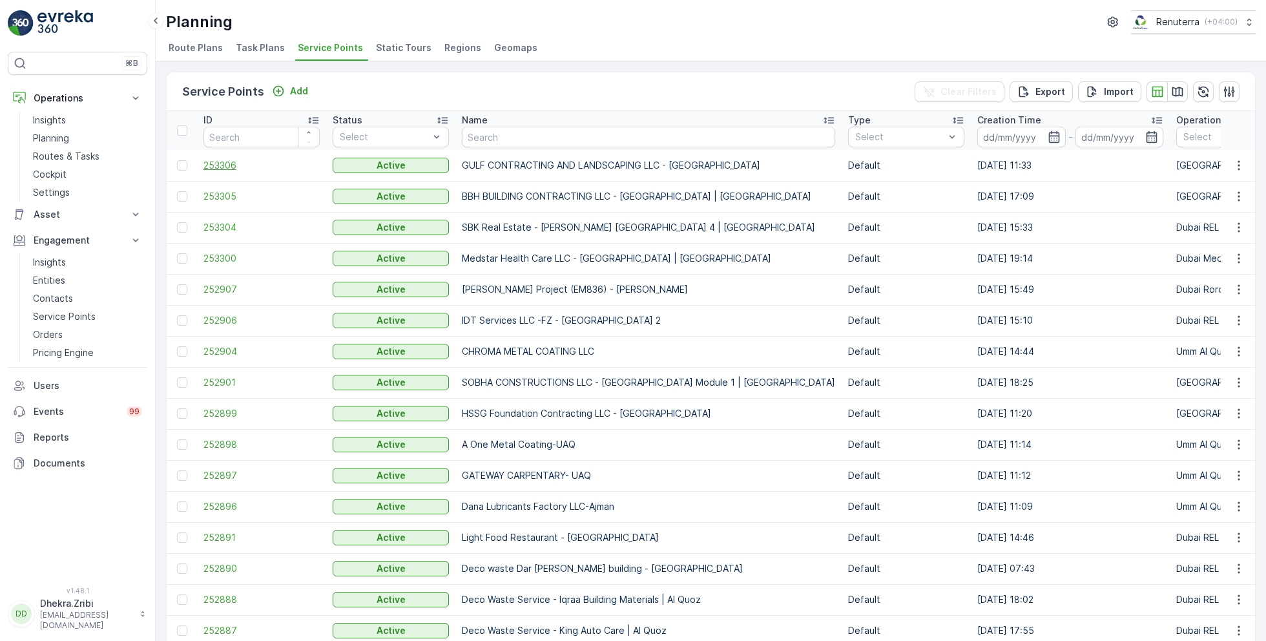
click at [222, 165] on span "253306" at bounding box center [261, 165] width 116 height 13
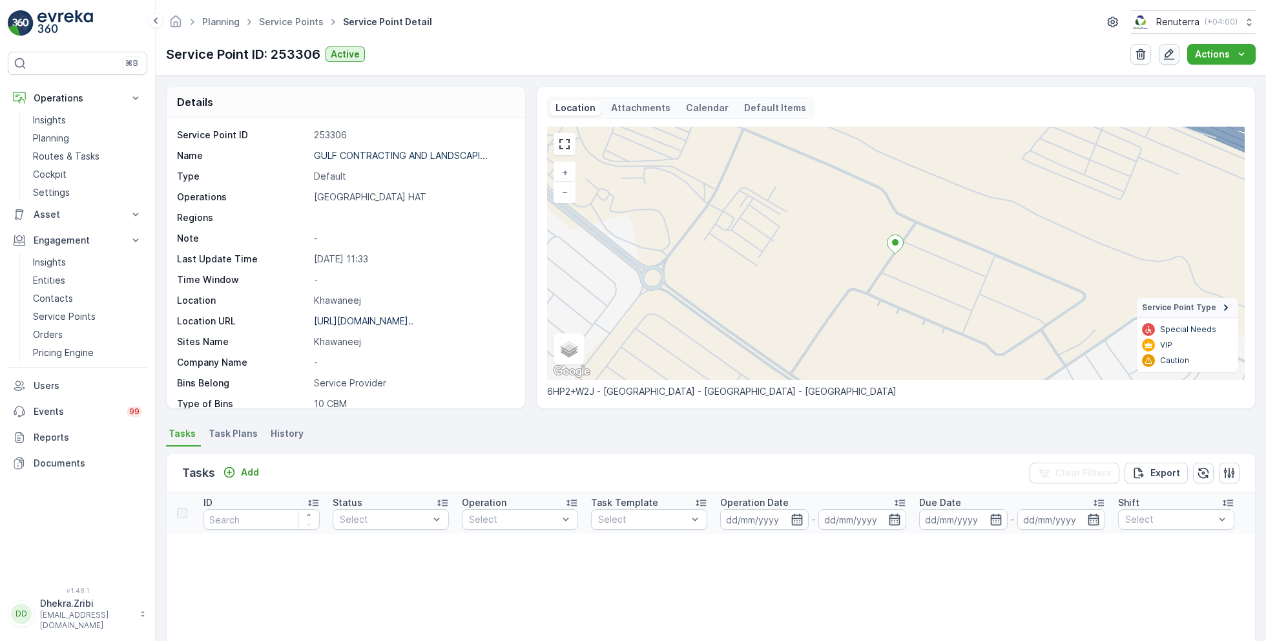
click at [1167, 55] on icon "button" at bounding box center [1168, 54] width 13 height 13
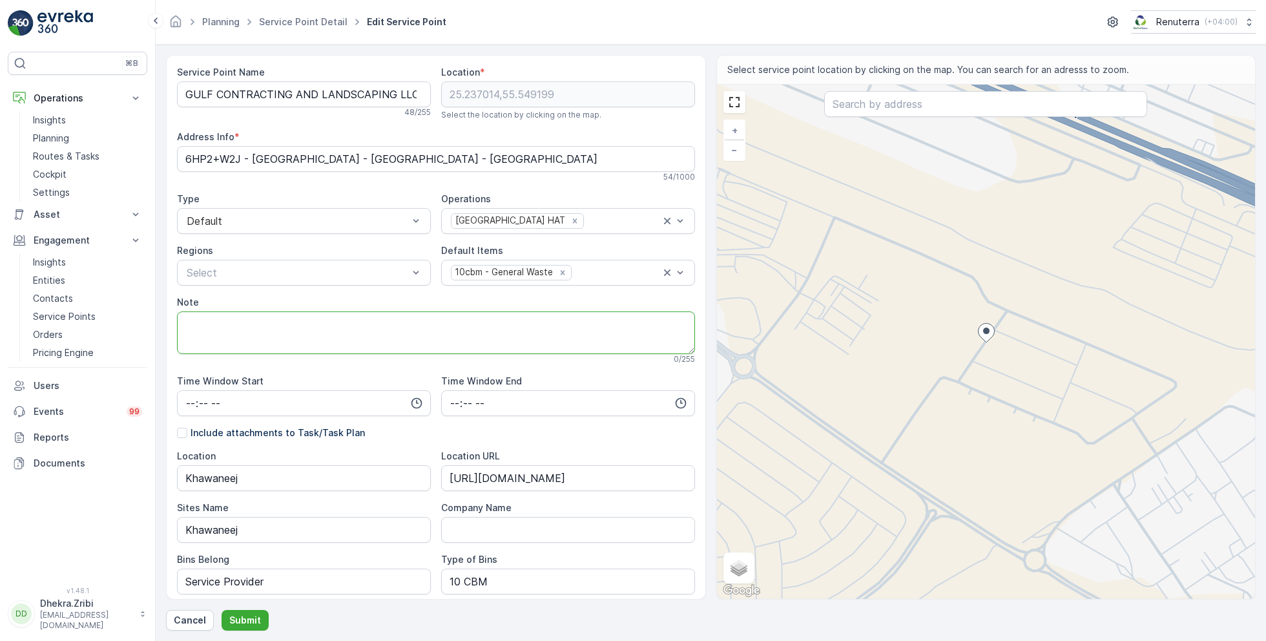
click at [263, 335] on textarea "Note" at bounding box center [436, 332] width 518 height 43
paste textarea "+971 52 216 4858"
type textarea "POC: +971 52 216 4858"
click at [245, 620] on p "Submit" at bounding box center [245, 619] width 32 height 13
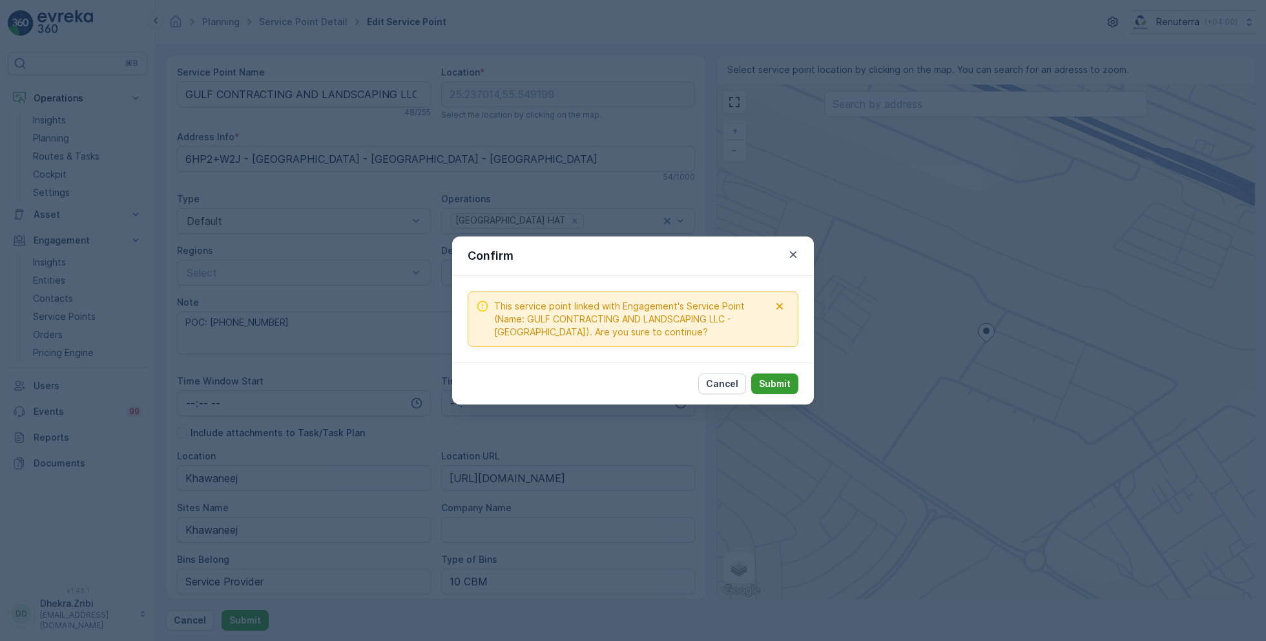
click at [767, 389] on button "Submit" at bounding box center [774, 383] width 47 height 21
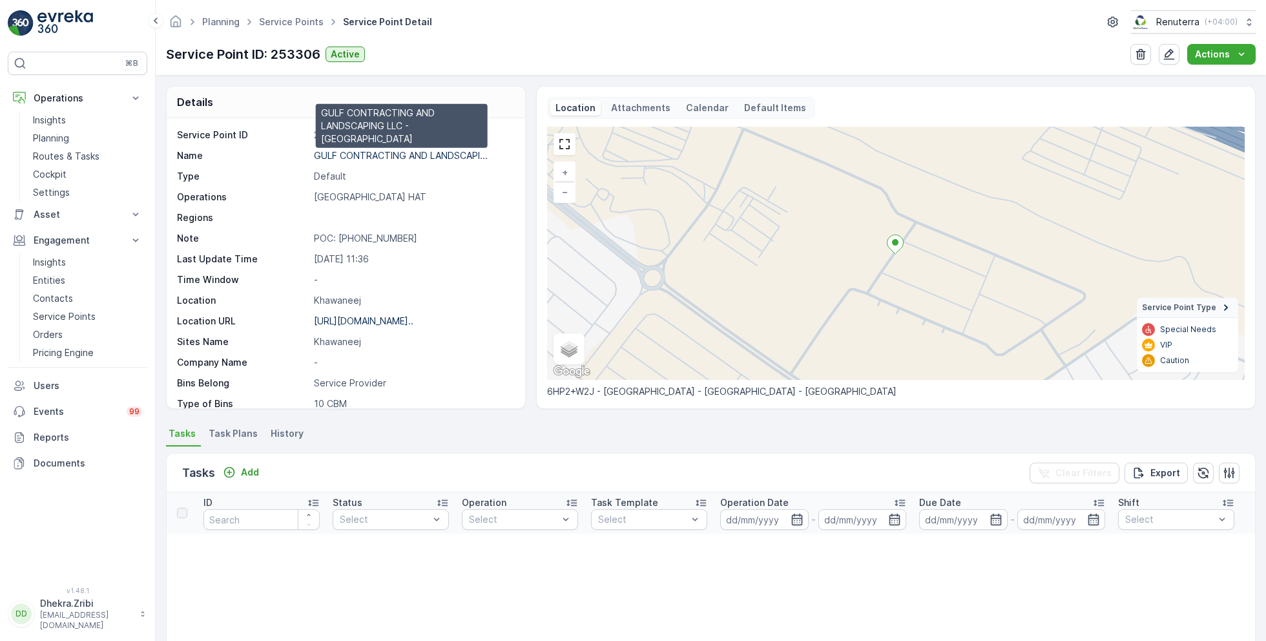
click at [389, 153] on p "GULF CONTRACTING AND LANDSCAPI..." at bounding box center [401, 155] width 174 height 11
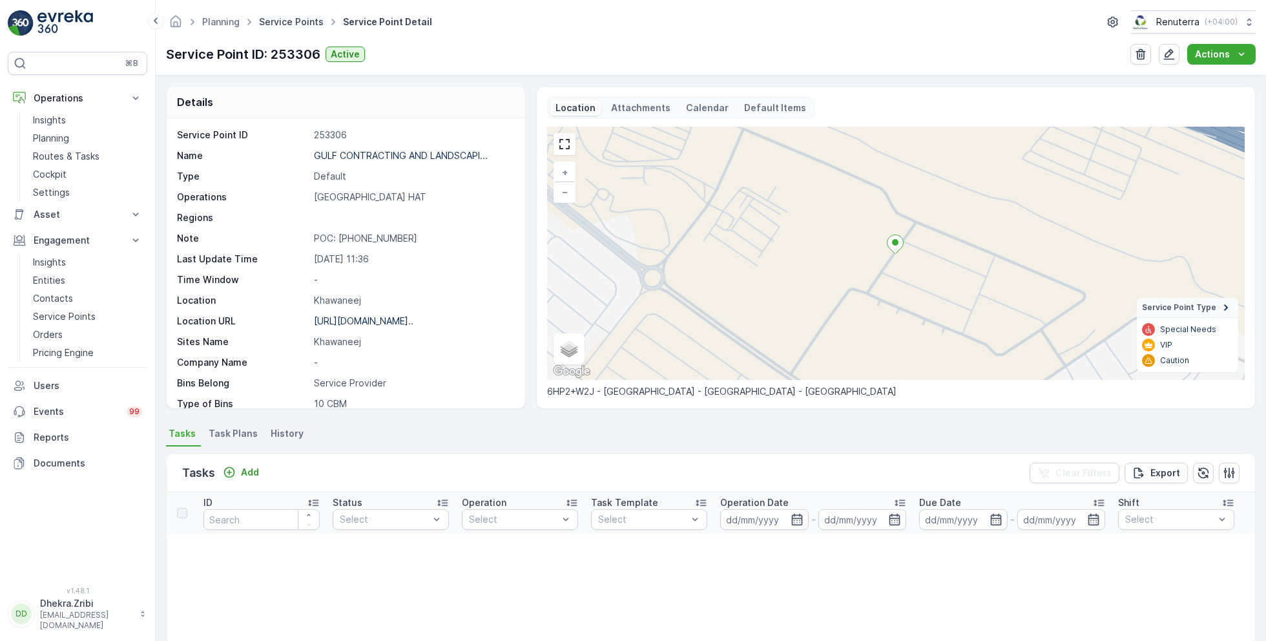
click at [289, 23] on link "Service Points" at bounding box center [291, 21] width 65 height 11
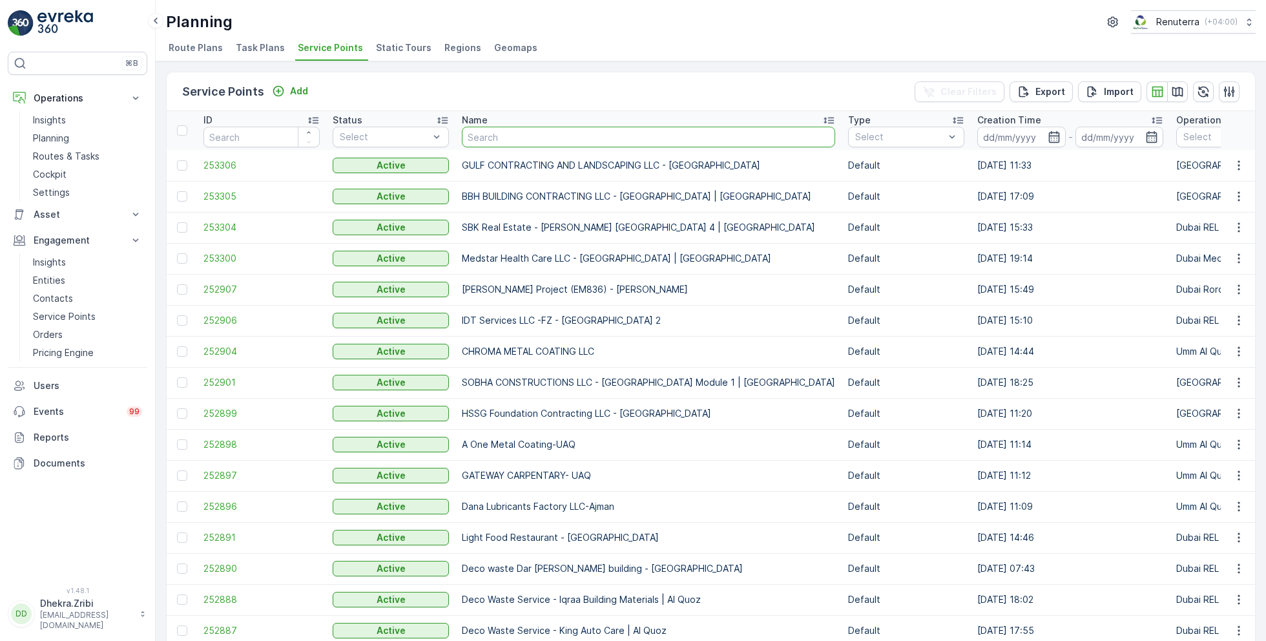
click at [506, 139] on input "text" at bounding box center [648, 137] width 373 height 21
type input "al serh"
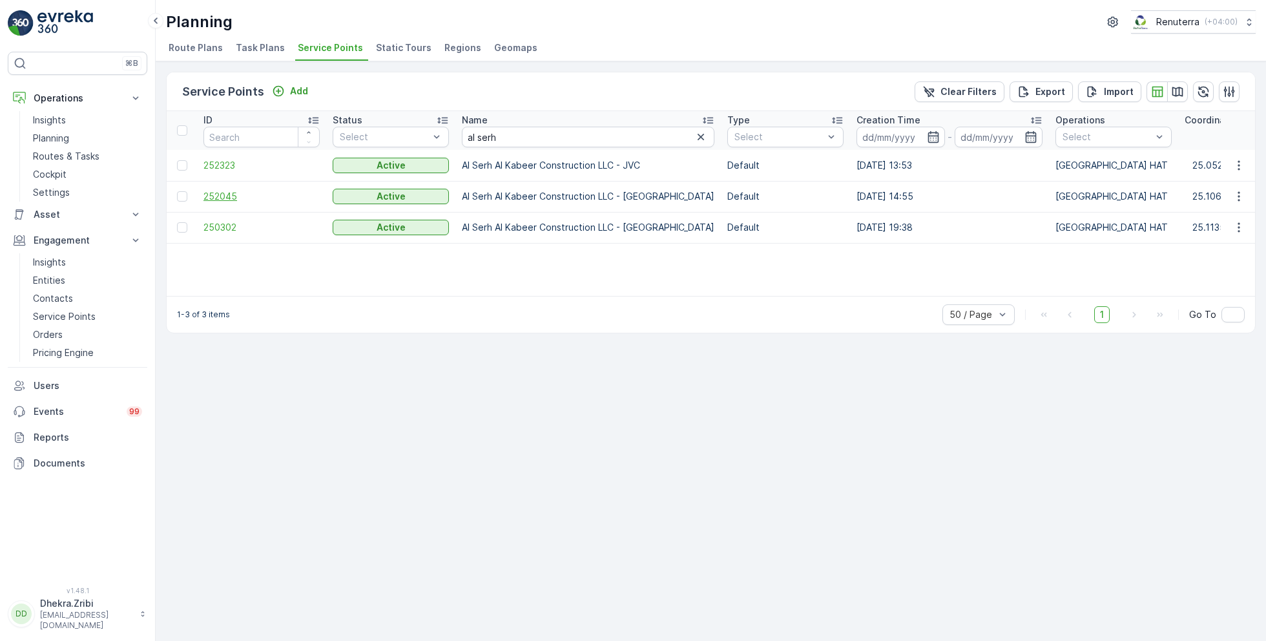
click at [235, 191] on span "252045" at bounding box center [261, 196] width 116 height 13
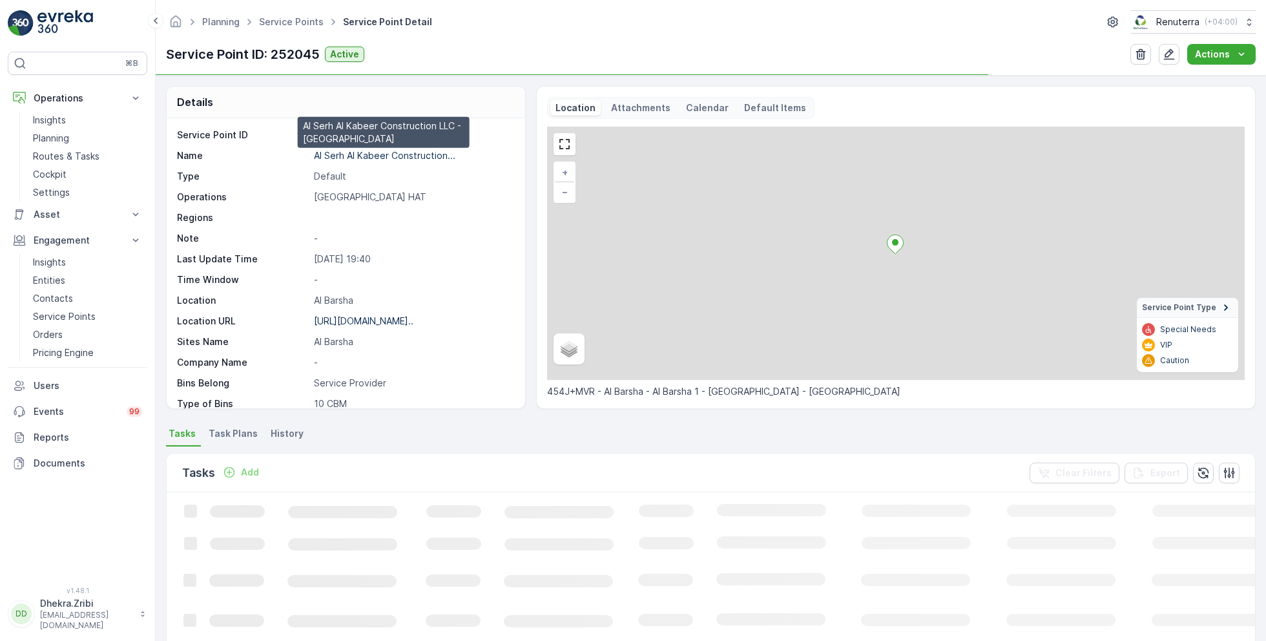
click at [347, 154] on p "Al Serh Al Kabeer Construction..." at bounding box center [384, 155] width 141 height 11
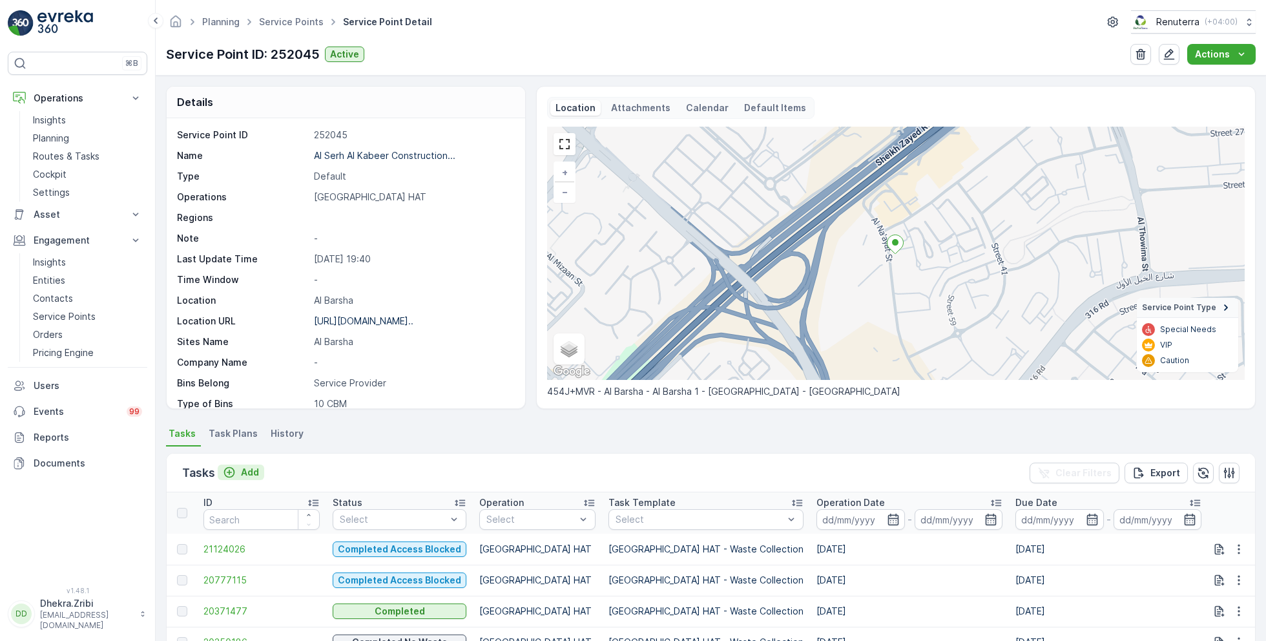
click at [251, 470] on p "Add" at bounding box center [250, 472] width 18 height 13
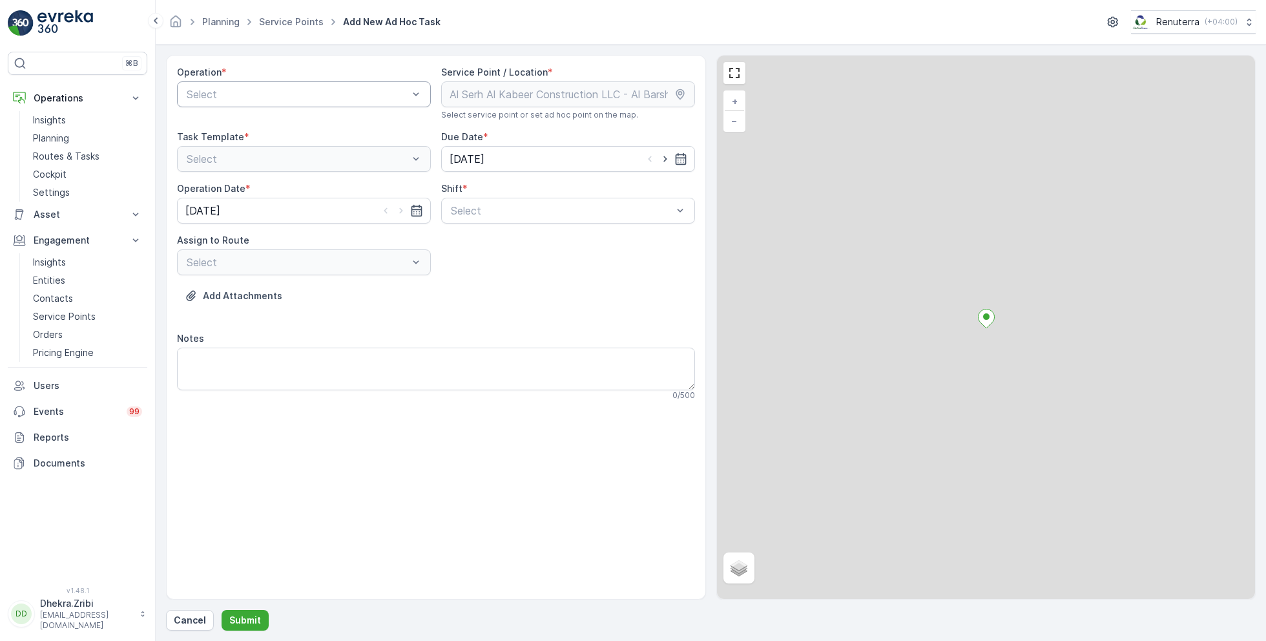
click at [329, 89] on div at bounding box center [297, 94] width 224 height 12
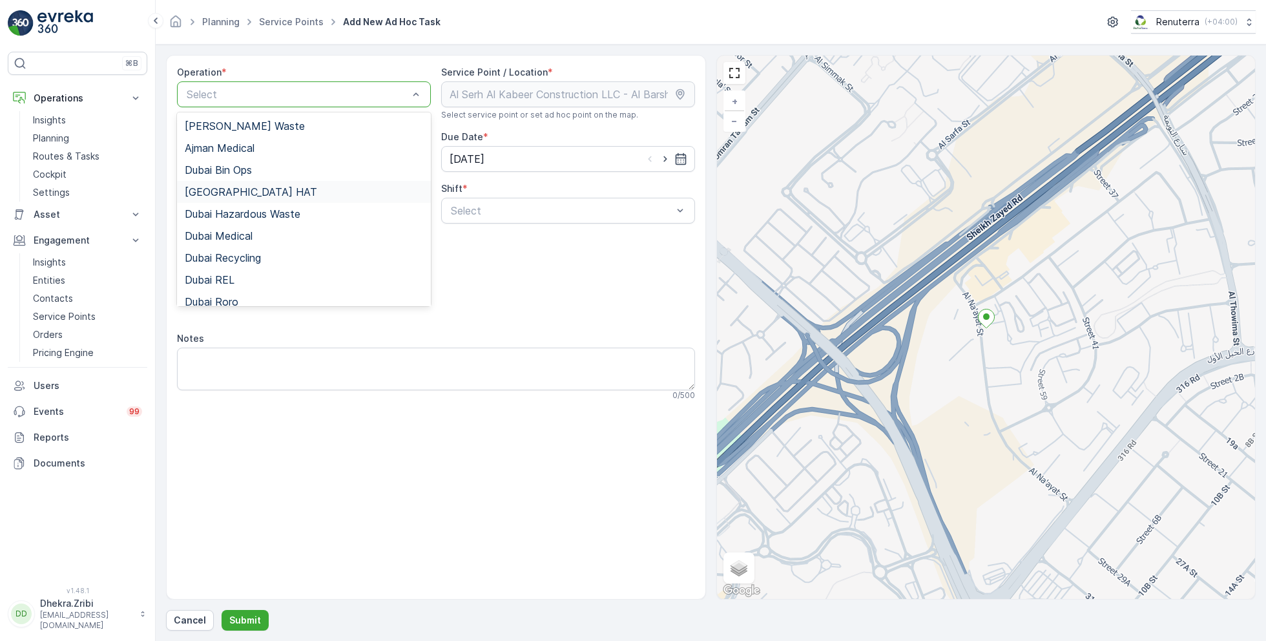
click at [256, 192] on div "[GEOGRAPHIC_DATA] HAT" at bounding box center [304, 192] width 238 height 12
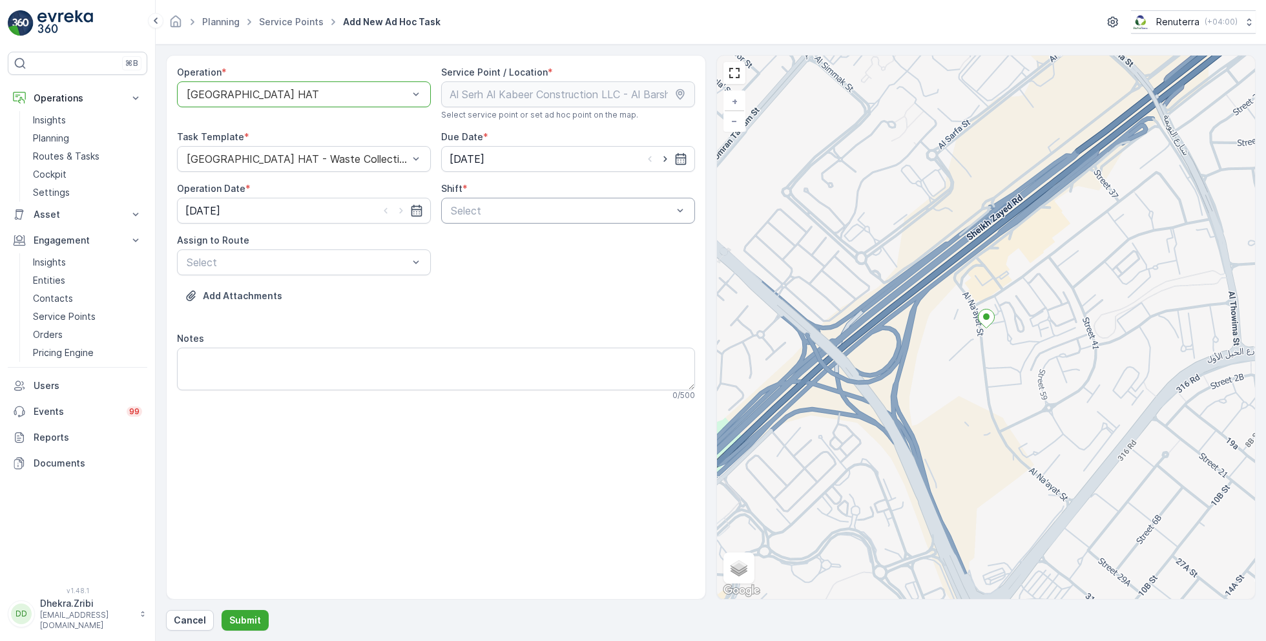
click at [522, 212] on div at bounding box center [561, 211] width 224 height 12
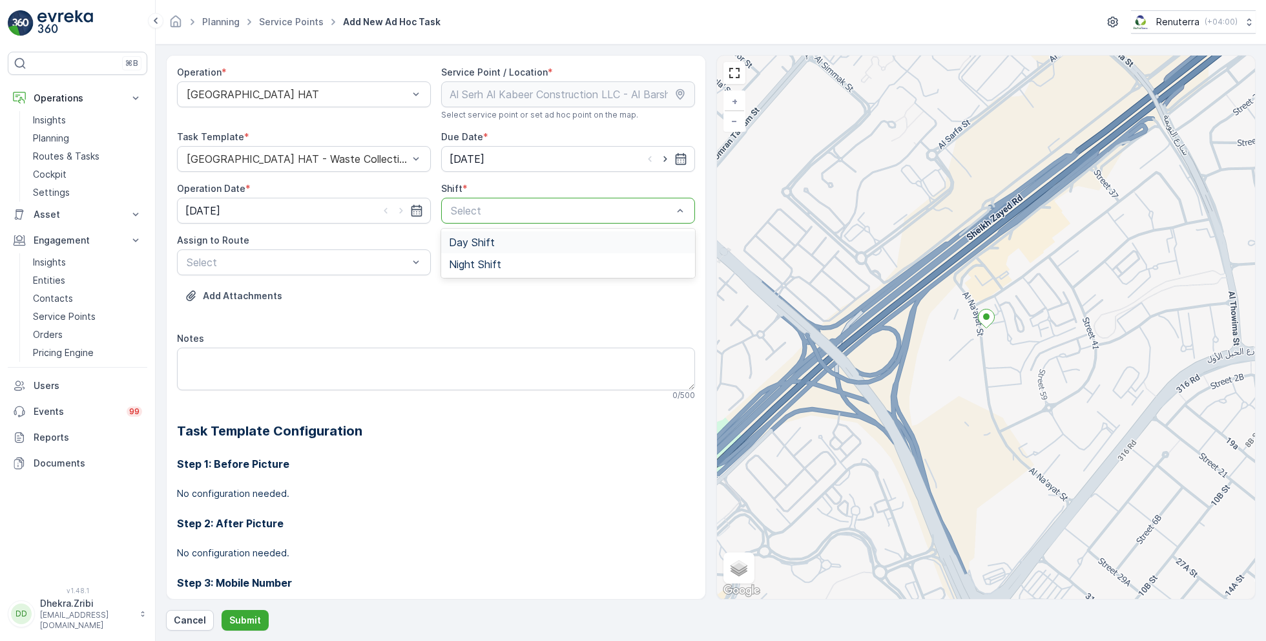
click at [489, 246] on span "Day Shift" at bounding box center [472, 242] width 46 height 12
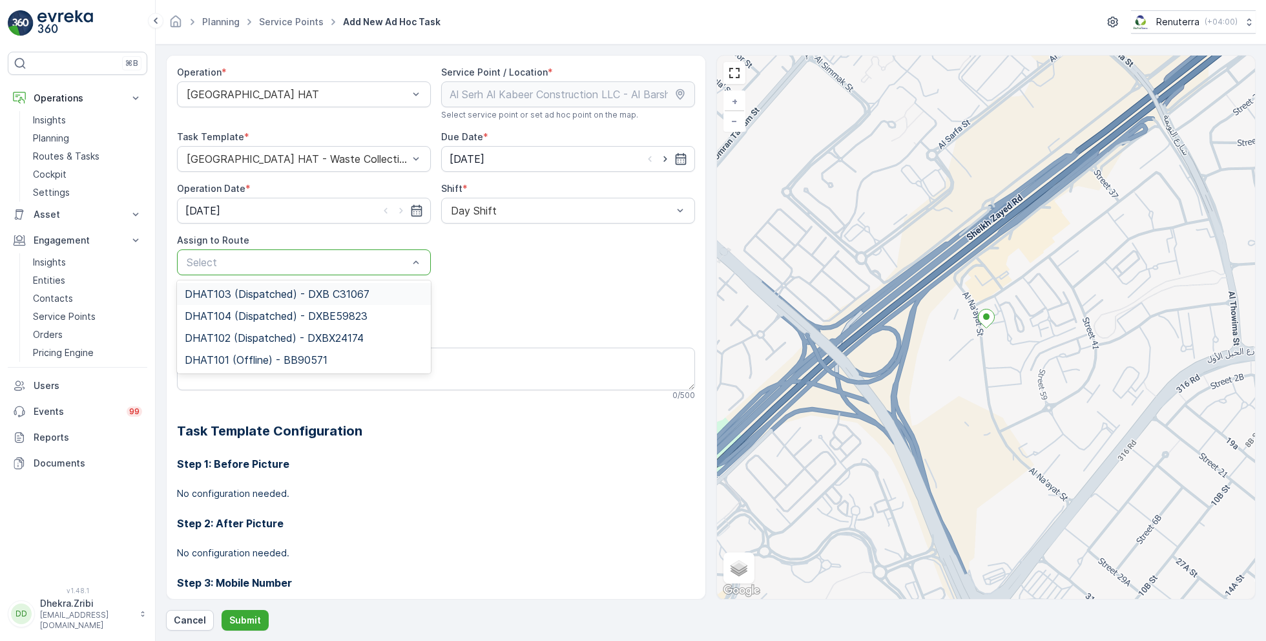
click at [371, 264] on div at bounding box center [297, 262] width 224 height 12
click at [276, 296] on span "DHAT103 (Dispatched) - DXB C31067" at bounding box center [277, 294] width 185 height 12
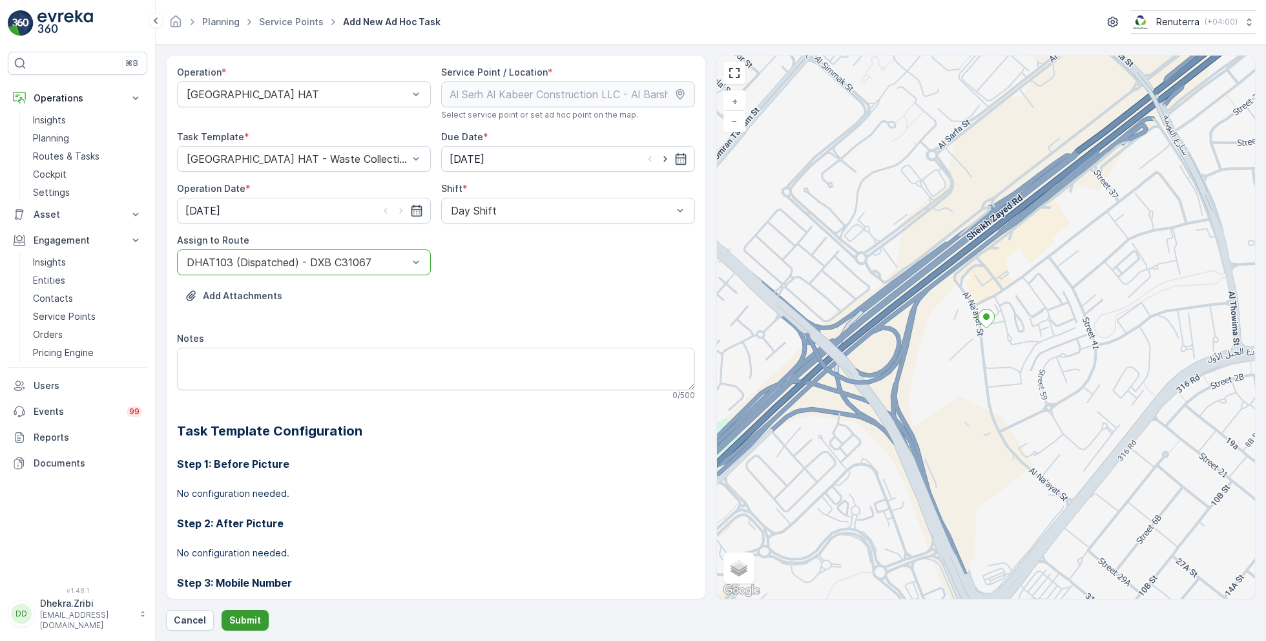
click at [243, 624] on p "Submit" at bounding box center [245, 619] width 32 height 13
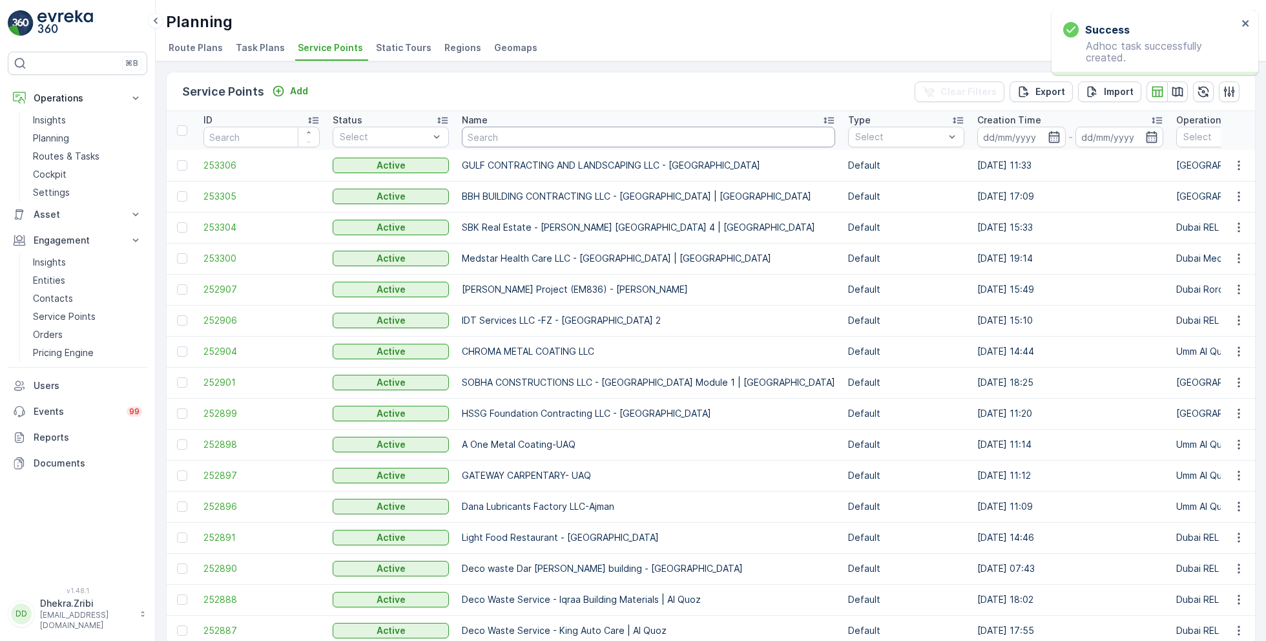
click at [491, 132] on input "text" at bounding box center [648, 137] width 373 height 21
type input "maqad"
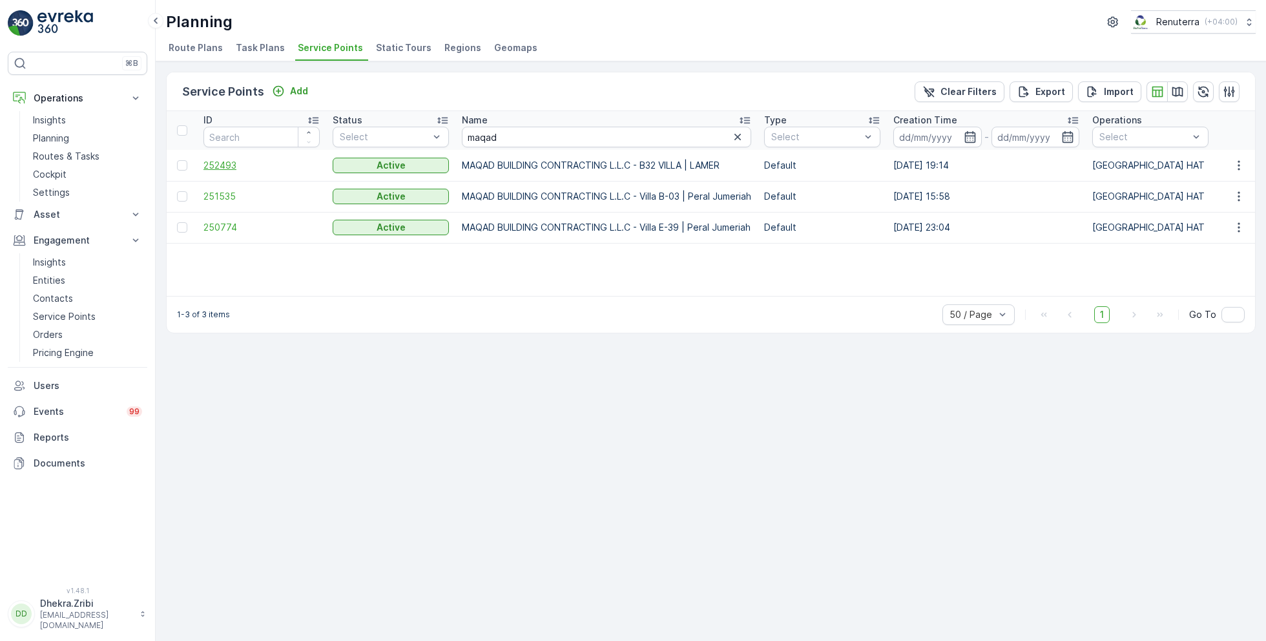
click at [231, 166] on span "252493" at bounding box center [261, 165] width 116 height 13
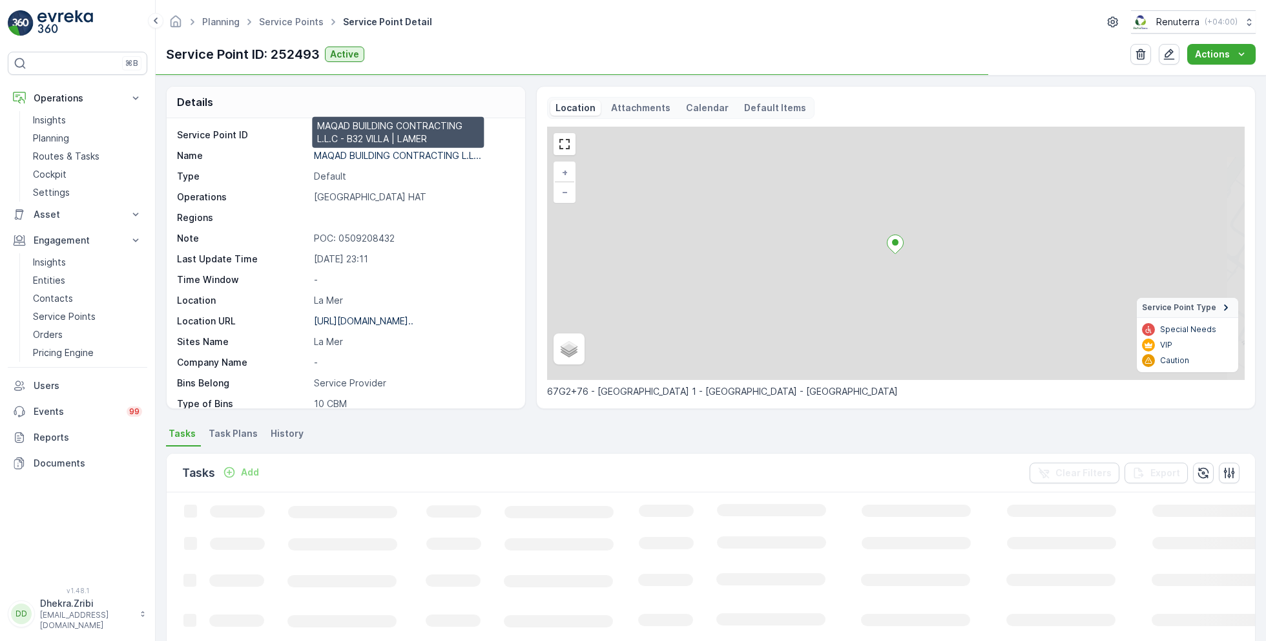
click at [400, 154] on p "MAQAD BUILDING CONTRACTING L.L..." at bounding box center [397, 155] width 167 height 11
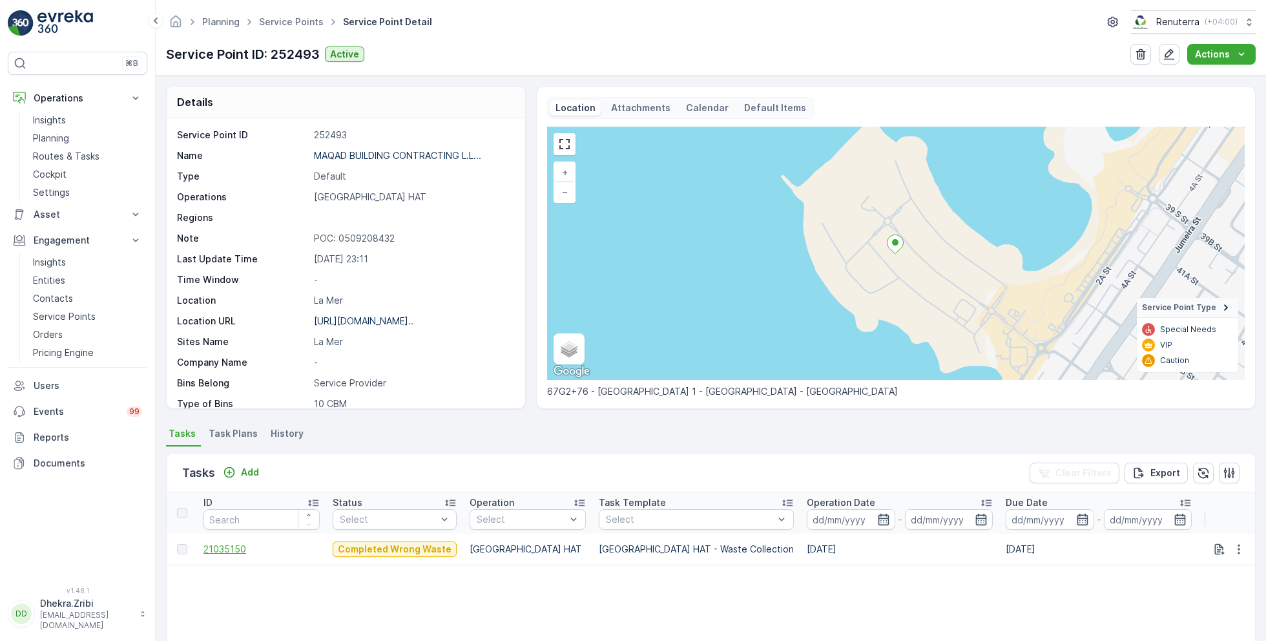
click at [225, 548] on span "21035150" at bounding box center [261, 548] width 116 height 13
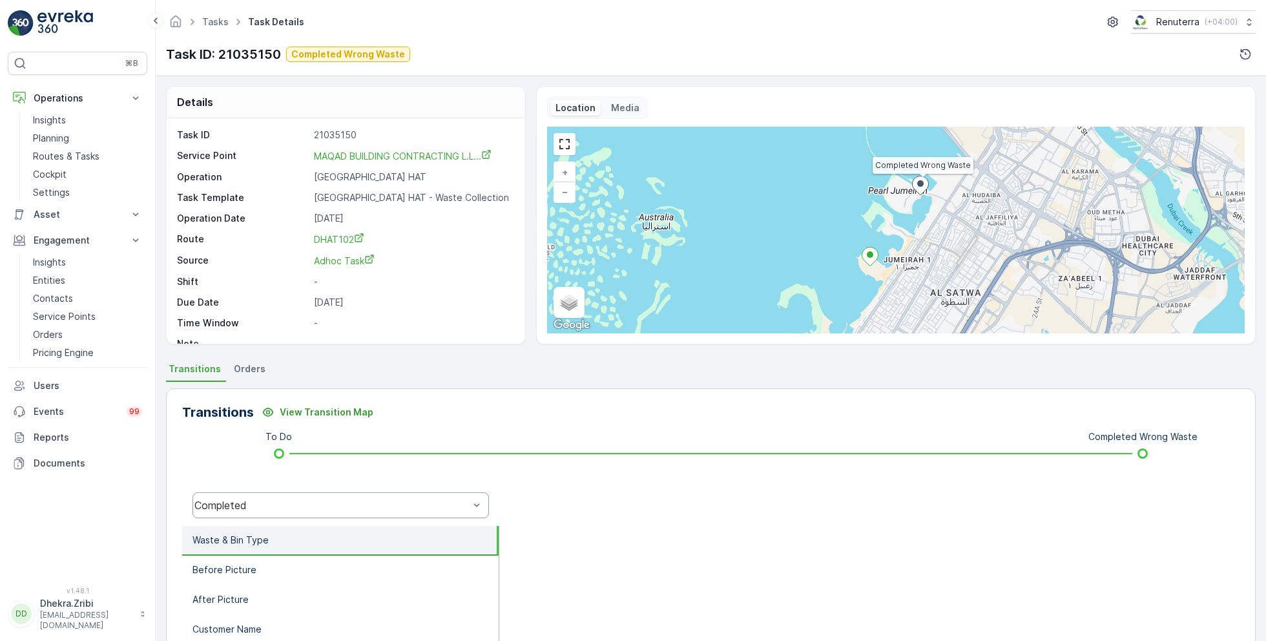
click at [304, 500] on div "Completed" at bounding box center [331, 505] width 274 height 12
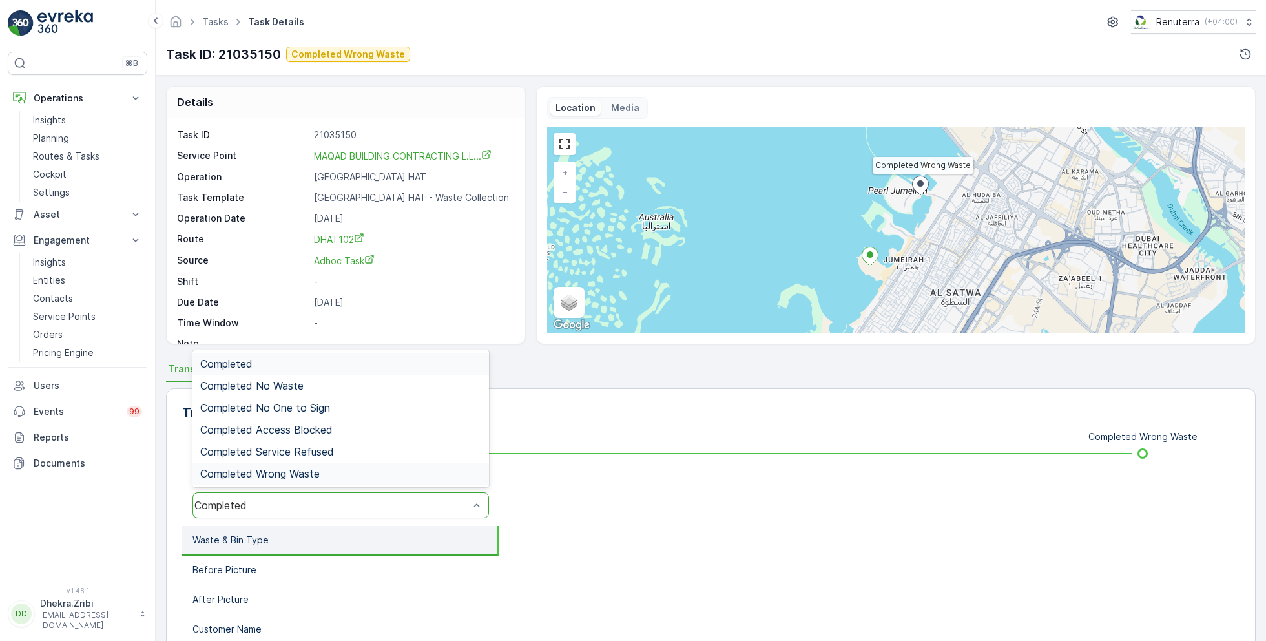
click at [300, 467] on span "Completed Wrong Waste" at bounding box center [259, 473] width 119 height 12
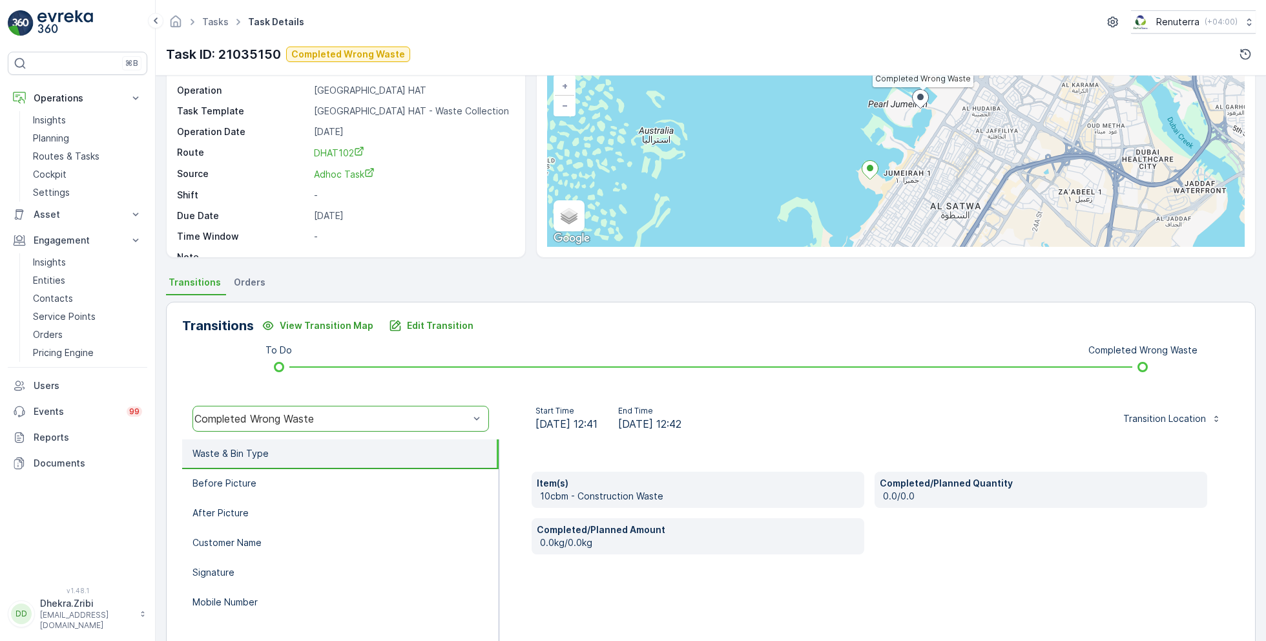
scroll to position [90, 0]
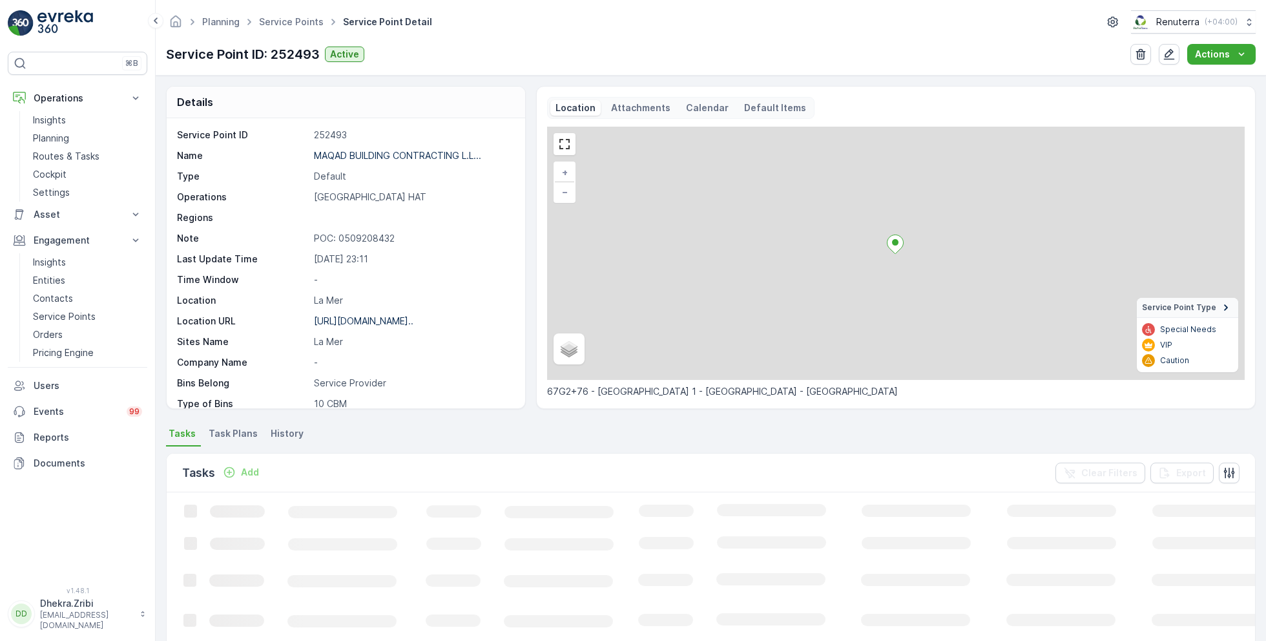
click at [284, 29] on ul "Service Points" at bounding box center [298, 22] width 84 height 19
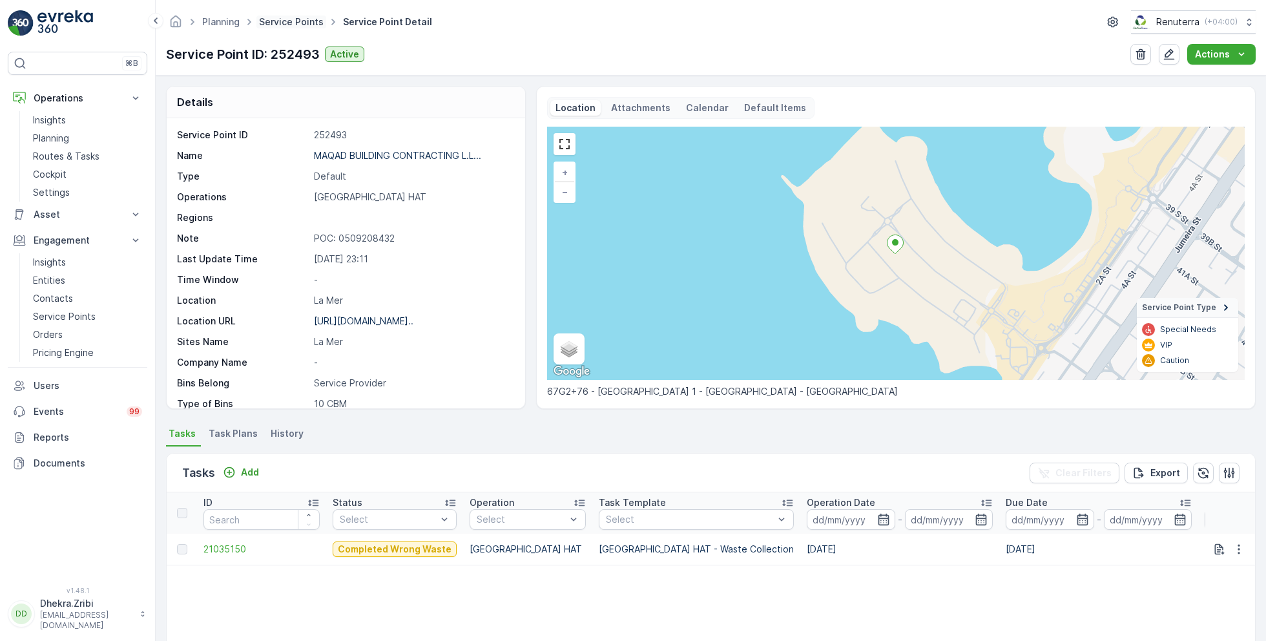
click at [285, 25] on link "Service Points" at bounding box center [291, 21] width 65 height 11
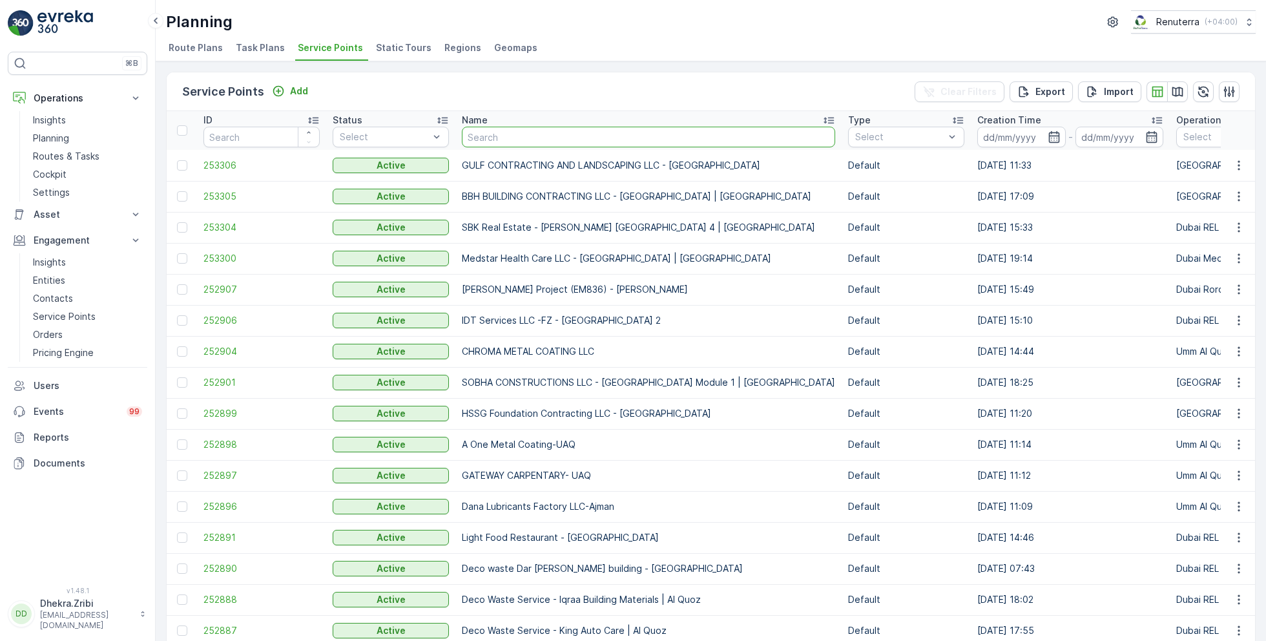
click at [546, 134] on input "text" at bounding box center [648, 137] width 373 height 21
type input "al av"
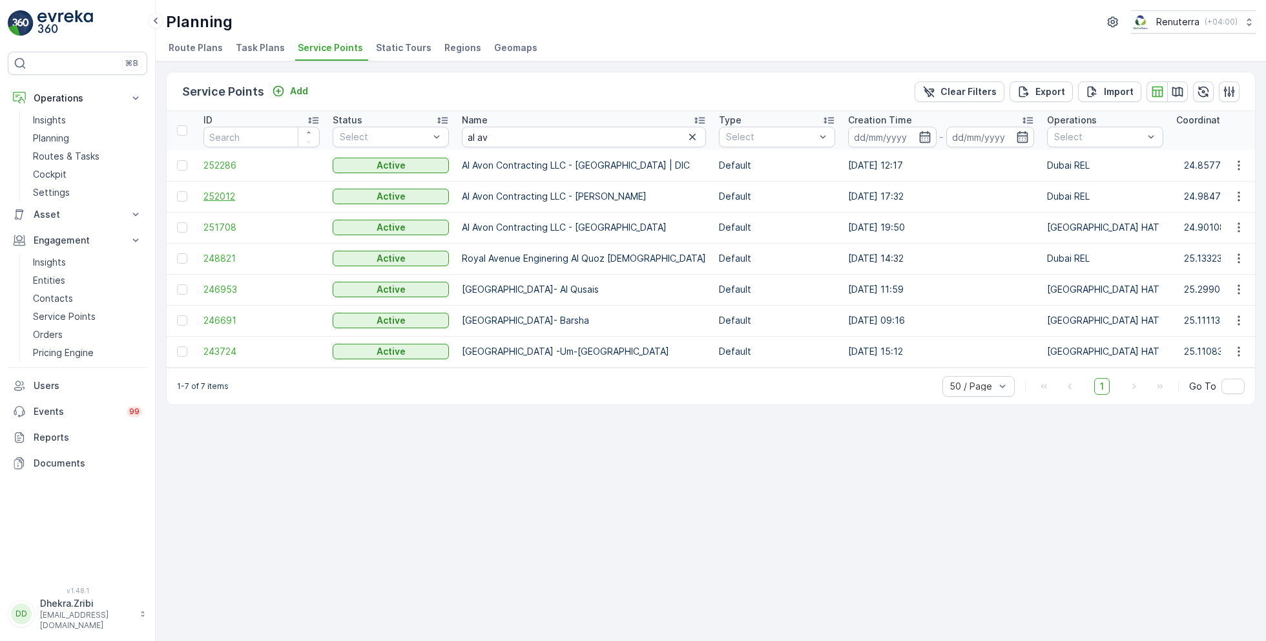
click at [227, 195] on span "252012" at bounding box center [261, 196] width 116 height 13
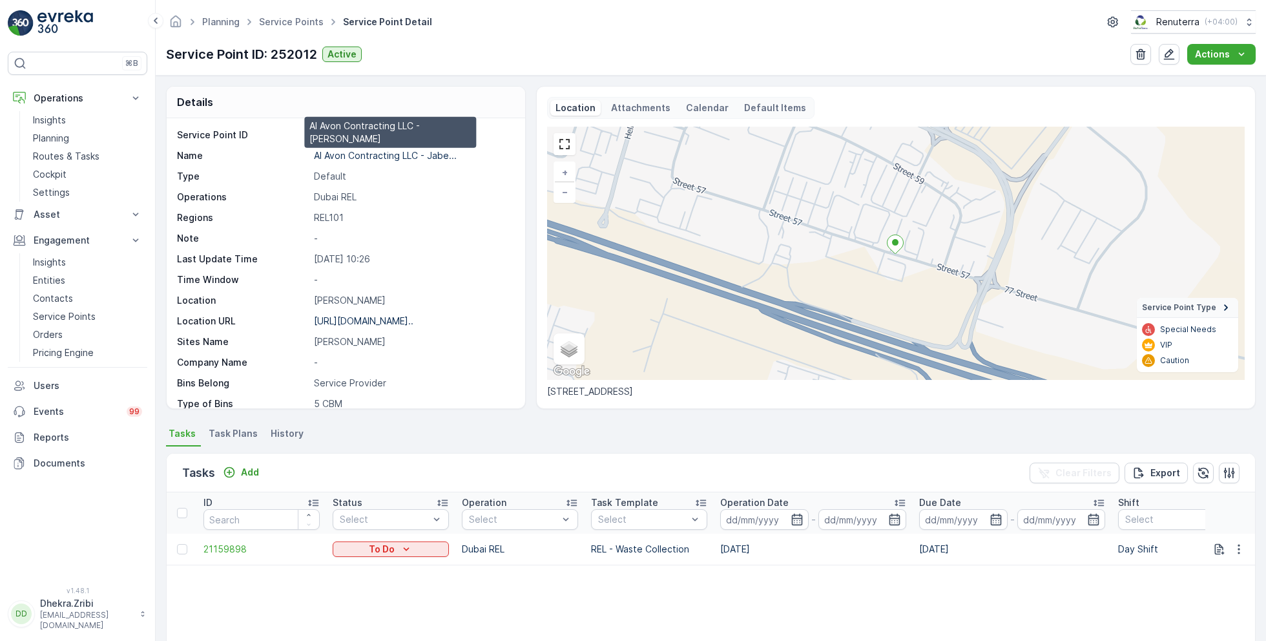
click at [380, 153] on p "Al Avon Contracting LLC - Jabe..." at bounding box center [385, 155] width 143 height 11
click at [295, 26] on link "Service Points" at bounding box center [291, 21] width 65 height 11
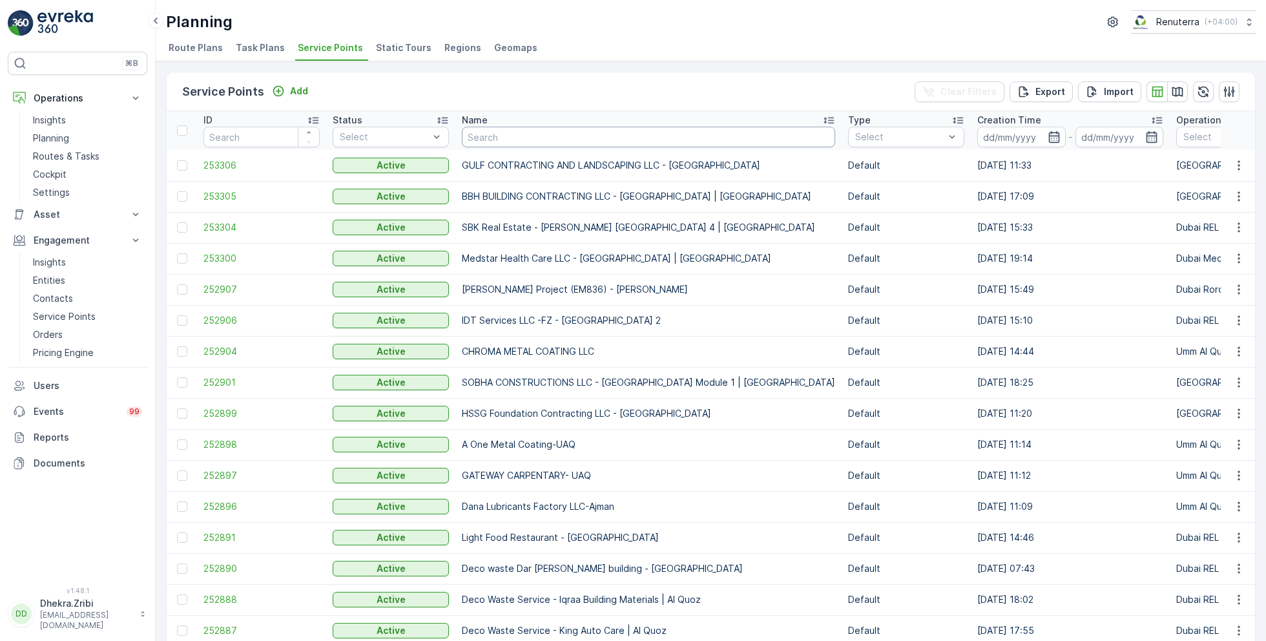
click at [539, 142] on input "text" at bounding box center [648, 137] width 373 height 21
type input "midas"
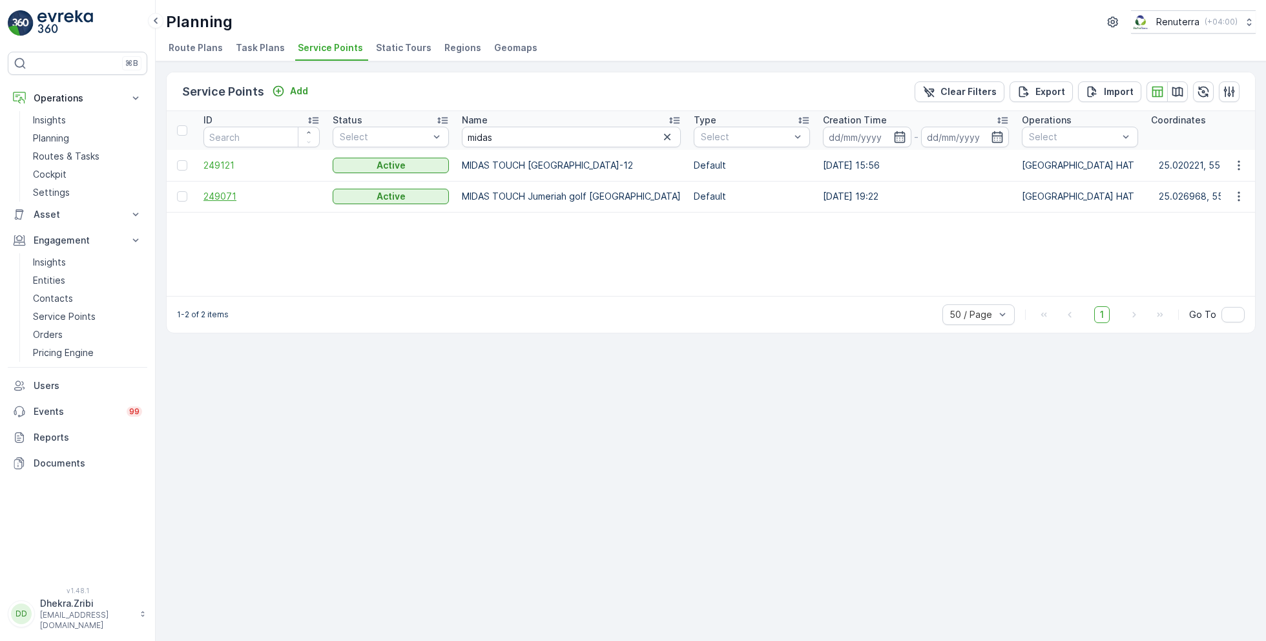
click at [214, 192] on span "249071" at bounding box center [261, 196] width 116 height 13
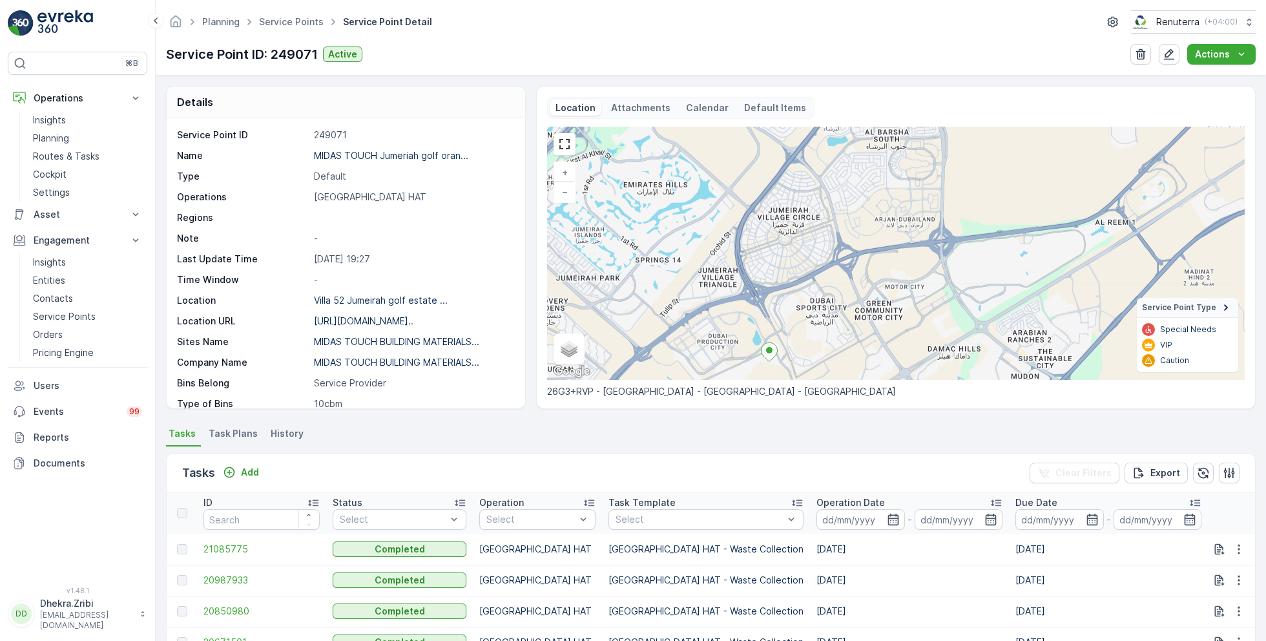
drag, startPoint x: 794, startPoint y: 224, endPoint x: 755, endPoint y: 357, distance: 138.5
click at [755, 357] on div "+ − Satellite Roadmap Terrain Hybrid Leaflet Keyboard shortcuts Map Data Map da…" at bounding box center [895, 253] width 697 height 253
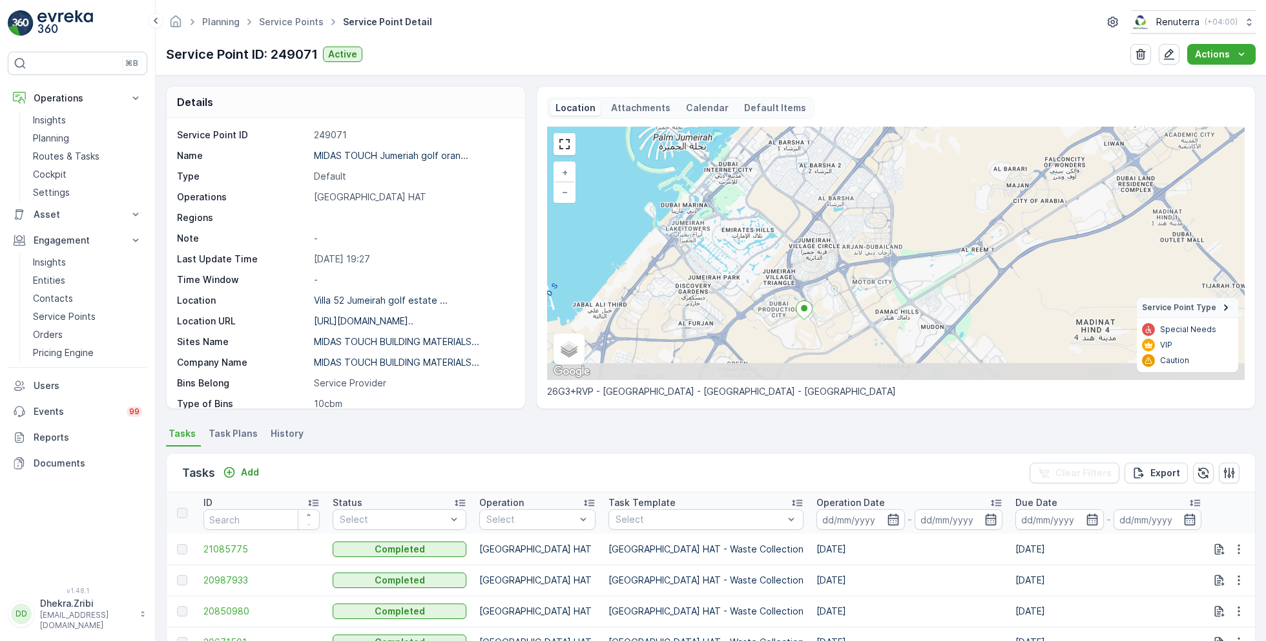
drag, startPoint x: 835, startPoint y: 296, endPoint x: 877, endPoint y: 254, distance: 58.9
click at [877, 254] on div "+ − Satellite Roadmap Terrain Hybrid Leaflet Keyboard shortcuts Map Data Map da…" at bounding box center [895, 253] width 697 height 253
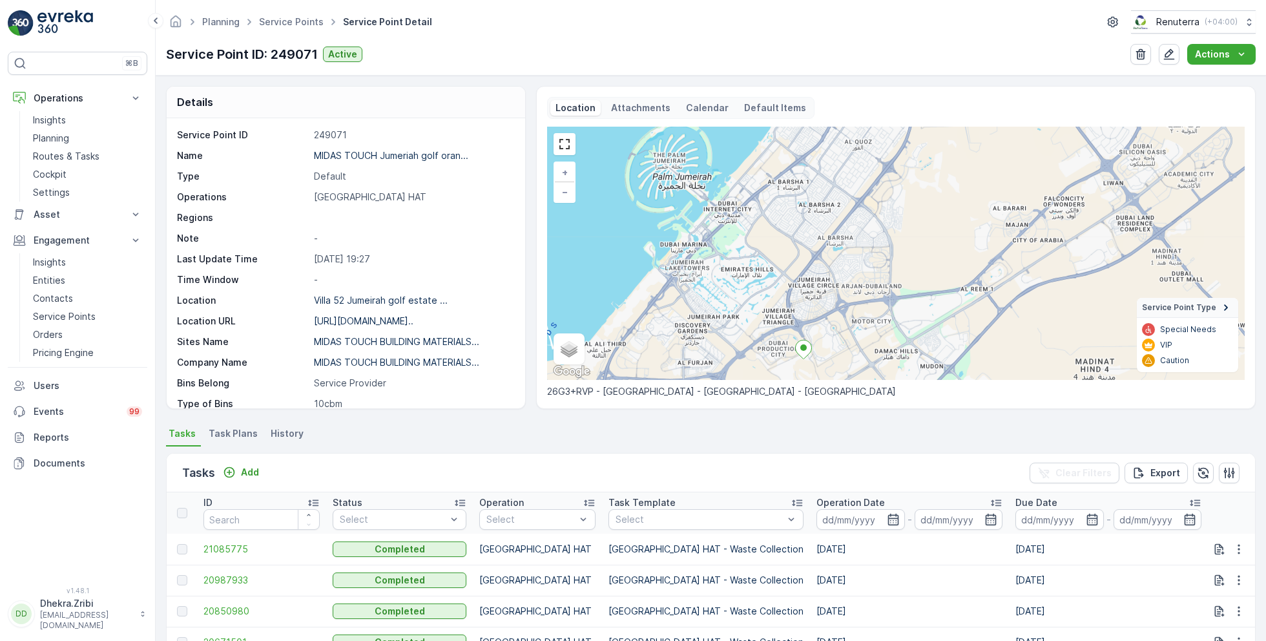
drag, startPoint x: 864, startPoint y: 221, endPoint x: 863, endPoint y: 261, distance: 40.0
click at [863, 261] on div "+ − Satellite Roadmap Terrain Hybrid Leaflet Keyboard shortcuts Map Data Map da…" at bounding box center [895, 253] width 697 height 253
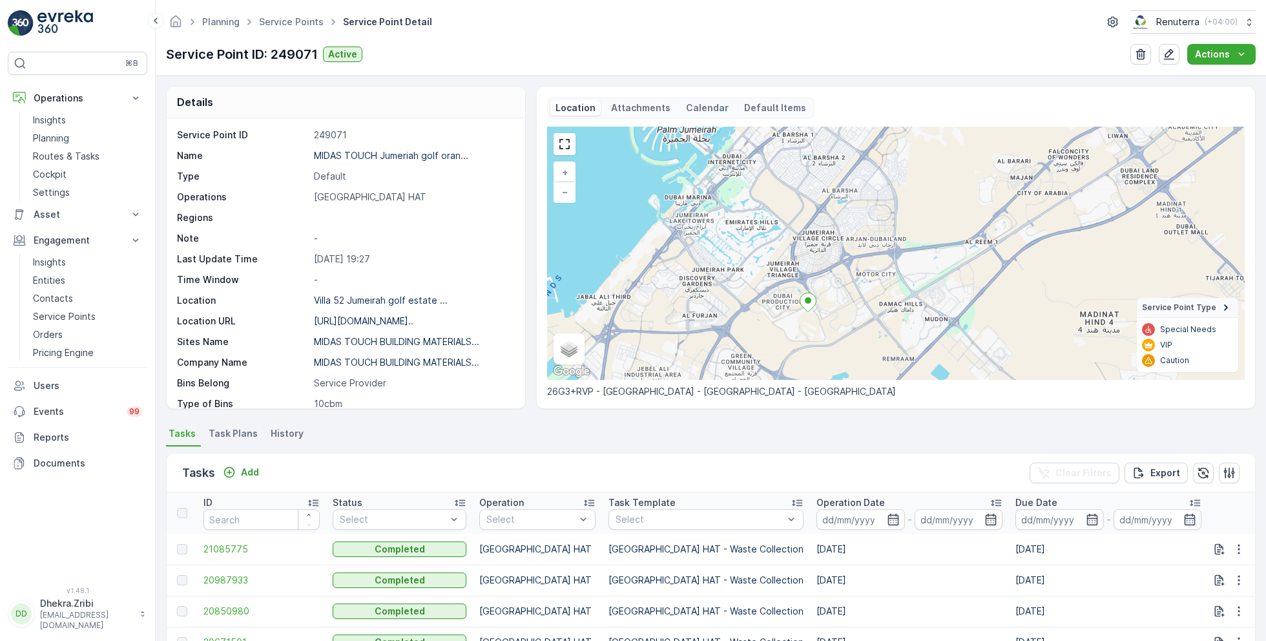
drag, startPoint x: 852, startPoint y: 324, endPoint x: 857, endPoint y: 276, distance: 48.0
click at [857, 276] on div "+ − Satellite Roadmap Terrain Hybrid Leaflet Keyboard shortcuts Map Data Map da…" at bounding box center [895, 253] width 697 height 253
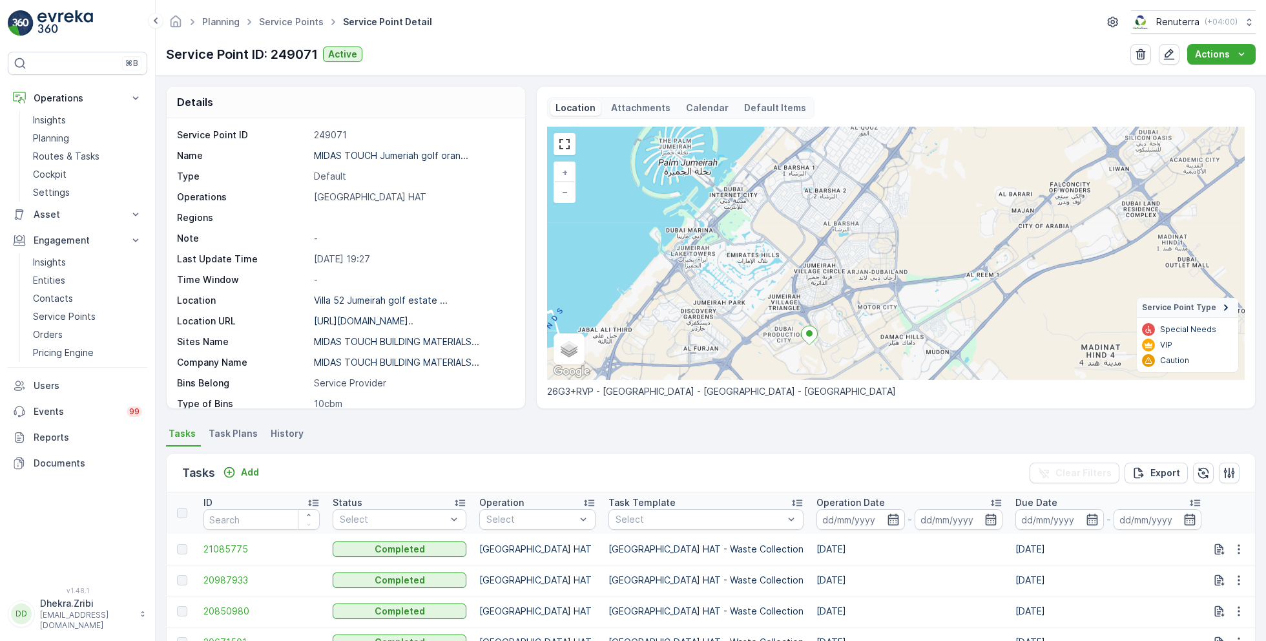
drag, startPoint x: 836, startPoint y: 283, endPoint x: 837, endPoint y: 316, distance: 32.3
click at [837, 316] on div "+ − Satellite Roadmap Terrain Hybrid Leaflet Keyboard shortcuts Map Data Map da…" at bounding box center [895, 253] width 697 height 253
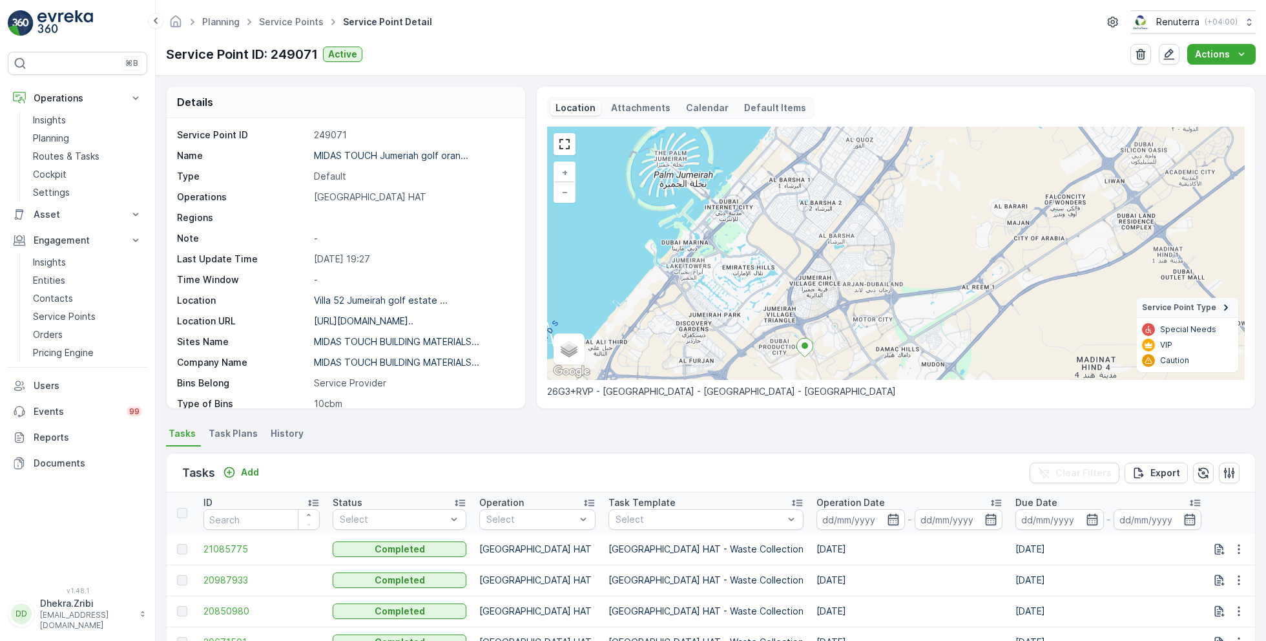
drag, startPoint x: 905, startPoint y: 212, endPoint x: 892, endPoint y: 222, distance: 17.0
click at [892, 222] on div "+ − Satellite Roadmap Terrain Hybrid Leaflet Keyboard shortcuts Map Data Map da…" at bounding box center [895, 253] width 697 height 253
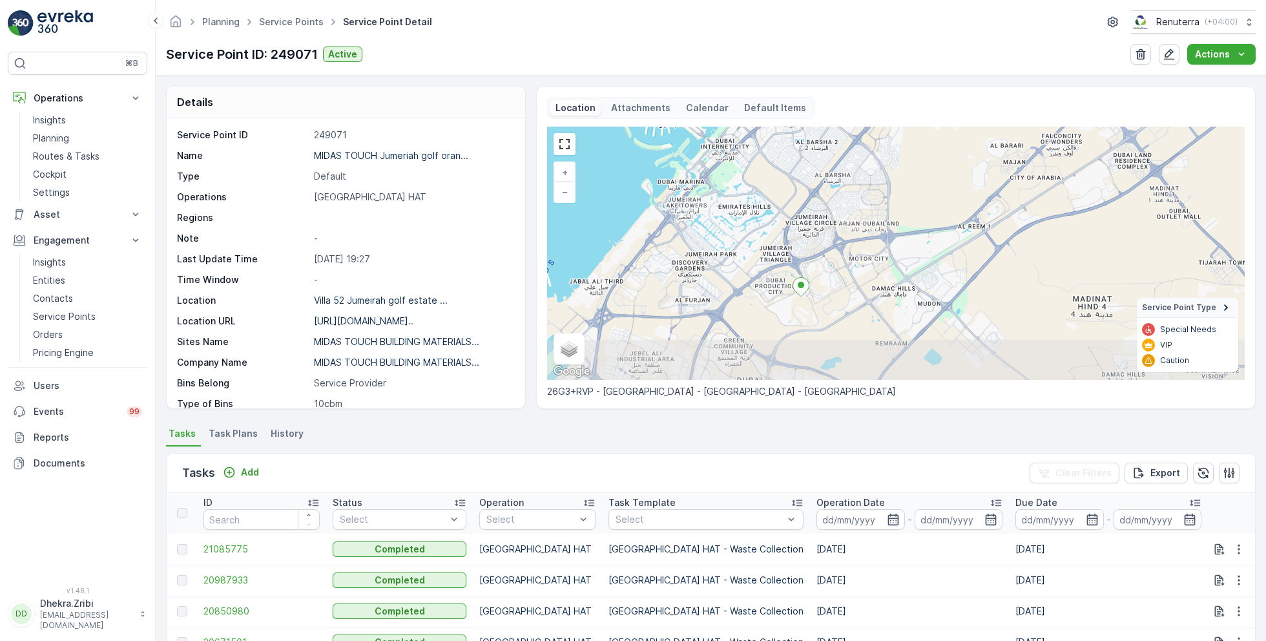
drag, startPoint x: 850, startPoint y: 340, endPoint x: 844, endPoint y: 274, distance: 66.2
click at [845, 274] on div "+ − Satellite Roadmap Terrain Hybrid Leaflet Keyboard shortcuts Map Data Map da…" at bounding box center [895, 253] width 697 height 253
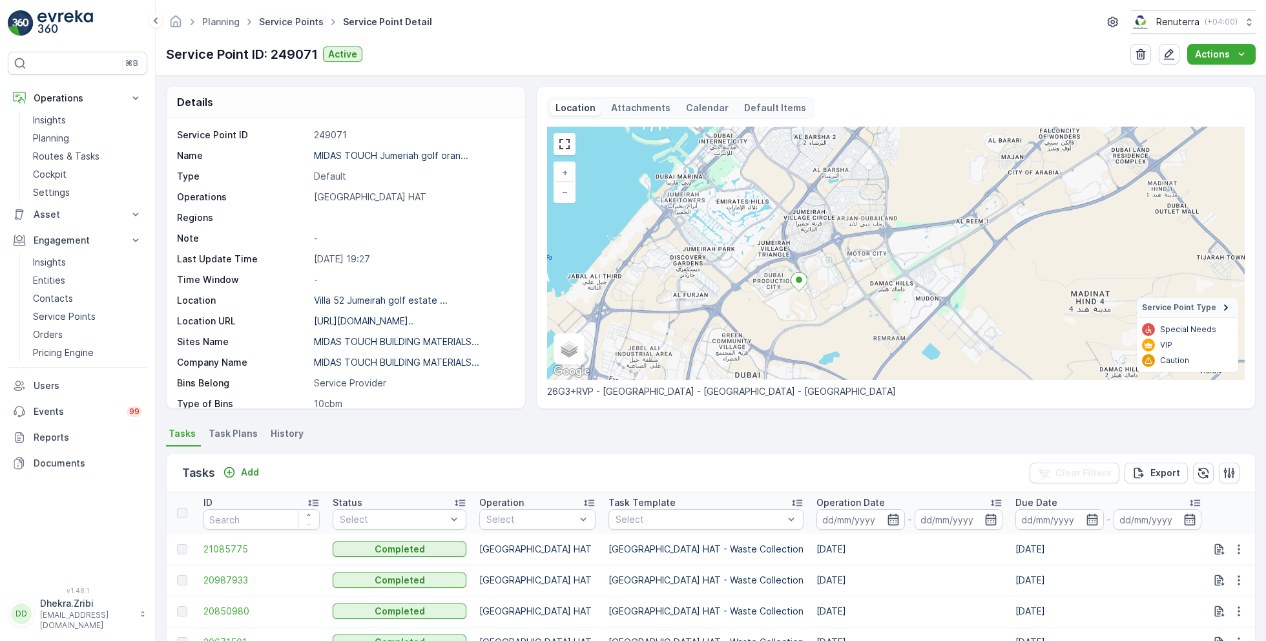
click at [293, 19] on link "Service Points" at bounding box center [291, 21] width 65 height 11
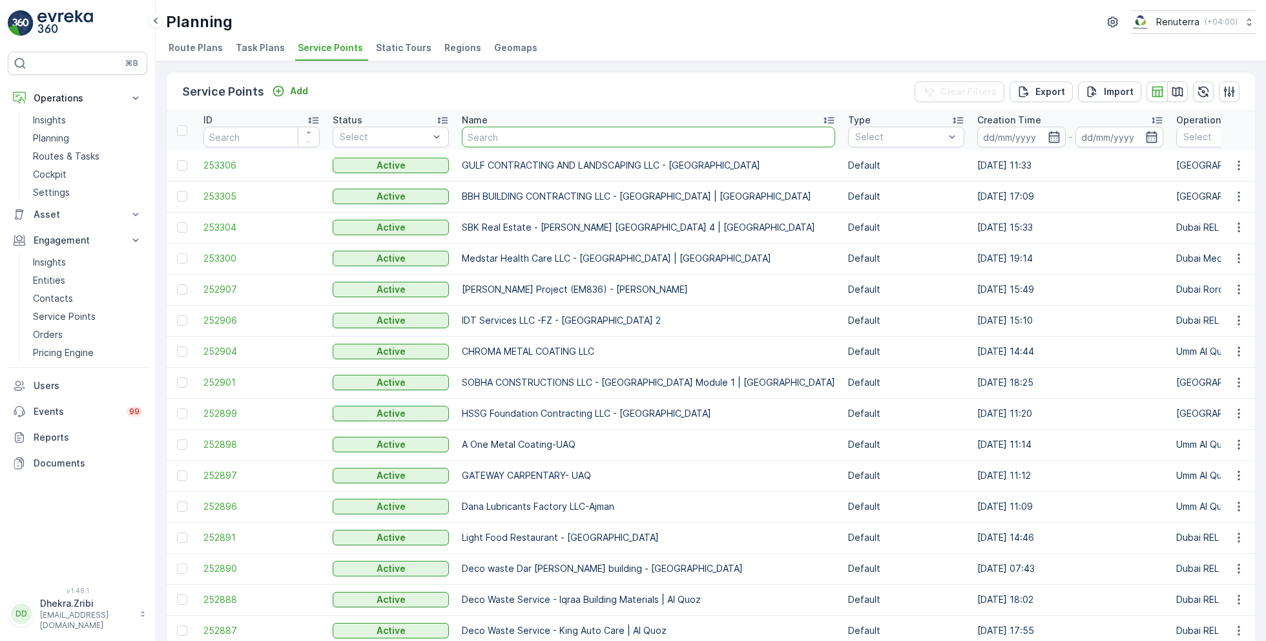
click at [559, 135] on input "text" at bounding box center [648, 137] width 373 height 21
type input "midas"
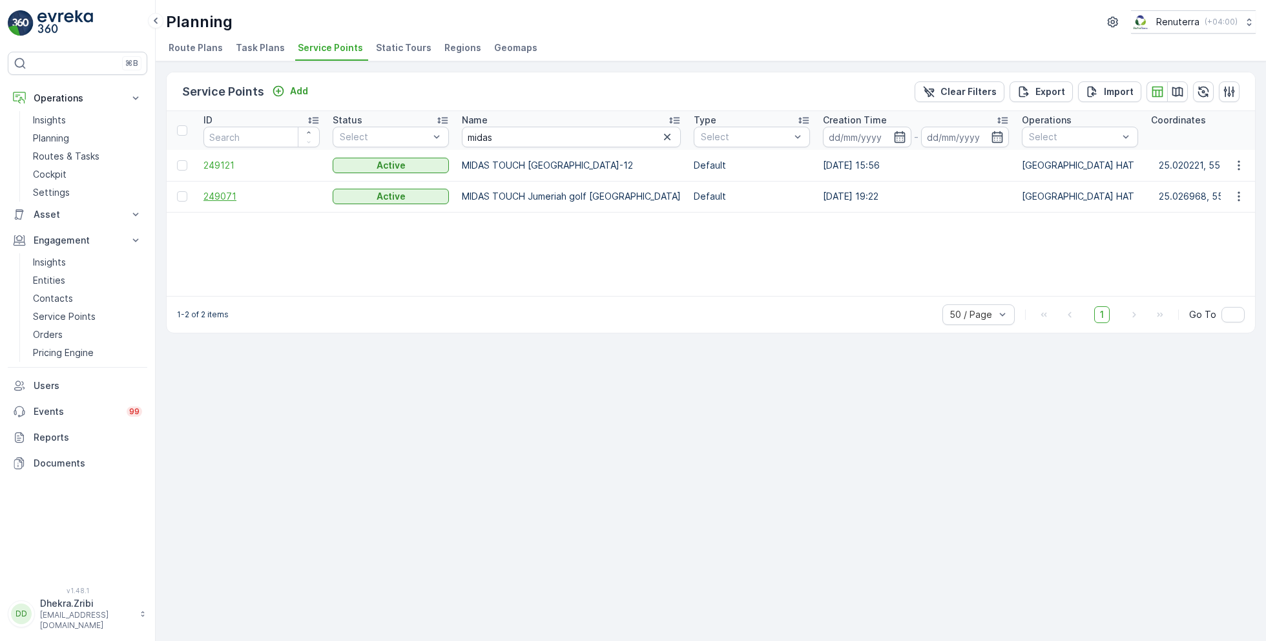
click at [234, 192] on span "249071" at bounding box center [261, 196] width 116 height 13
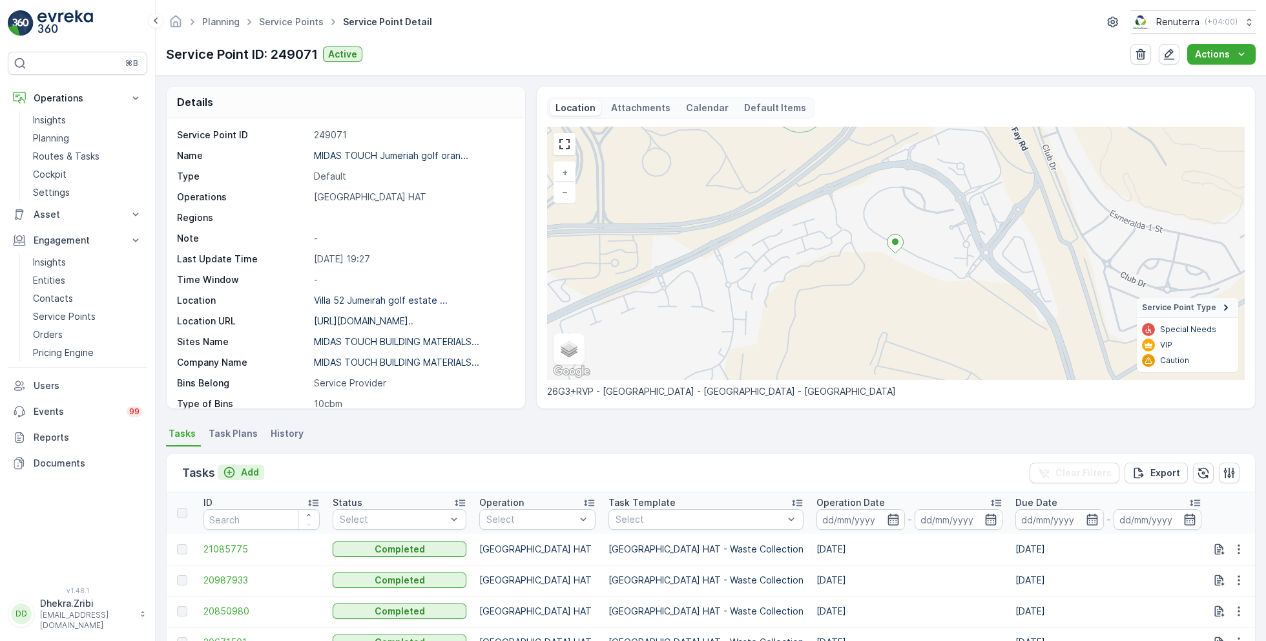
click at [249, 471] on p "Add" at bounding box center [250, 472] width 18 height 13
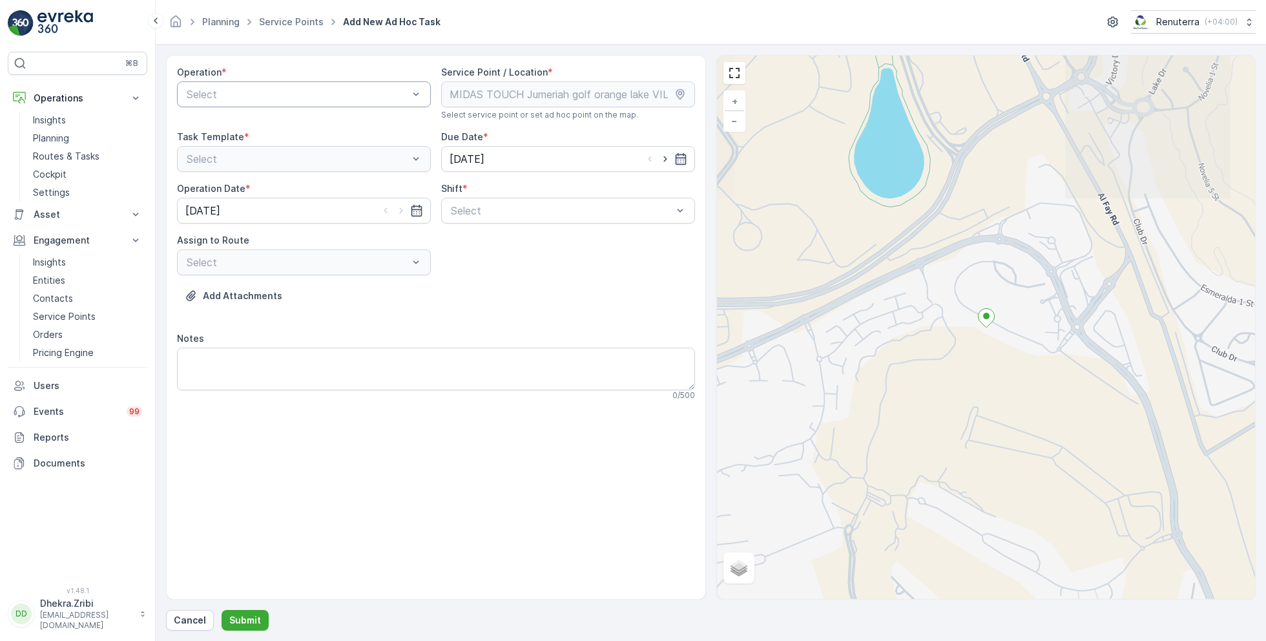
click at [327, 96] on div at bounding box center [297, 94] width 224 height 12
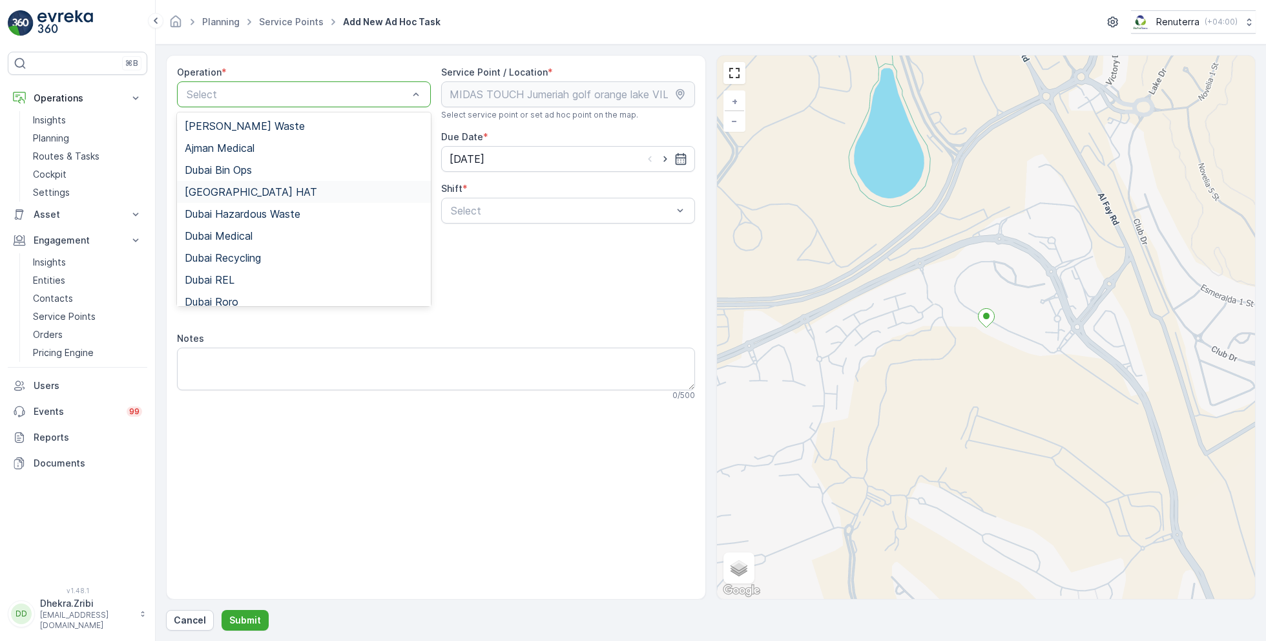
click at [238, 189] on div "[GEOGRAPHIC_DATA] HAT" at bounding box center [304, 192] width 238 height 12
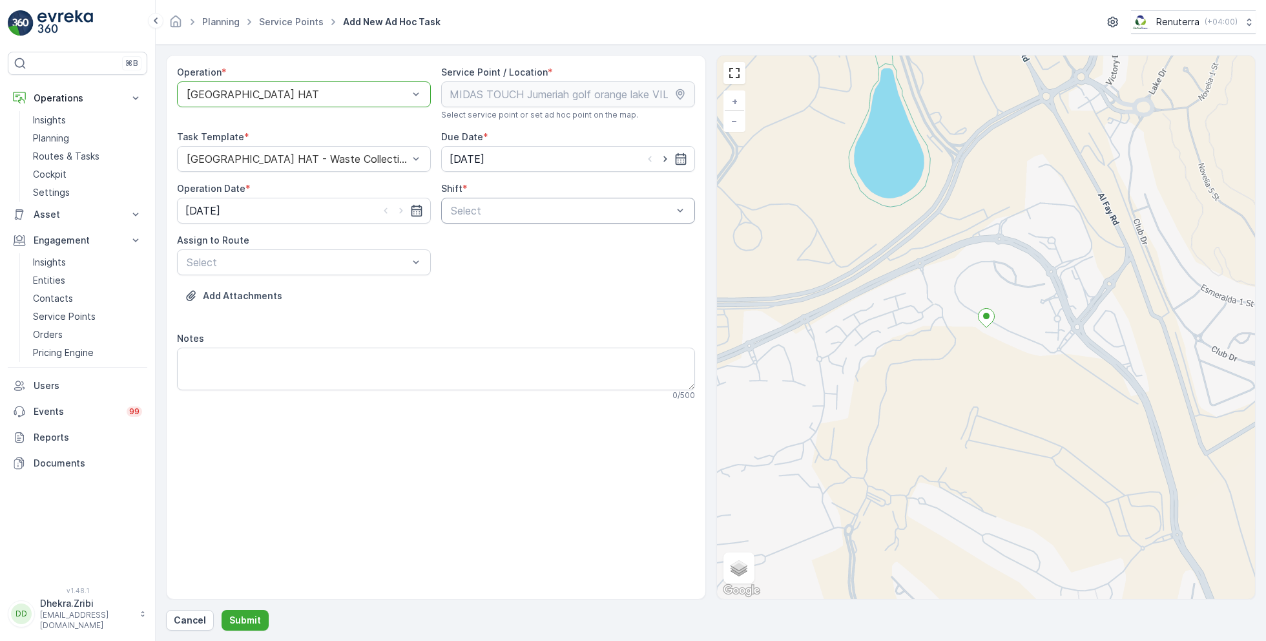
click at [528, 213] on div at bounding box center [561, 211] width 224 height 12
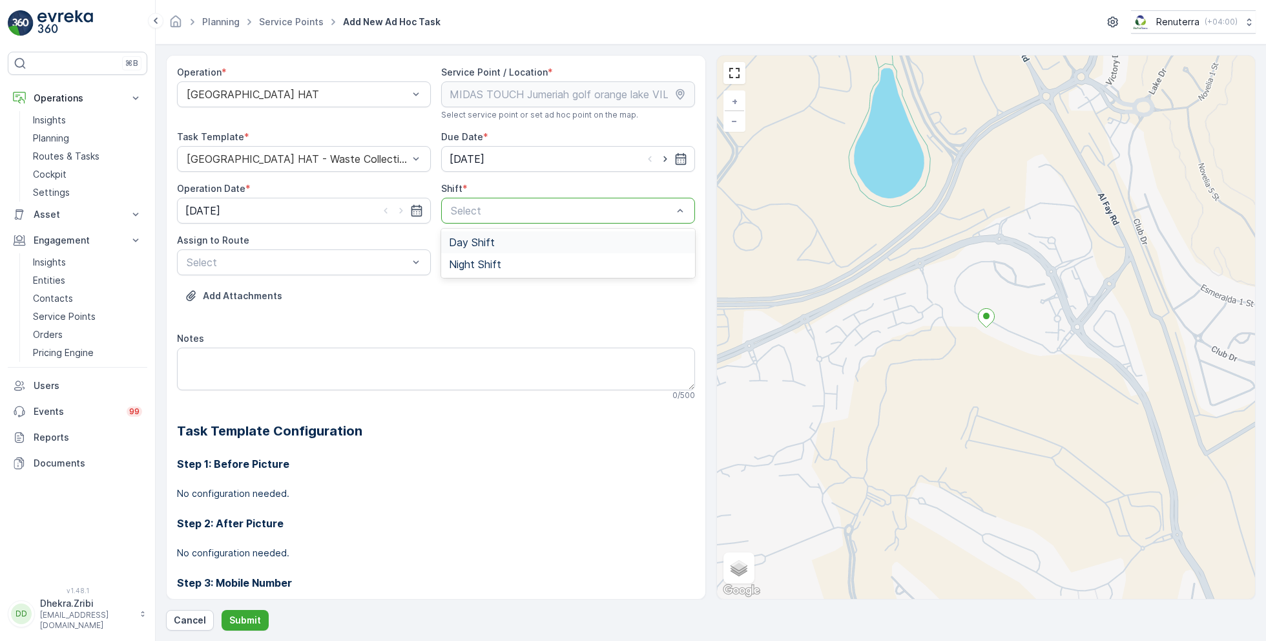
click at [474, 245] on span "Day Shift" at bounding box center [472, 242] width 46 height 12
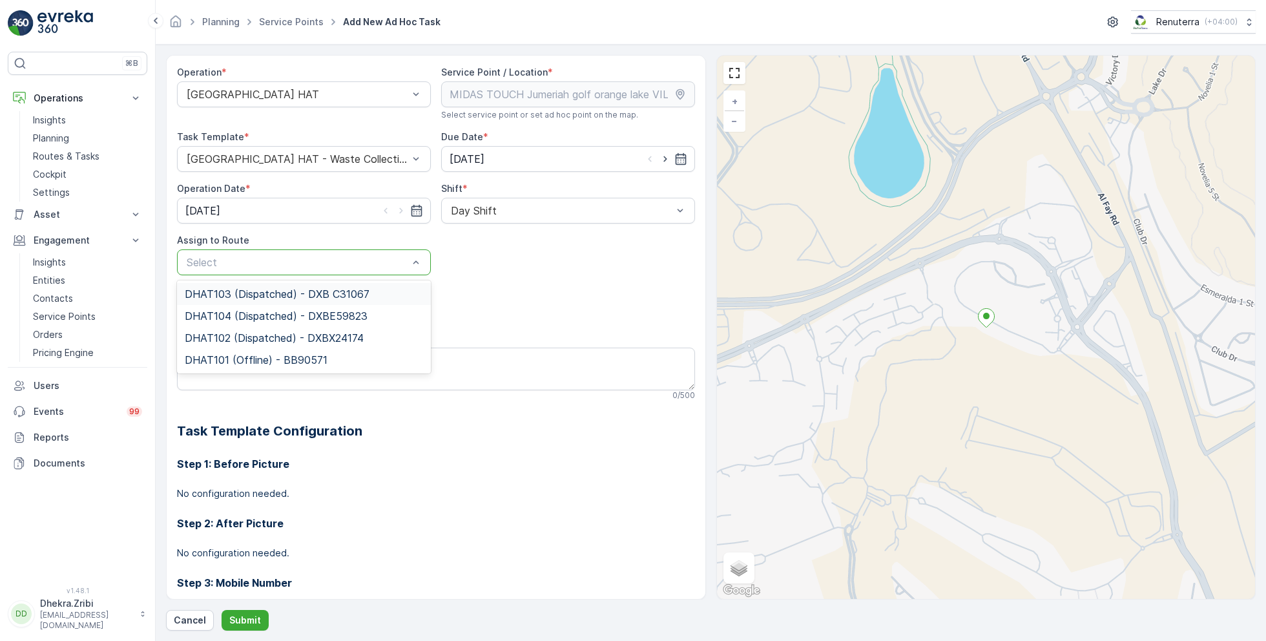
click at [308, 258] on div at bounding box center [297, 262] width 224 height 12
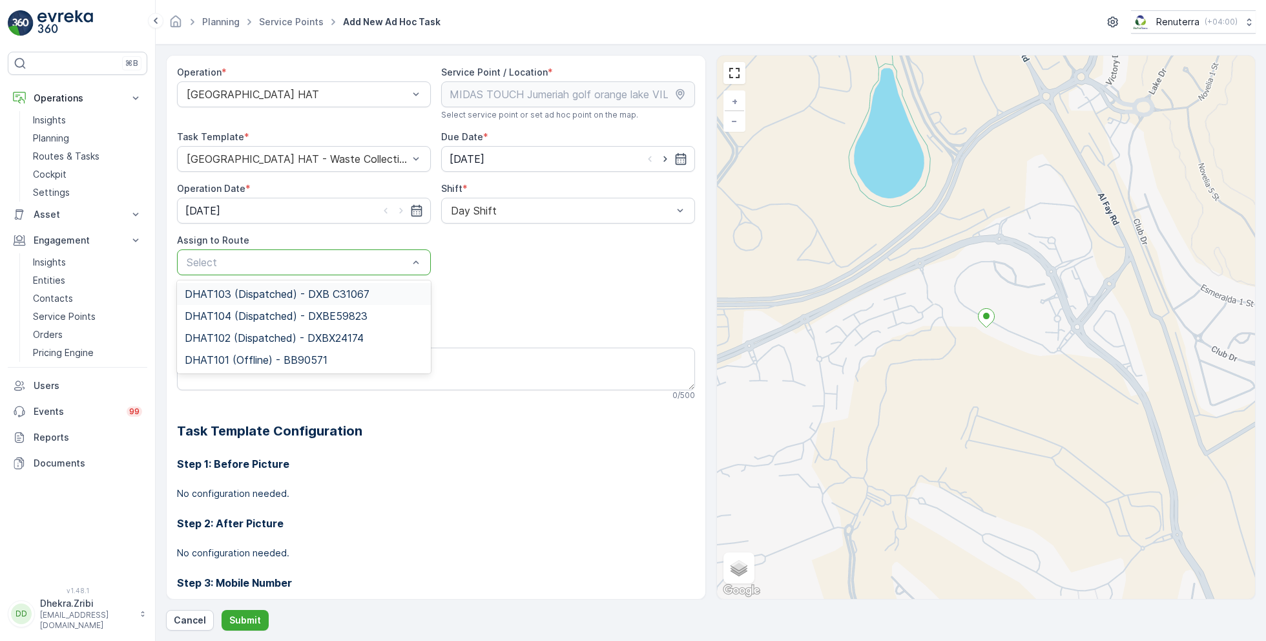
click at [348, 256] on div at bounding box center [297, 262] width 224 height 12
click at [300, 335] on span "DHAT102 (Dispatched) - DXBX24174" at bounding box center [274, 338] width 179 height 12
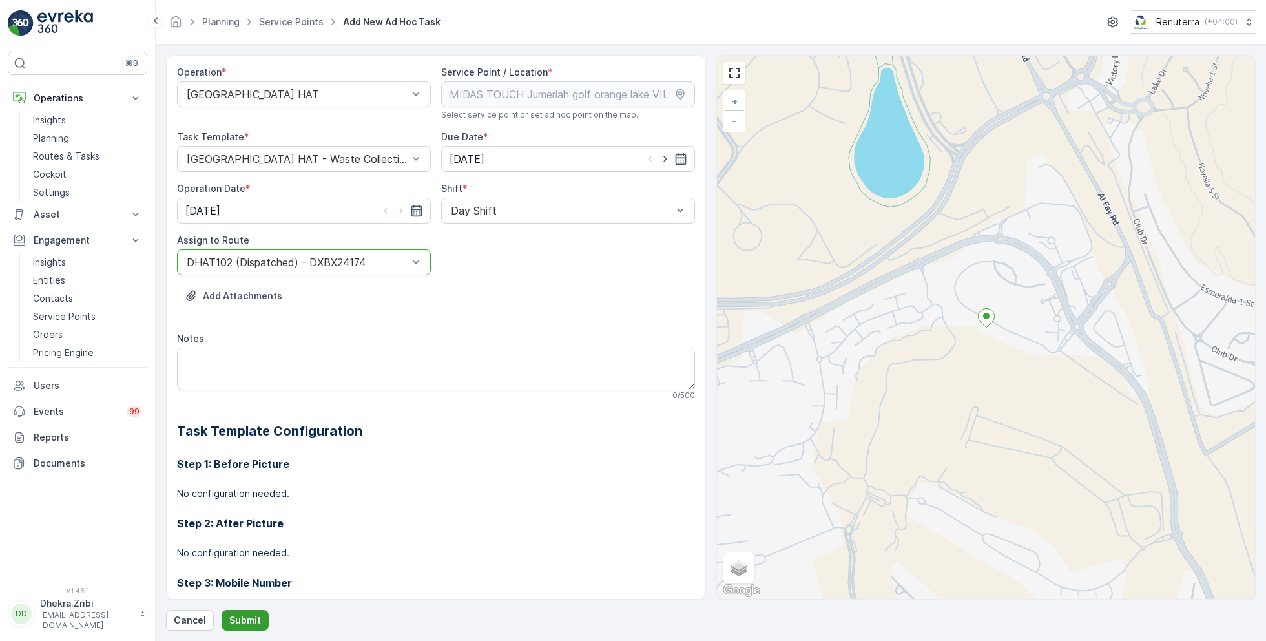
click at [244, 616] on p "Submit" at bounding box center [245, 619] width 32 height 13
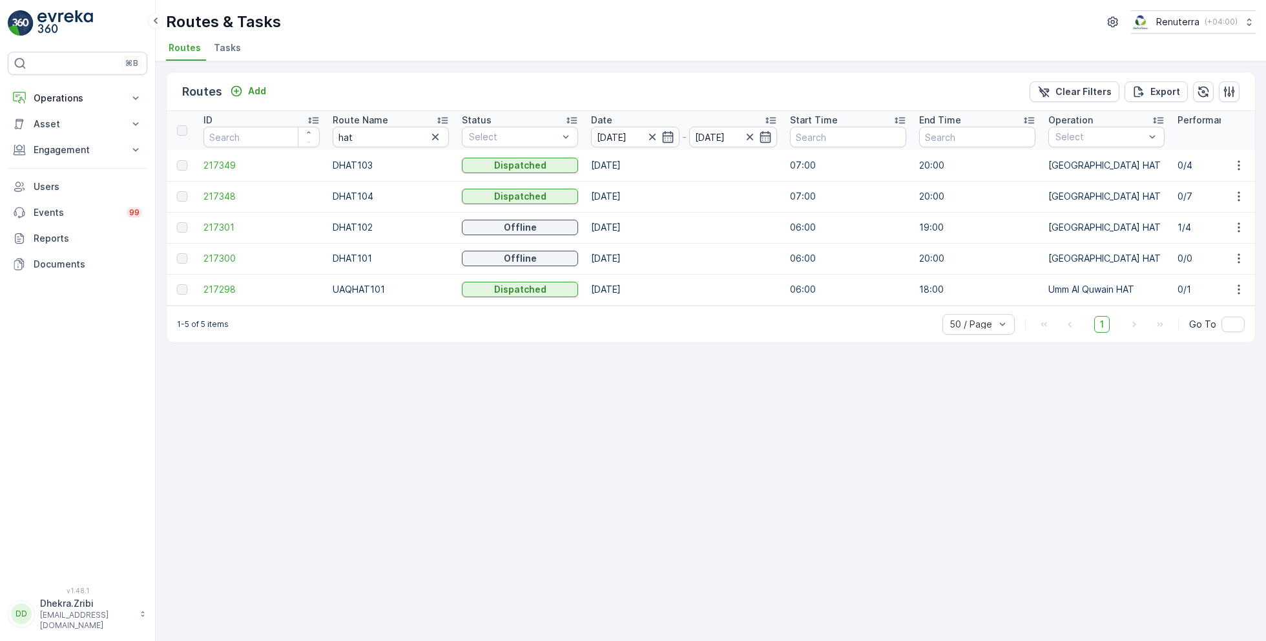
click at [443, 114] on icon at bounding box center [442, 120] width 13 height 13
click at [227, 161] on span "217300" at bounding box center [261, 165] width 116 height 13
click at [224, 192] on span "217301" at bounding box center [261, 196] width 116 height 13
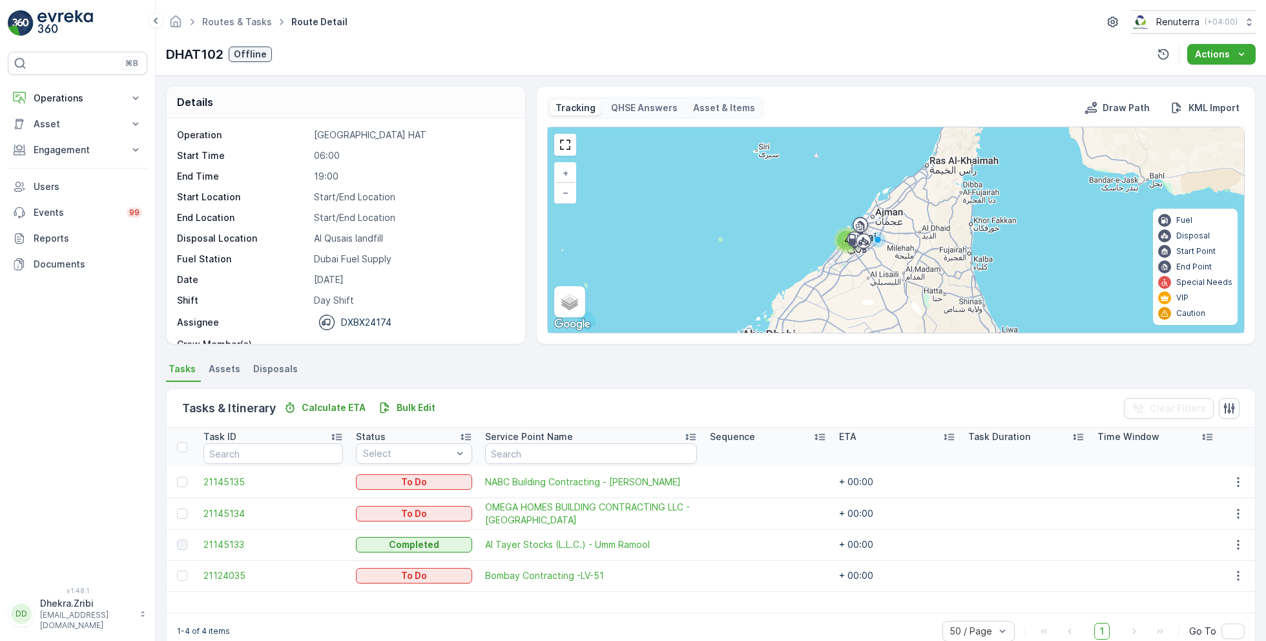
scroll to position [40, 0]
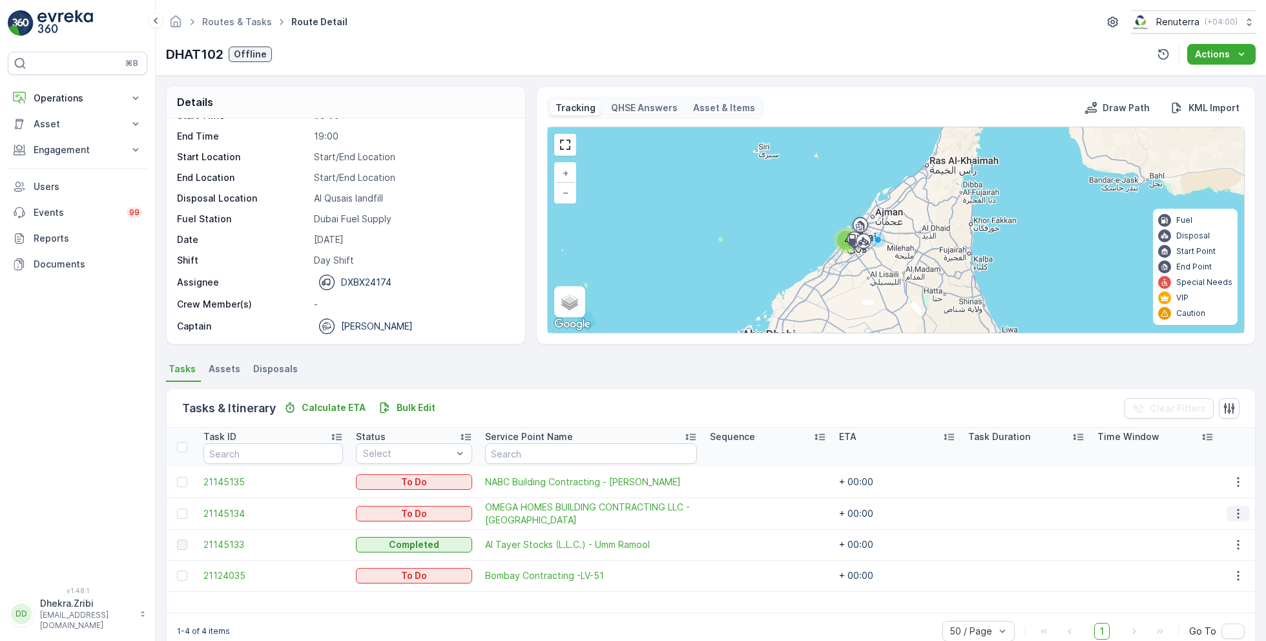
click at [1238, 509] on icon "button" at bounding box center [1237, 513] width 13 height 13
click at [1205, 587] on span "Remove from Route" at bounding box center [1217, 585] width 87 height 13
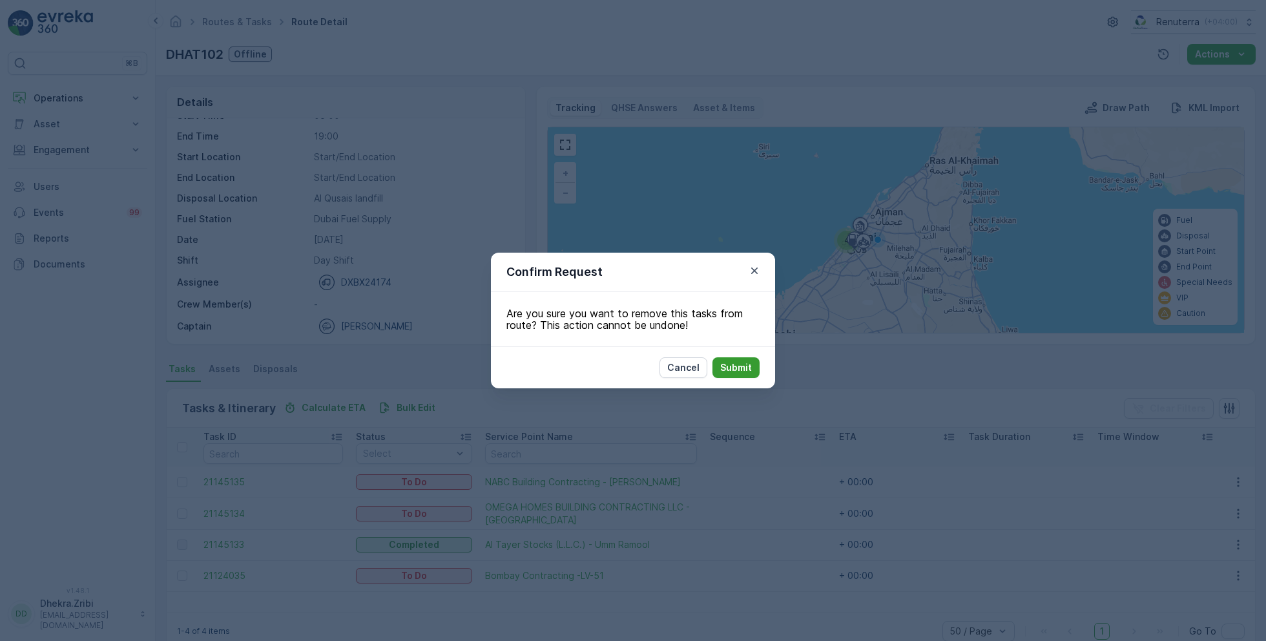
click at [746, 368] on p "Submit" at bounding box center [736, 367] width 32 height 13
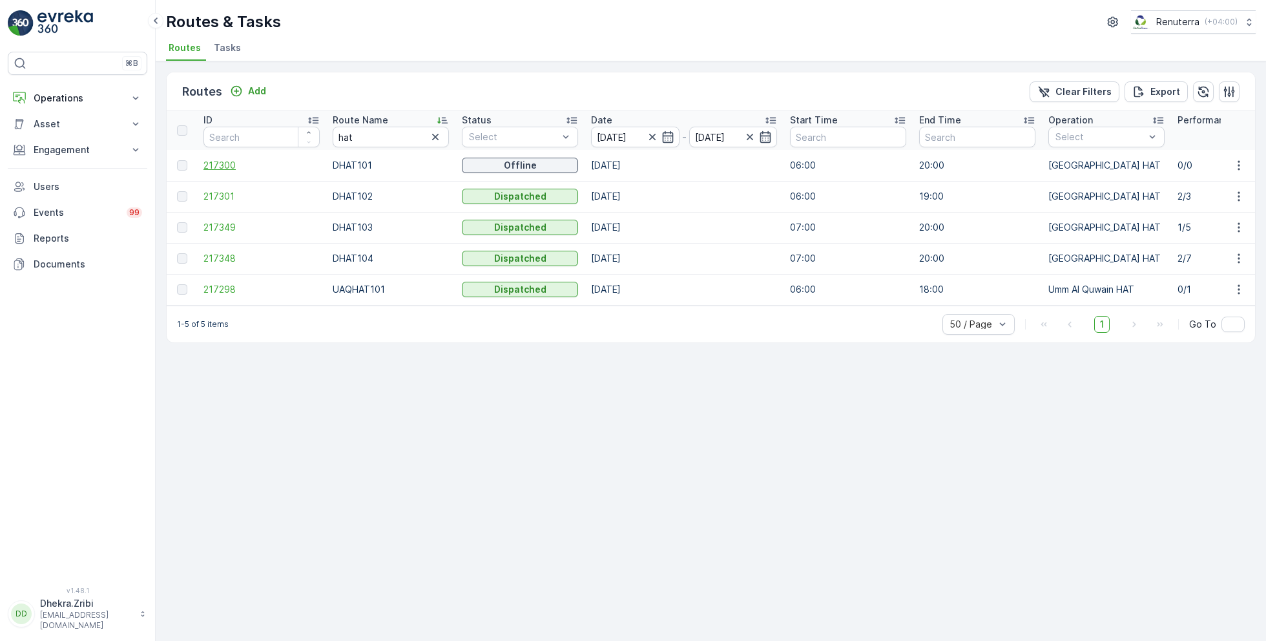
click at [222, 165] on span "217300" at bounding box center [261, 165] width 116 height 13
click at [240, 256] on span "217348" at bounding box center [261, 258] width 116 height 13
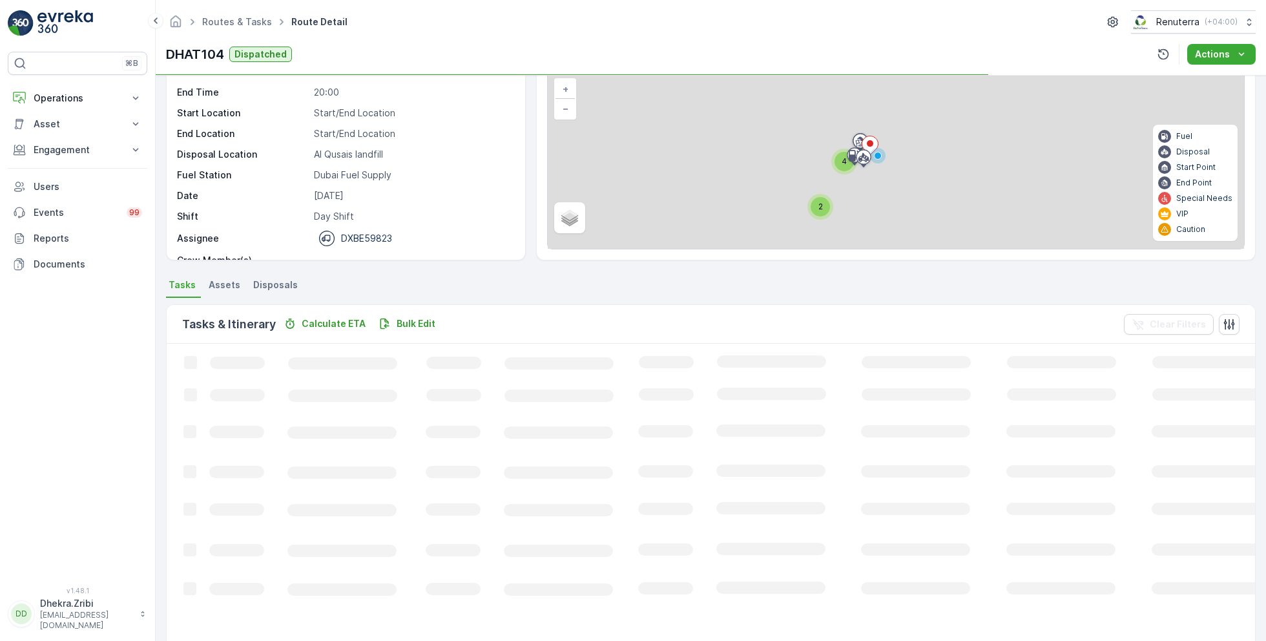
scroll to position [85, 0]
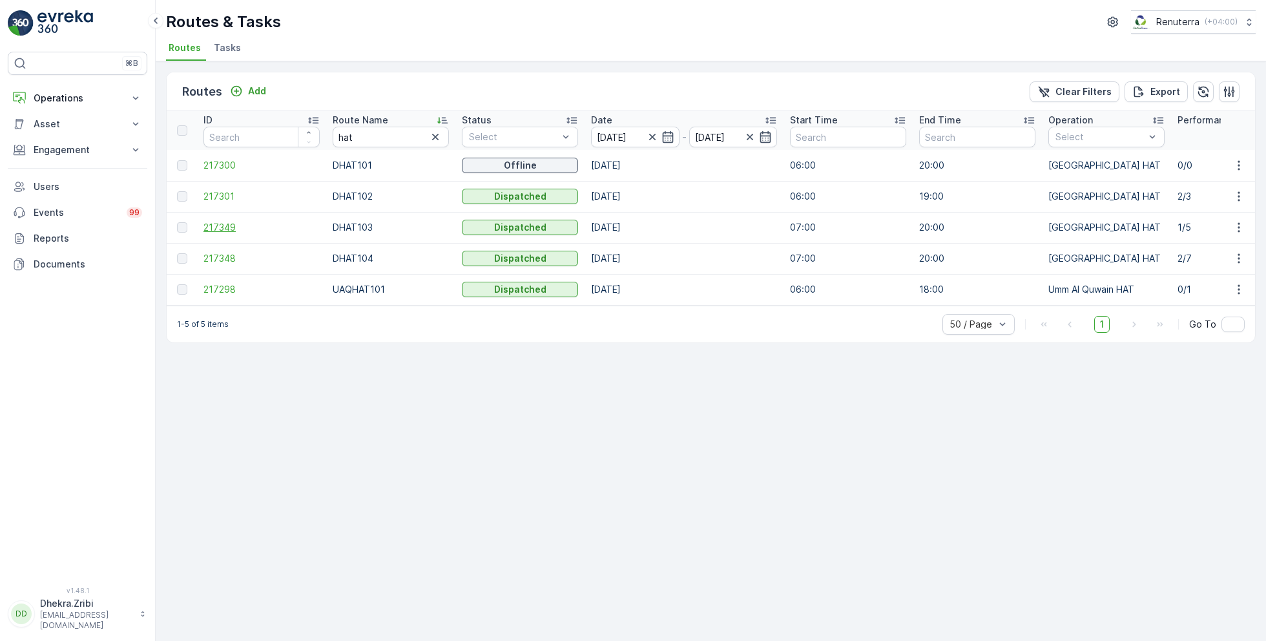
click at [219, 222] on span "217349" at bounding box center [261, 227] width 116 height 13
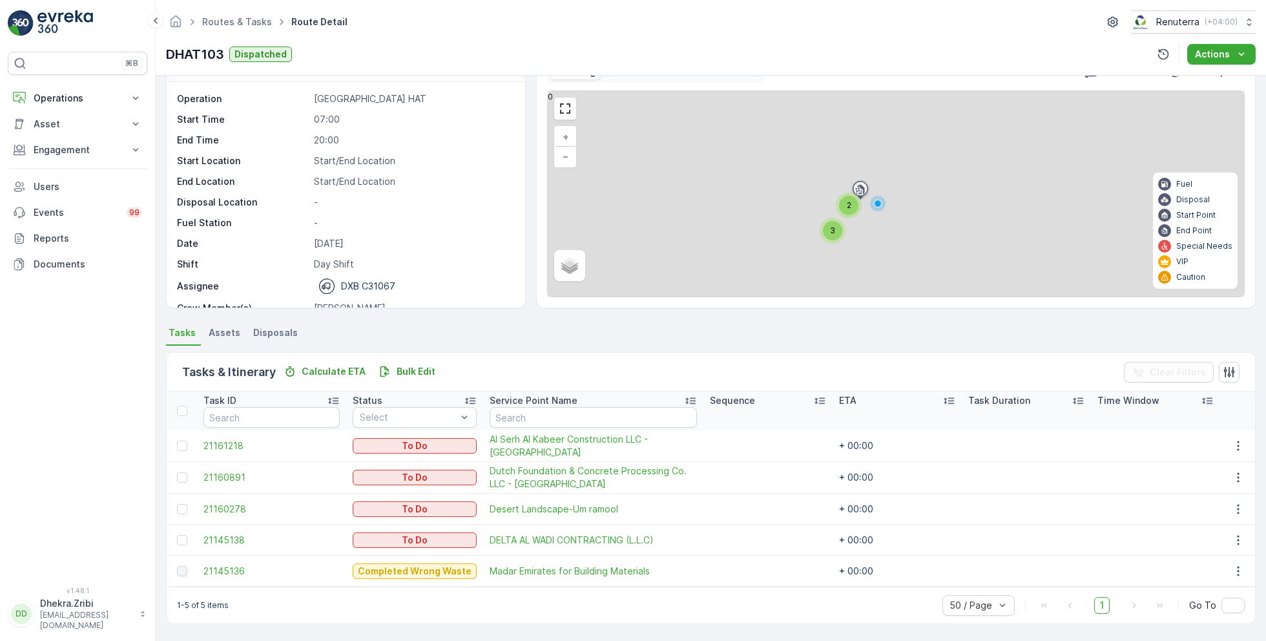
scroll to position [34, 0]
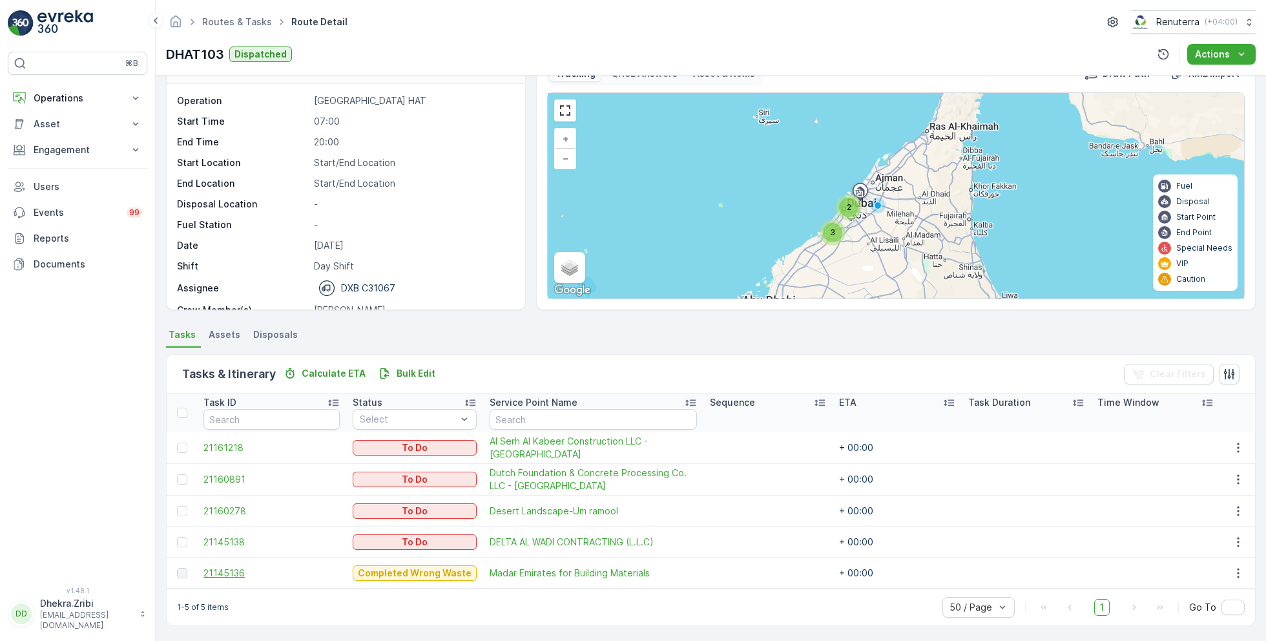
click at [234, 568] on span "21145136" at bounding box center [271, 572] width 136 height 13
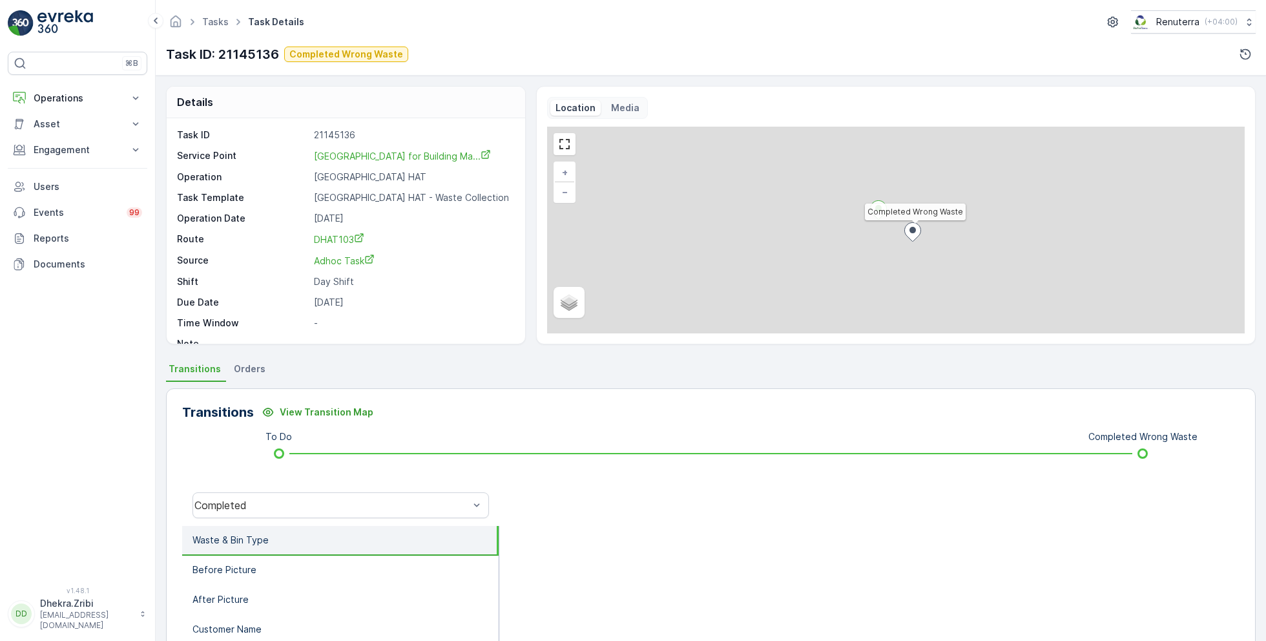
scroll to position [17, 0]
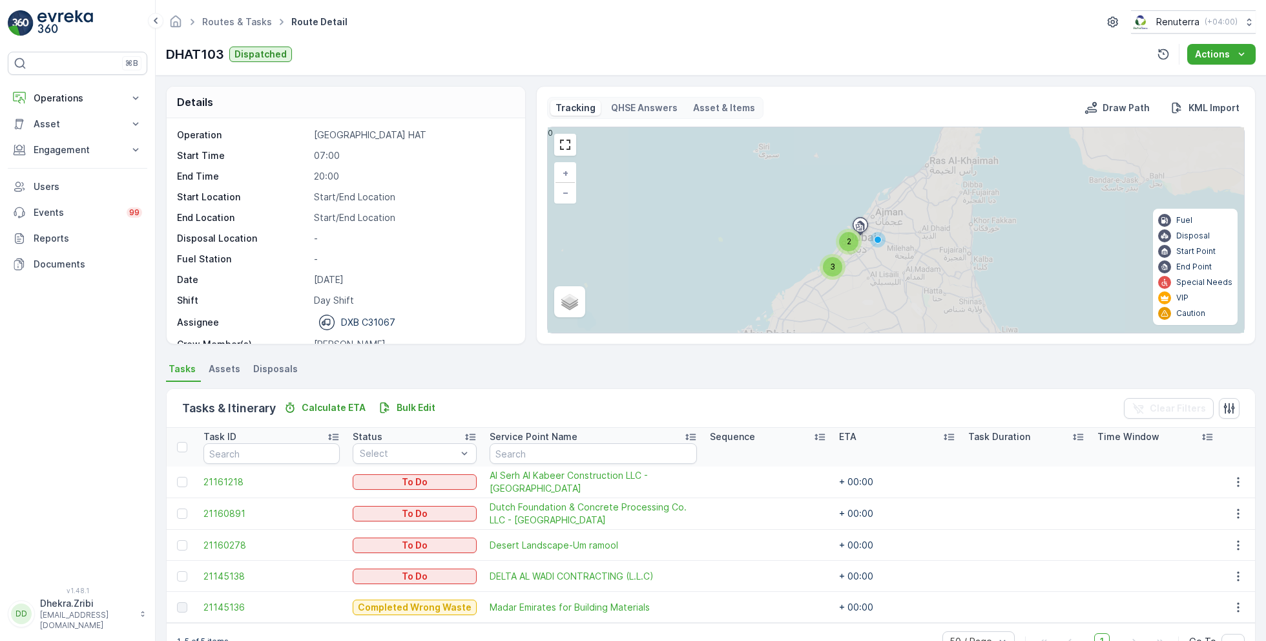
scroll to position [34, 0]
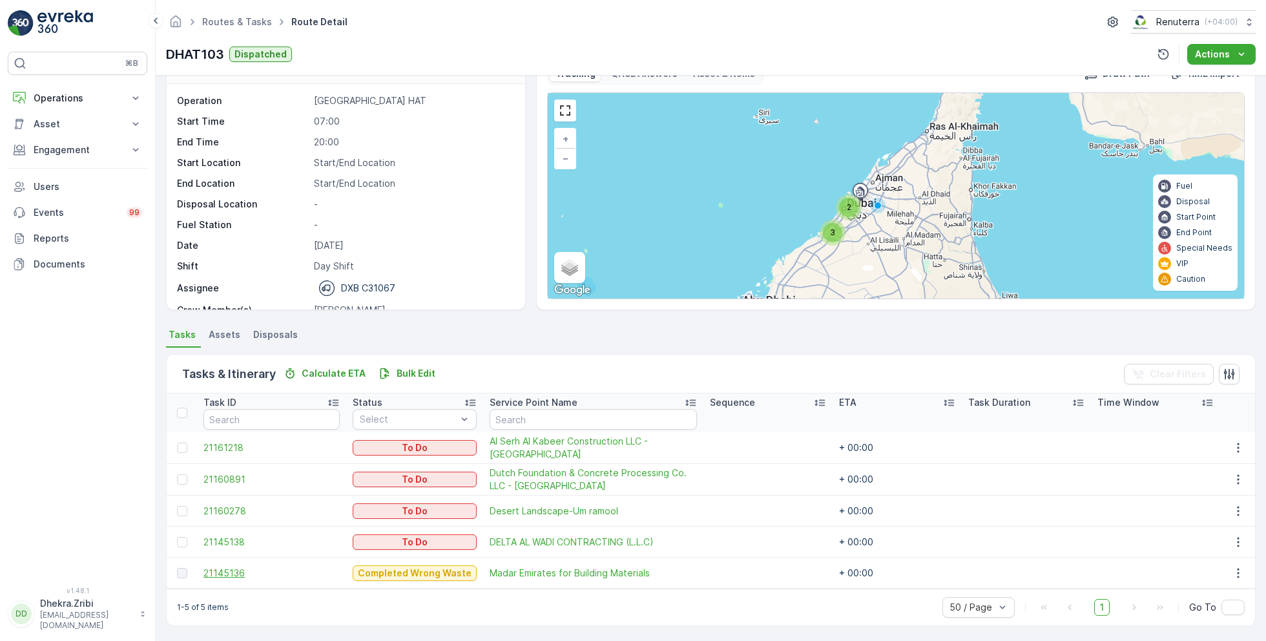
click at [231, 574] on span "21145136" at bounding box center [271, 572] width 136 height 13
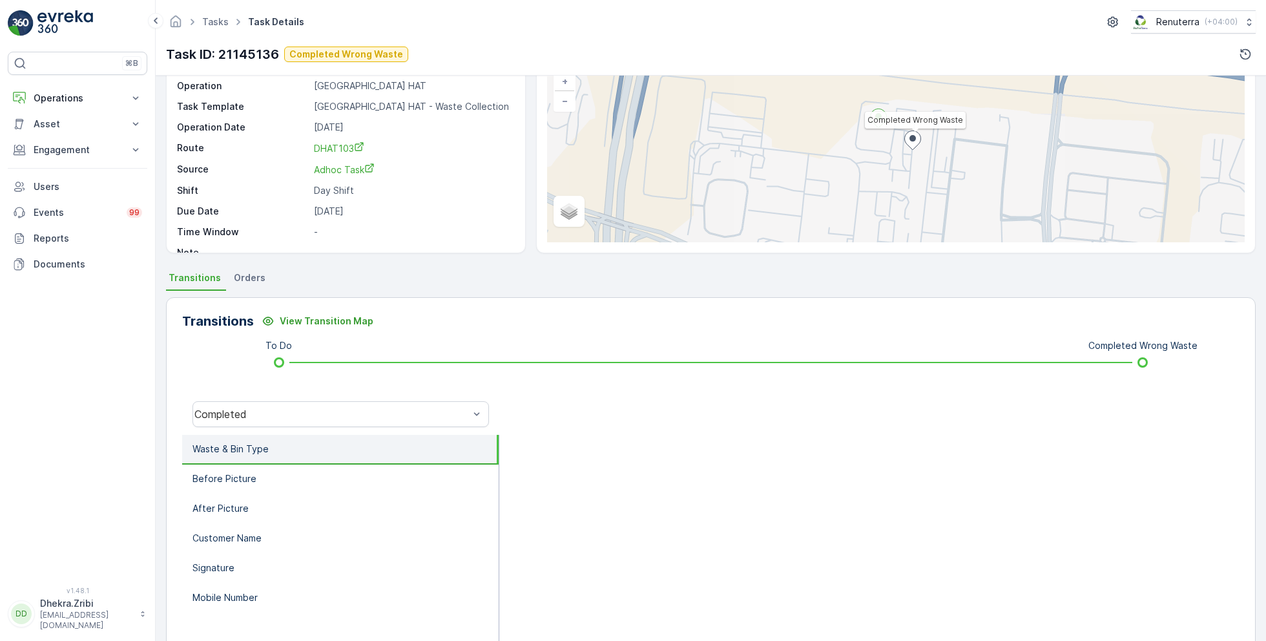
scroll to position [94, 0]
click at [316, 408] on div "Completed" at bounding box center [331, 411] width 274 height 12
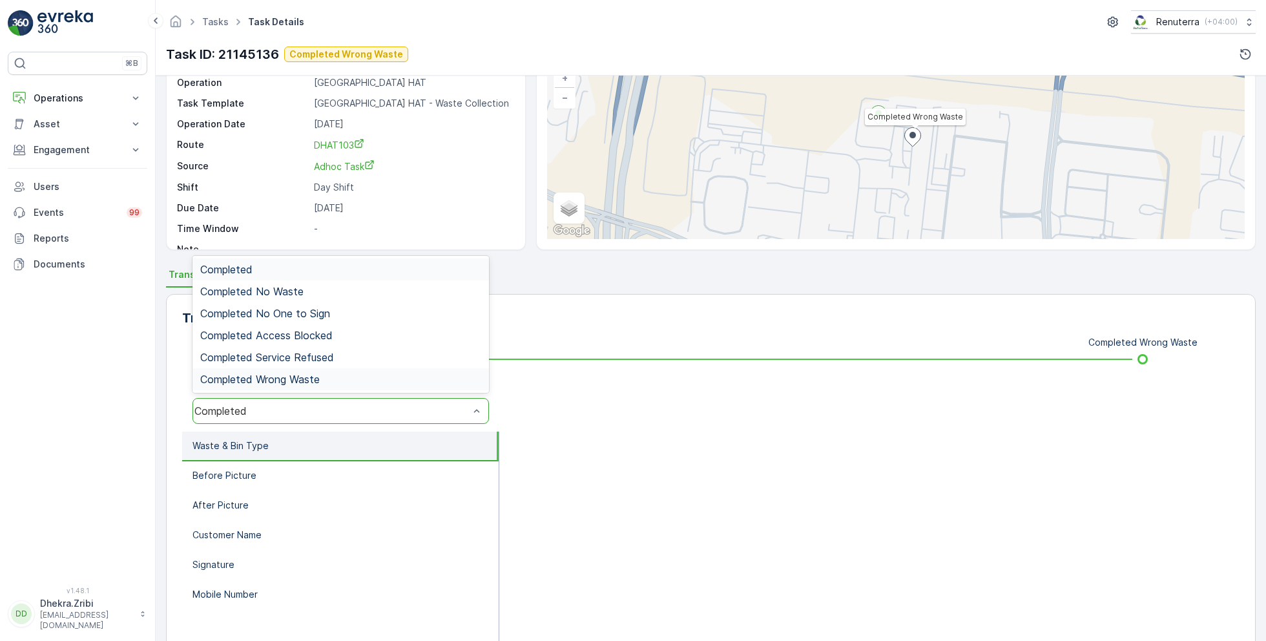
click at [305, 379] on span "Completed Wrong Waste" at bounding box center [259, 379] width 119 height 12
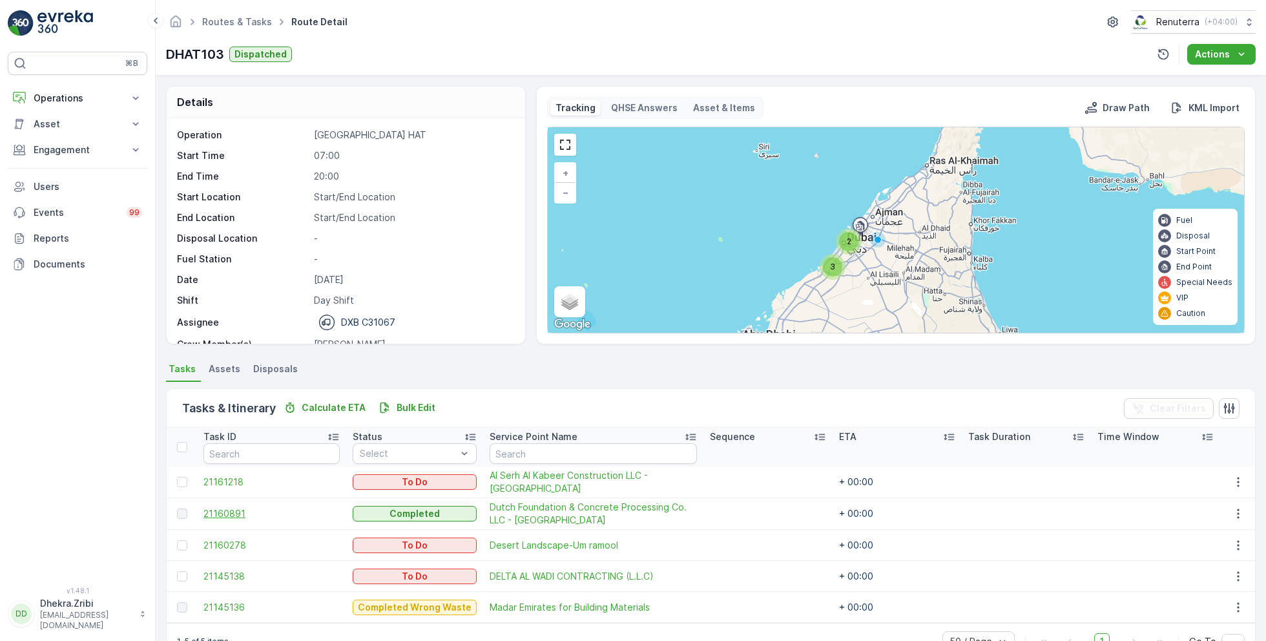
click at [234, 512] on span "21160891" at bounding box center [271, 513] width 136 height 13
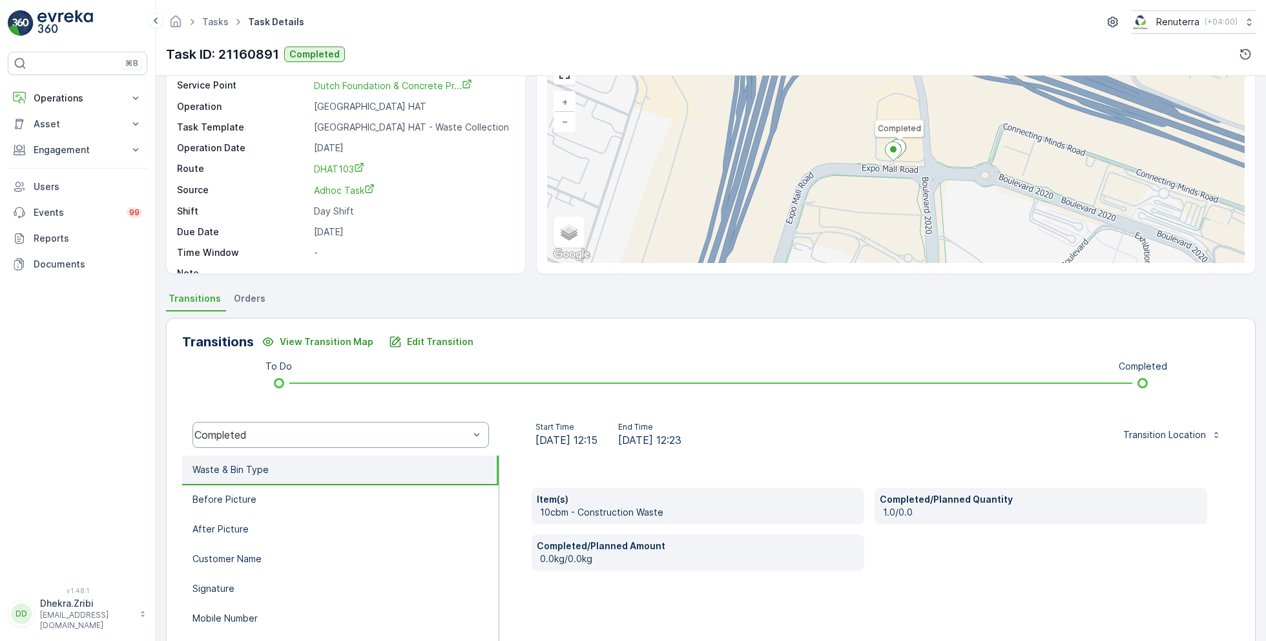
scroll to position [79, 0]
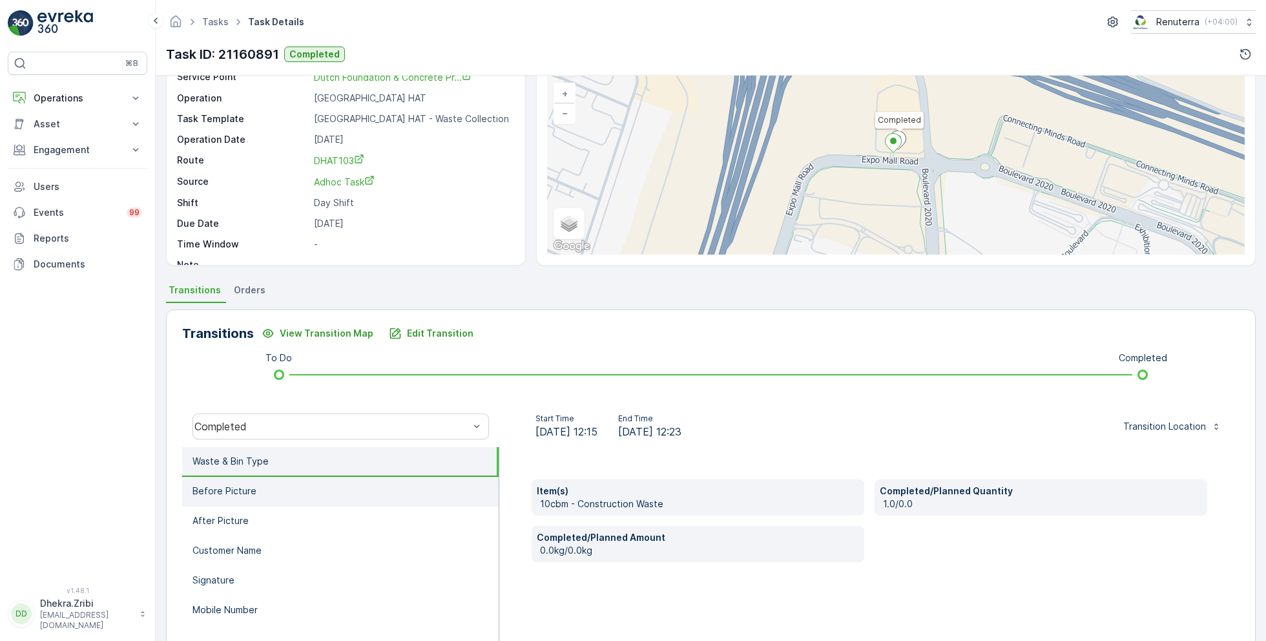
click at [342, 494] on li "Before Picture" at bounding box center [340, 492] width 316 height 30
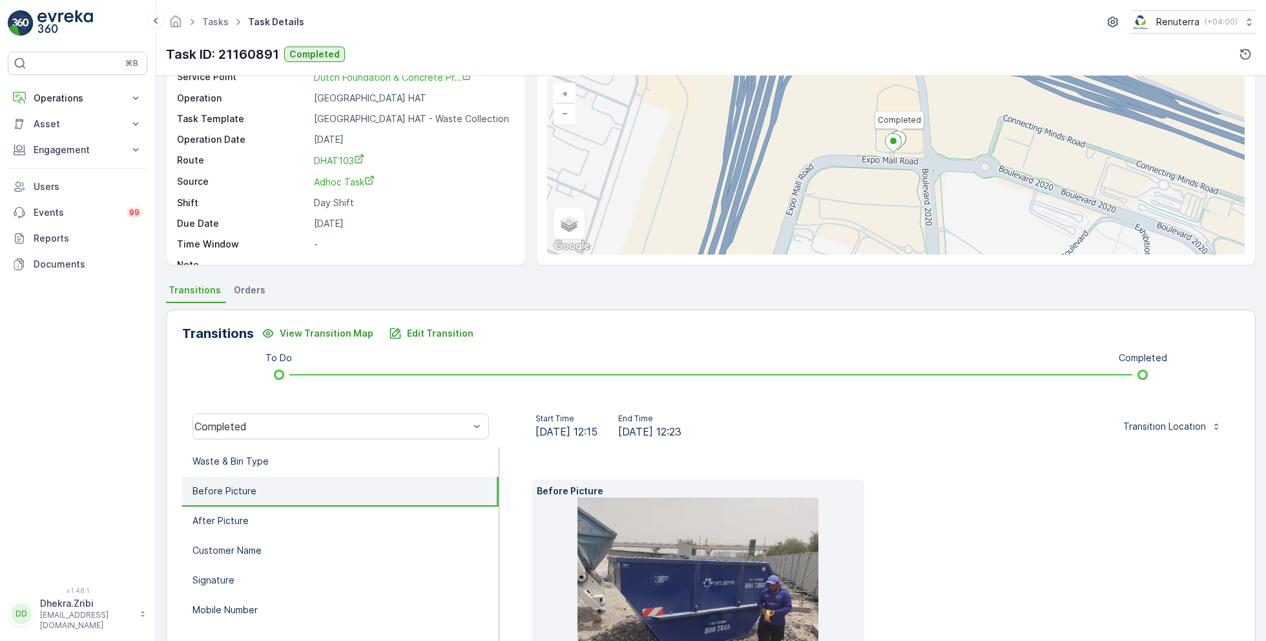
scroll to position [193, 0]
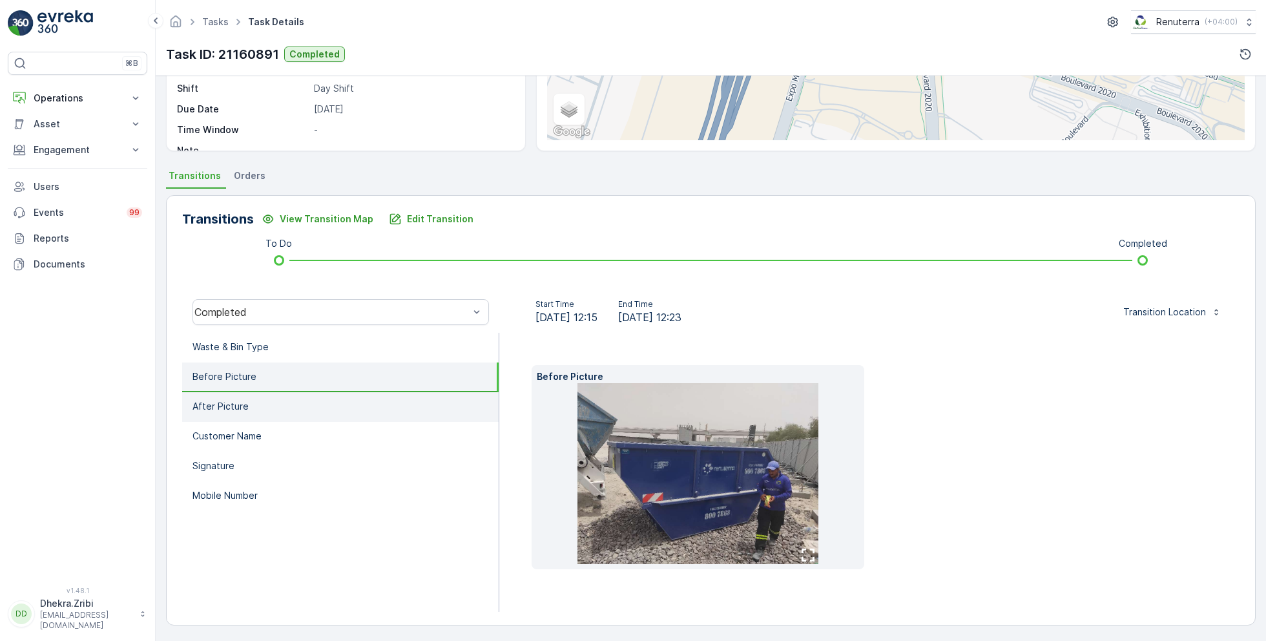
click at [282, 405] on li "After Picture" at bounding box center [340, 407] width 316 height 30
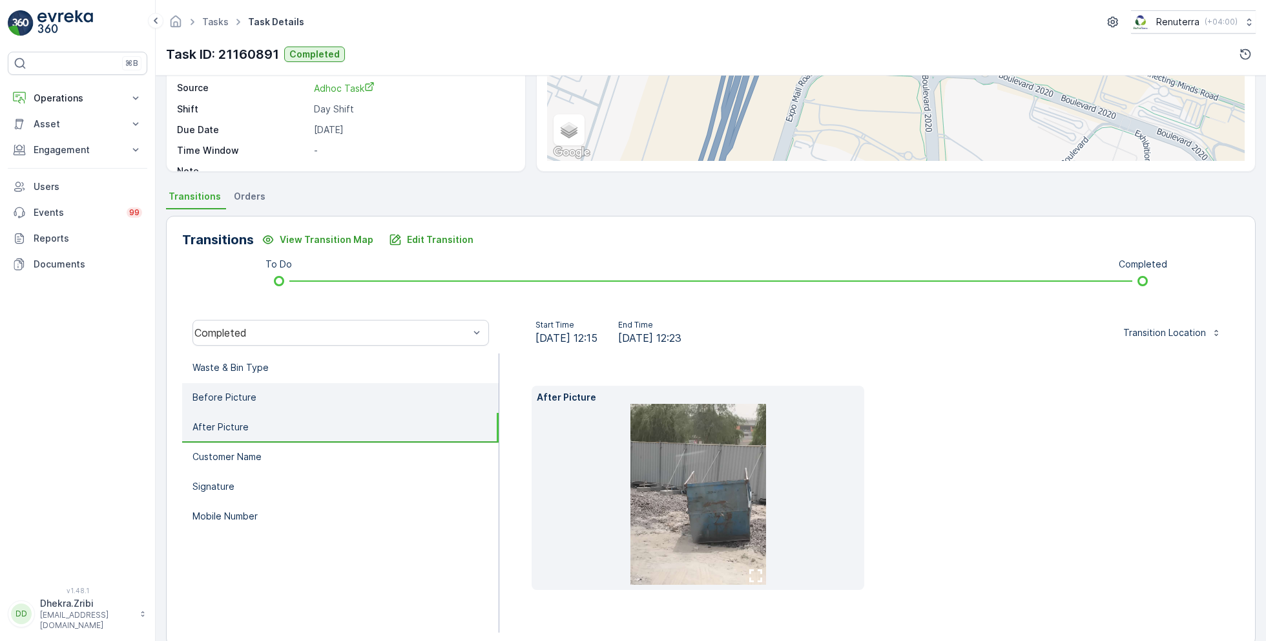
click at [279, 383] on li "Before Picture" at bounding box center [340, 398] width 316 height 30
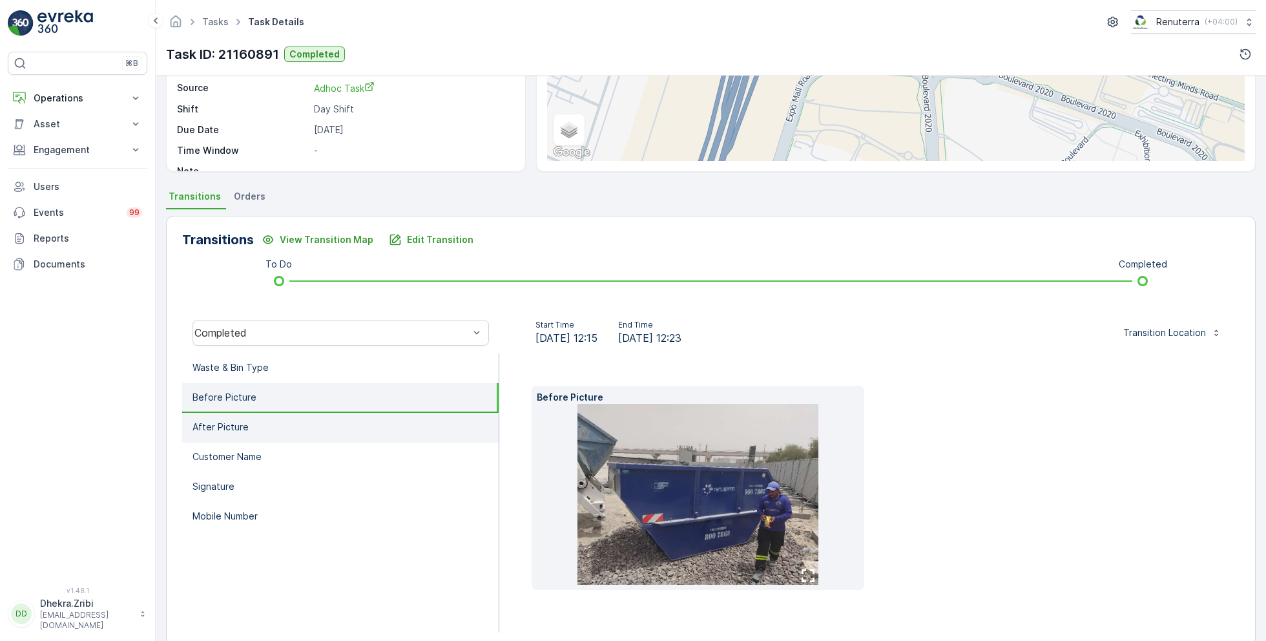
click at [250, 422] on li "After Picture" at bounding box center [340, 428] width 316 height 30
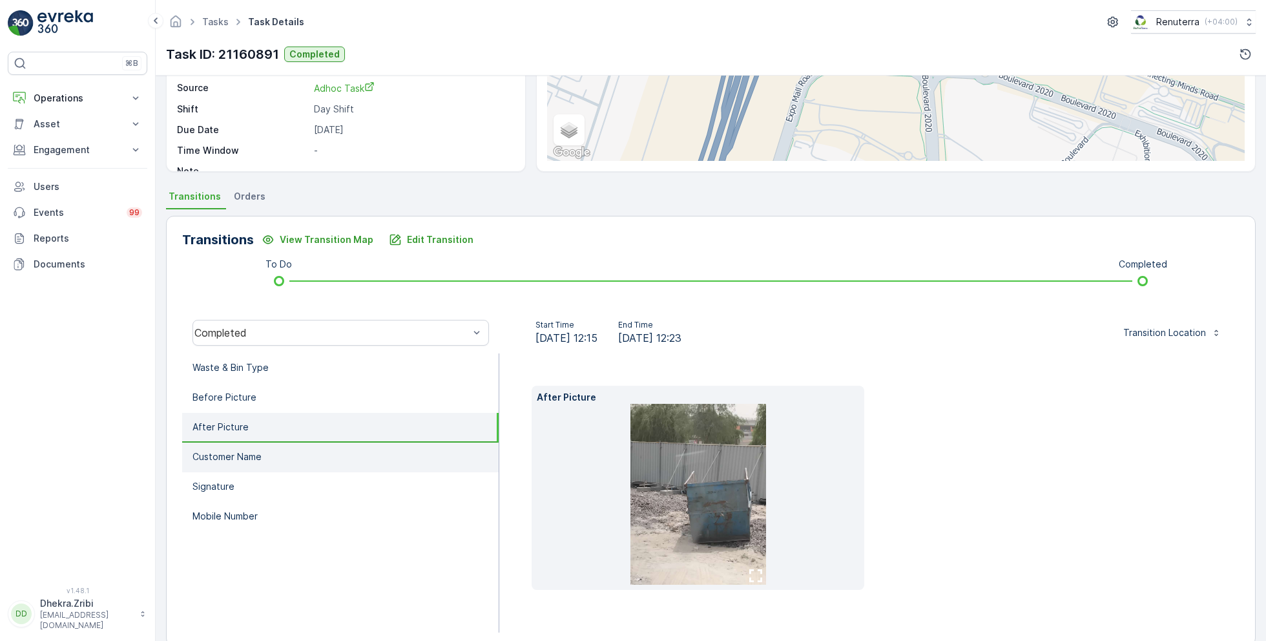
click at [283, 451] on li "Customer Name" at bounding box center [340, 457] width 316 height 30
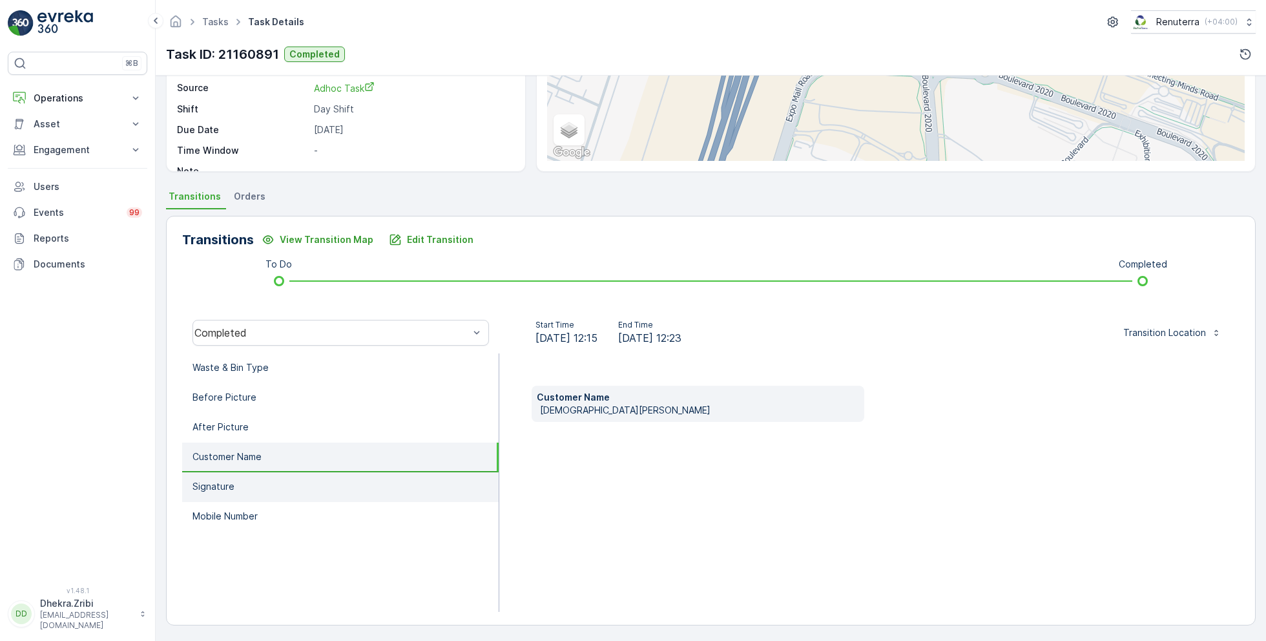
click at [231, 474] on li "Signature" at bounding box center [340, 487] width 316 height 30
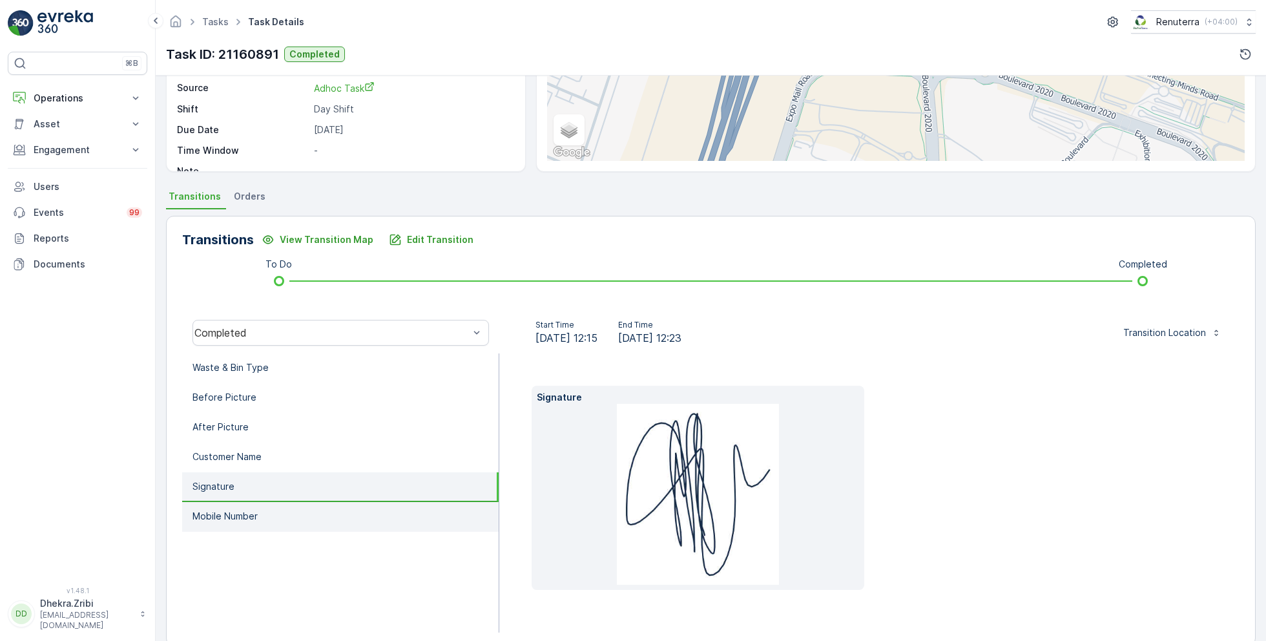
click at [231, 515] on p "Mobile Number" at bounding box center [224, 515] width 65 height 13
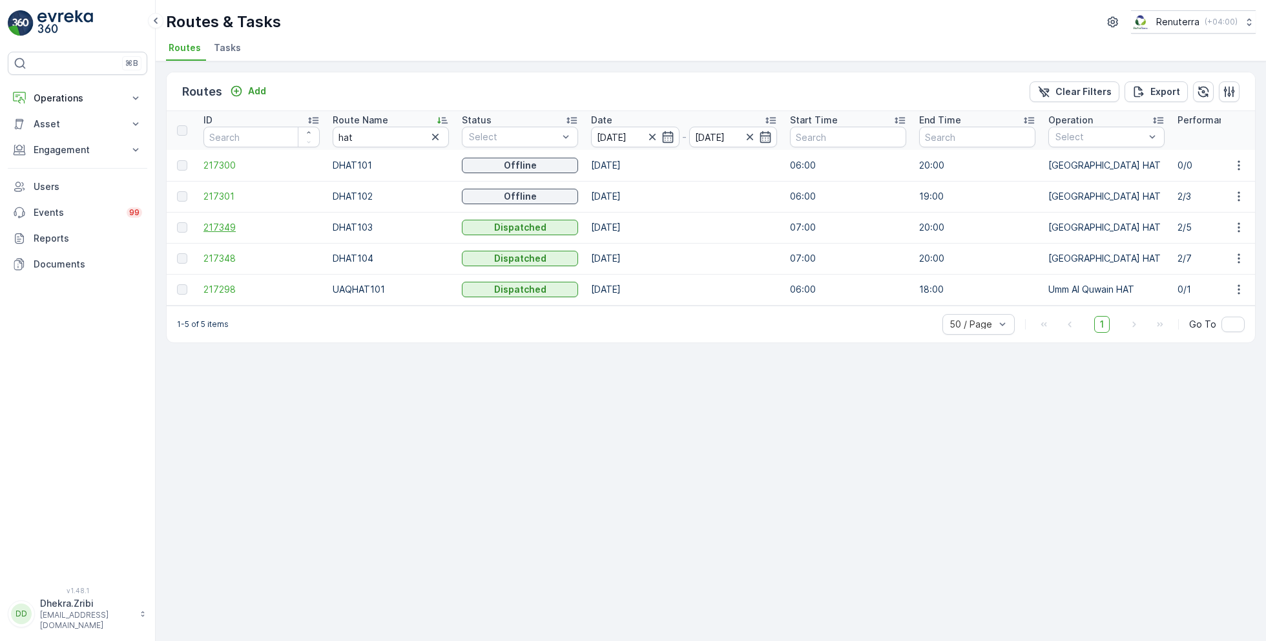
click at [223, 222] on span "217349" at bounding box center [261, 227] width 116 height 13
click at [225, 260] on span "217348" at bounding box center [261, 258] width 116 height 13
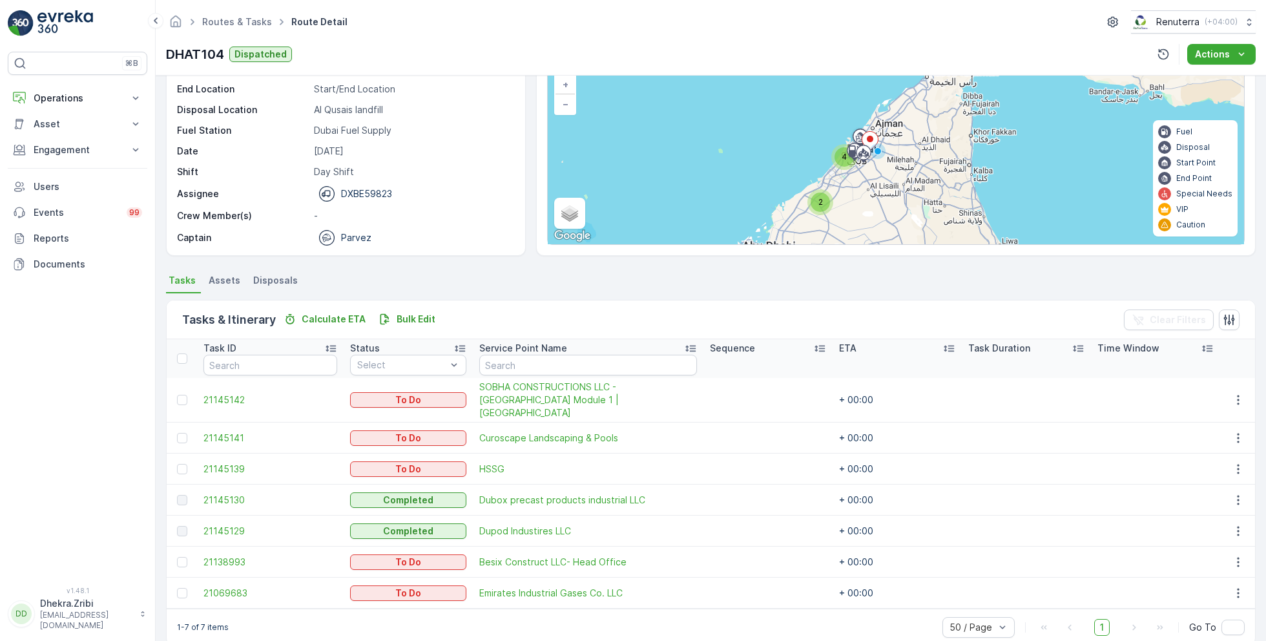
scroll to position [96, 0]
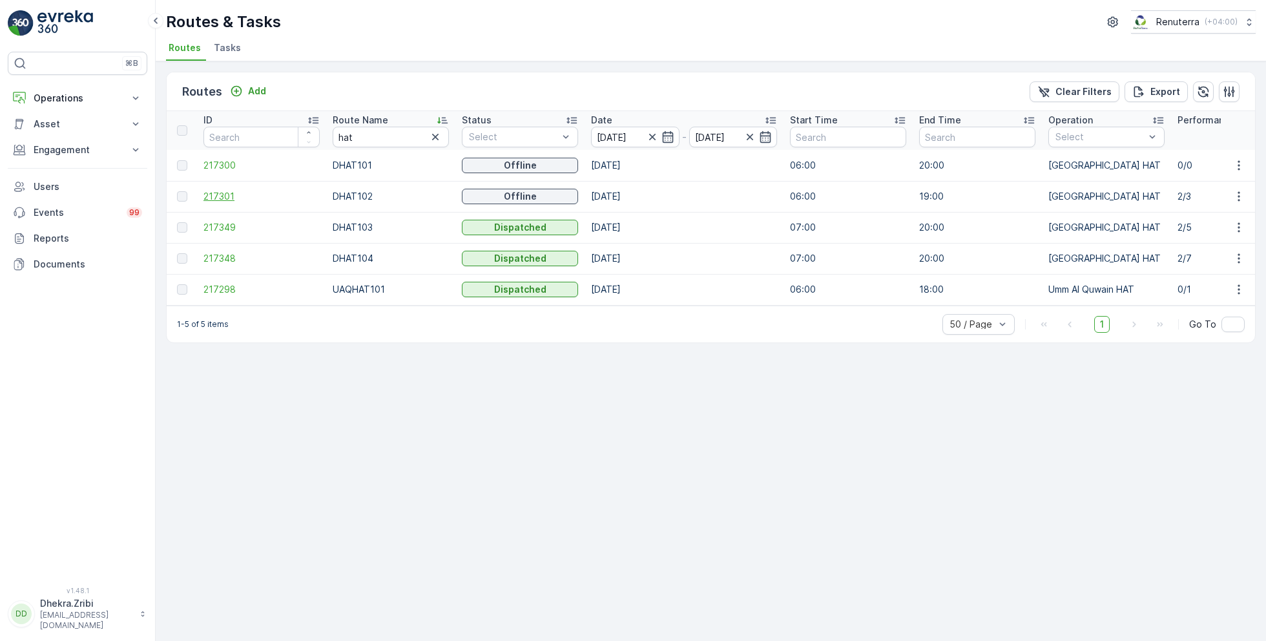
click at [231, 192] on span "217301" at bounding box center [261, 196] width 116 height 13
click at [223, 226] on span "217349" at bounding box center [261, 227] width 116 height 13
drag, startPoint x: 395, startPoint y: 136, endPoint x: 290, endPoint y: 136, distance: 105.2
type input "roro"
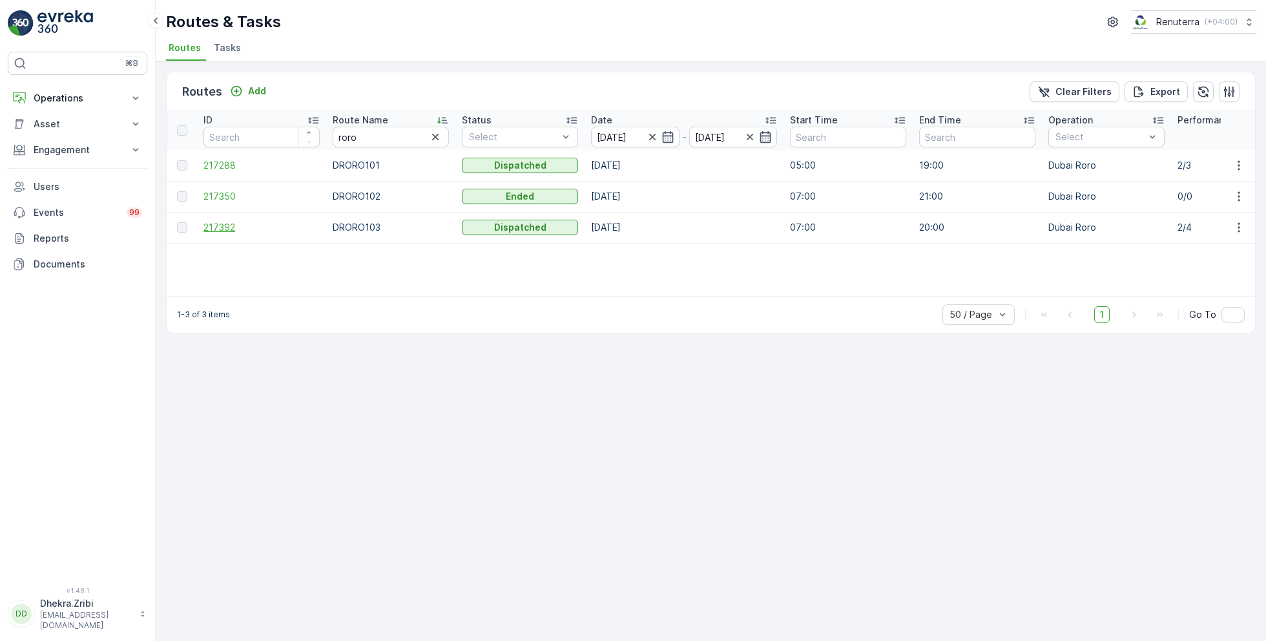
click at [211, 222] on span "217392" at bounding box center [261, 227] width 116 height 13
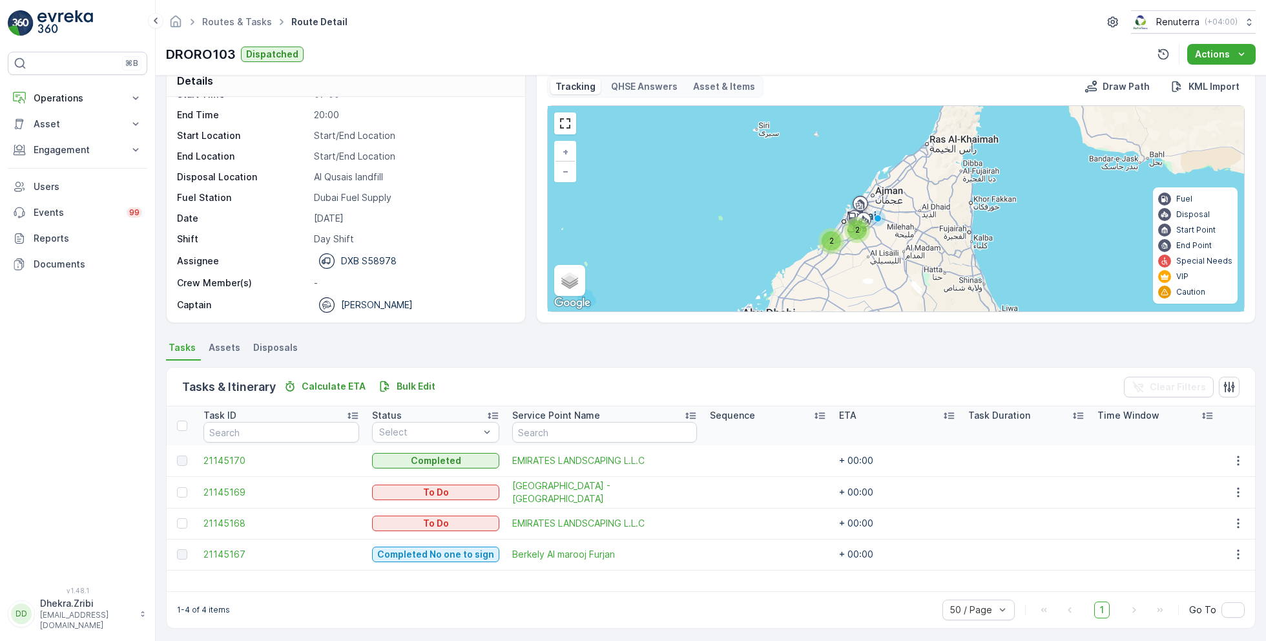
scroll to position [25, 0]
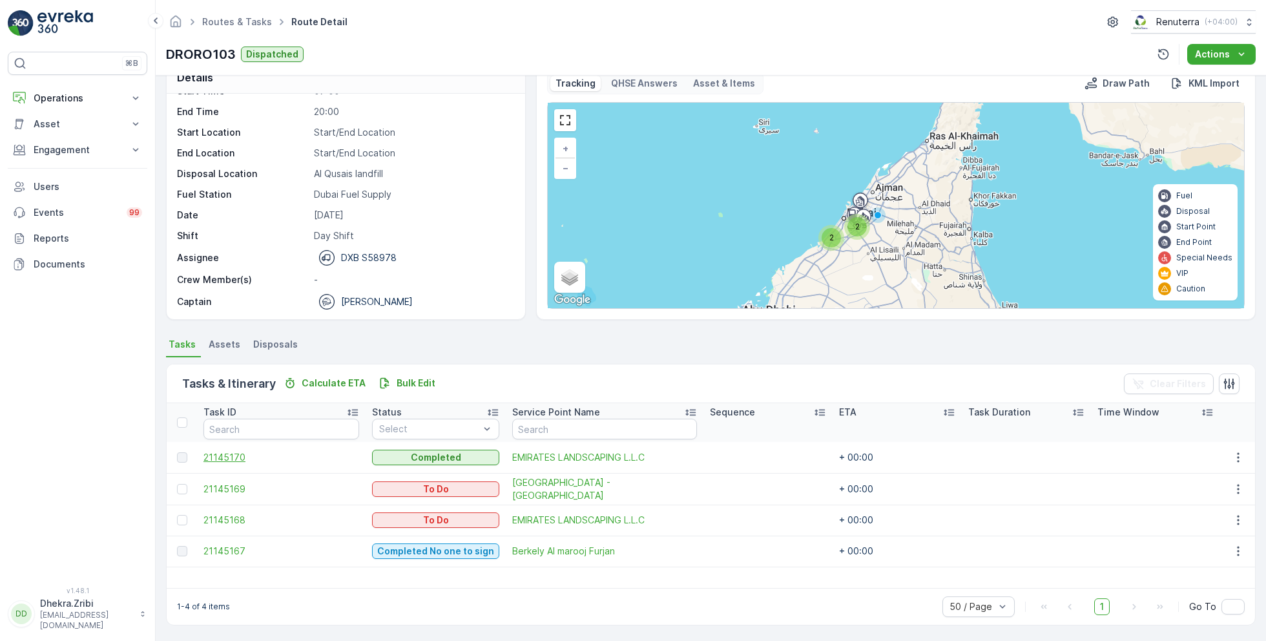
click at [232, 454] on span "21145170" at bounding box center [281, 457] width 156 height 13
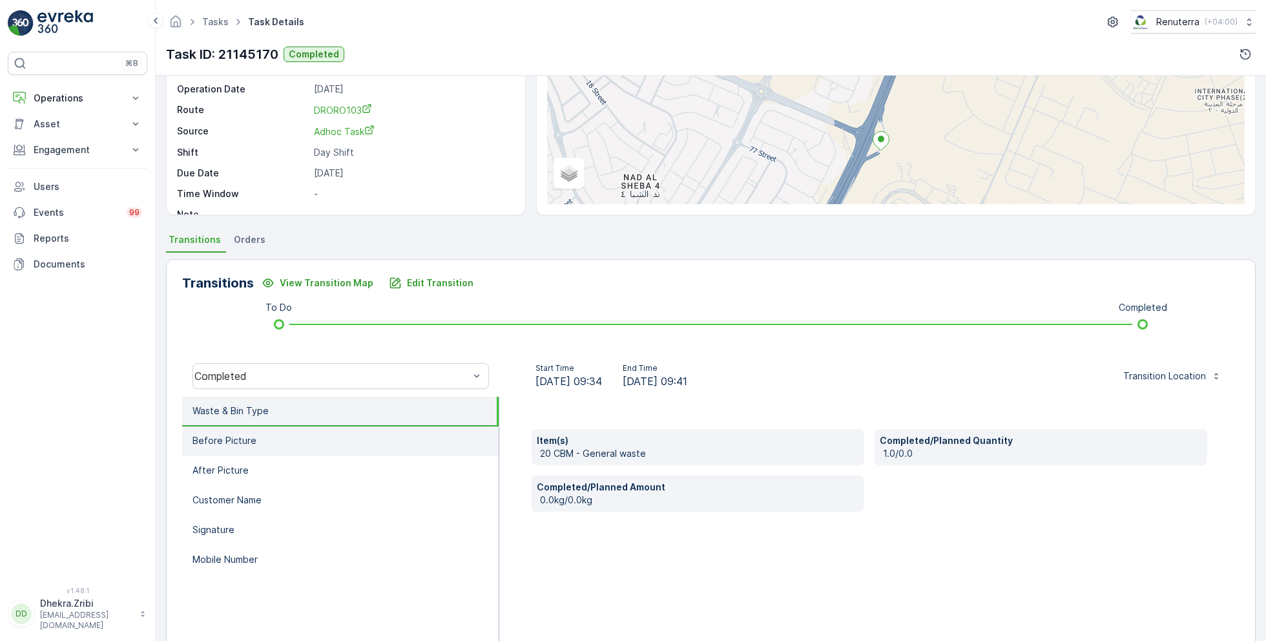
scroll to position [163, 0]
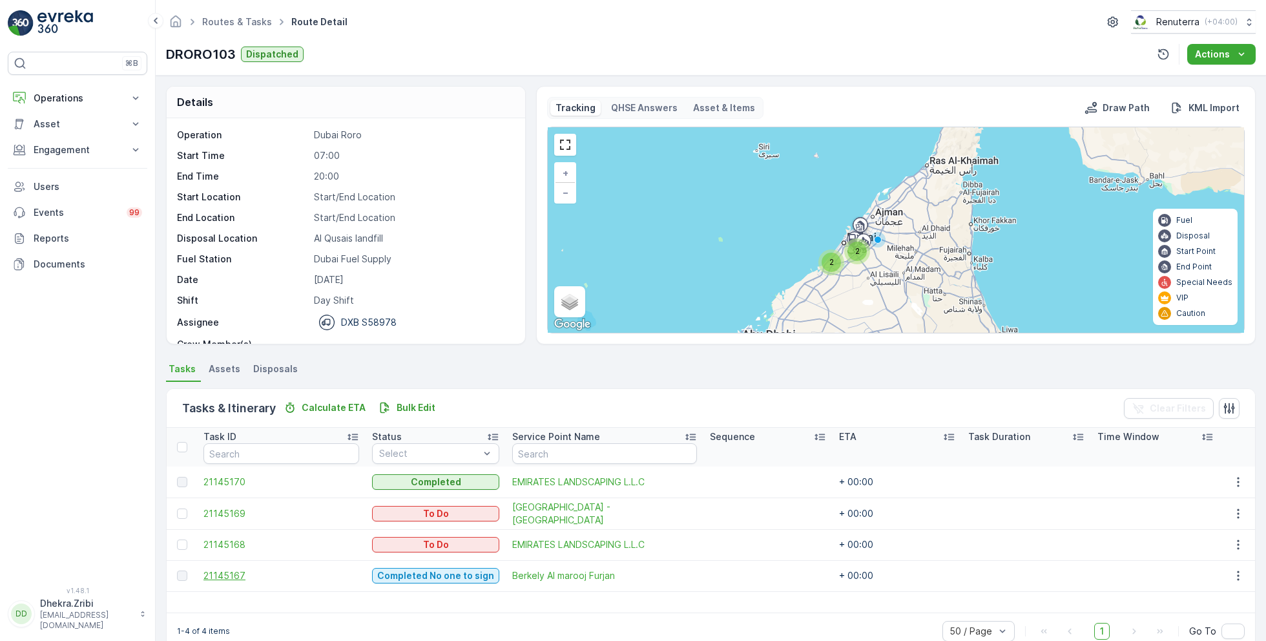
click at [234, 569] on span "21145167" at bounding box center [281, 575] width 156 height 13
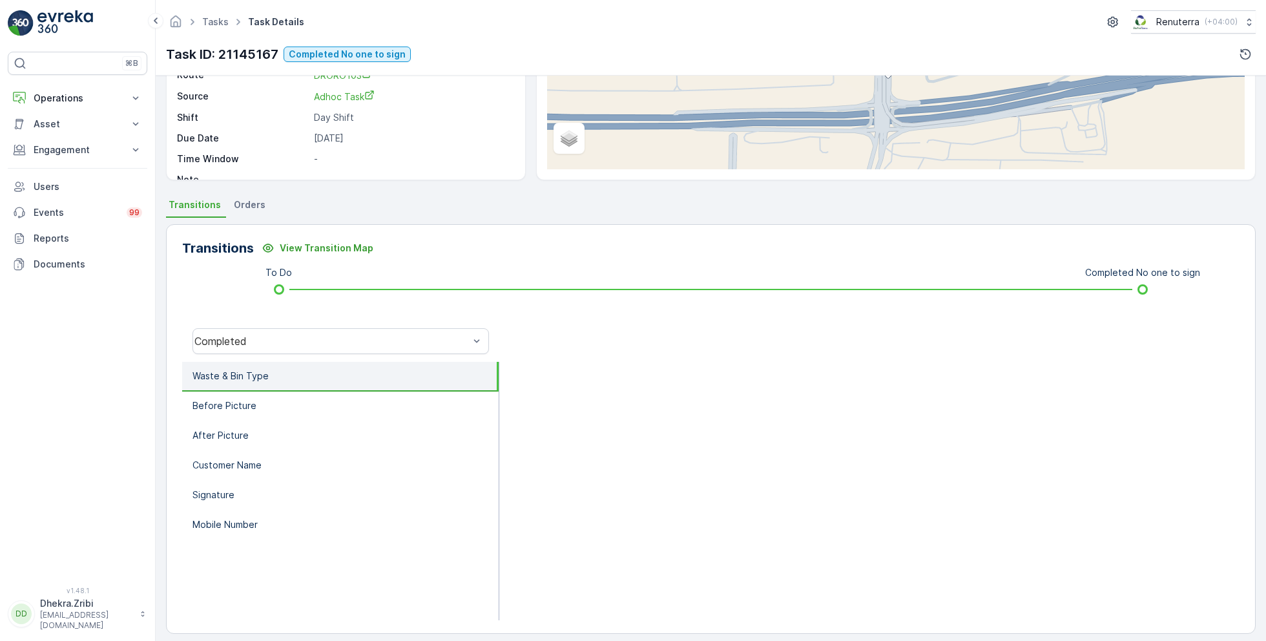
scroll to position [172, 0]
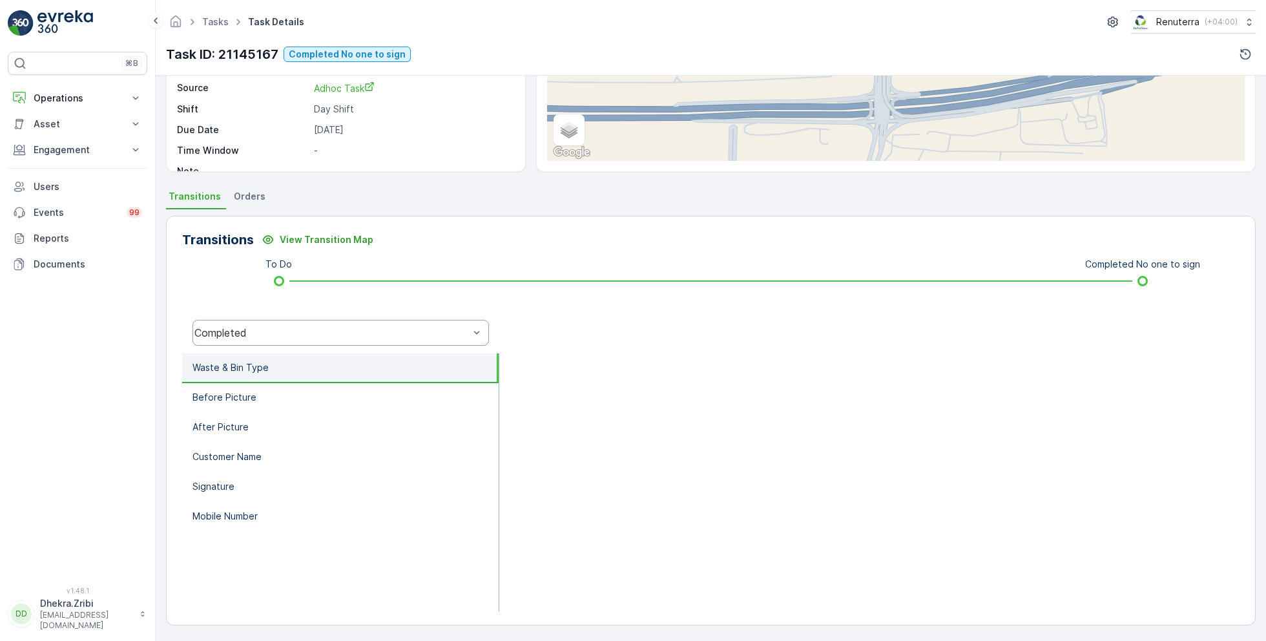
click at [367, 336] on div "Completed" at bounding box center [331, 333] width 274 height 12
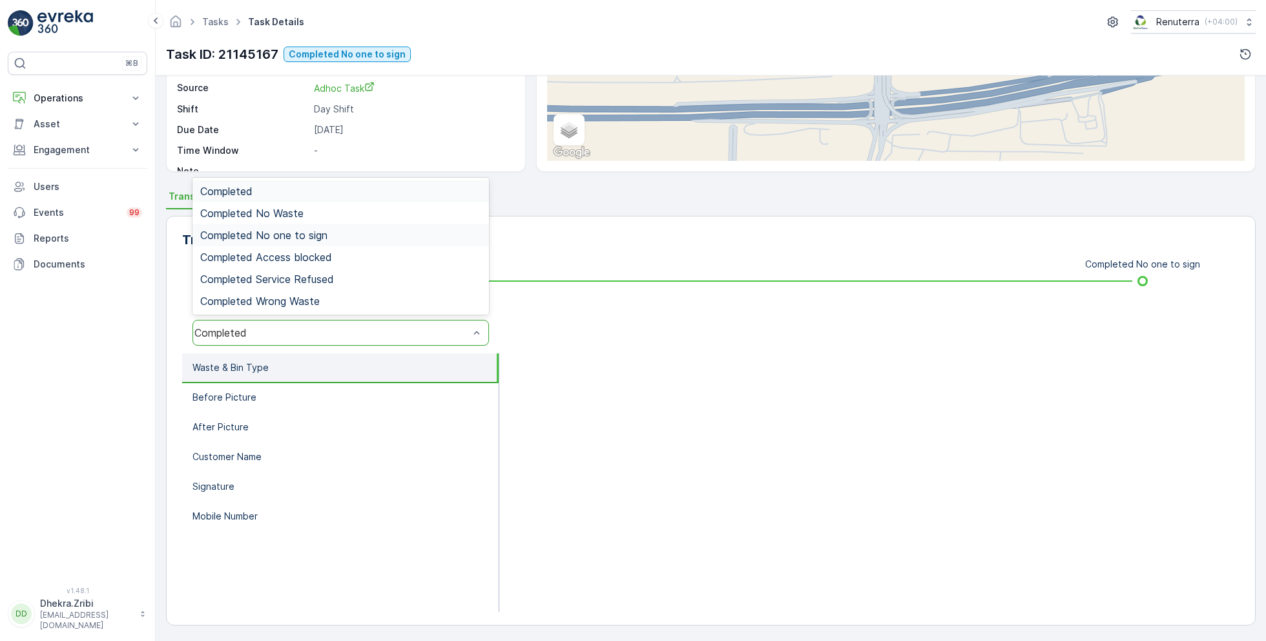
click at [299, 229] on span "Completed No one to sign" at bounding box center [263, 235] width 127 height 12
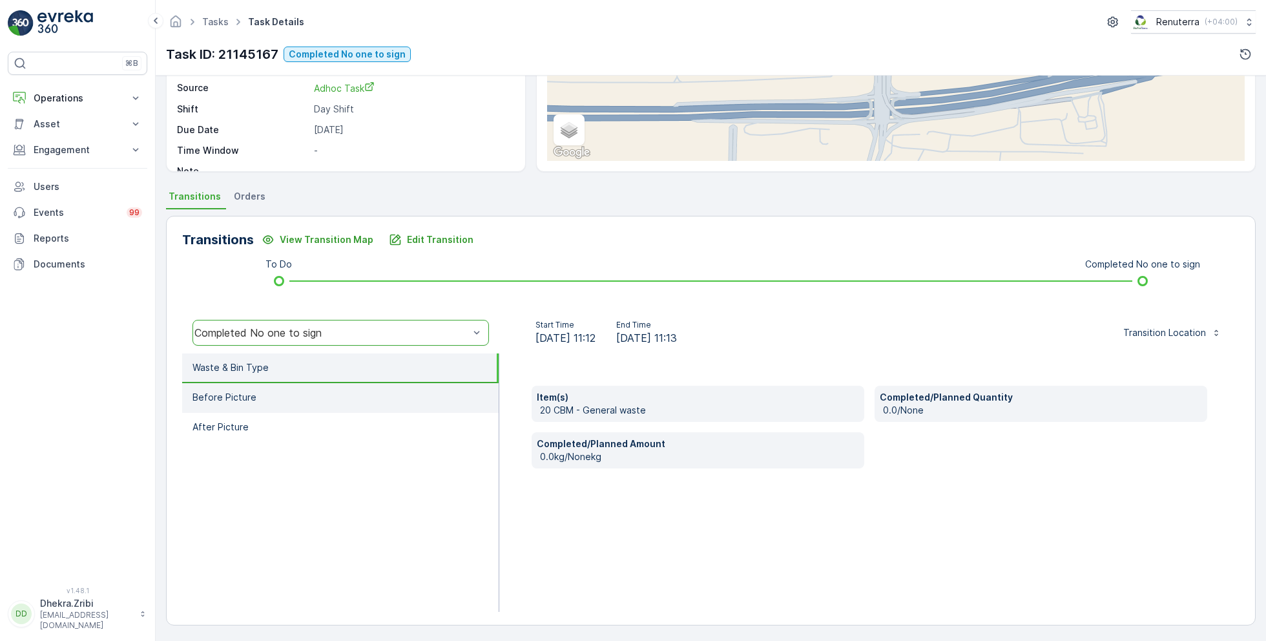
click at [239, 396] on p "Before Picture" at bounding box center [224, 397] width 64 height 13
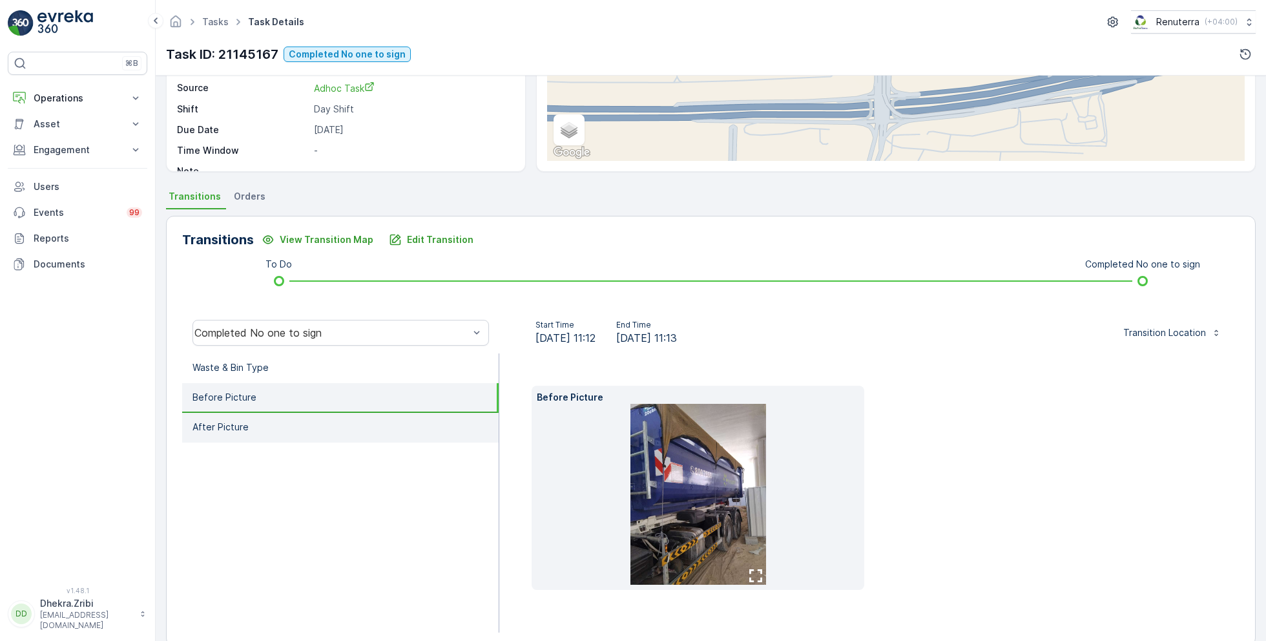
click at [246, 431] on li "After Picture" at bounding box center [340, 428] width 316 height 30
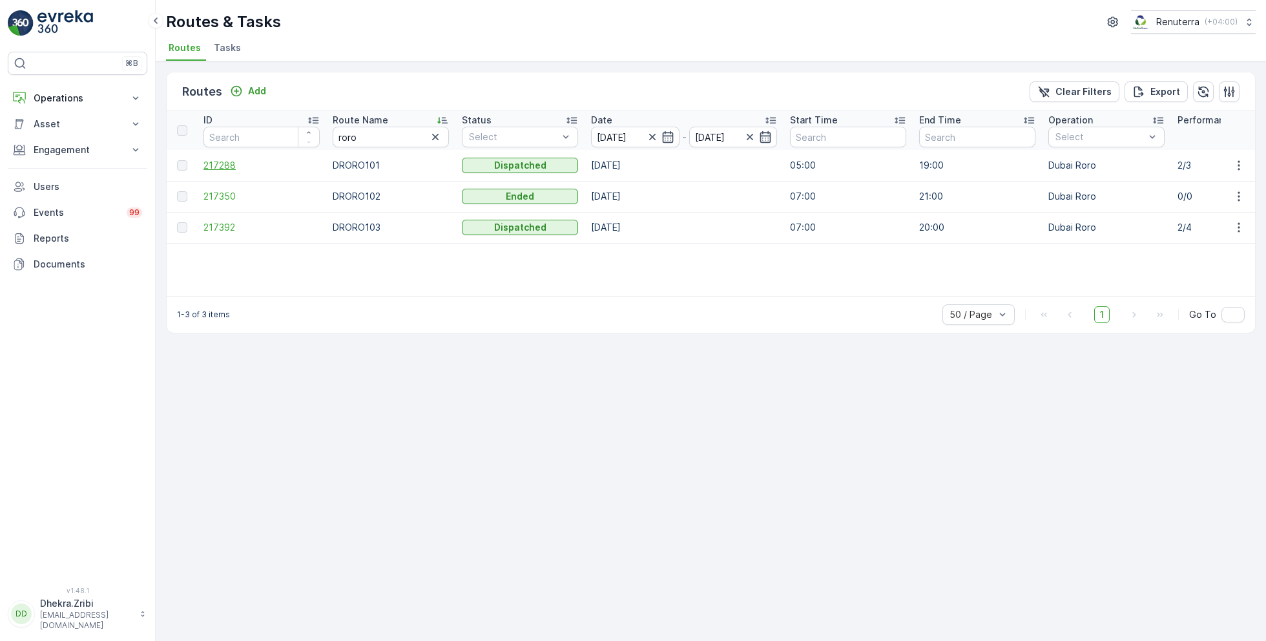
click at [221, 163] on span "217288" at bounding box center [261, 165] width 116 height 13
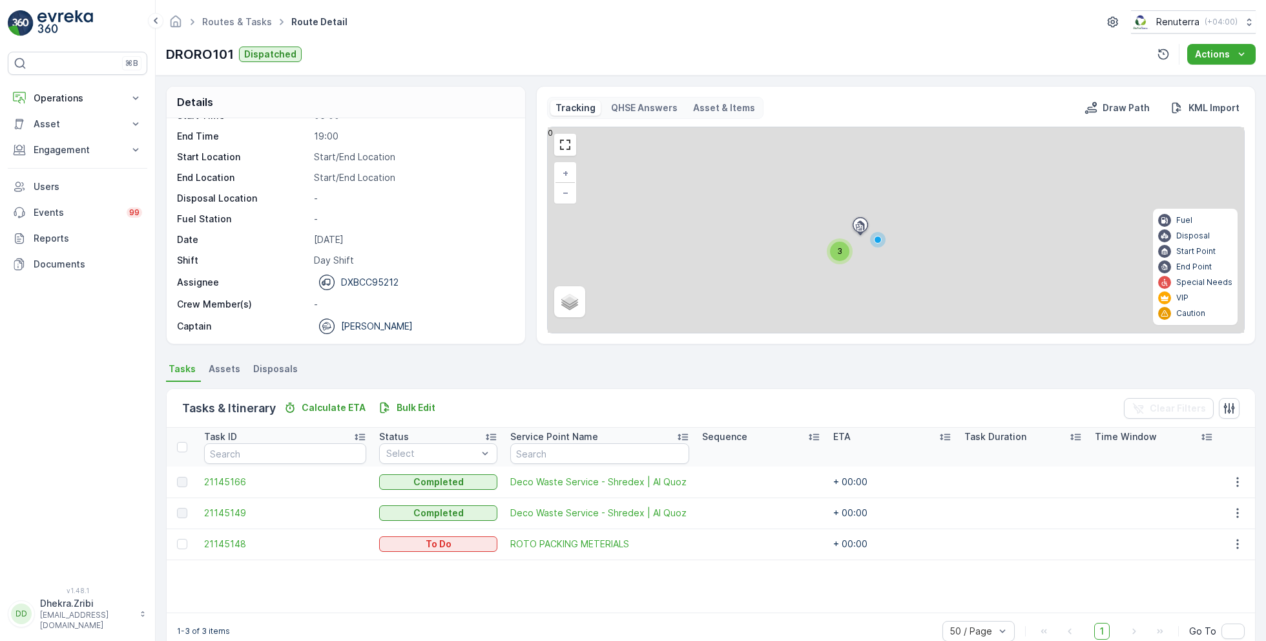
scroll to position [25, 0]
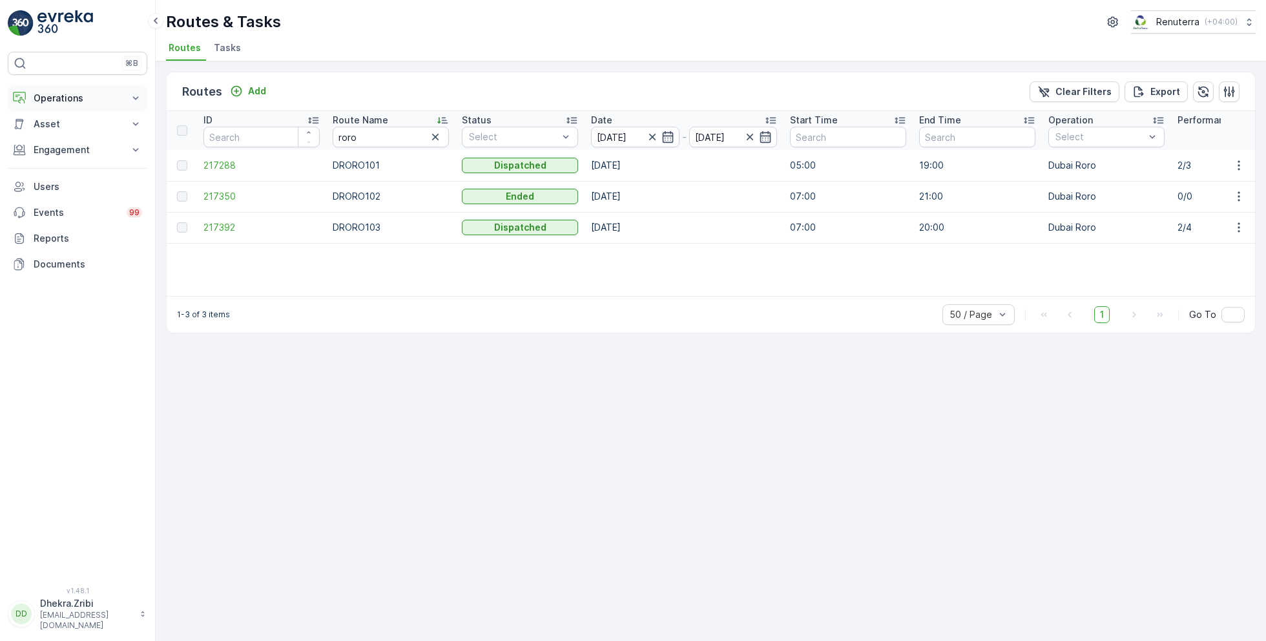
click at [85, 98] on p "Operations" at bounding box center [78, 98] width 88 height 13
click at [62, 134] on p "Planning" at bounding box center [51, 138] width 36 height 13
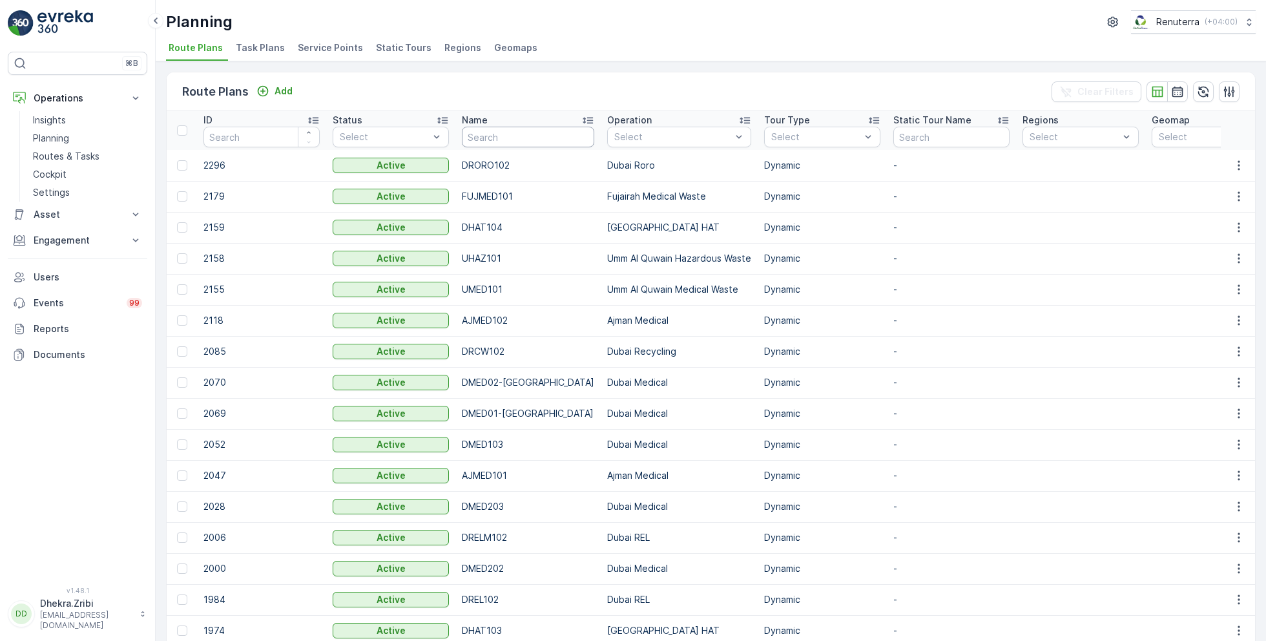
click at [508, 136] on input "text" at bounding box center [528, 137] width 132 height 21
click at [1233, 165] on icon "button" at bounding box center [1238, 165] width 13 height 13
click at [1219, 185] on span "Edit Route Plan" at bounding box center [1226, 184] width 67 height 13
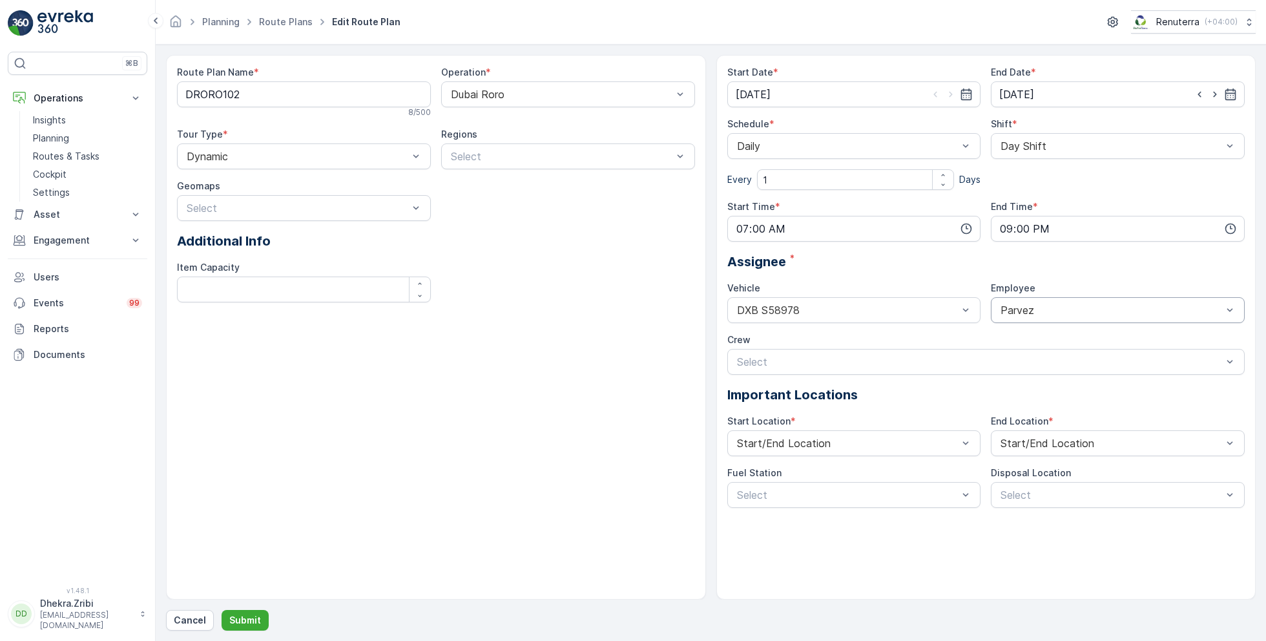
click at [1058, 311] on div at bounding box center [1111, 310] width 224 height 12
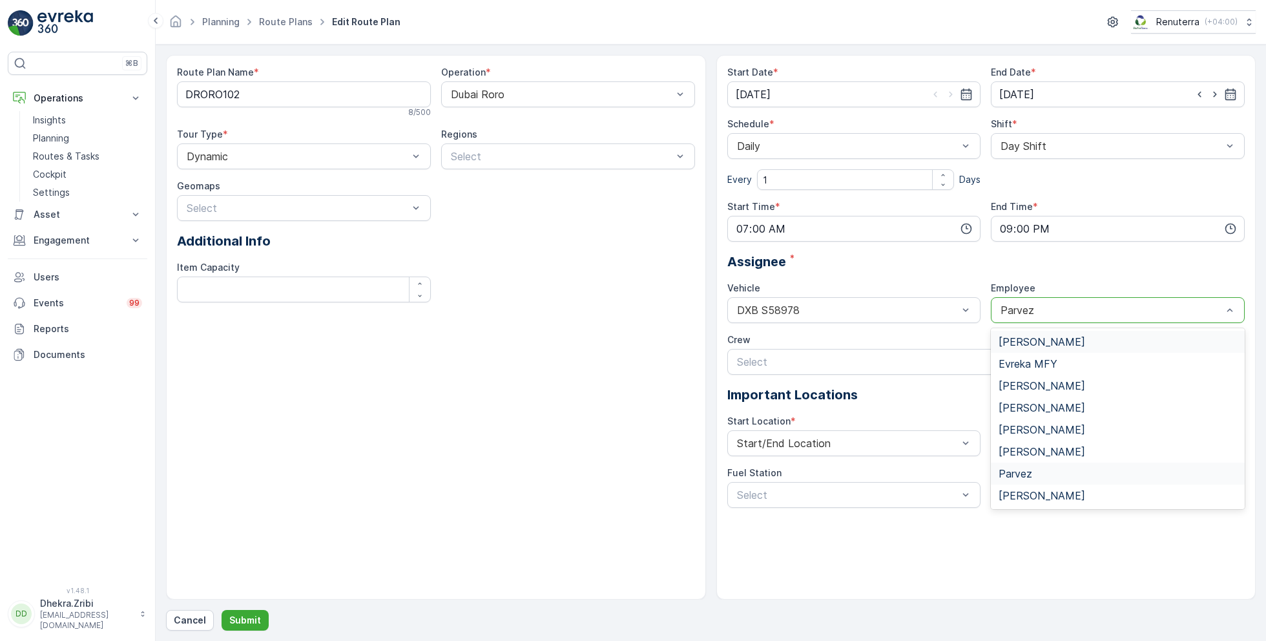
click at [1058, 311] on div at bounding box center [1111, 310] width 224 height 12
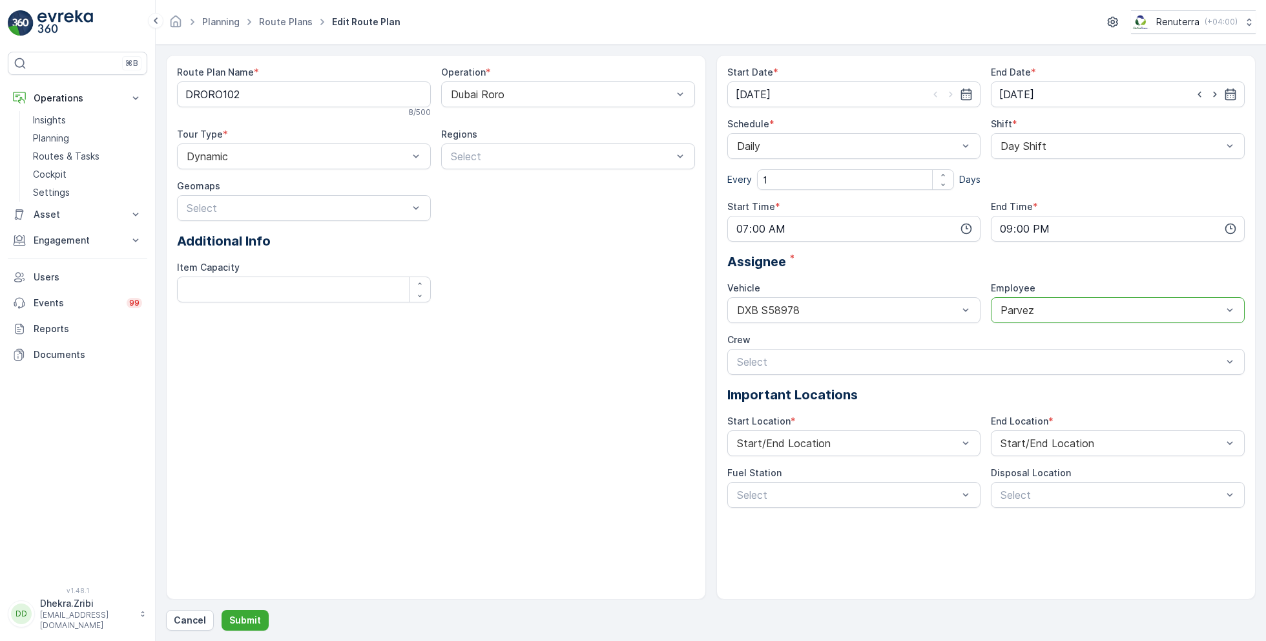
click at [1058, 311] on div at bounding box center [1111, 310] width 224 height 12
type input "noo"
click at [1080, 339] on div "[PERSON_NAME]" at bounding box center [1117, 342] width 238 height 12
click at [247, 613] on p "Submit" at bounding box center [245, 619] width 32 height 13
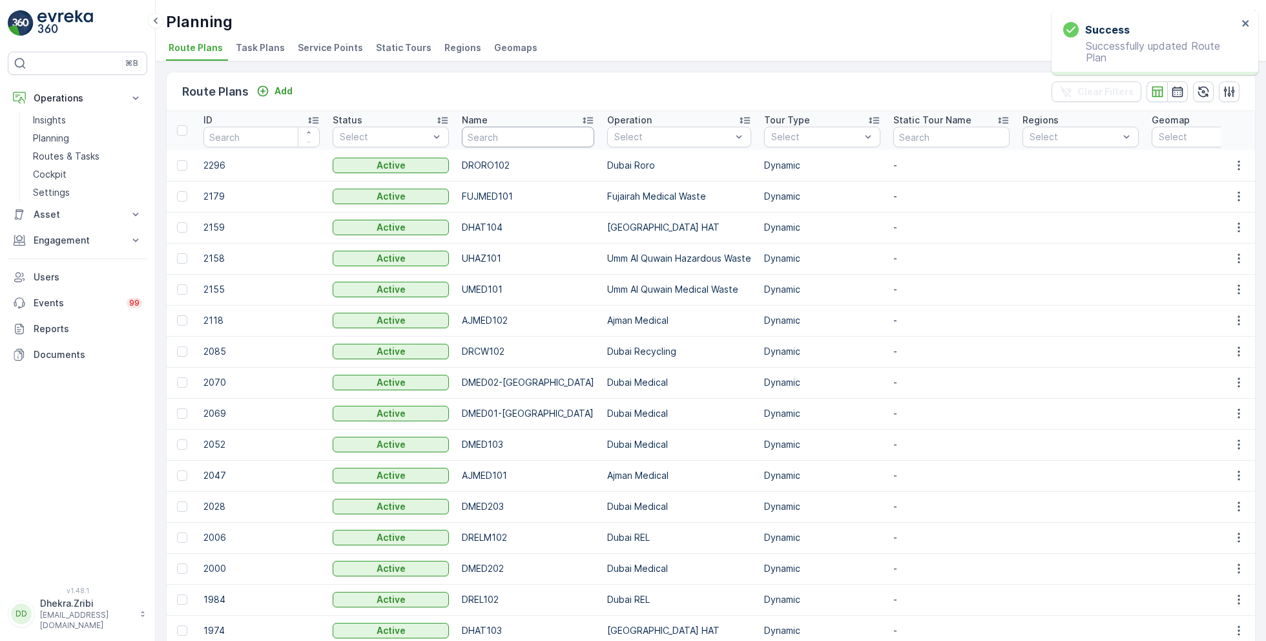
click at [502, 145] on input "text" at bounding box center [528, 137] width 132 height 21
type input "hat"
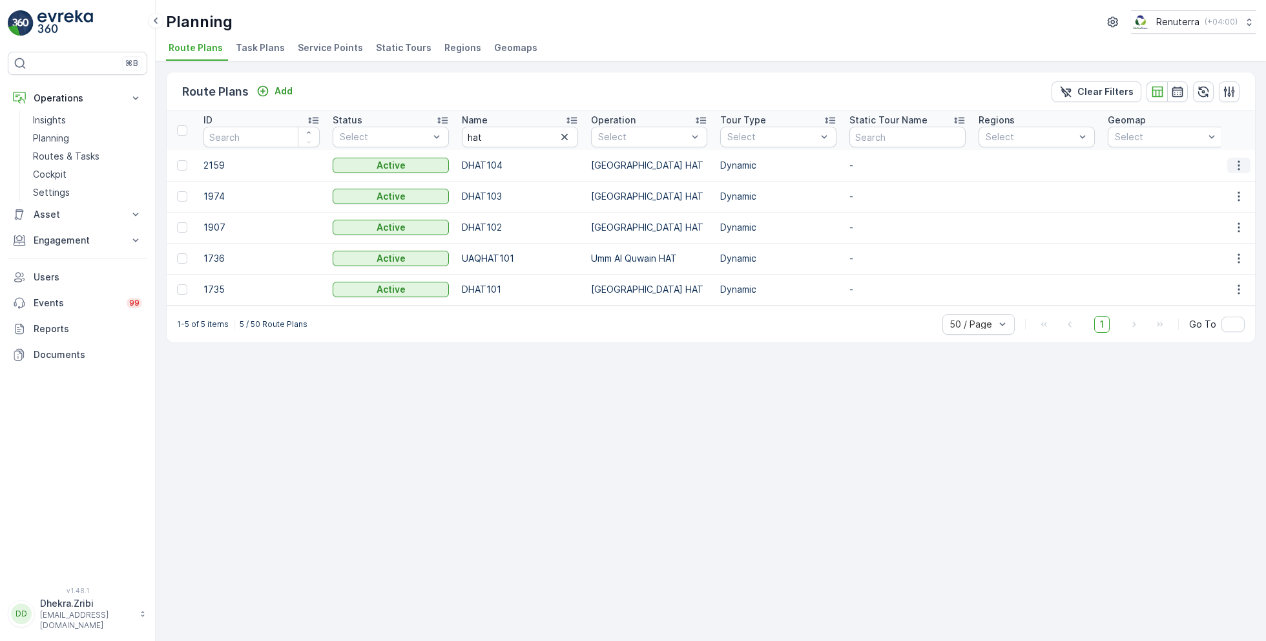
click at [1237, 163] on icon "button" at bounding box center [1238, 165] width 13 height 13
click at [1215, 187] on span "Edit Route Plan" at bounding box center [1226, 184] width 67 height 13
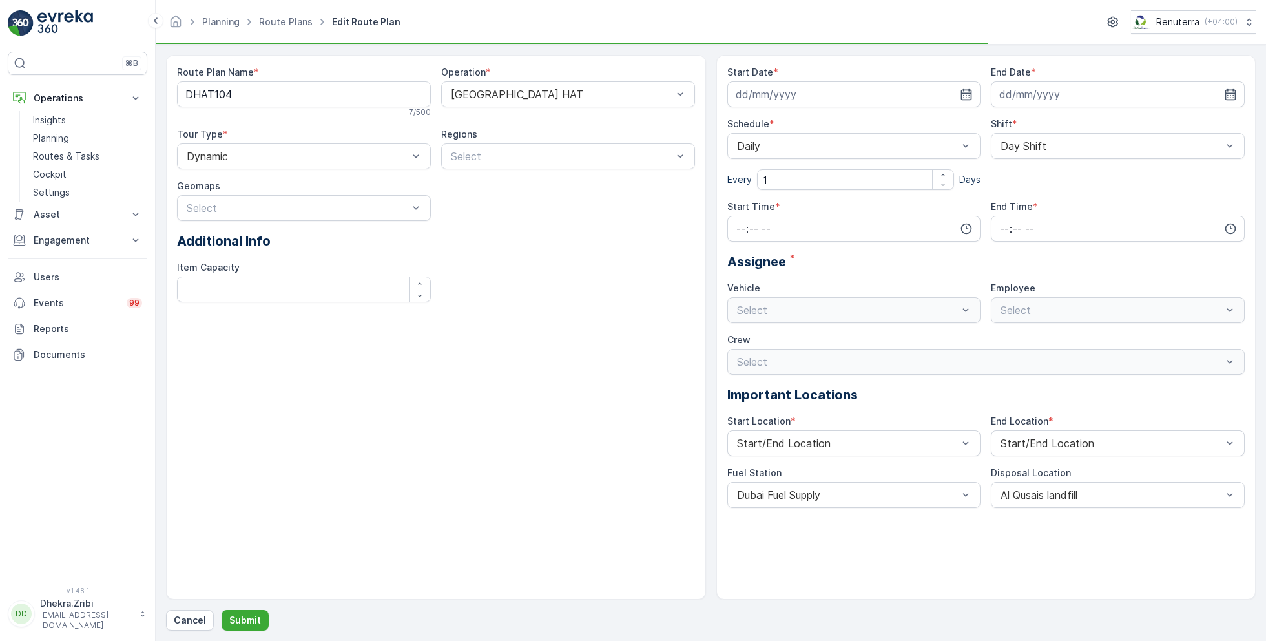
type input "[DATE]"
type input "07:00"
type input "20:00"
click at [190, 618] on p "Cancel" at bounding box center [190, 619] width 32 height 13
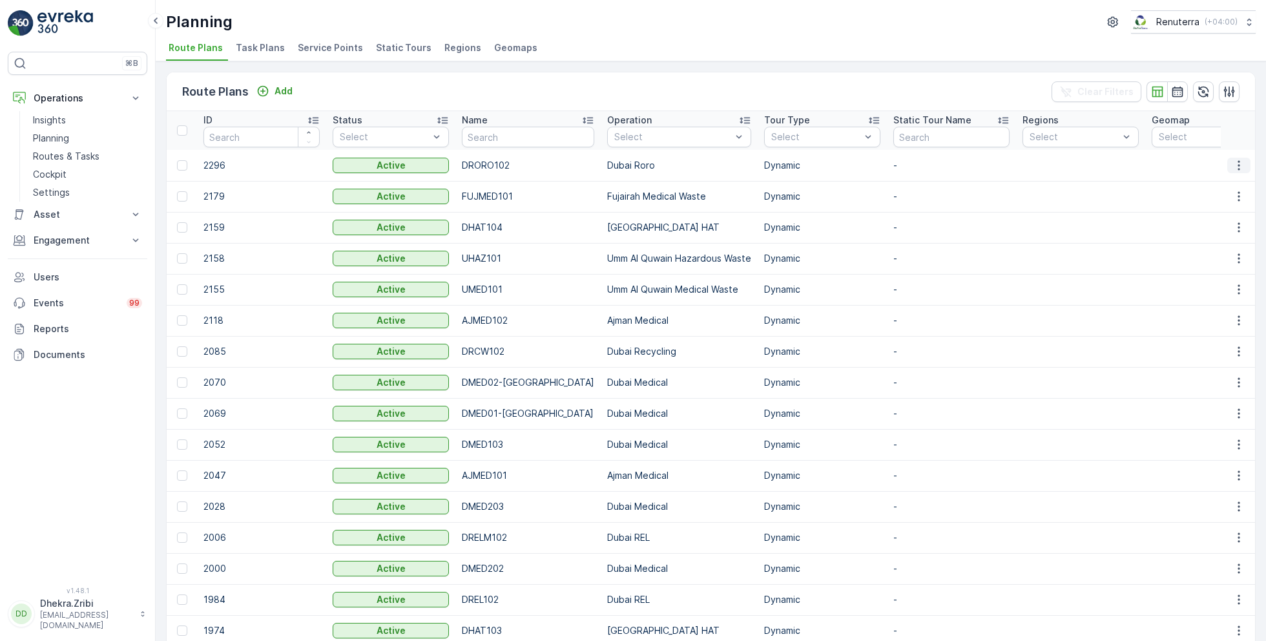
click at [1233, 166] on icon "button" at bounding box center [1238, 165] width 13 height 13
click at [1209, 183] on span "Edit Route Plan" at bounding box center [1226, 184] width 67 height 13
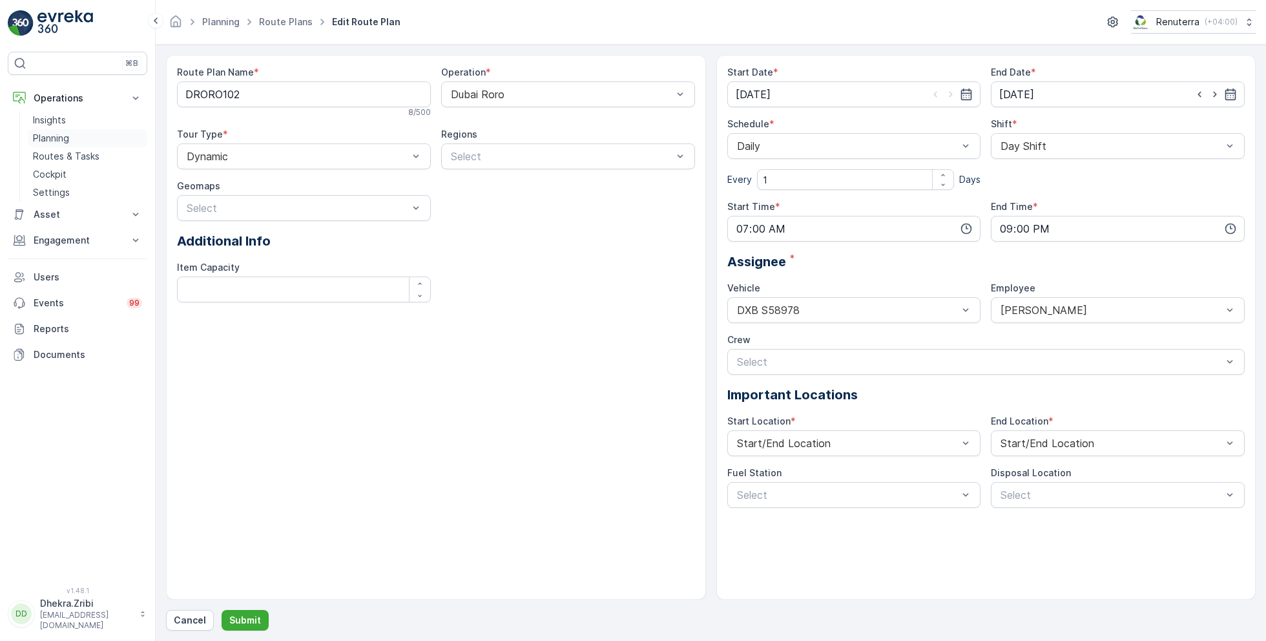
click at [65, 139] on p "Planning" at bounding box center [51, 138] width 36 height 13
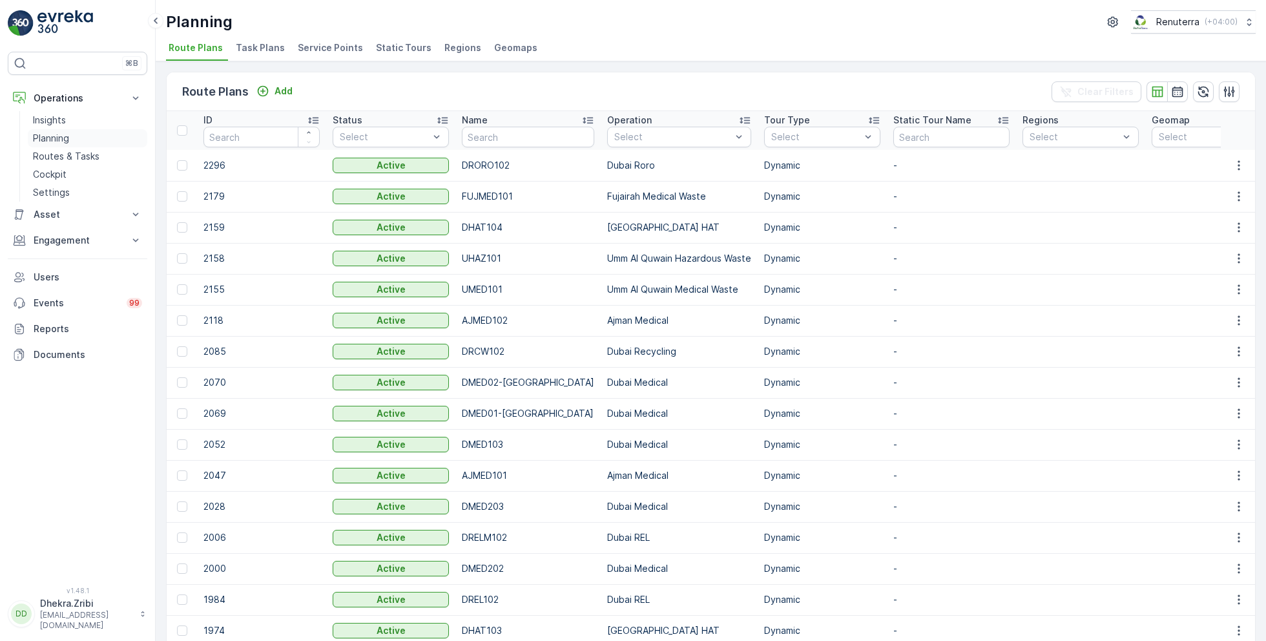
click at [57, 136] on p "Planning" at bounding box center [51, 138] width 36 height 13
click at [65, 161] on p "Routes & Tasks" at bounding box center [66, 156] width 67 height 13
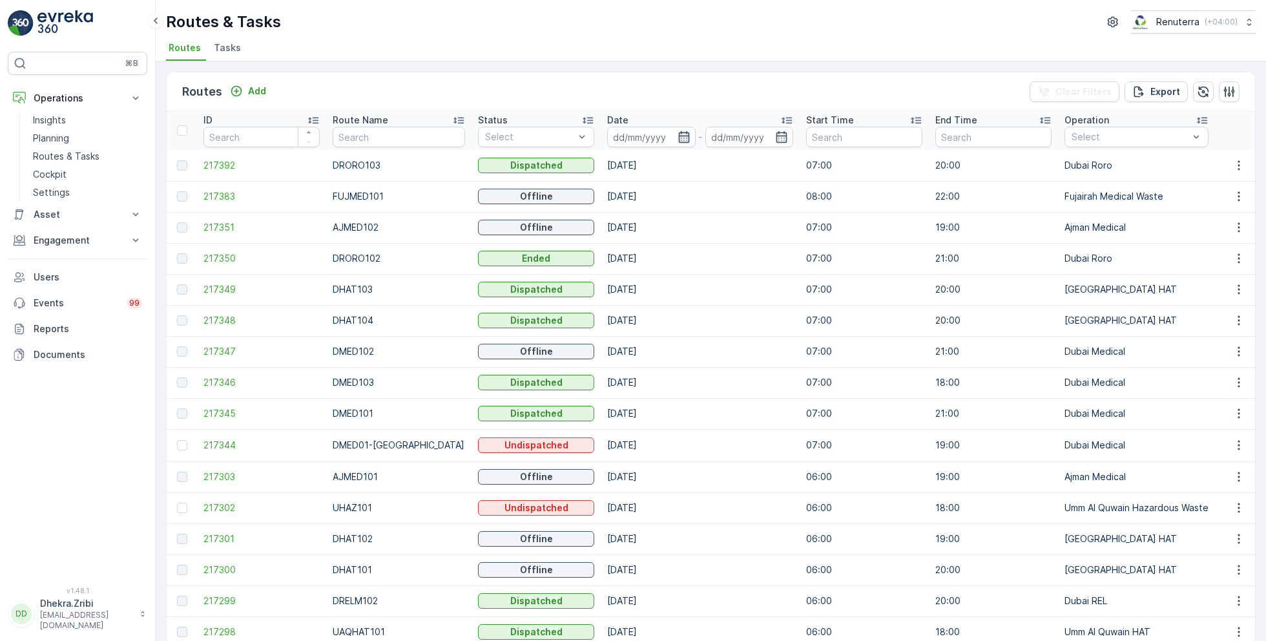
click at [678, 136] on icon "button" at bounding box center [683, 137] width 11 height 12
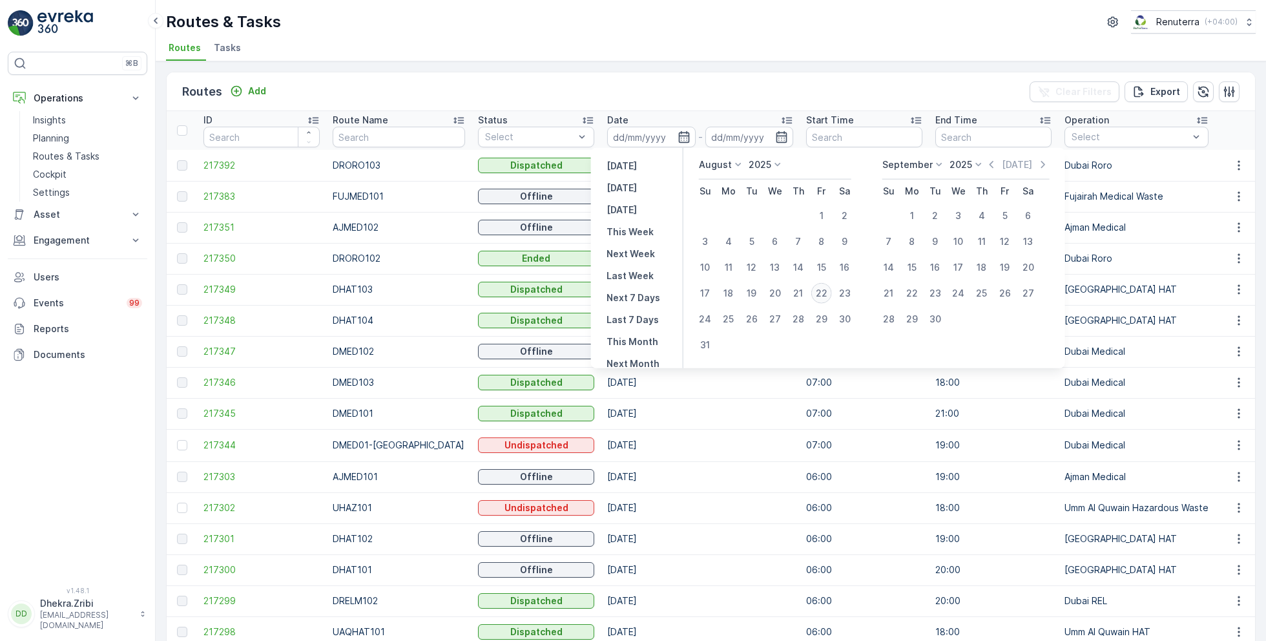
click at [820, 287] on div "22" at bounding box center [821, 293] width 21 height 21
type input "[DATE]"
click at [820, 287] on div "22" at bounding box center [821, 293] width 21 height 21
type input "[DATE]"
click at [706, 30] on div "Routes & Tasks Renuterra ( +04:00 )" at bounding box center [710, 21] width 1089 height 23
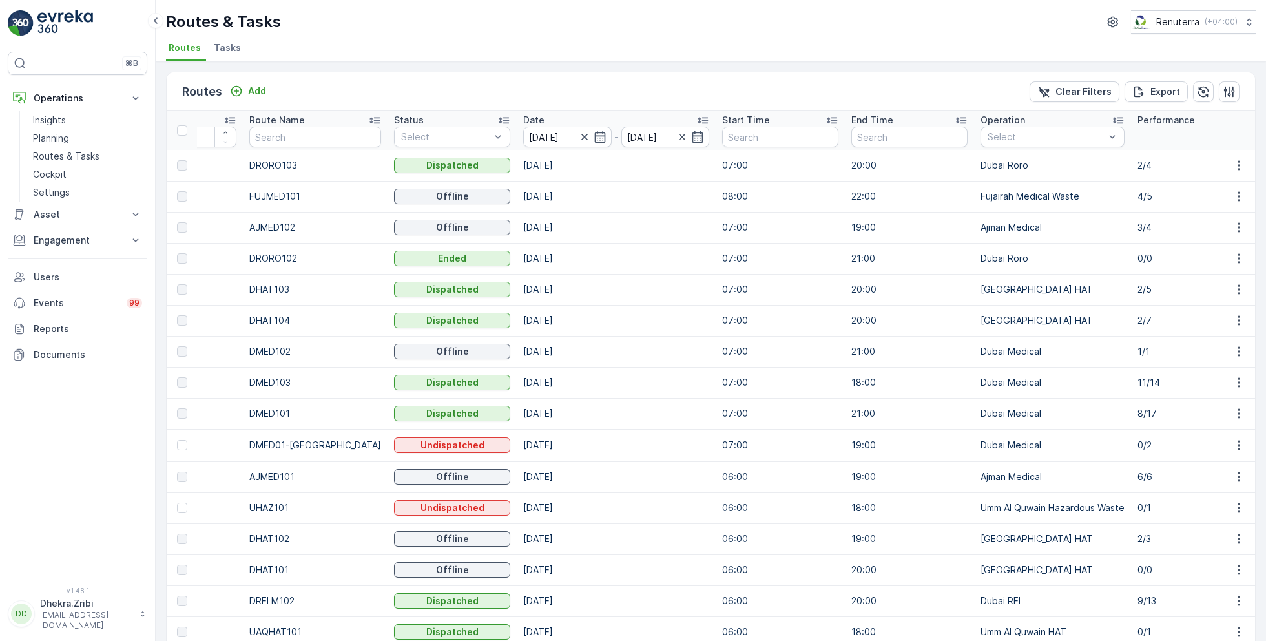
scroll to position [0, 93]
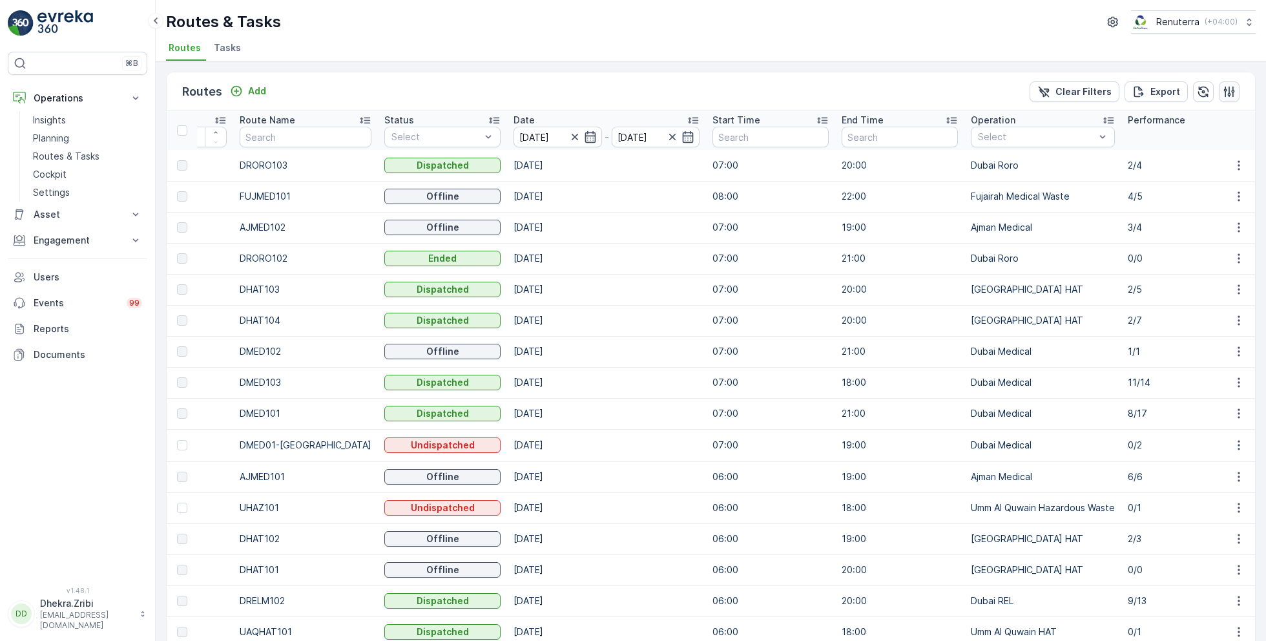
click at [1224, 90] on icon "button" at bounding box center [1228, 91] width 13 height 13
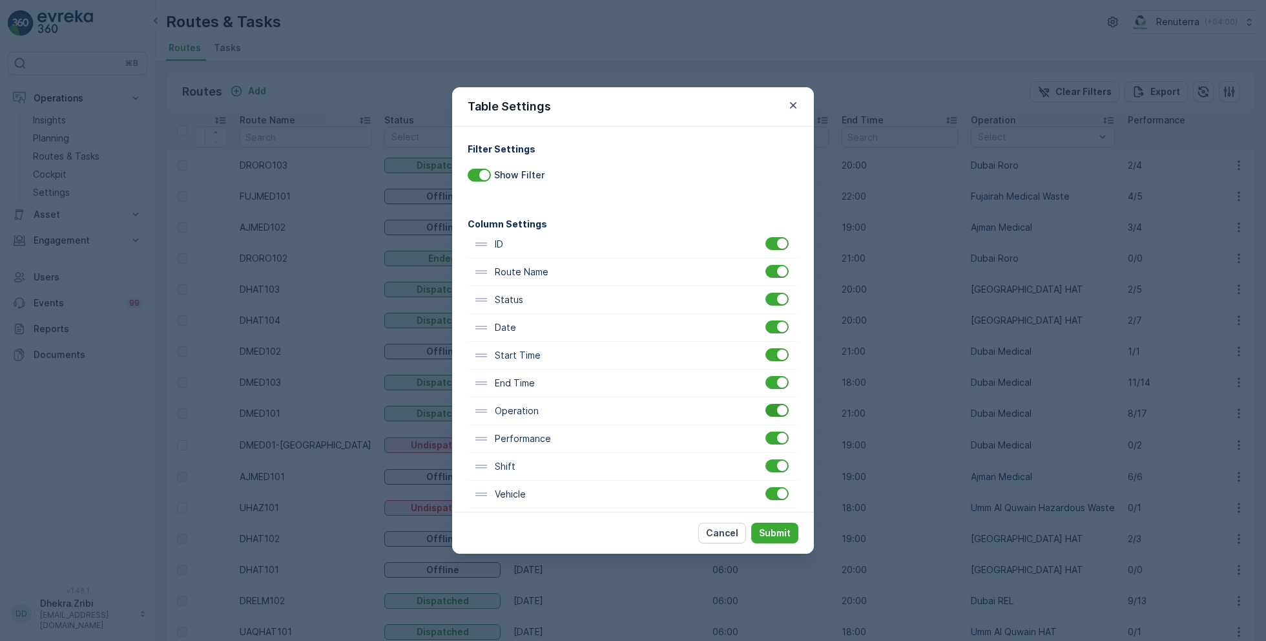
click at [774, 413] on div at bounding box center [776, 410] width 23 height 13
click at [765, 404] on input "checkbox" at bounding box center [765, 404] width 0 height 0
click at [775, 531] on p "Submit" at bounding box center [775, 532] width 32 height 13
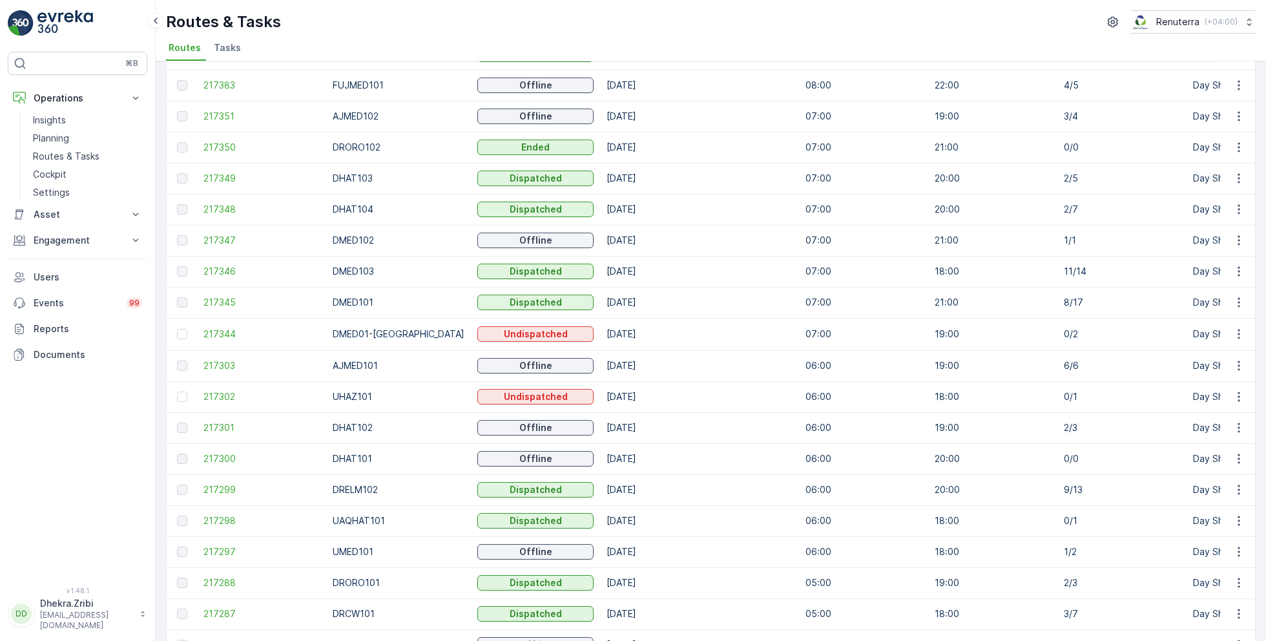
scroll to position [0, 0]
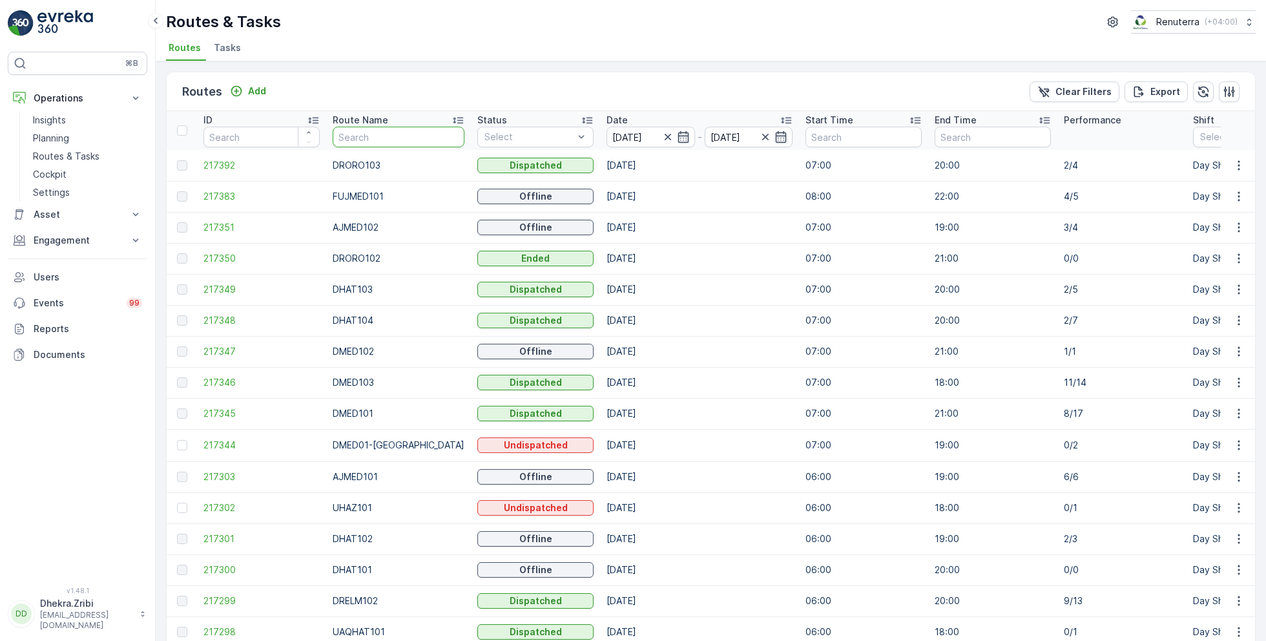
click at [387, 137] on input "text" at bounding box center [399, 137] width 132 height 21
type input "rel"
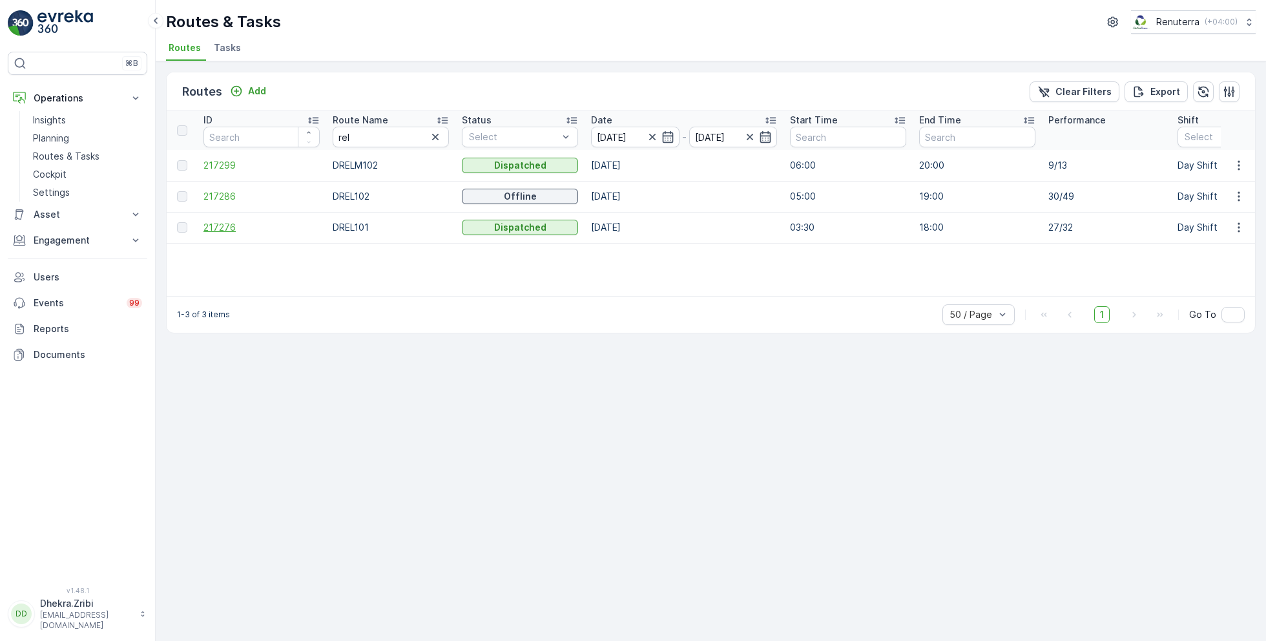
click at [228, 225] on span "217276" at bounding box center [261, 227] width 116 height 13
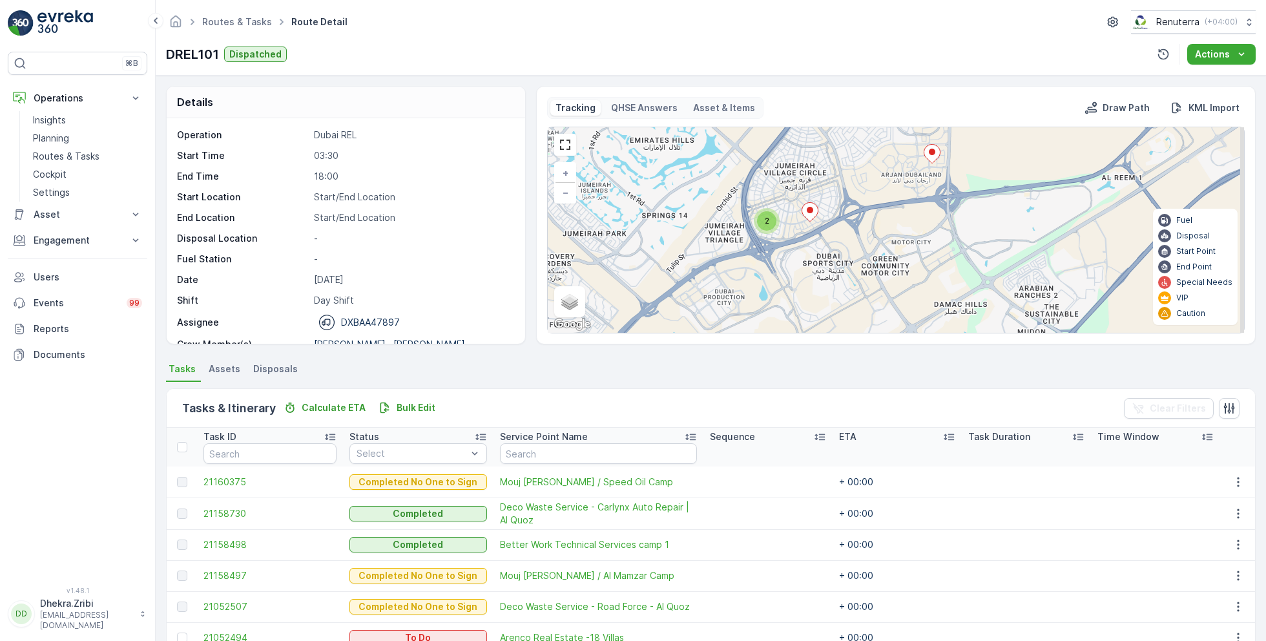
drag, startPoint x: 818, startPoint y: 231, endPoint x: 791, endPoint y: 289, distance: 64.7
click at [791, 289] on div "2 4 2 6 2 3 3 + − Satellite Roadmap Terrain Hybrid Leaflet Keyboard shortcuts M…" at bounding box center [896, 229] width 696 height 205
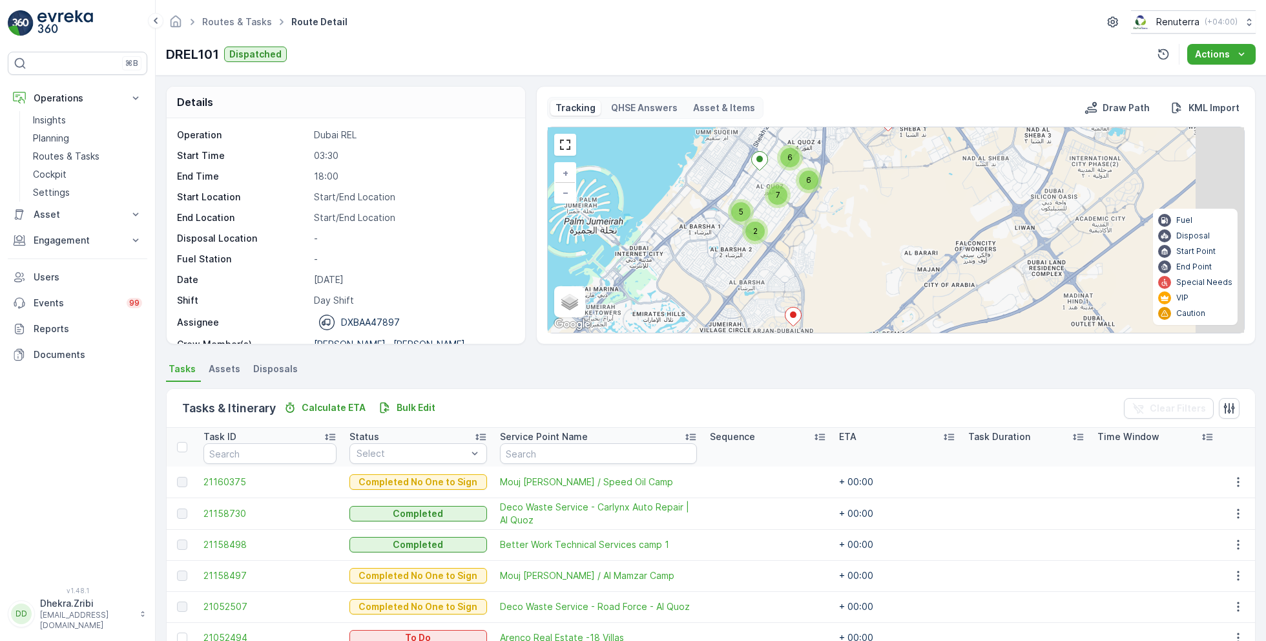
drag, startPoint x: 928, startPoint y: 185, endPoint x: 846, endPoint y: 290, distance: 132.9
click at [848, 289] on div "3 5 2 6 7 6 + − Satellite Roadmap Terrain Hybrid Leaflet Keyboard shortcuts Map…" at bounding box center [896, 229] width 696 height 205
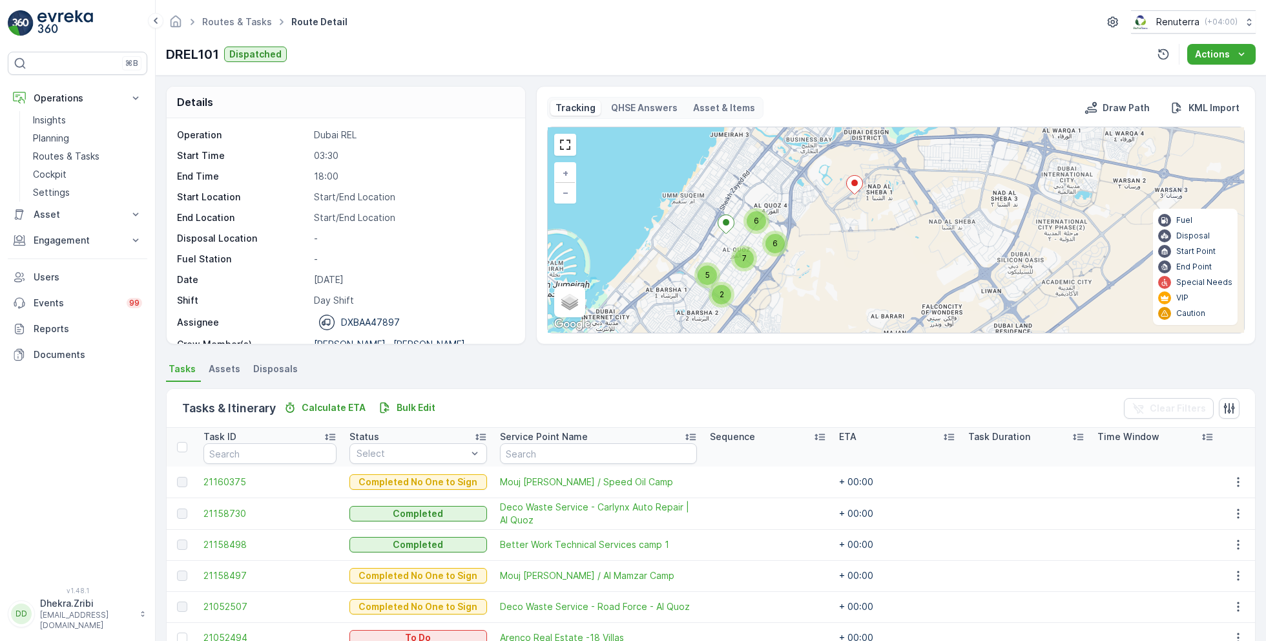
drag, startPoint x: 846, startPoint y: 290, endPoint x: 820, endPoint y: 347, distance: 63.0
click at [823, 345] on div "Details Operation Dubai REL Start Time 03:30 End Time 18:00 Start Location Star…" at bounding box center [711, 358] width 1110 height 565
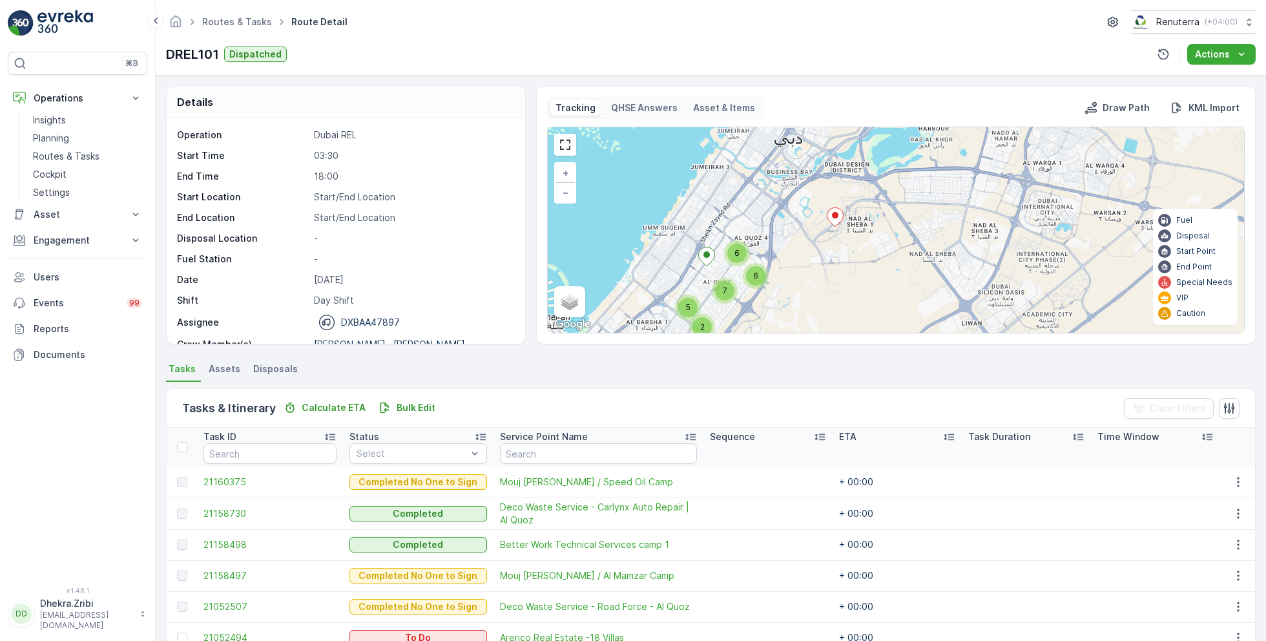
drag, startPoint x: 892, startPoint y: 242, endPoint x: 818, endPoint y: 314, distance: 103.7
click at [819, 314] on div "3 5 2 6 7 6 + − Satellite Roadmap Terrain Hybrid Leaflet Keyboard shortcuts Map…" at bounding box center [896, 229] width 696 height 205
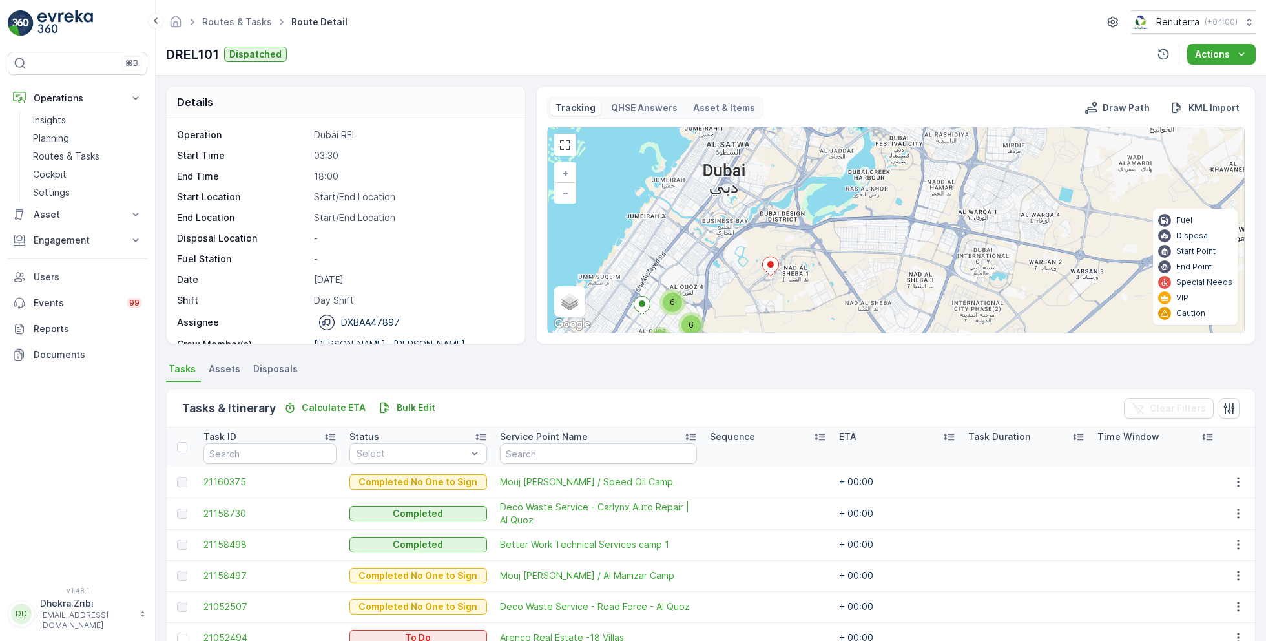
drag, startPoint x: 818, startPoint y: 314, endPoint x: 934, endPoint y: 144, distance: 206.3
click at [932, 146] on div "3 5 2 6 7 6 + − Satellite Roadmap Terrain Hybrid Leaflet Keyboard shortcuts Map…" at bounding box center [896, 229] width 696 height 205
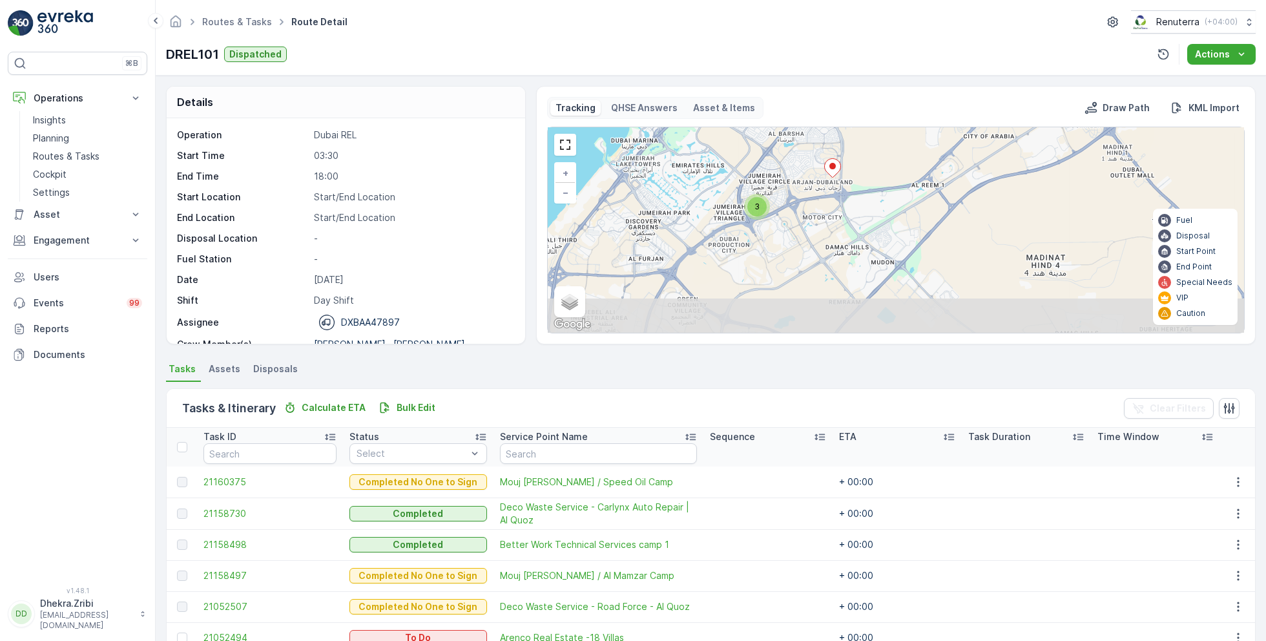
drag, startPoint x: 847, startPoint y: 254, endPoint x: 883, endPoint y: 136, distance: 123.6
click at [883, 136] on div "3 5 2 6 7 6 + − Satellite Roadmap Terrain Hybrid Leaflet Keyboard shortcuts Map…" at bounding box center [896, 229] width 696 height 205
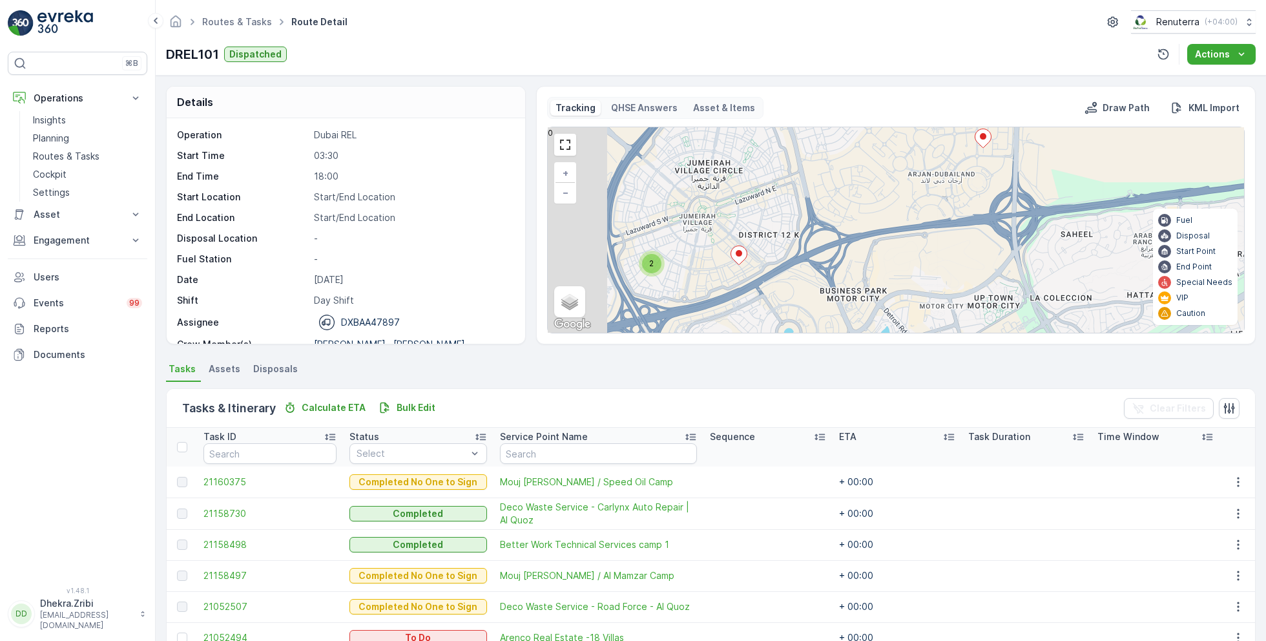
drag, startPoint x: 626, startPoint y: 273, endPoint x: 728, endPoint y: 271, distance: 102.1
click at [727, 271] on div "2 2 2 4 2 2 2 + − Satellite Roadmap Terrain Hybrid Leaflet Keyboard shortcuts M…" at bounding box center [896, 229] width 696 height 205
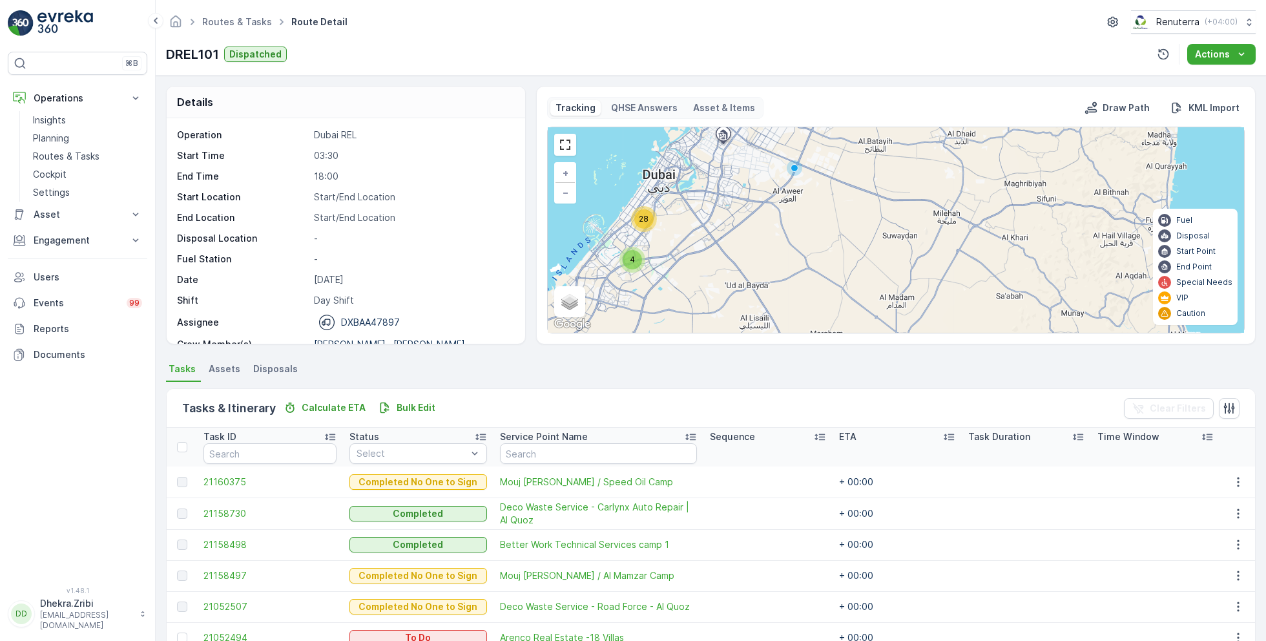
drag, startPoint x: 637, startPoint y: 262, endPoint x: 701, endPoint y: 267, distance: 64.8
click at [701, 267] on div "4 28 + − Satellite Roadmap Terrain Hybrid Leaflet Keyboard shortcuts Map Data M…" at bounding box center [896, 229] width 696 height 205
